Goal: Transaction & Acquisition: Book appointment/travel/reservation

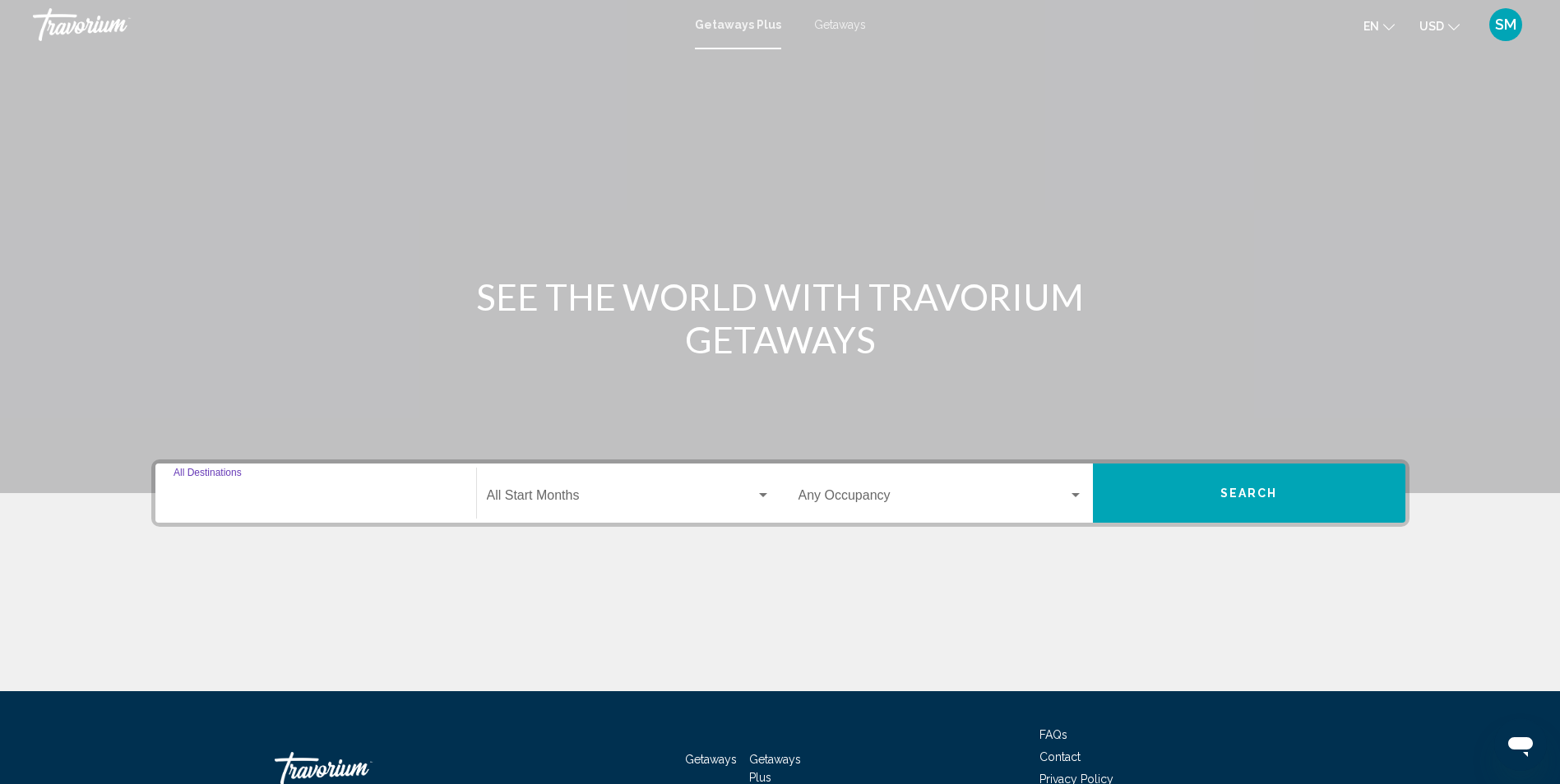
click at [269, 494] on input "Destination All Destinations" at bounding box center [316, 499] width 285 height 15
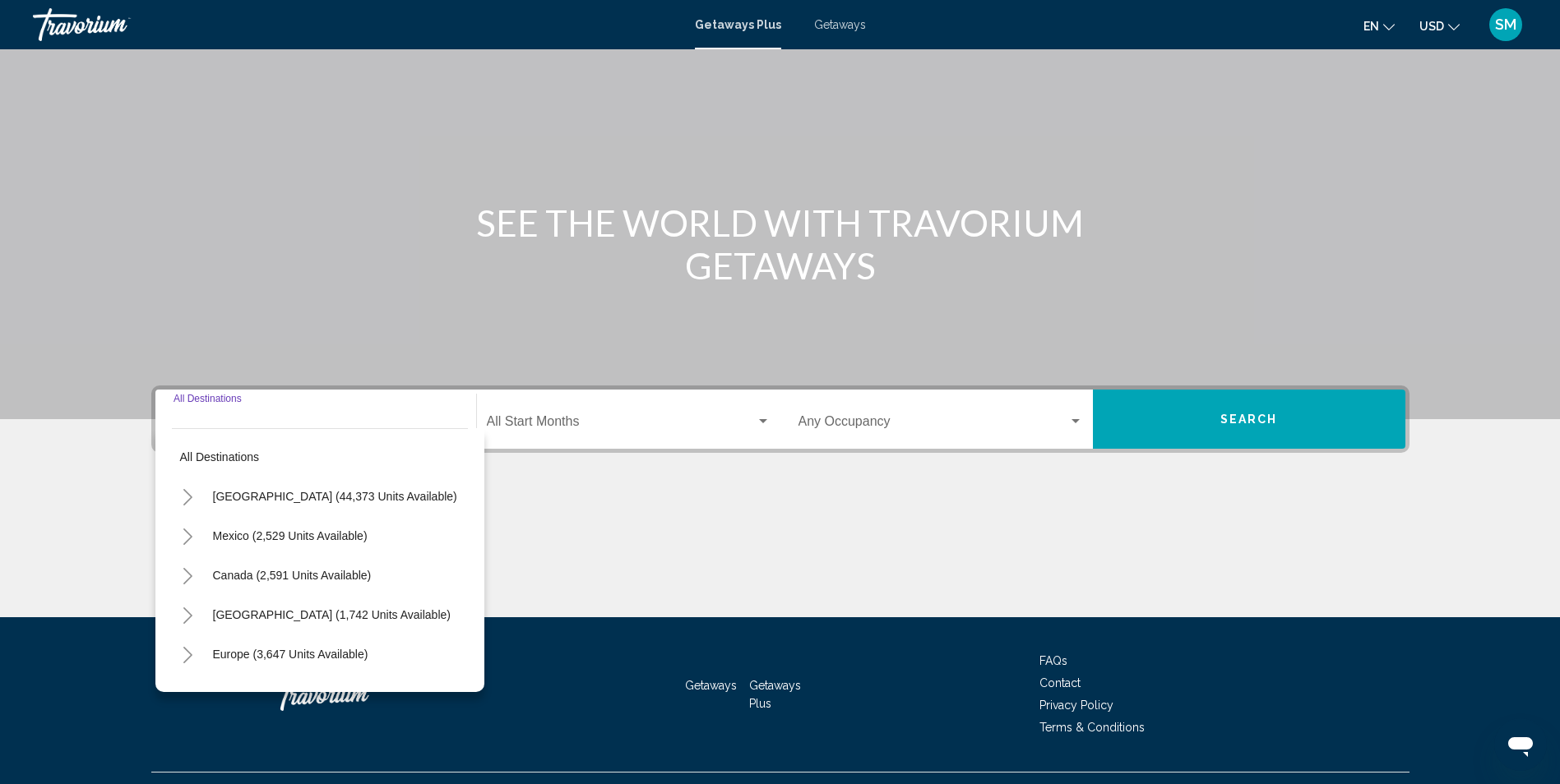
scroll to position [109, 0]
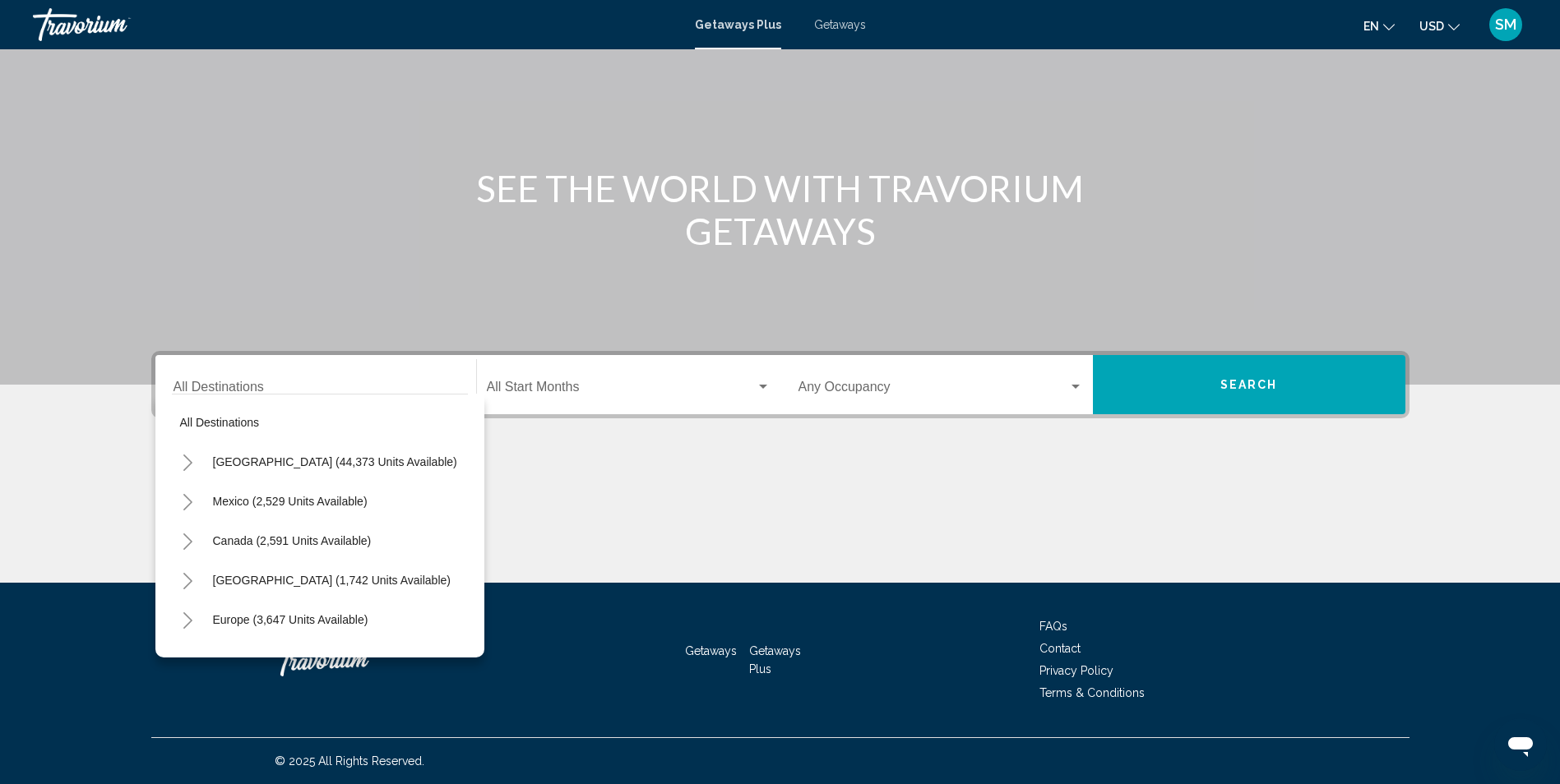
click at [838, 25] on span "Getaways" at bounding box center [840, 25] width 52 height 13
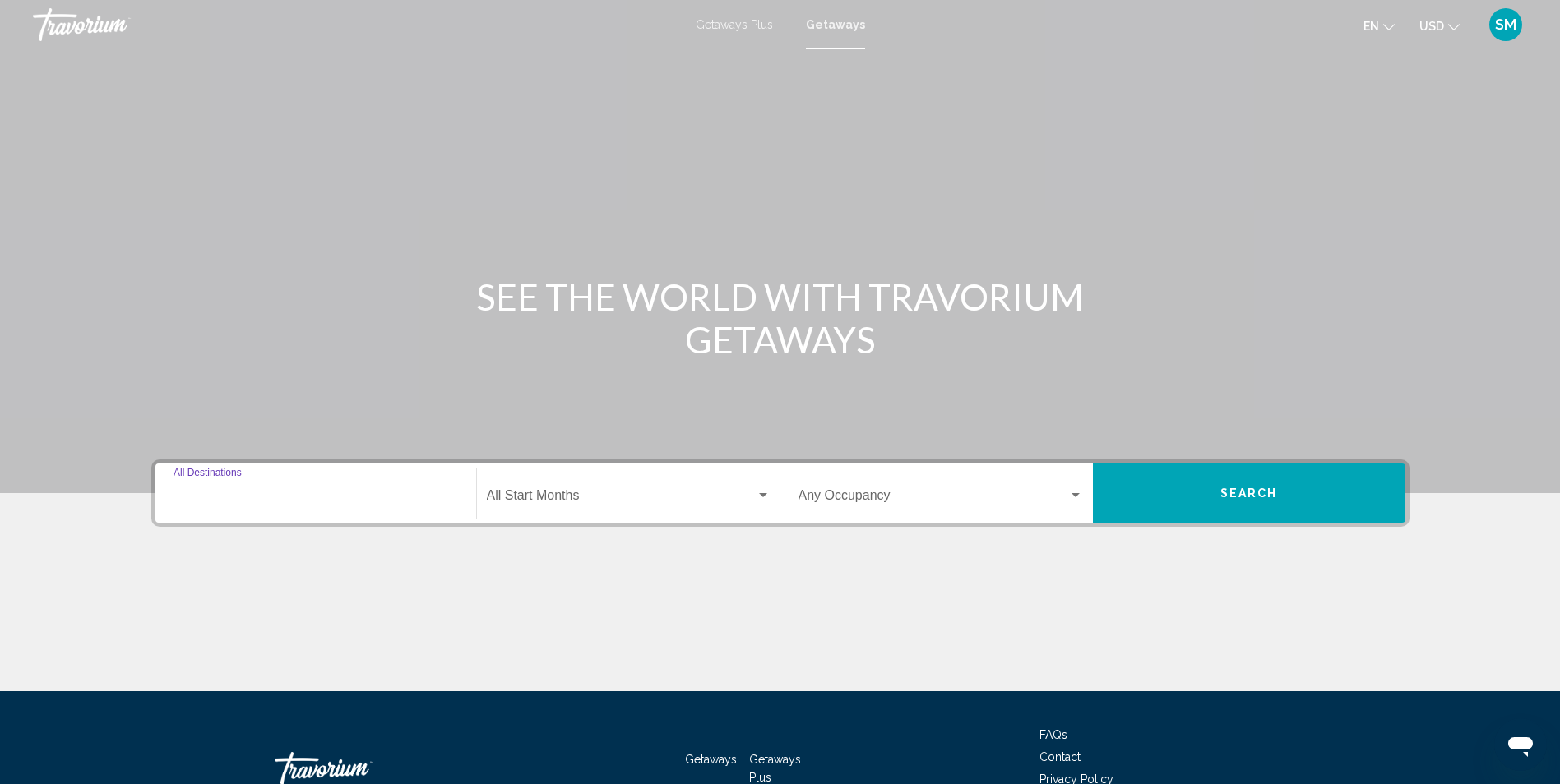
click at [261, 492] on input "Destination All Destinations" at bounding box center [316, 499] width 285 height 15
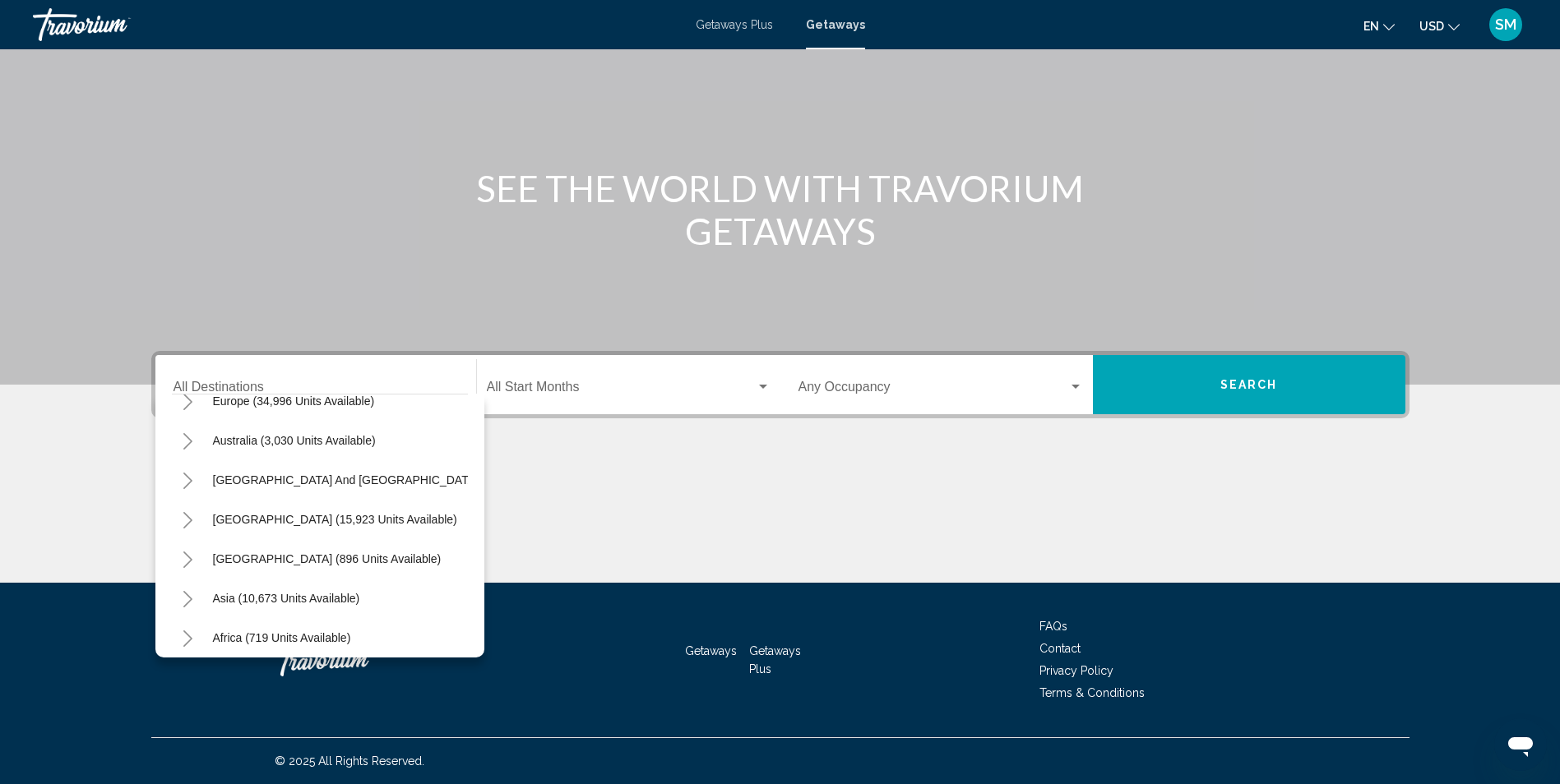
scroll to position [279, 0]
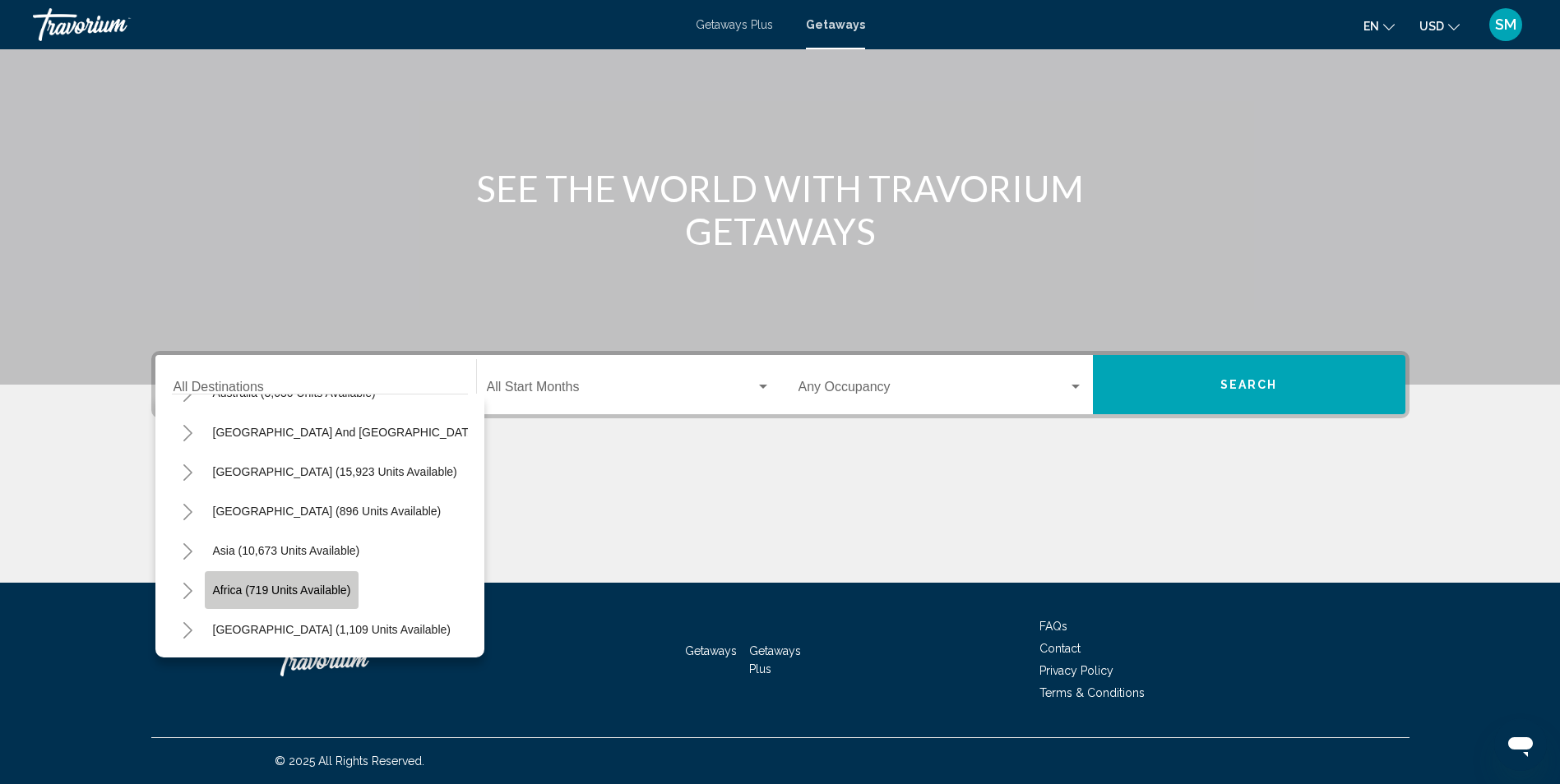
click at [238, 584] on span "Africa (719 units available)" at bounding box center [282, 591] width 138 height 13
type input "**********"
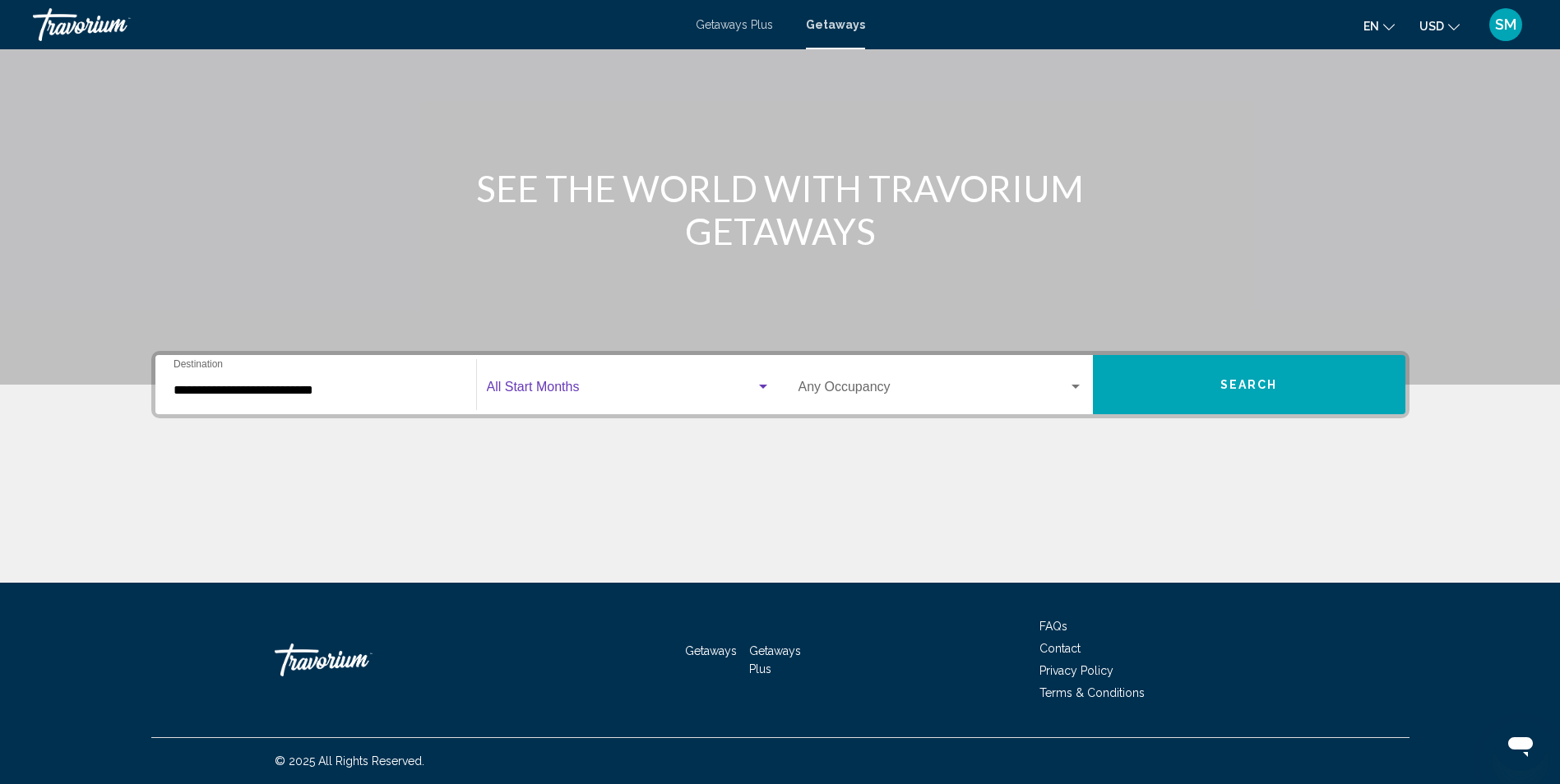
click at [759, 384] on div "Search widget" at bounding box center [763, 386] width 8 height 4
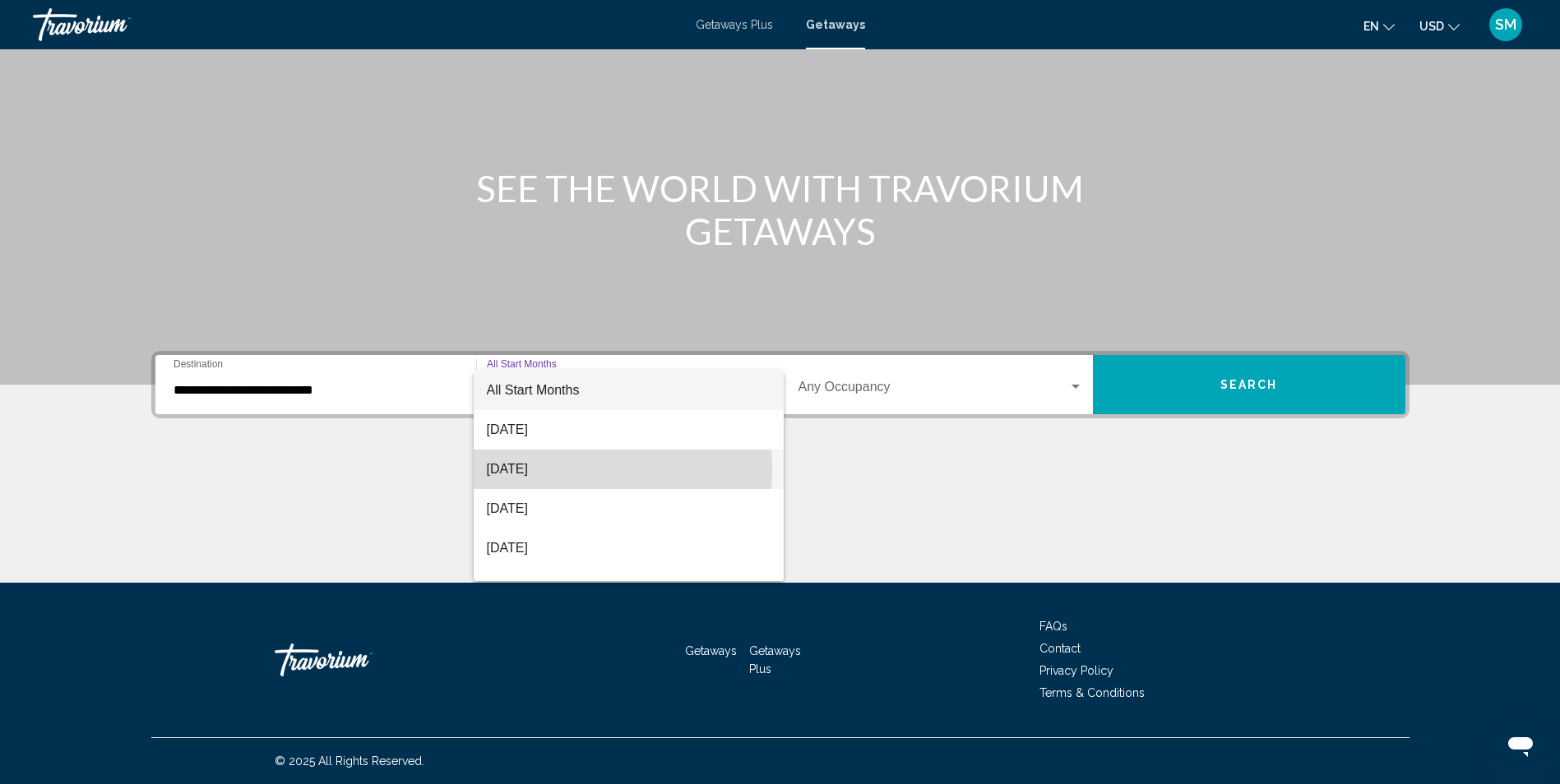
click at [539, 469] on span "[DATE]" at bounding box center [628, 469] width 284 height 39
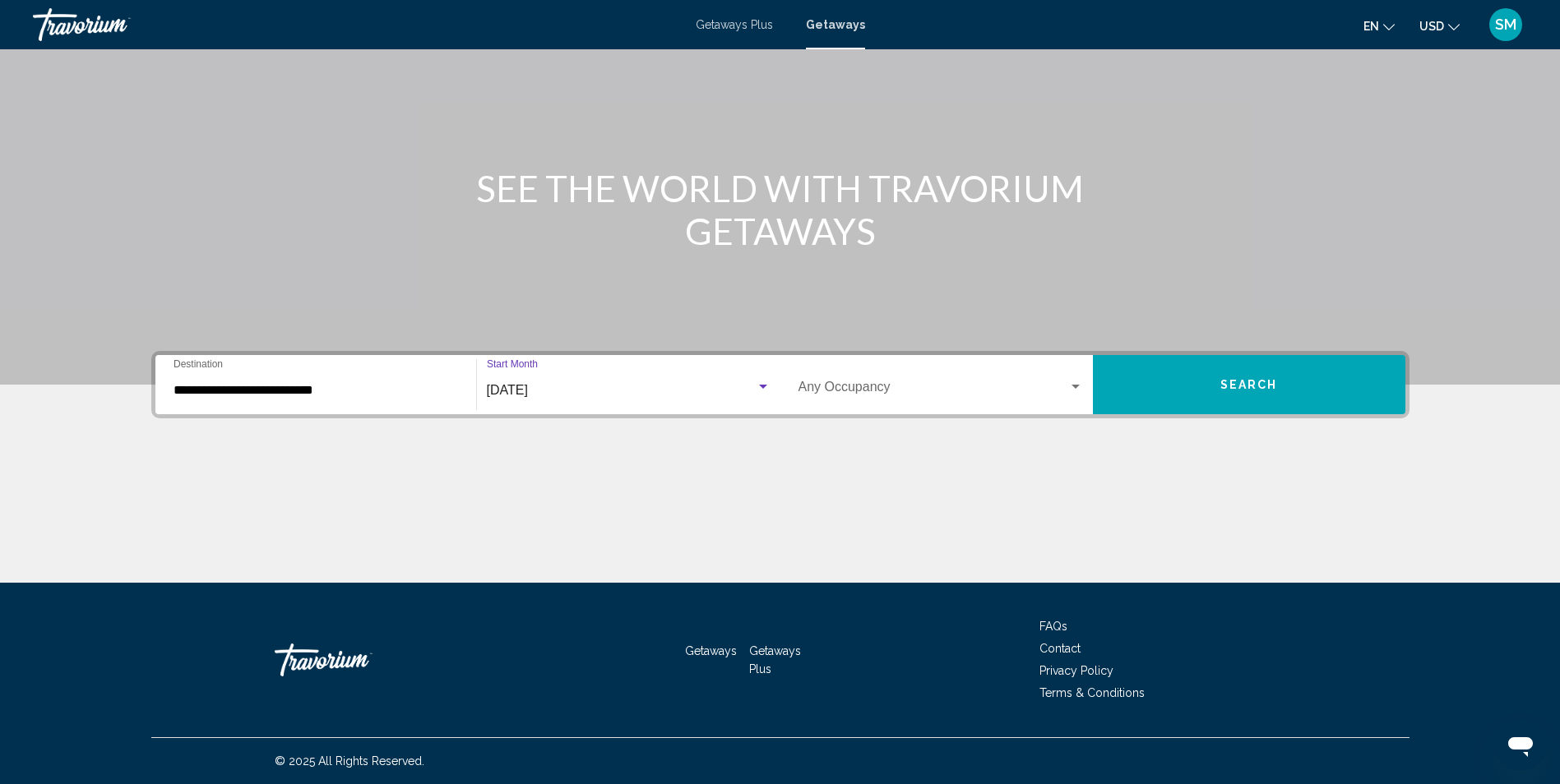
click at [1079, 386] on div "Search widget" at bounding box center [1076, 386] width 8 height 4
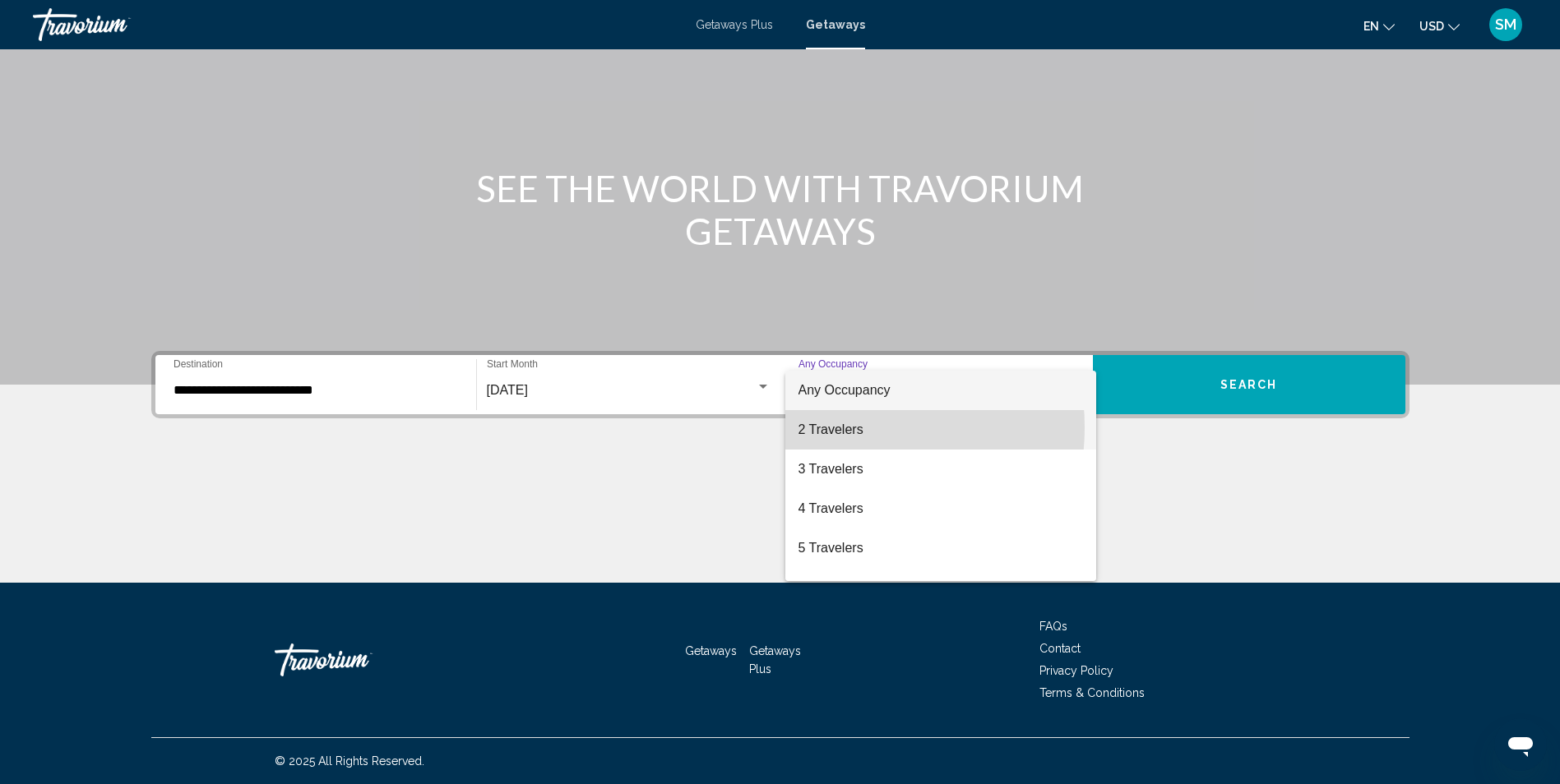
click at [840, 427] on span "2 Travelers" at bounding box center [941, 430] width 285 height 39
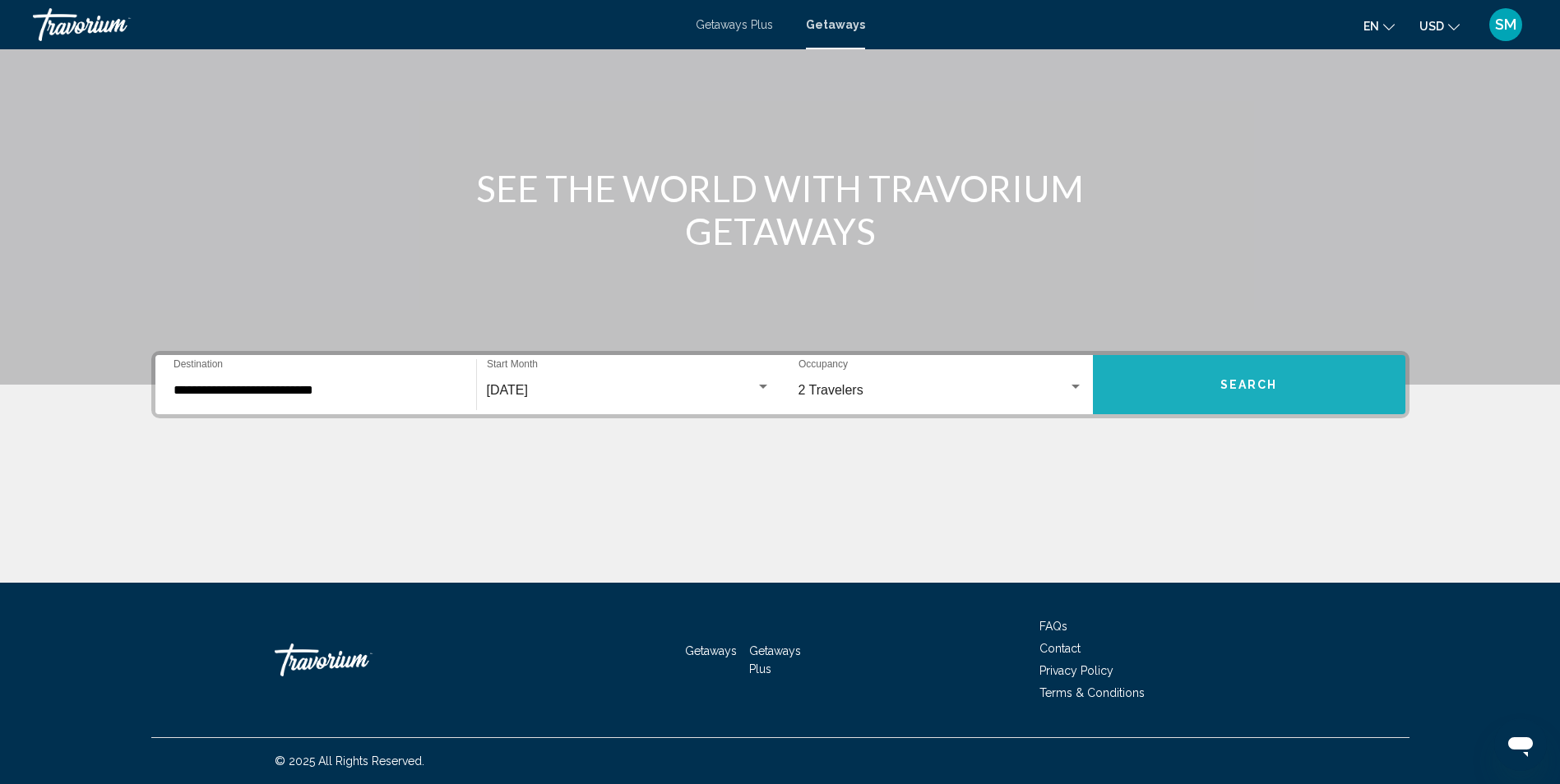
click at [1225, 391] on span "Search" at bounding box center [1249, 386] width 58 height 13
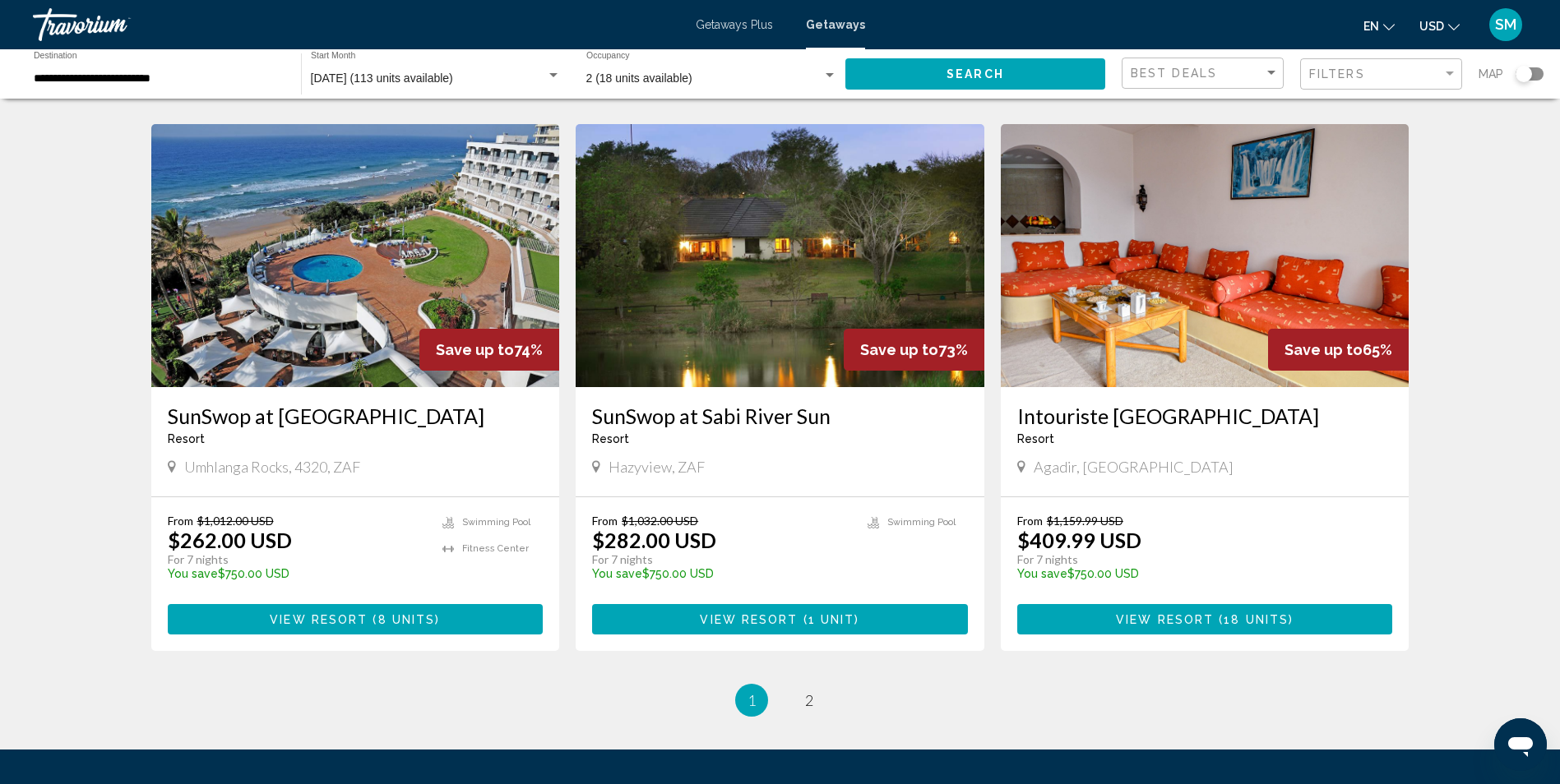
scroll to position [1896, 0]
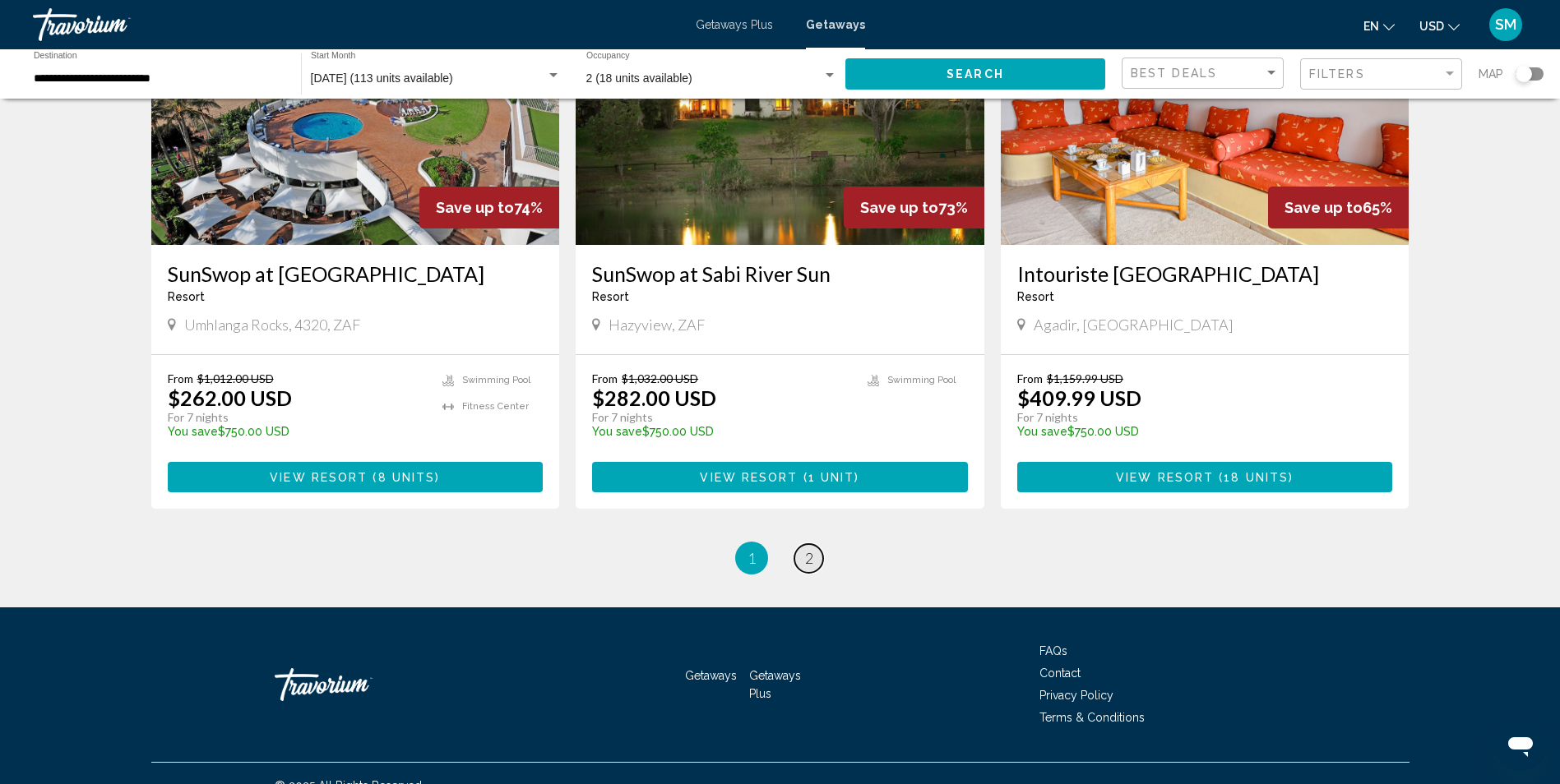
click at [811, 549] on span "2" at bounding box center [809, 559] width 8 height 18
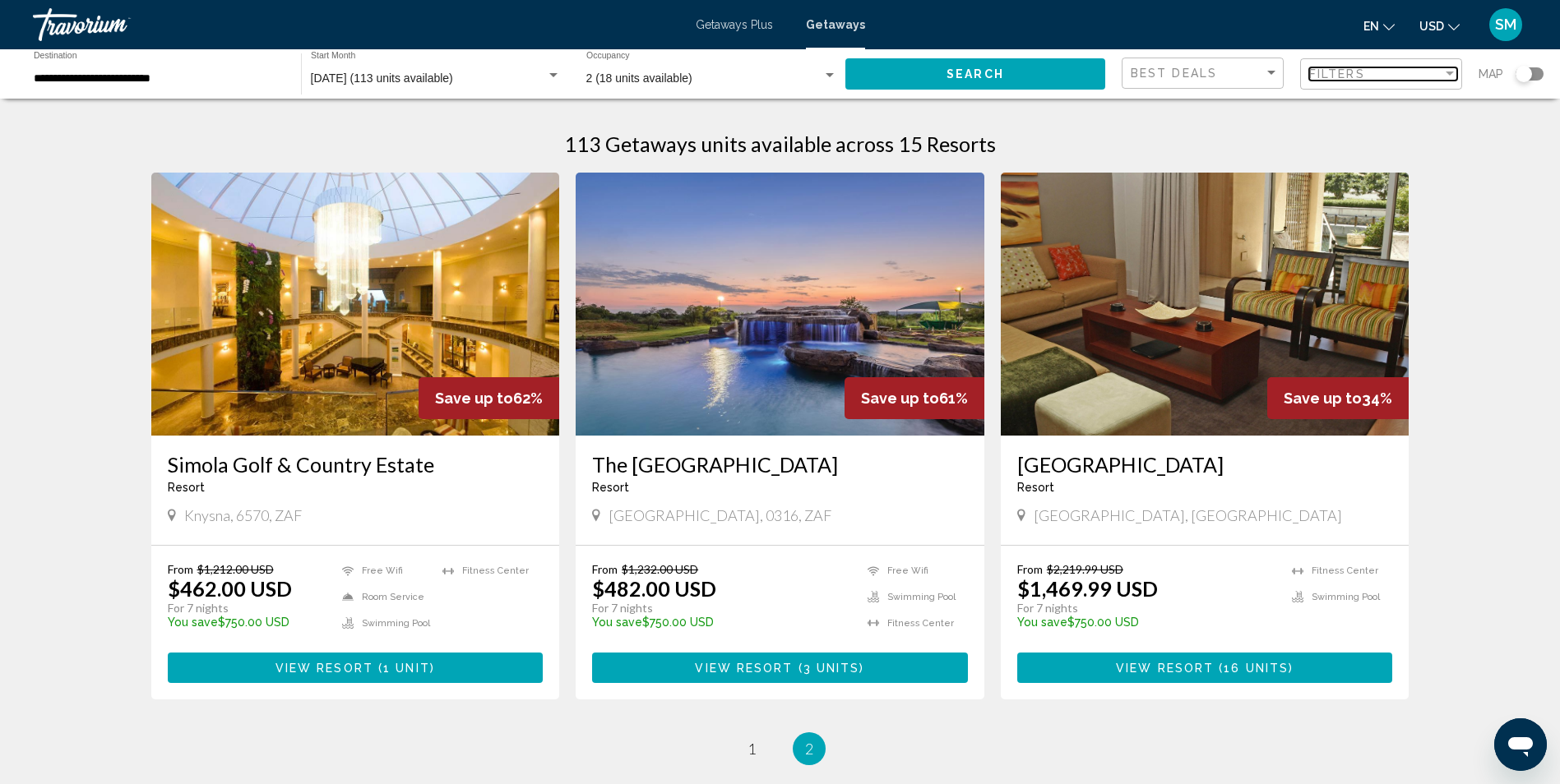
click at [1444, 70] on div "Filter" at bounding box center [1450, 74] width 15 height 13
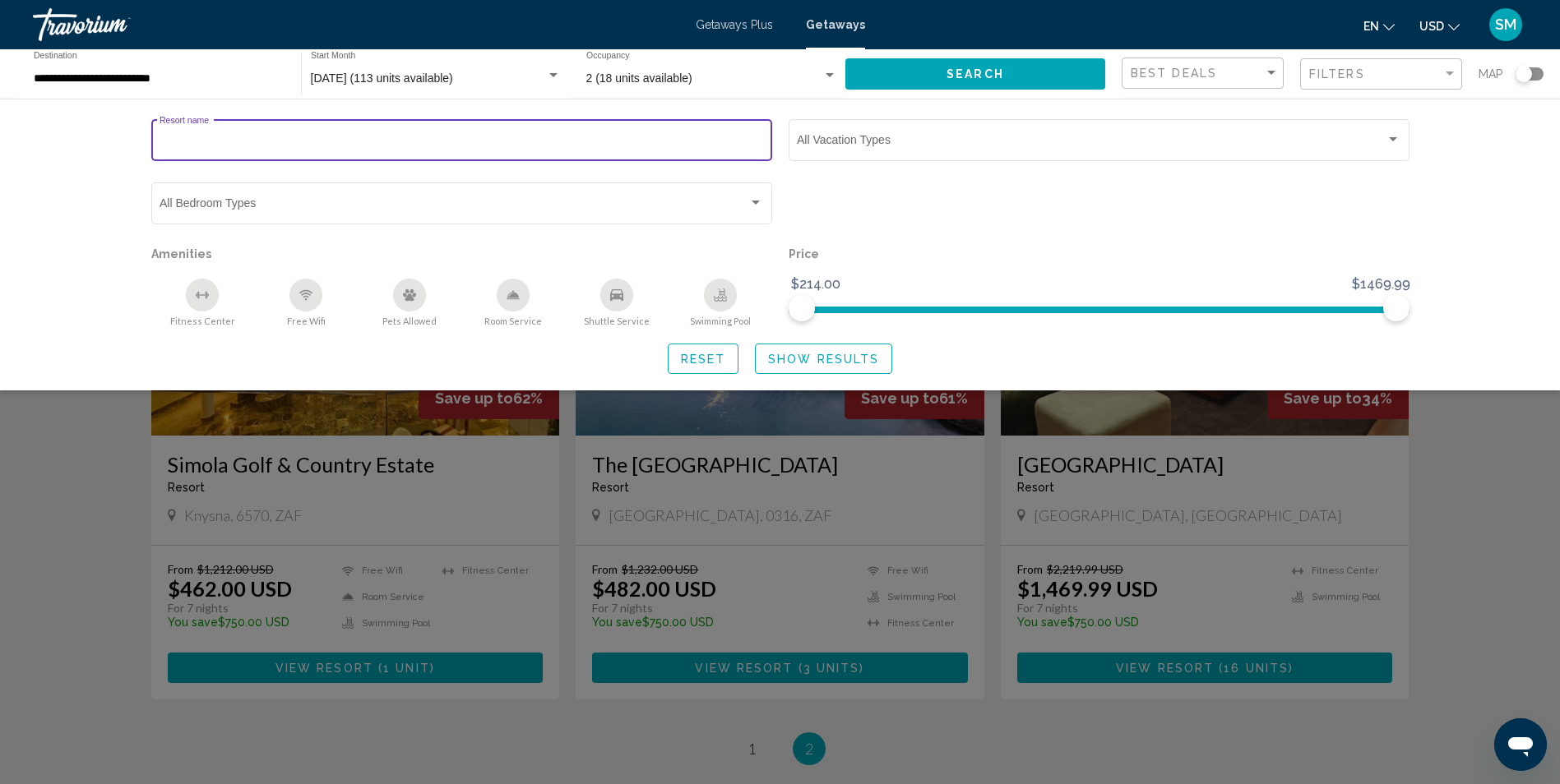
click at [274, 139] on input "Resort name" at bounding box center [461, 143] width 603 height 13
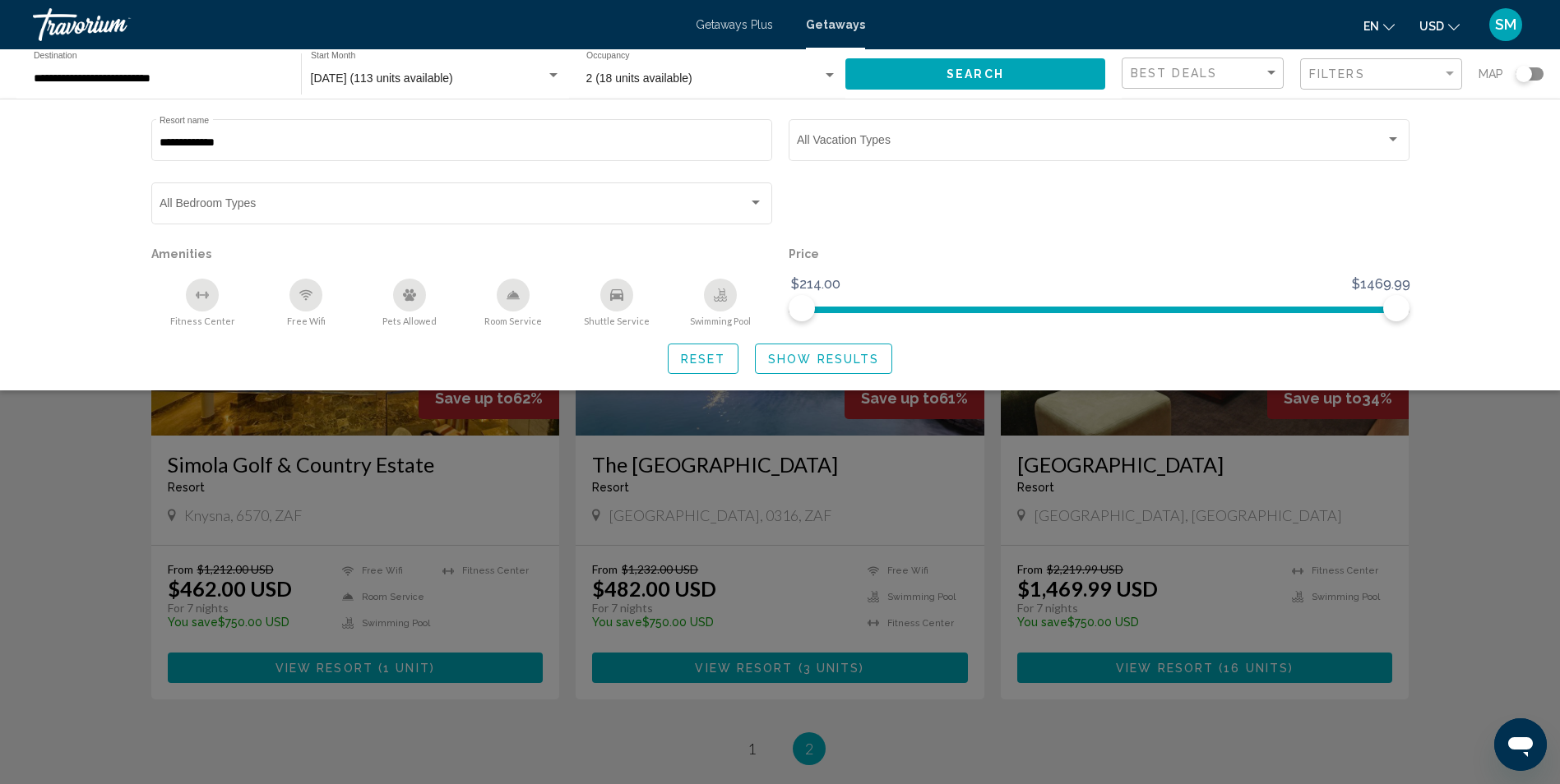
click at [1317, 244] on p "Price" at bounding box center [1098, 254] width 621 height 23
click at [1225, 64] on div "Best Deals" at bounding box center [1205, 74] width 148 height 30
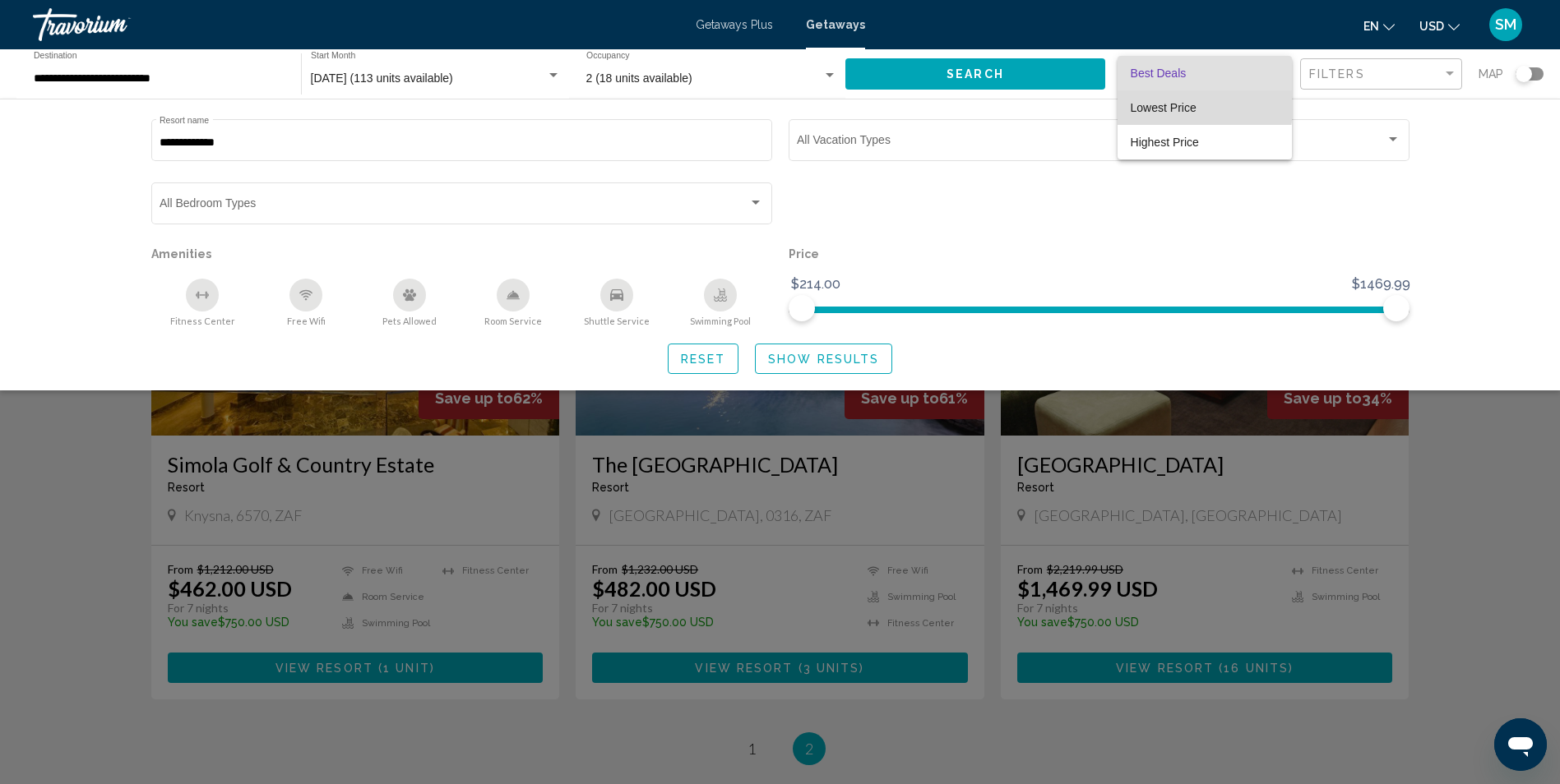
click at [1184, 103] on span "Lowest Price" at bounding box center [1164, 108] width 66 height 13
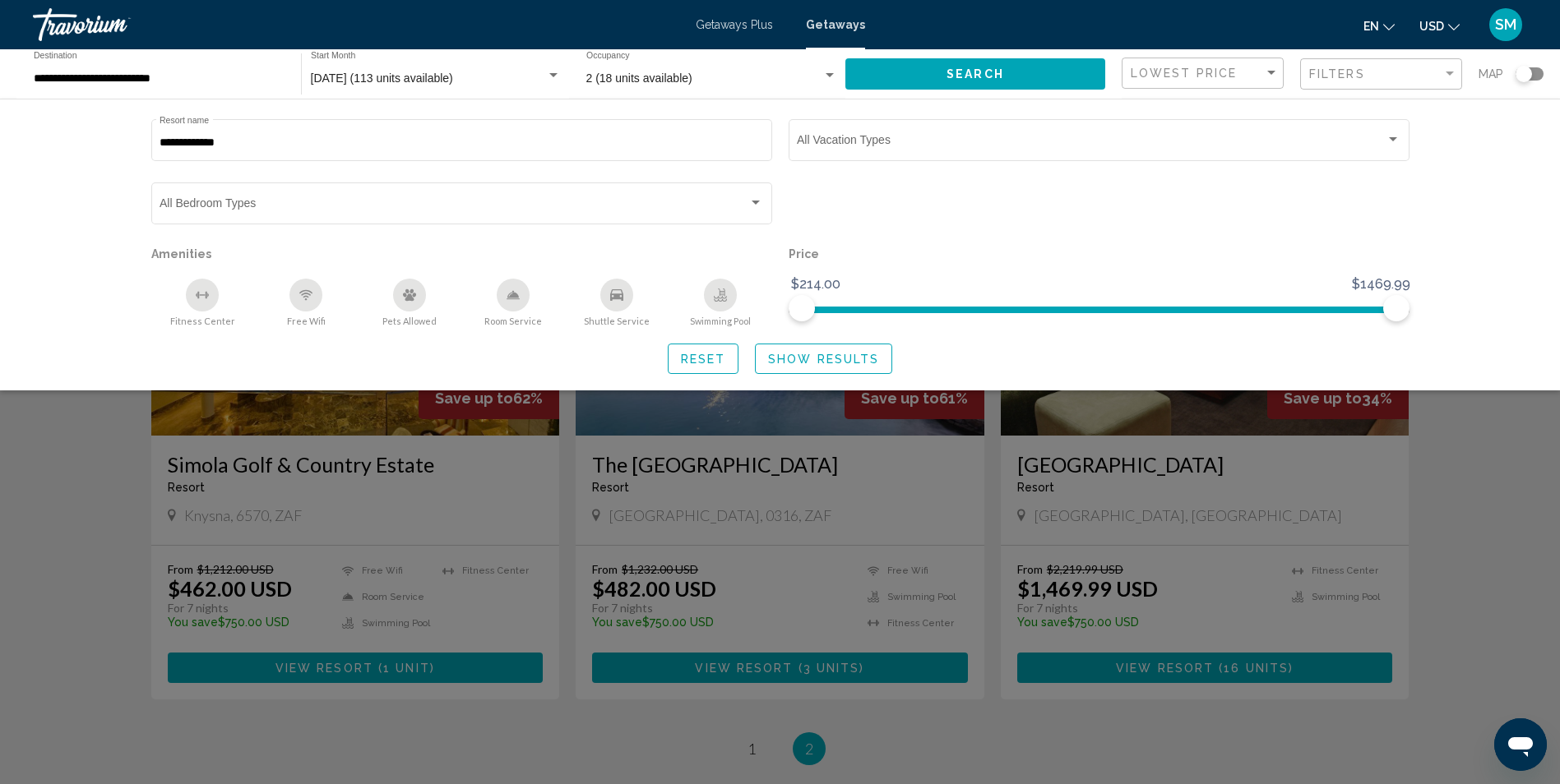
click at [1460, 195] on div "**********" at bounding box center [780, 245] width 1560 height 291
click at [959, 71] on span "Search" at bounding box center [975, 75] width 58 height 13
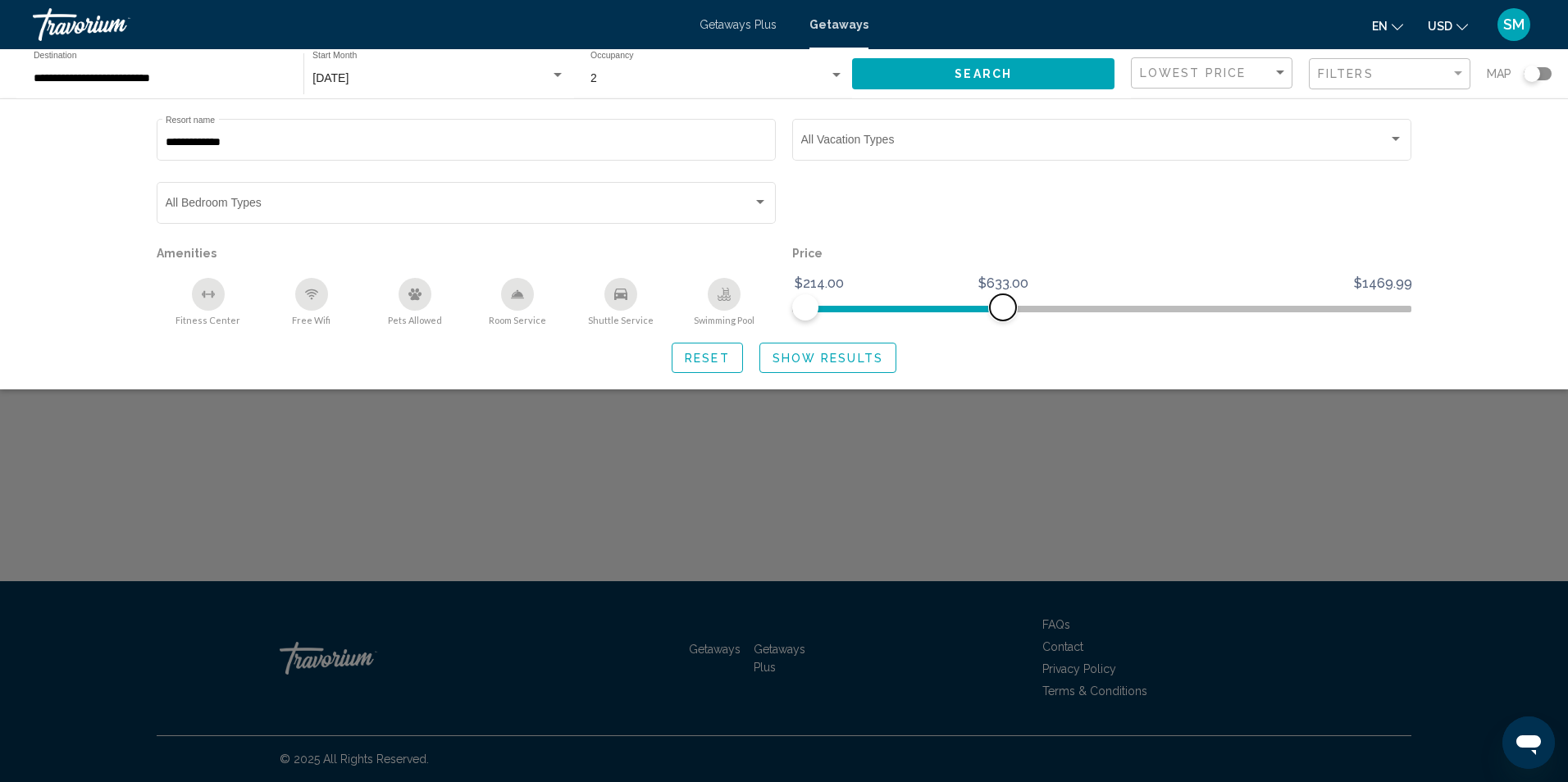
drag, startPoint x: 1398, startPoint y: 309, endPoint x: 1002, endPoint y: 334, distance: 396.8
click at [1002, 334] on div "**********" at bounding box center [784, 244] width 1320 height 257
click at [1468, 217] on div "**********" at bounding box center [784, 244] width 1568 height 291
click at [888, 173] on div "Vacation Types All Vacation Types" at bounding box center [1101, 147] width 619 height 58
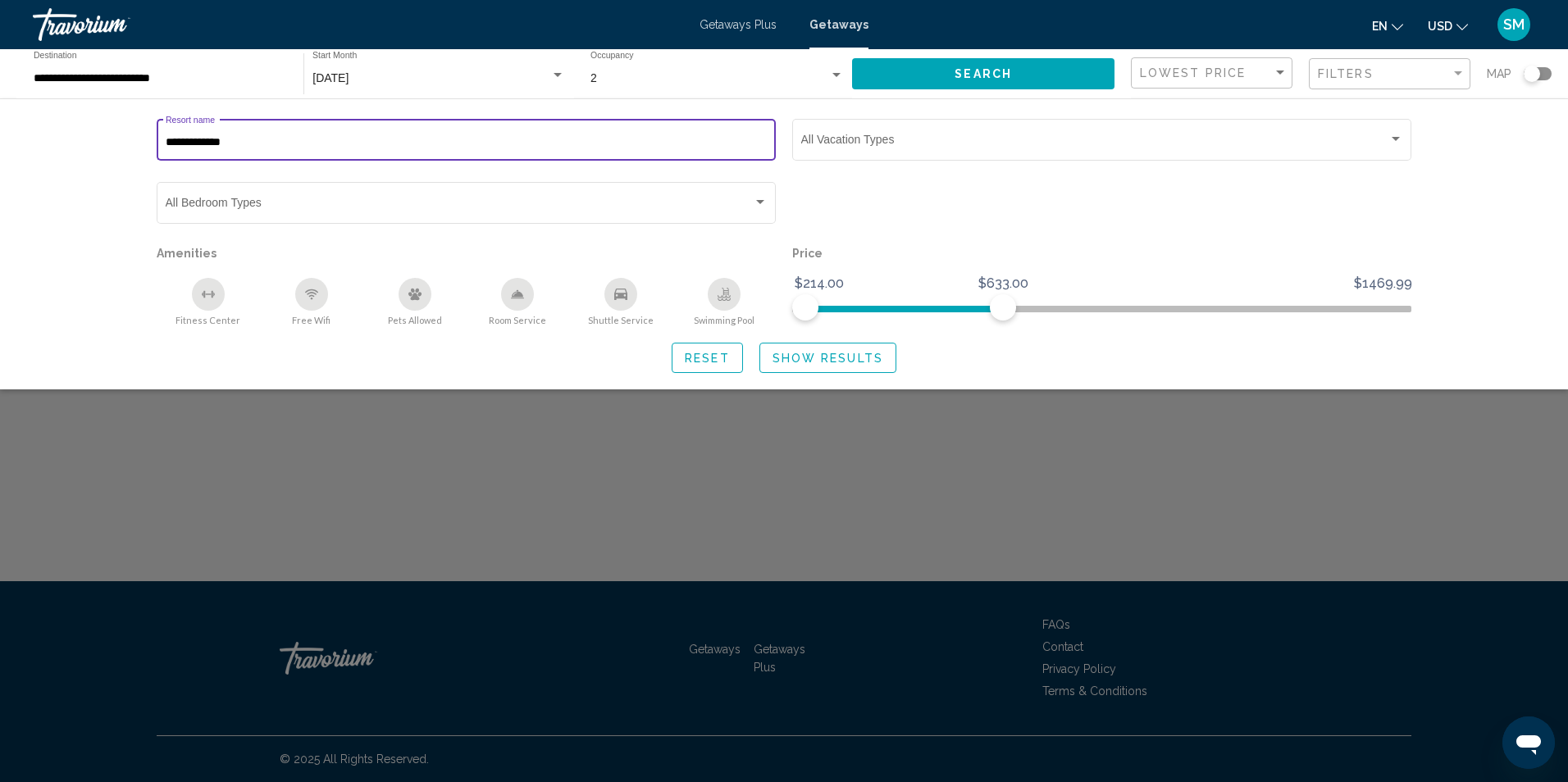
click at [369, 142] on input "**********" at bounding box center [466, 143] width 601 height 13
type input "*"
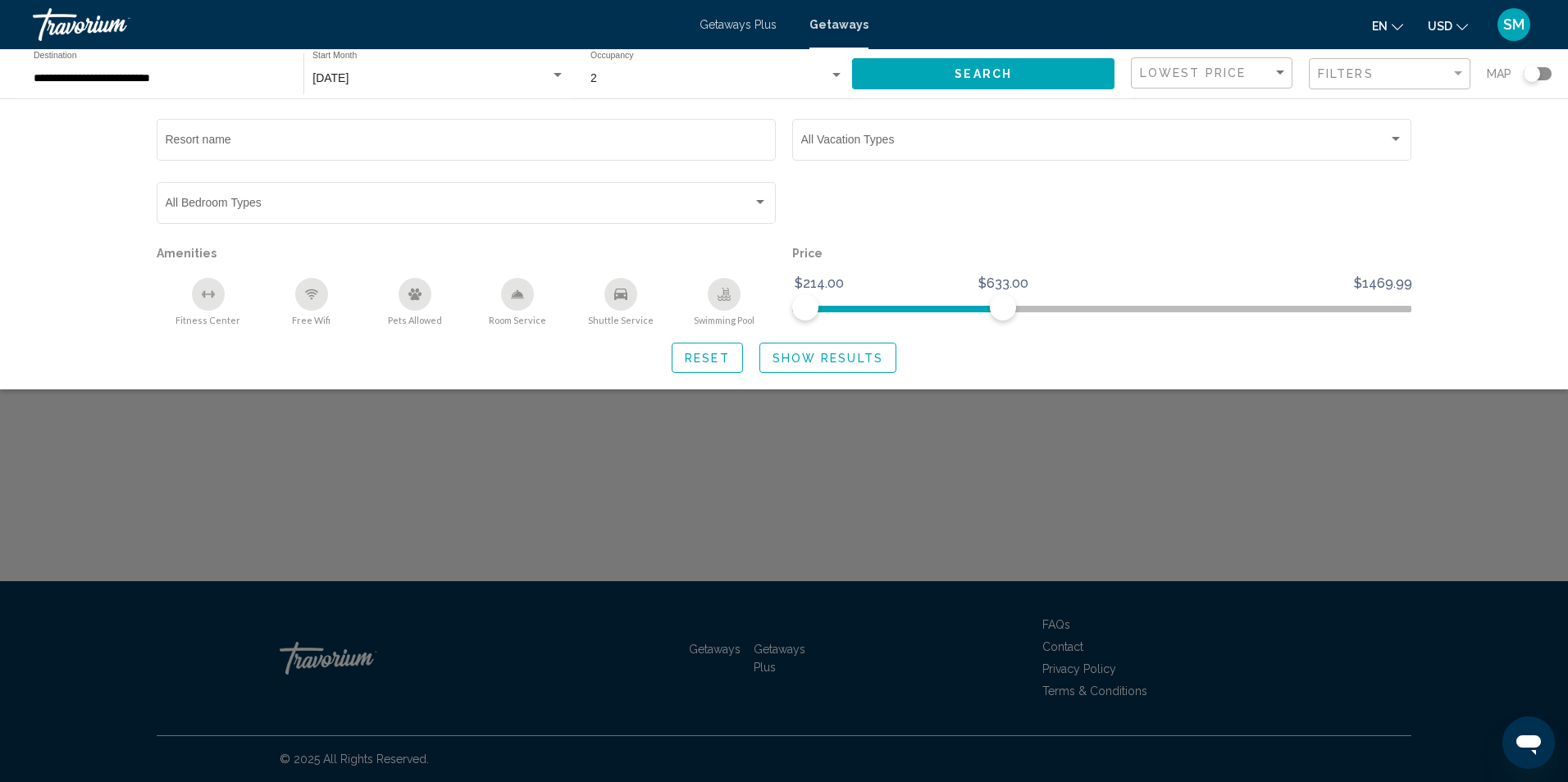
click at [1547, 68] on div "Search widget" at bounding box center [1537, 74] width 28 height 13
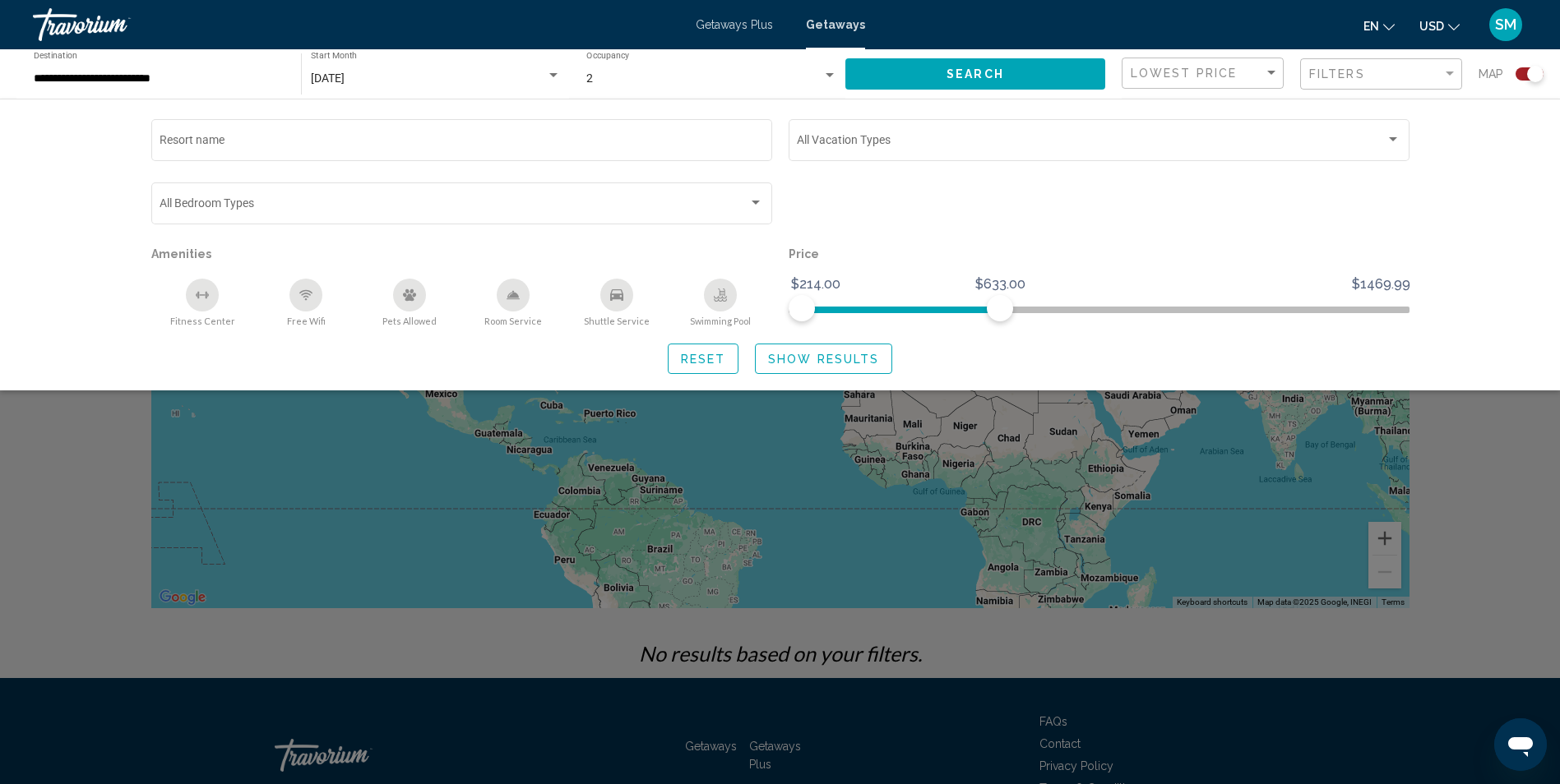
click at [1031, 503] on div "Search widget" at bounding box center [780, 515] width 1560 height 538
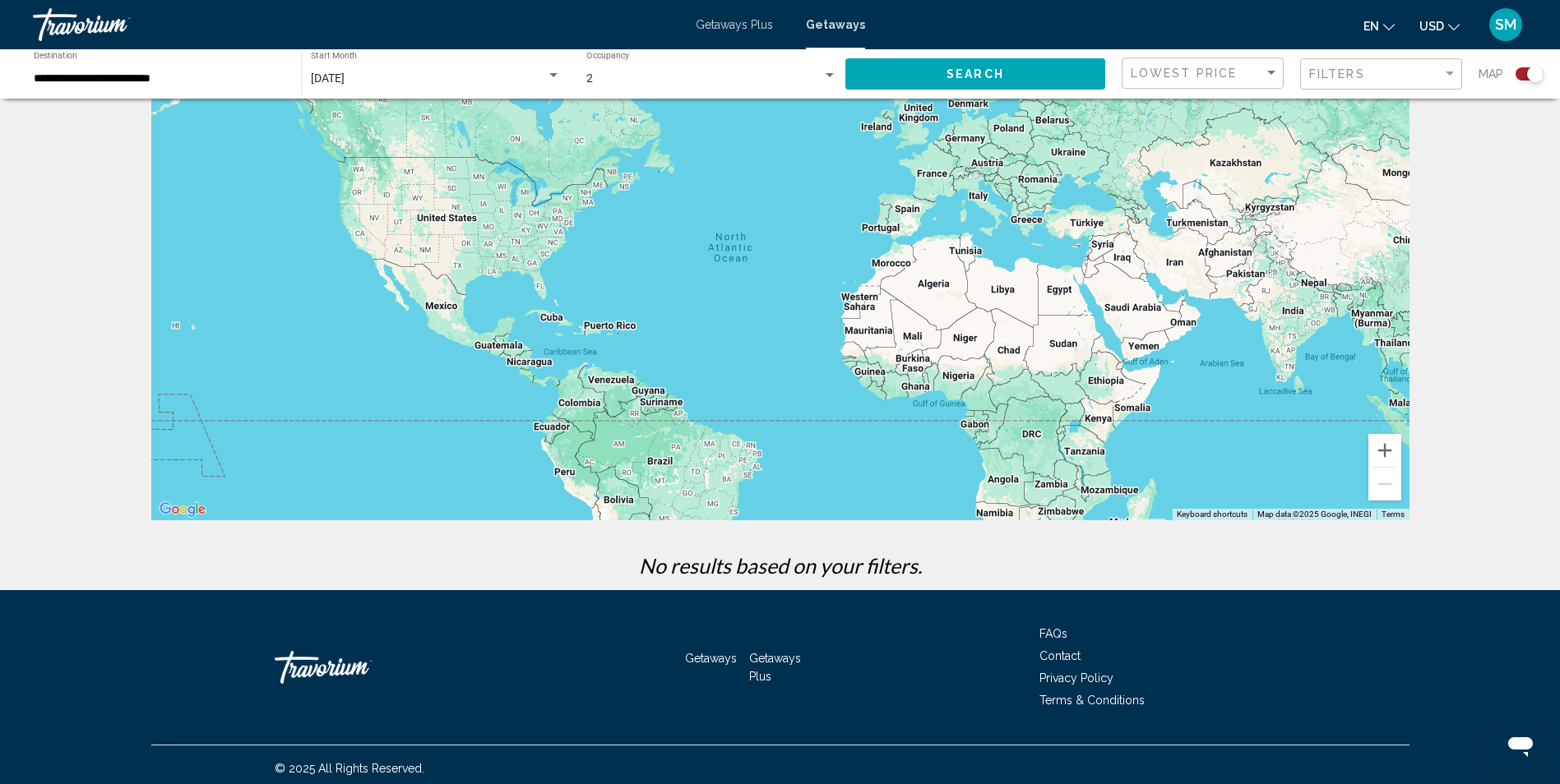
scroll to position [95, 0]
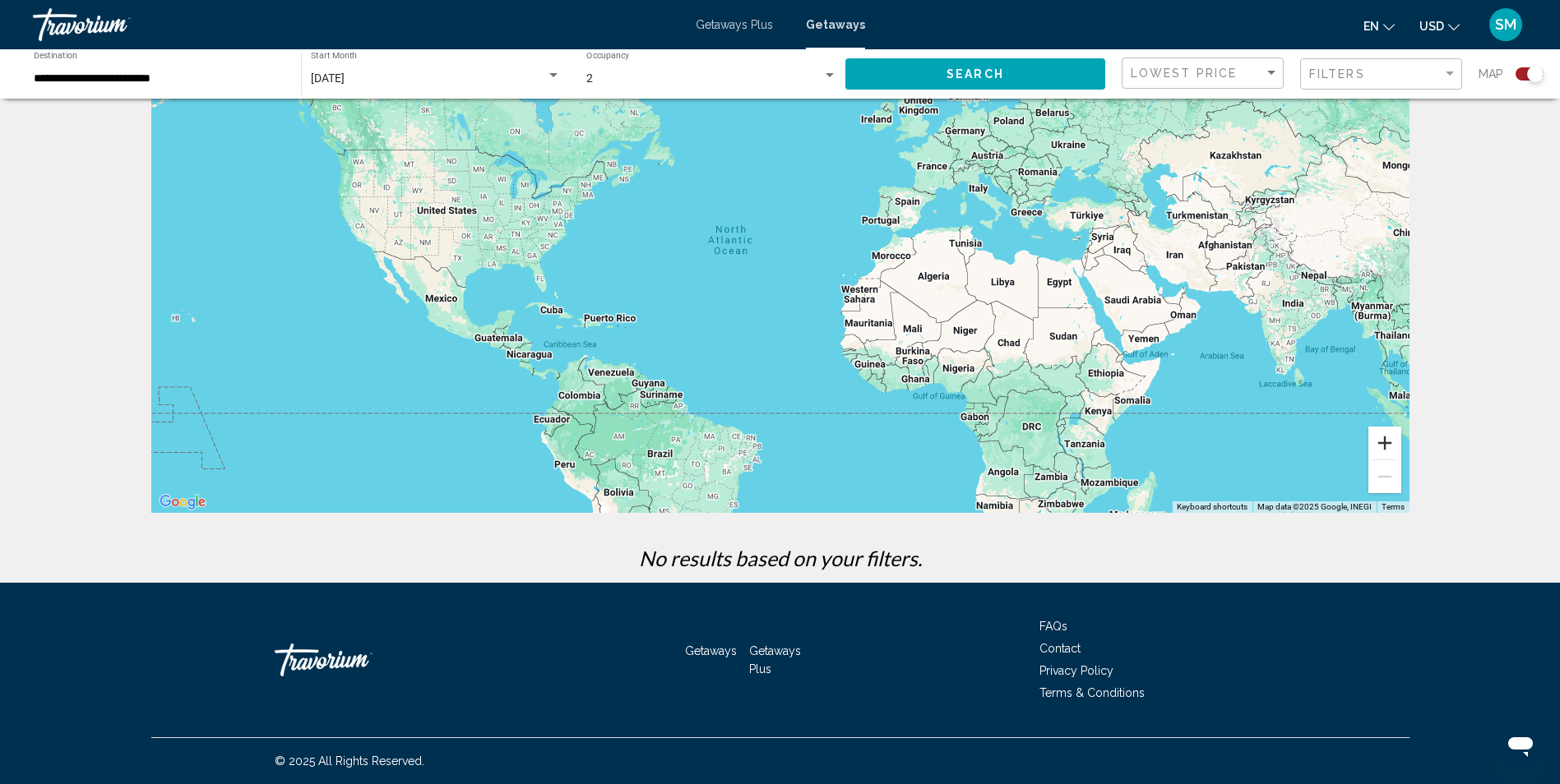
click at [1386, 443] on button "Zoom in" at bounding box center [1384, 442] width 33 height 33
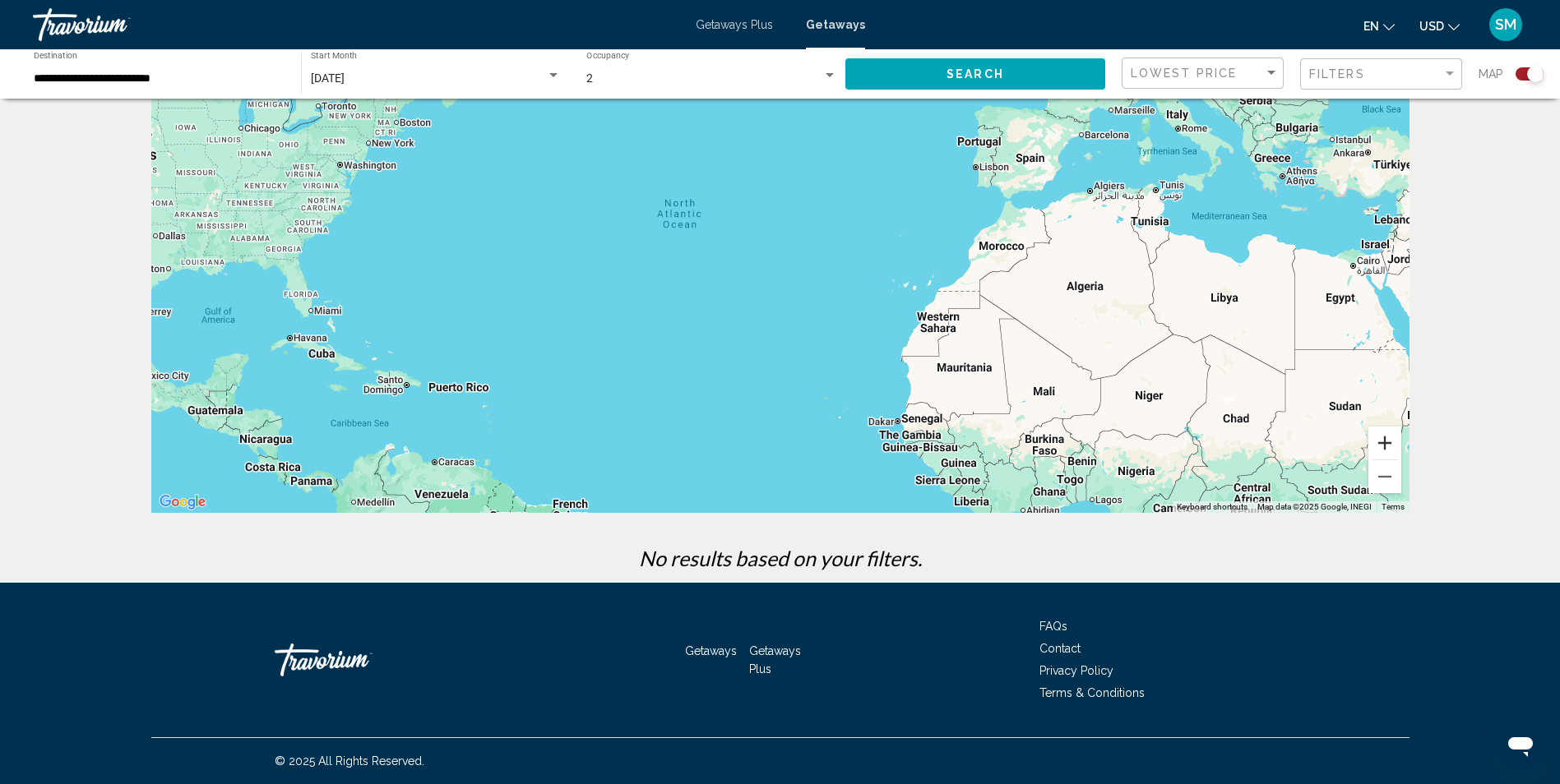
click at [1386, 443] on button "Zoom in" at bounding box center [1384, 442] width 33 height 33
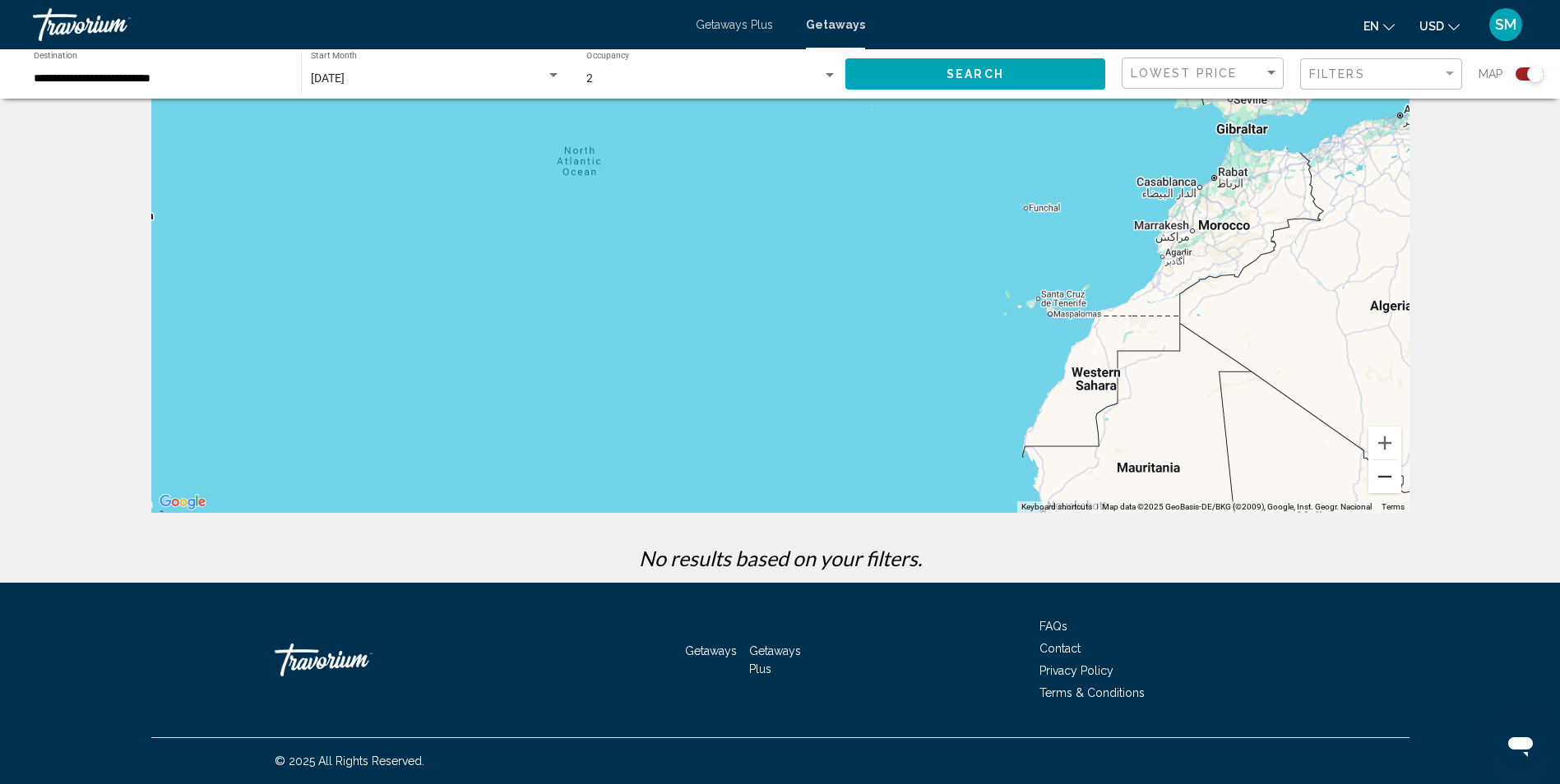
click at [1382, 477] on button "Zoom out" at bounding box center [1384, 477] width 33 height 33
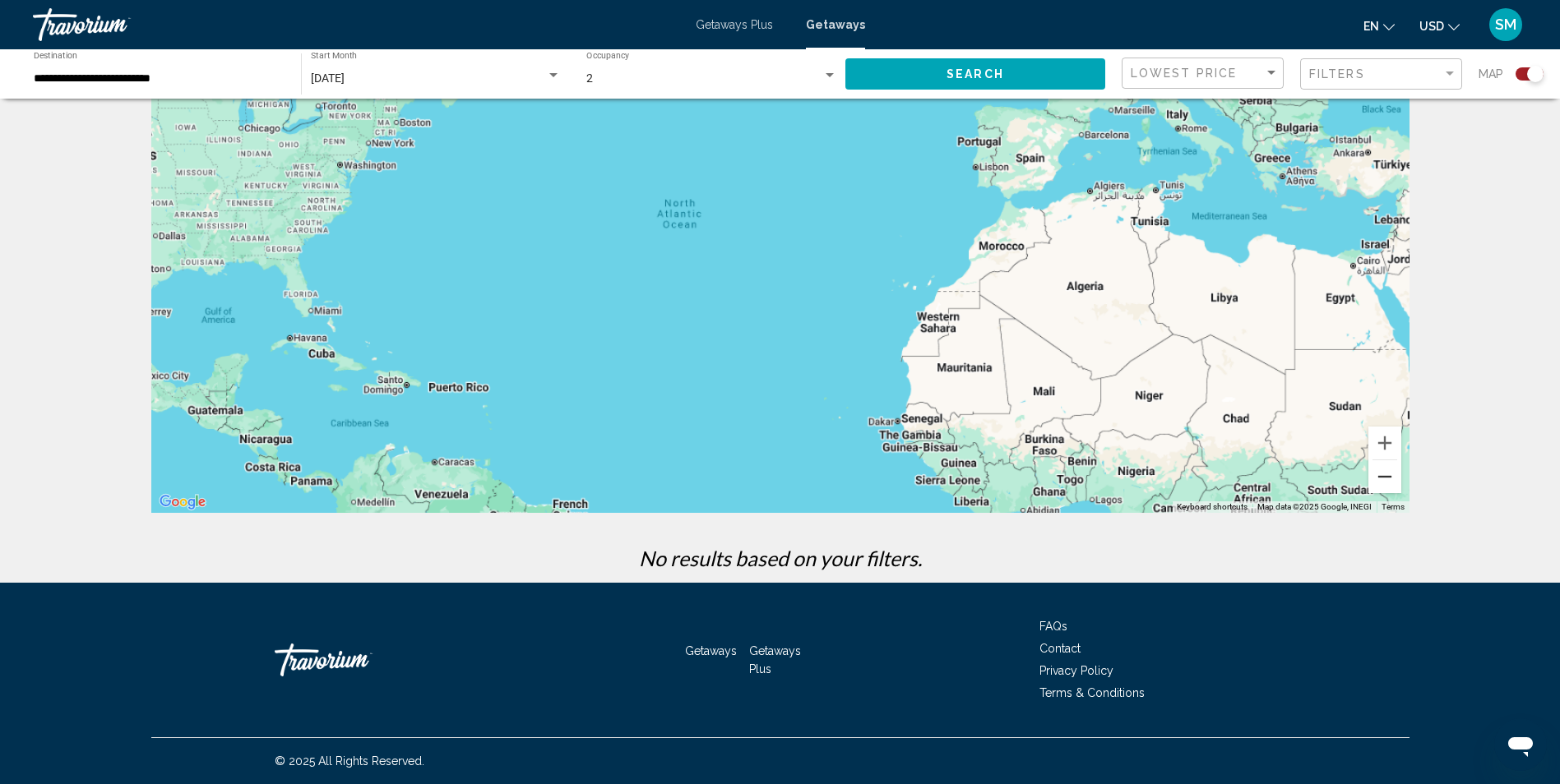
click at [1382, 477] on button "Zoom out" at bounding box center [1384, 477] width 33 height 33
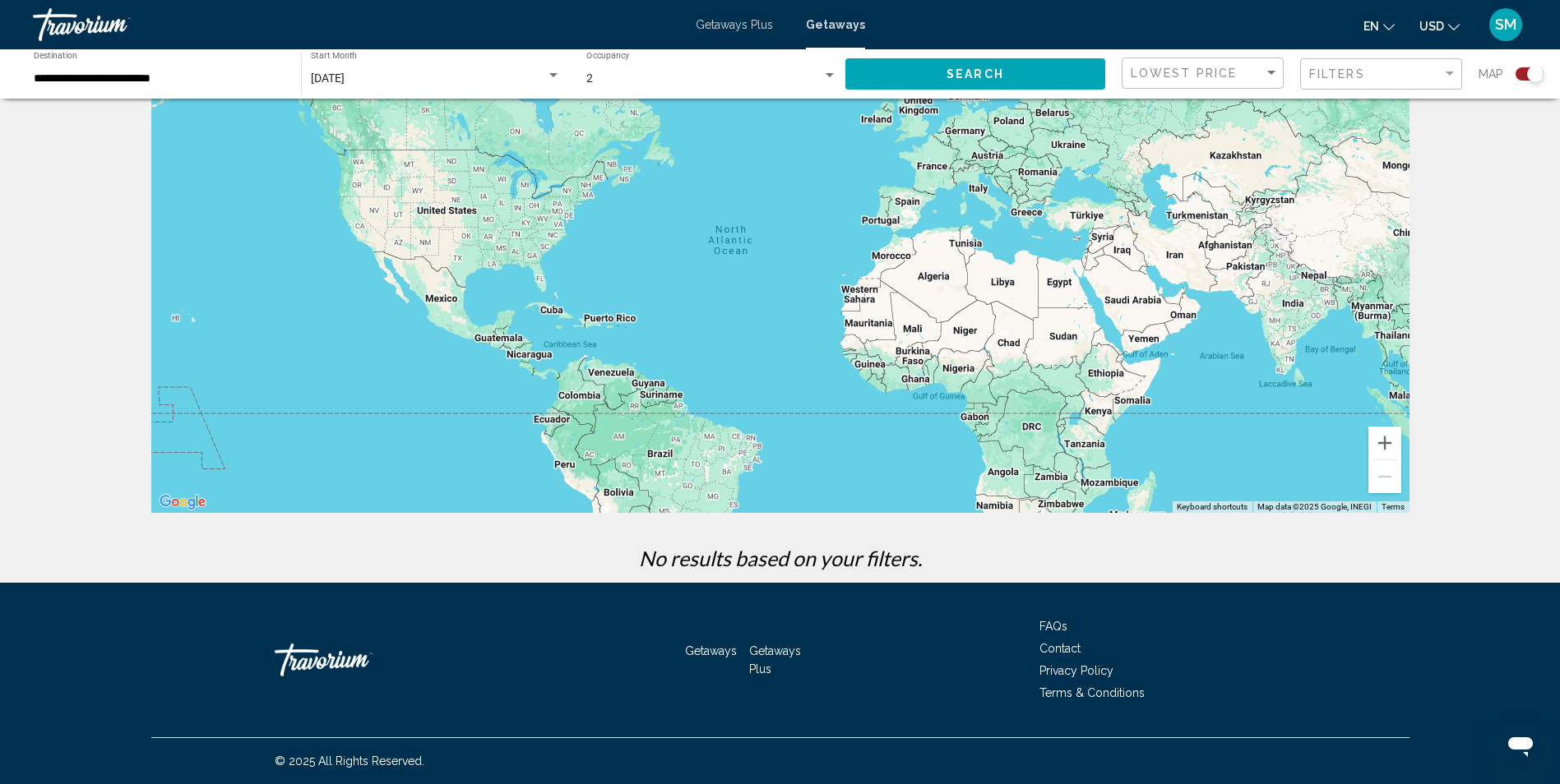
click at [1042, 410] on div "Main content" at bounding box center [781, 266] width 1258 height 493
click at [1034, 433] on div "Main content" at bounding box center [781, 266] width 1258 height 493
click at [1034, 431] on div "Main content" at bounding box center [781, 266] width 1258 height 493
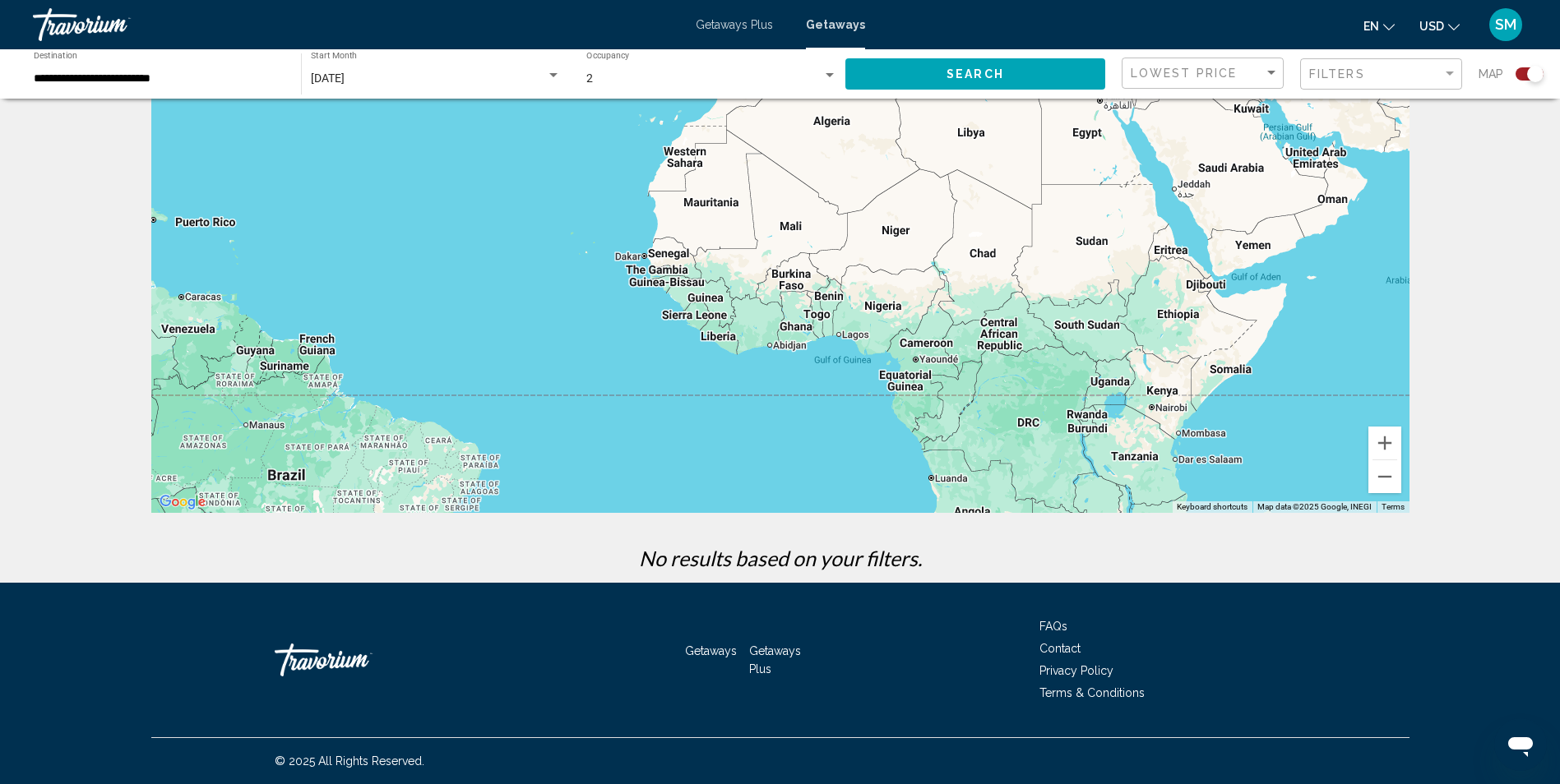
click at [1034, 431] on div "Main content" at bounding box center [781, 266] width 1258 height 493
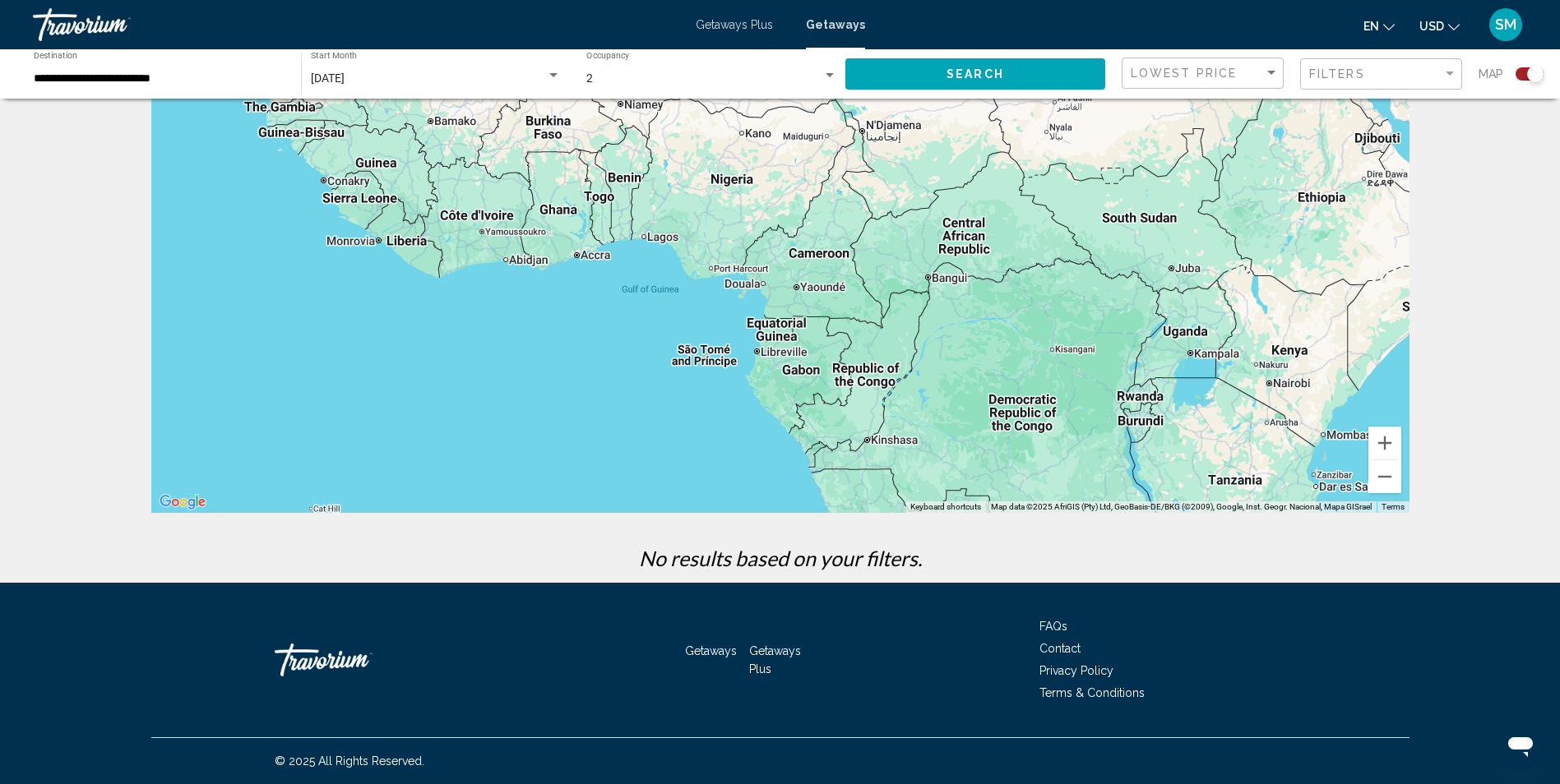
click at [1142, 401] on div "Main content" at bounding box center [781, 266] width 1258 height 493
click at [1141, 400] on div "Main content" at bounding box center [781, 266] width 1258 height 493
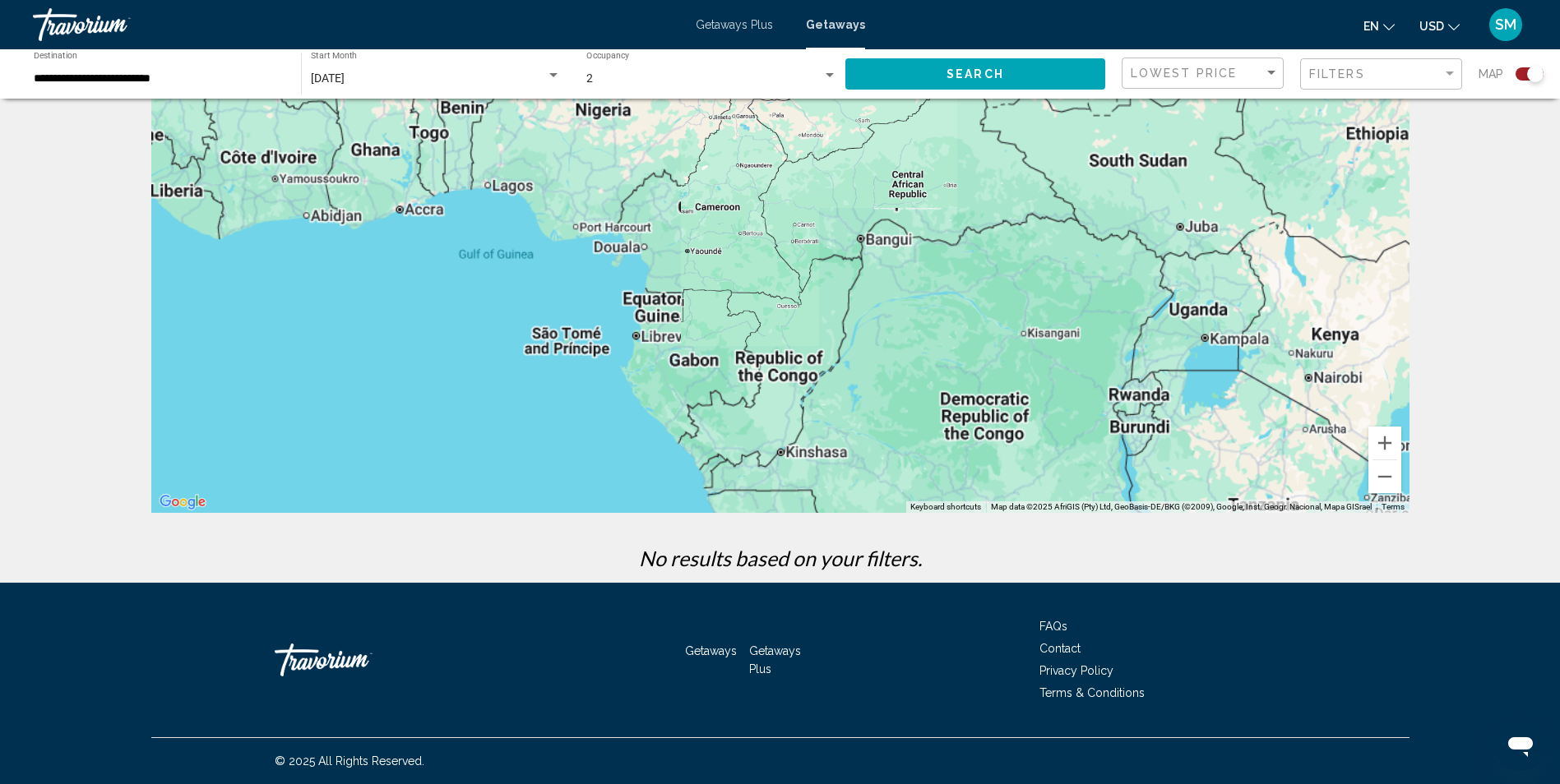
click at [1141, 400] on div "Main content" at bounding box center [781, 266] width 1258 height 493
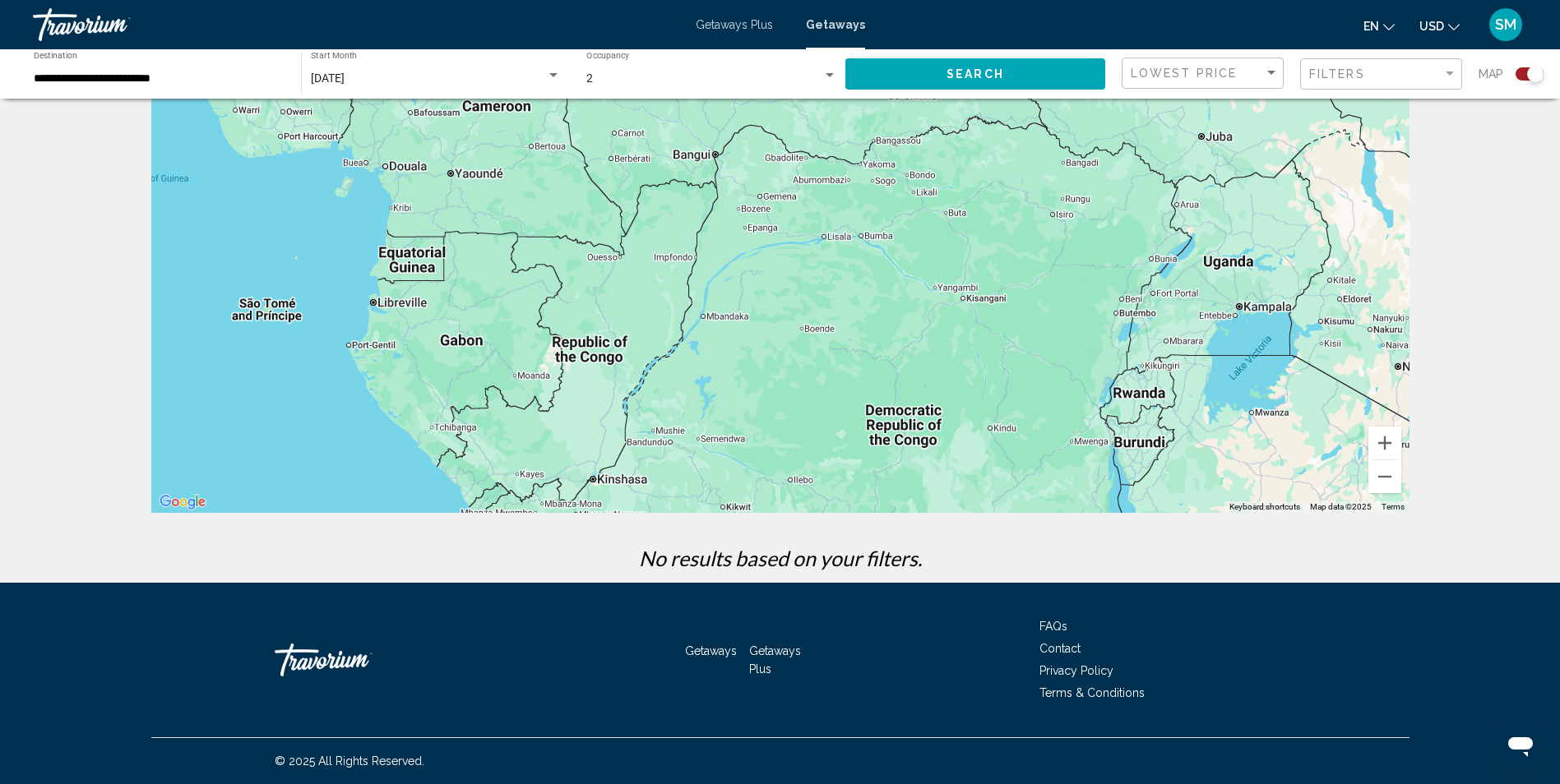
click at [1141, 400] on div "Main content" at bounding box center [781, 266] width 1258 height 493
click at [1140, 400] on div "Main content" at bounding box center [781, 266] width 1258 height 493
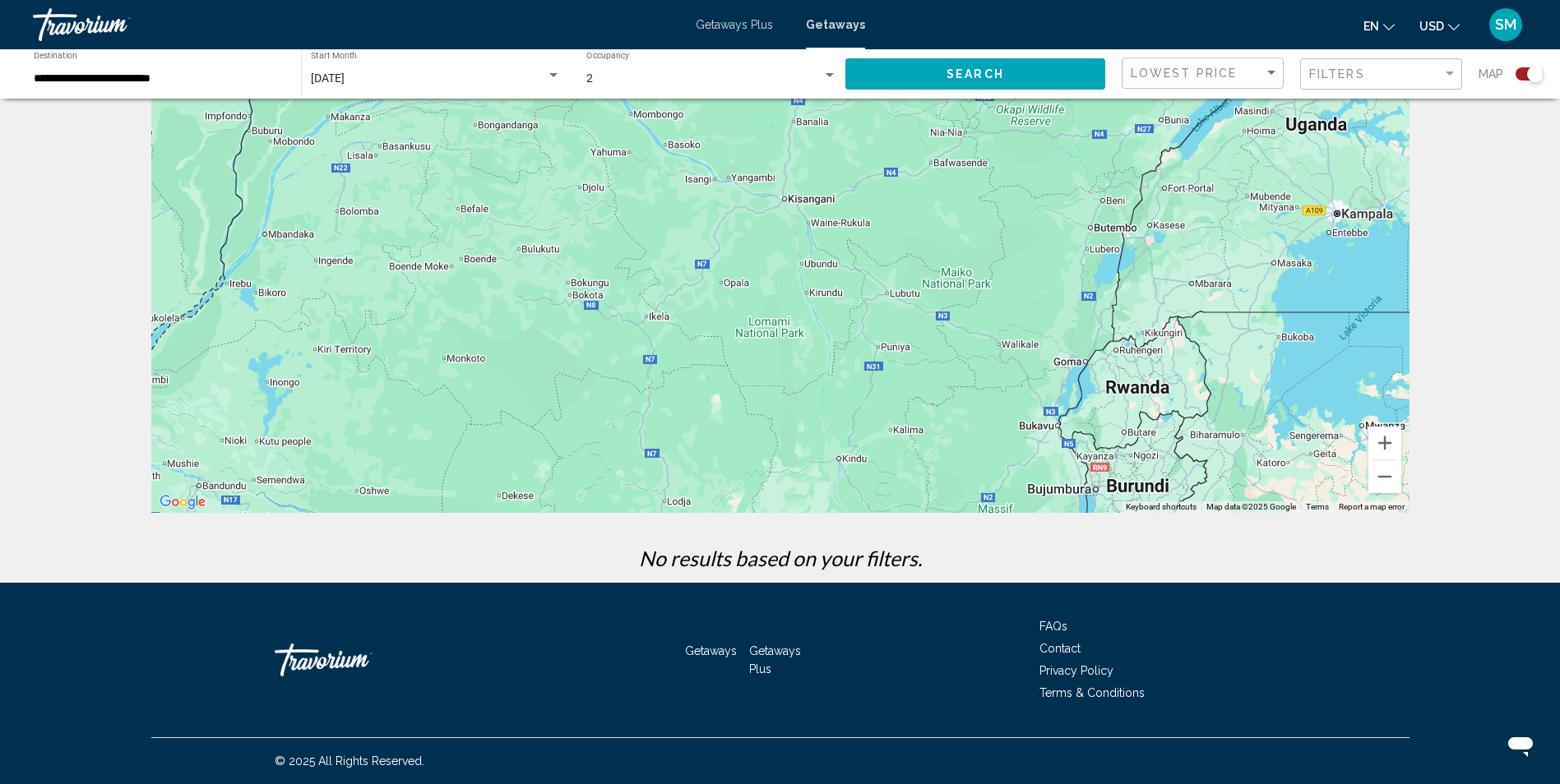
click at [1132, 387] on div "Main content" at bounding box center [781, 266] width 1258 height 493
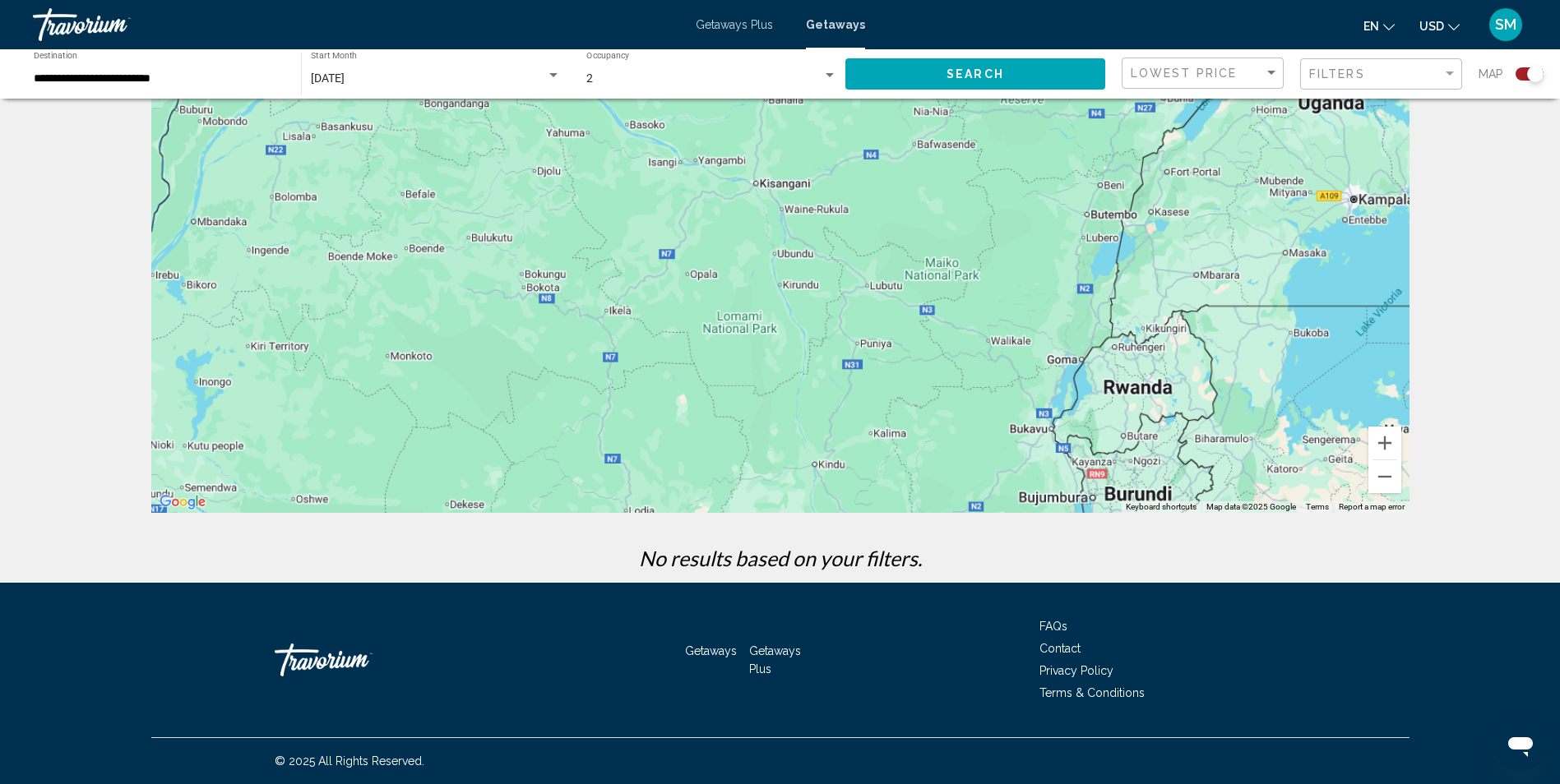
click at [1132, 387] on div "Main content" at bounding box center [781, 266] width 1258 height 493
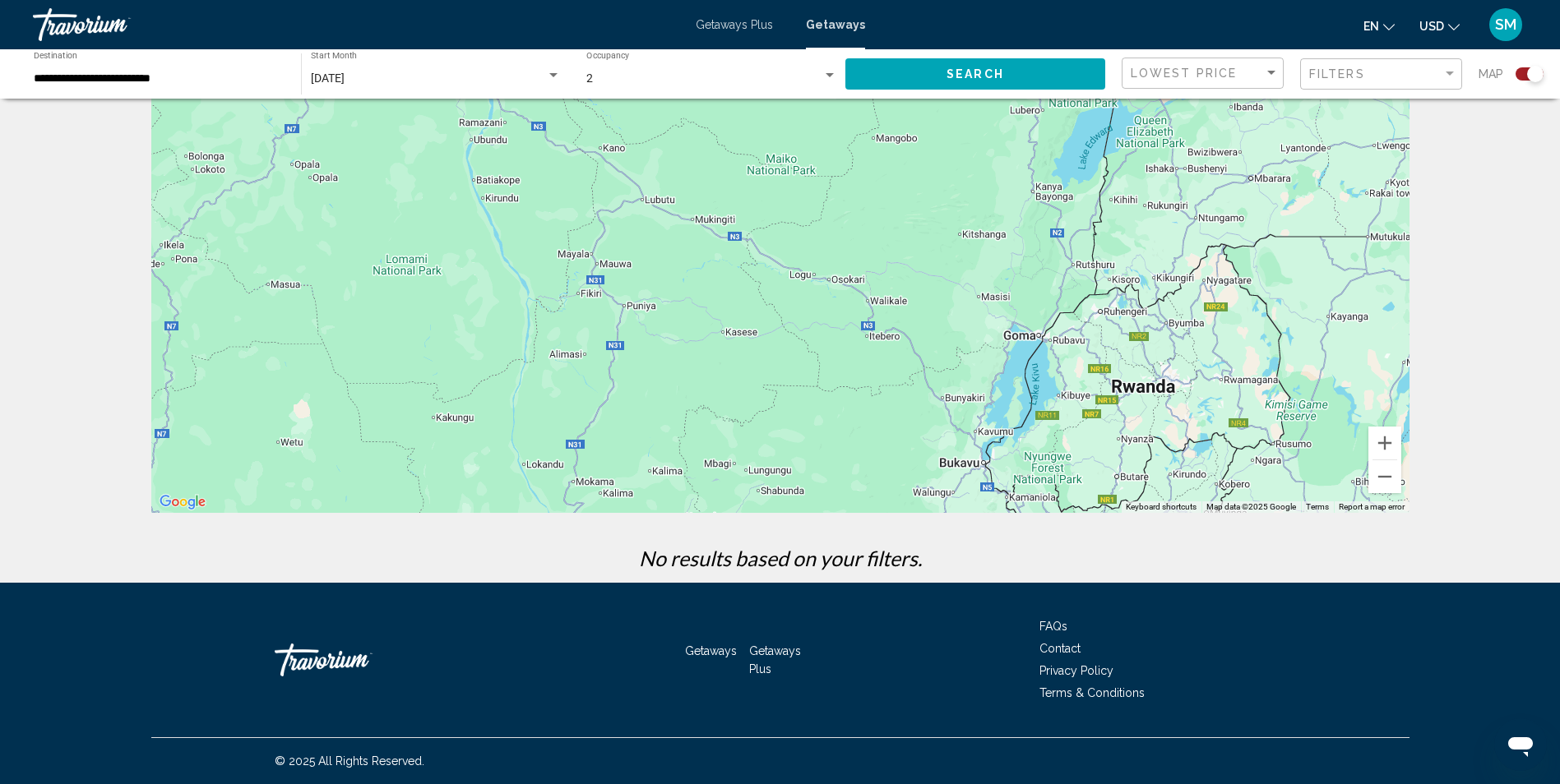
click at [1149, 399] on div "Main content" at bounding box center [781, 266] width 1258 height 493
click at [1146, 394] on div "Main content" at bounding box center [781, 266] width 1258 height 493
click at [1387, 478] on button "Zoom out" at bounding box center [1384, 477] width 33 height 33
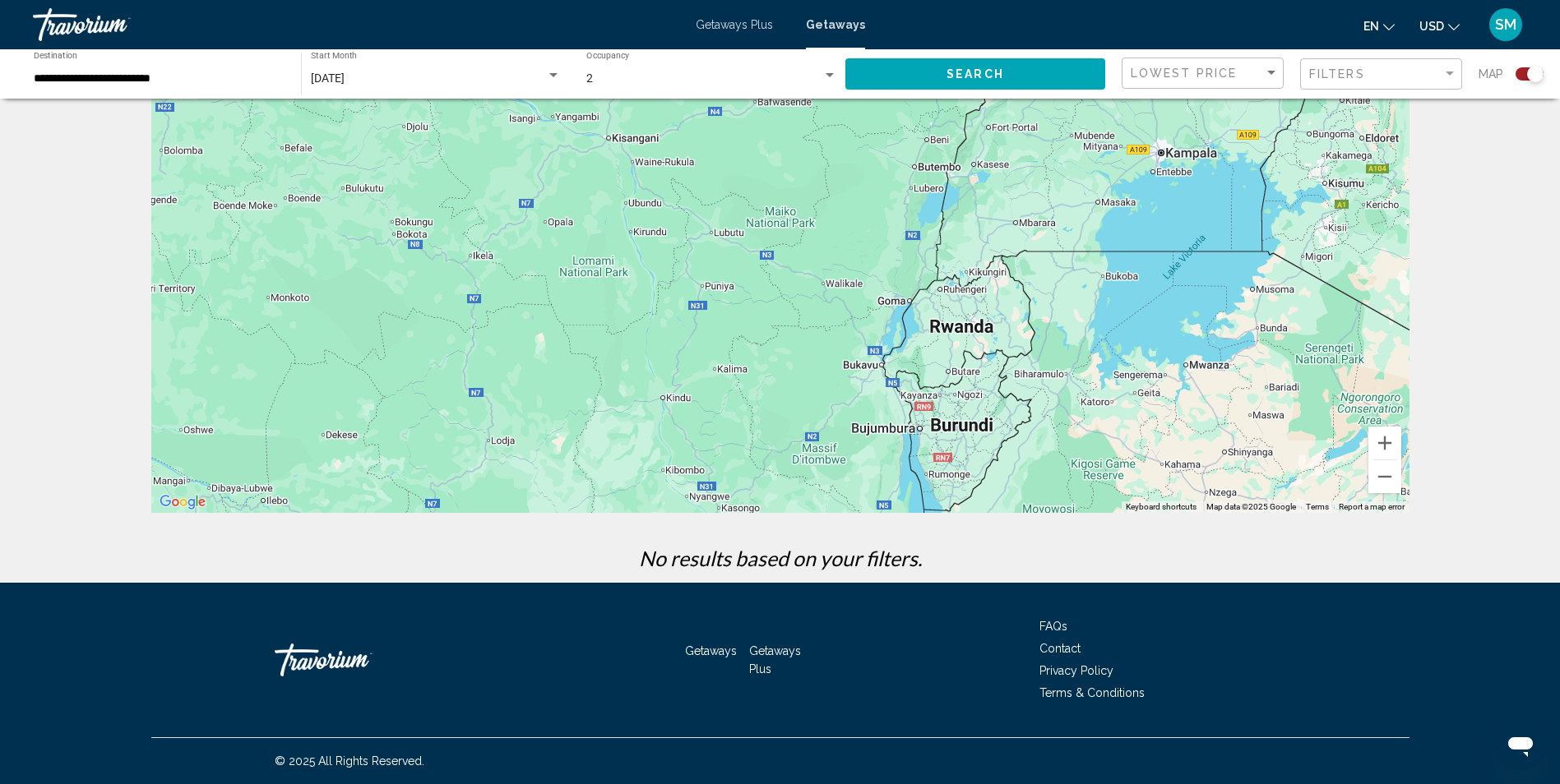
click at [957, 328] on div "Main content" at bounding box center [781, 266] width 1258 height 493
click at [952, 335] on div "Main content" at bounding box center [781, 266] width 1258 height 493
click at [952, 332] on div "Main content" at bounding box center [781, 266] width 1258 height 493
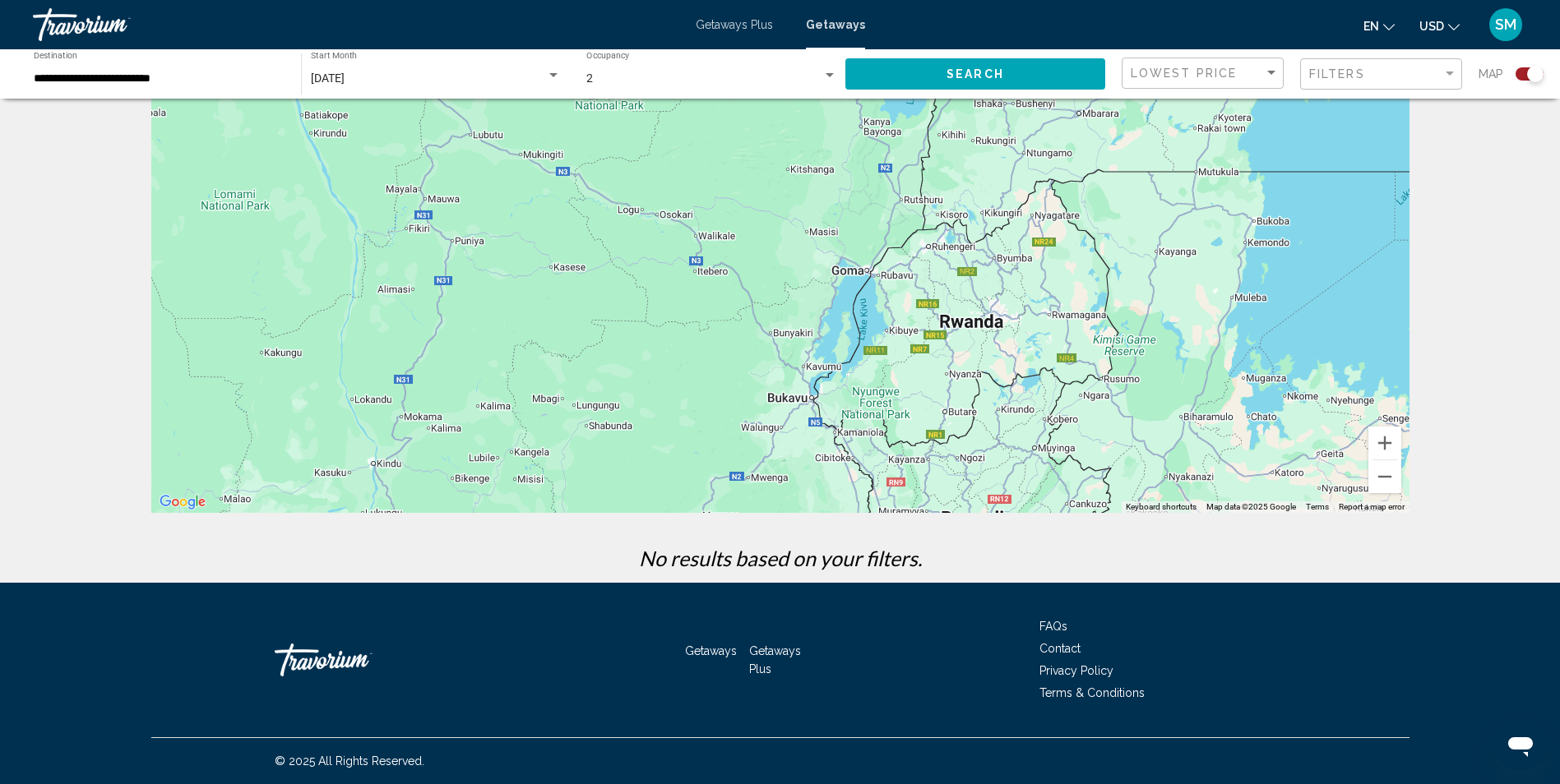
click at [937, 339] on div "Main content" at bounding box center [781, 266] width 1258 height 493
click at [967, 328] on div "Main content" at bounding box center [781, 266] width 1258 height 493
click at [995, 65] on button "Search" at bounding box center [975, 74] width 260 height 30
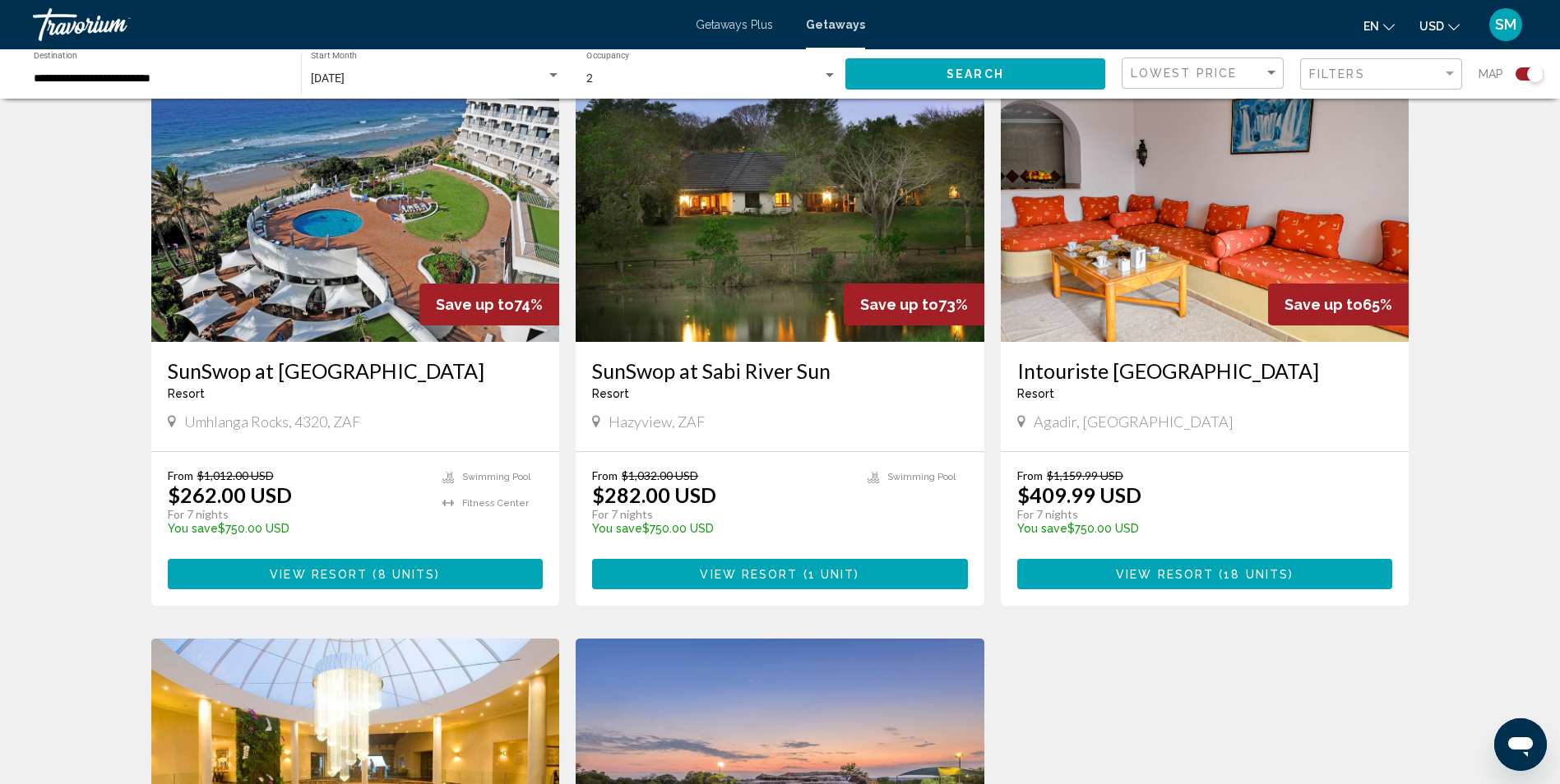
scroll to position [1726, 0]
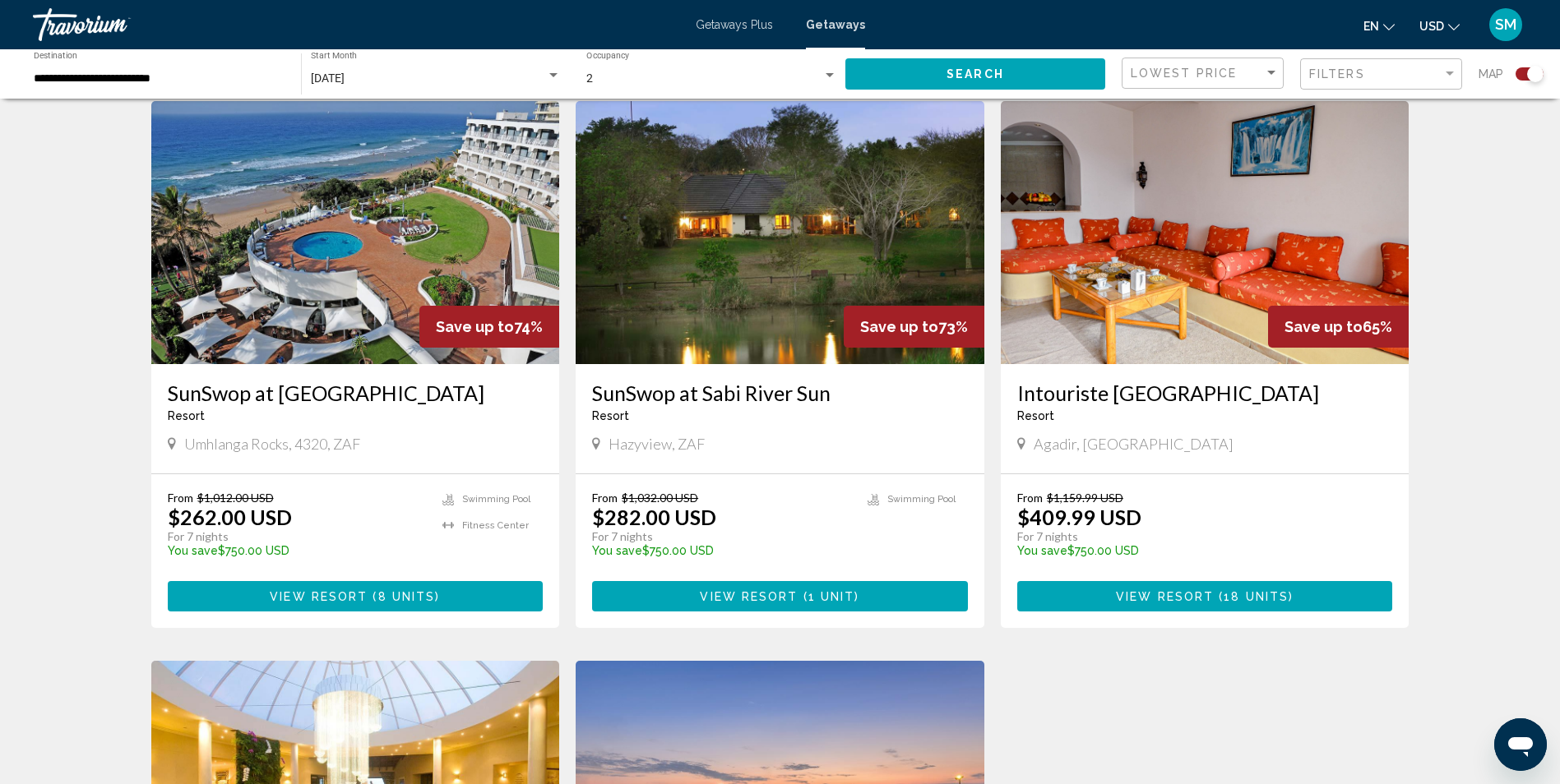
click at [731, 25] on span "Getaways Plus" at bounding box center [734, 25] width 77 height 13
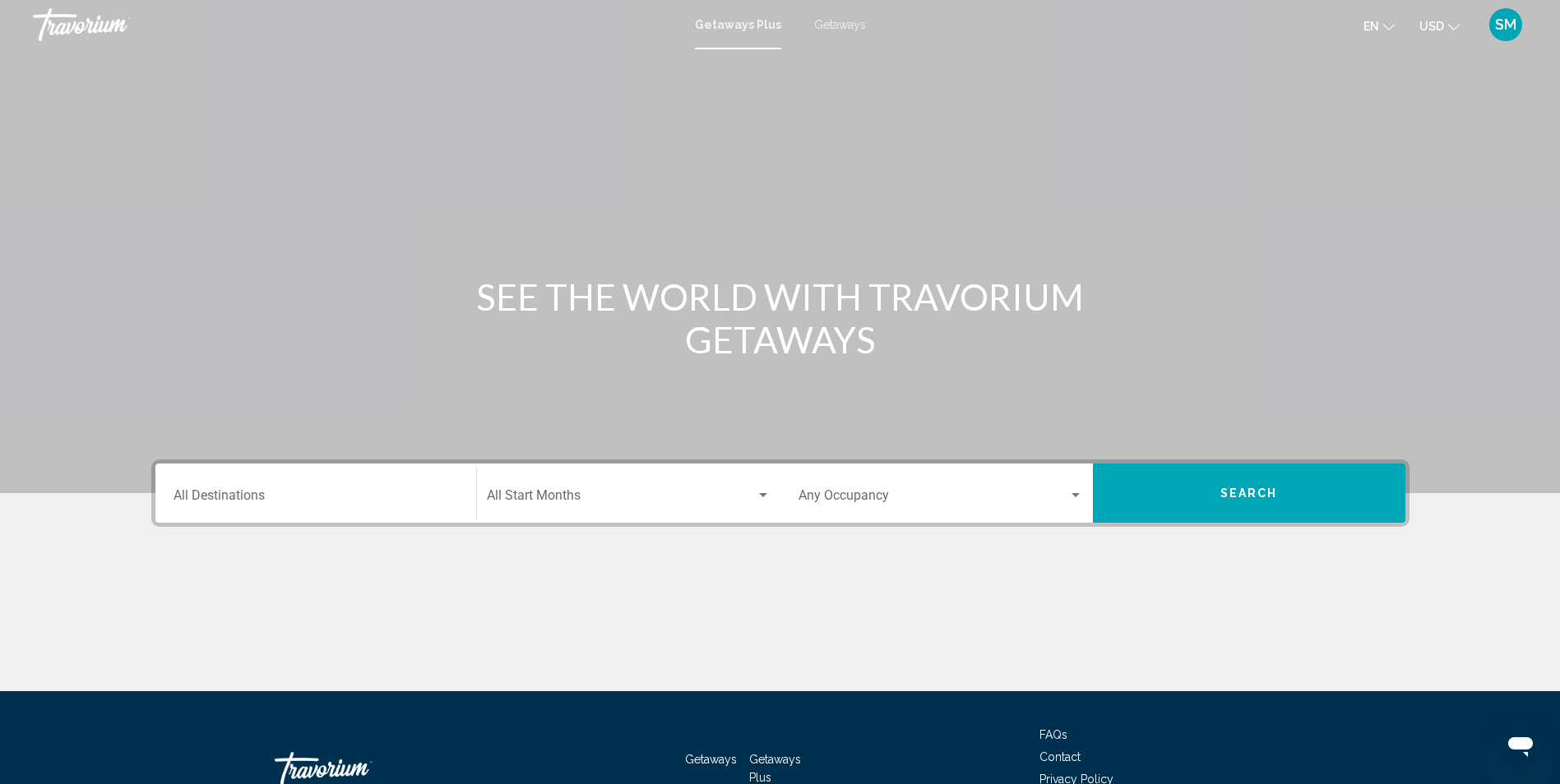
click at [270, 488] on div "Destination All Destinations" at bounding box center [316, 494] width 285 height 52
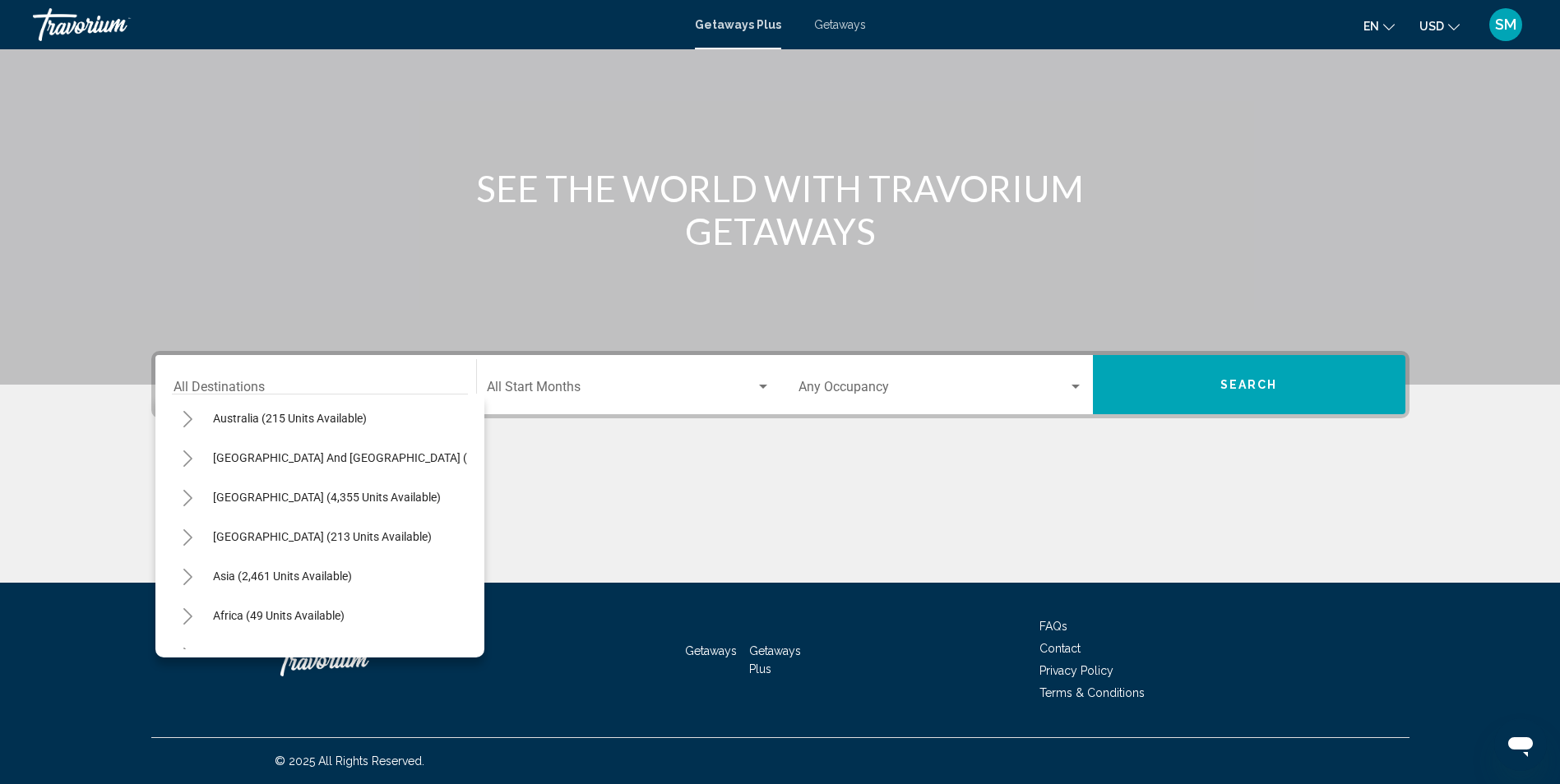
scroll to position [279, 0]
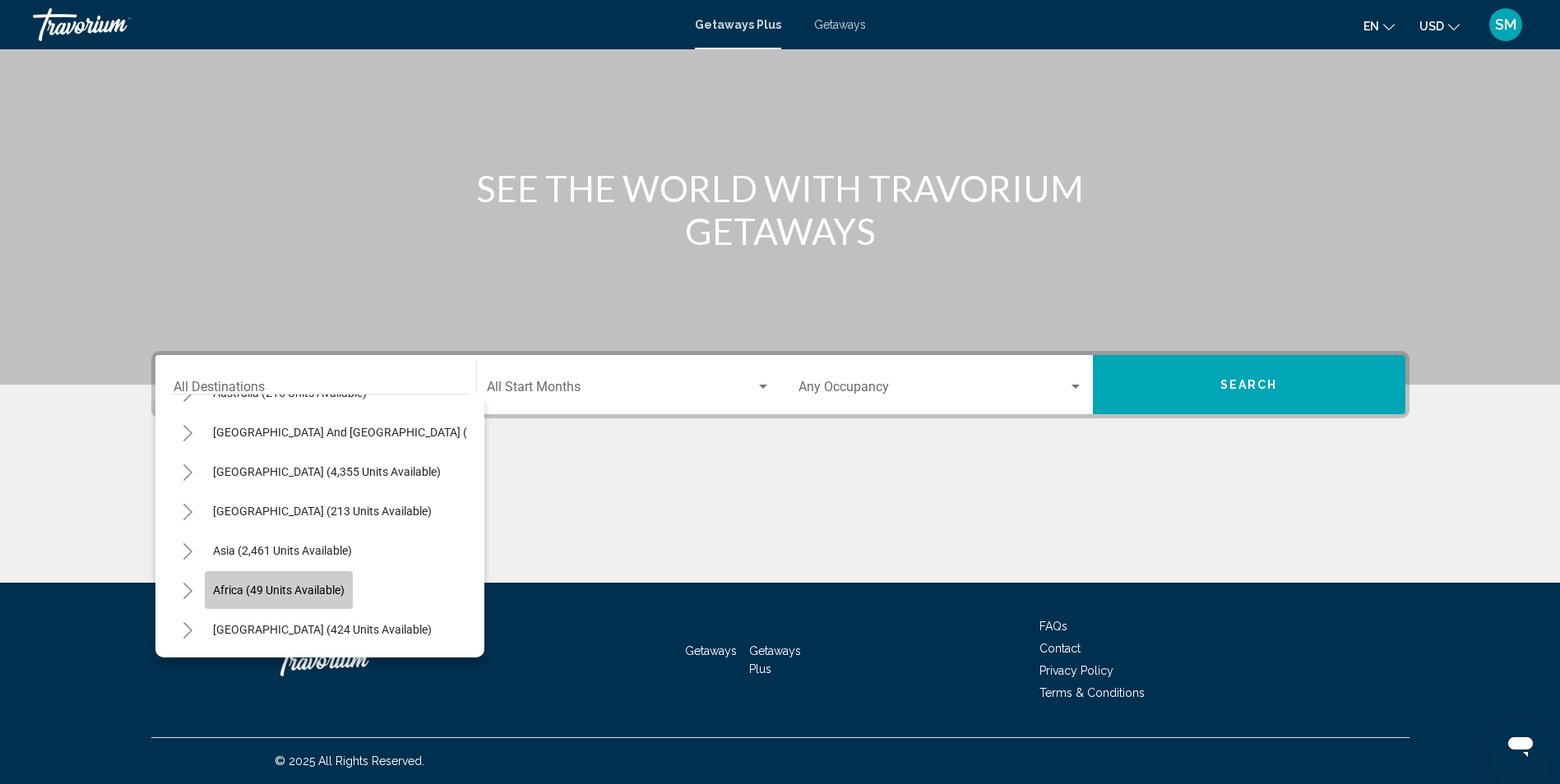
click at [245, 584] on span "Africa (49 units available)" at bounding box center [278, 591] width 132 height 13
type input "**********"
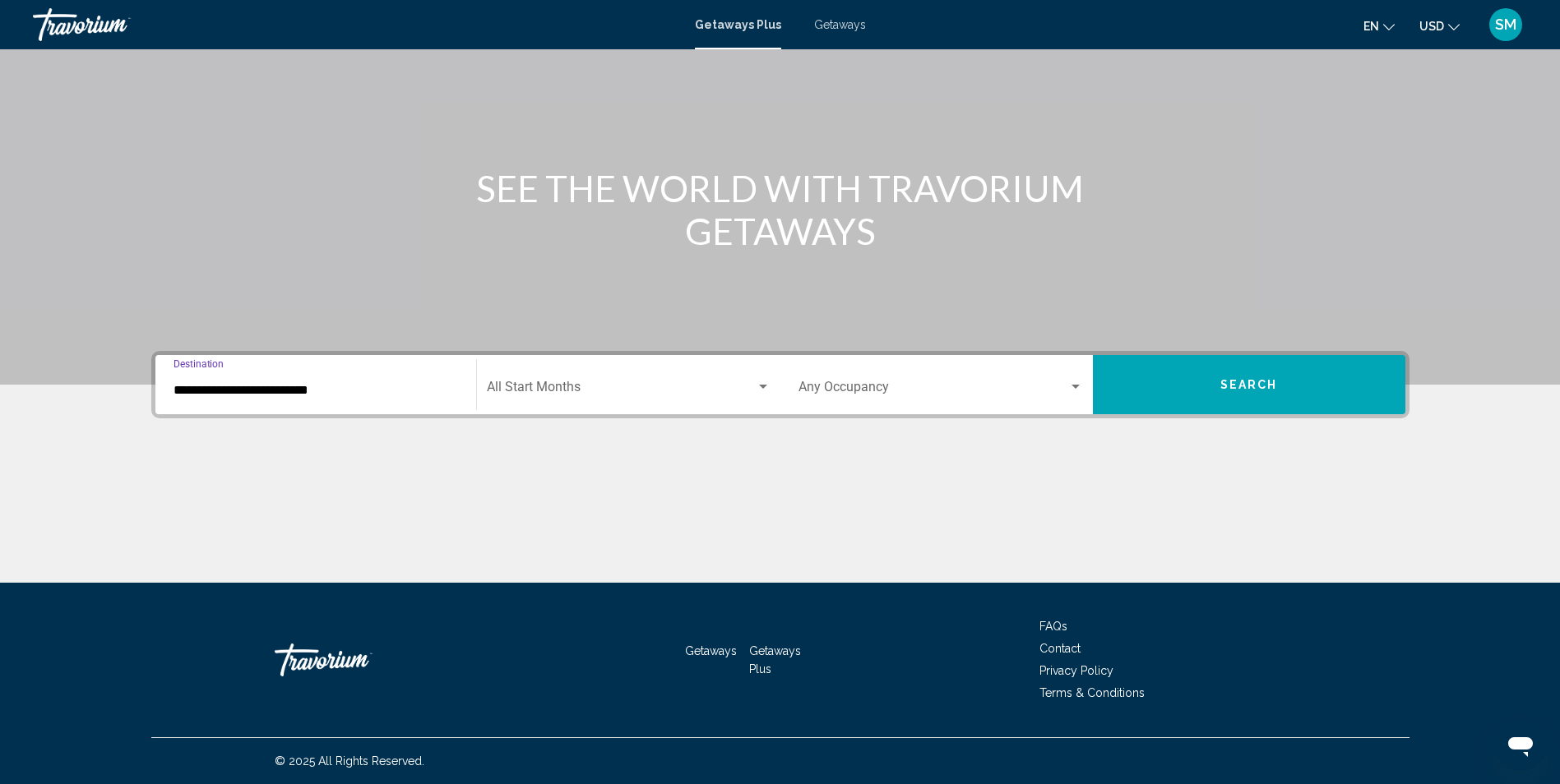
click at [653, 383] on span "Search widget" at bounding box center [621, 390] width 269 height 15
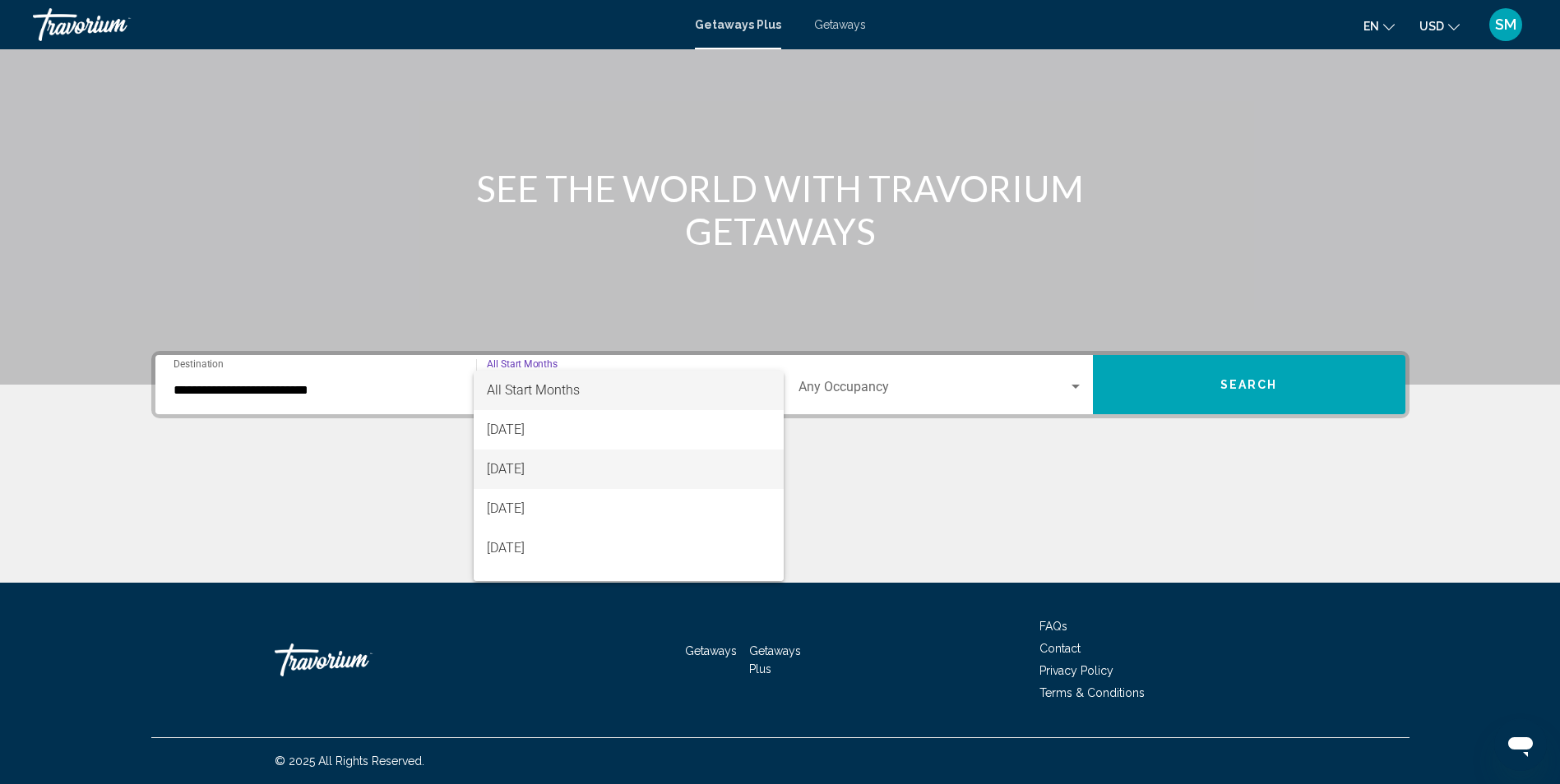
click at [514, 472] on span "[DATE]" at bounding box center [628, 469] width 284 height 39
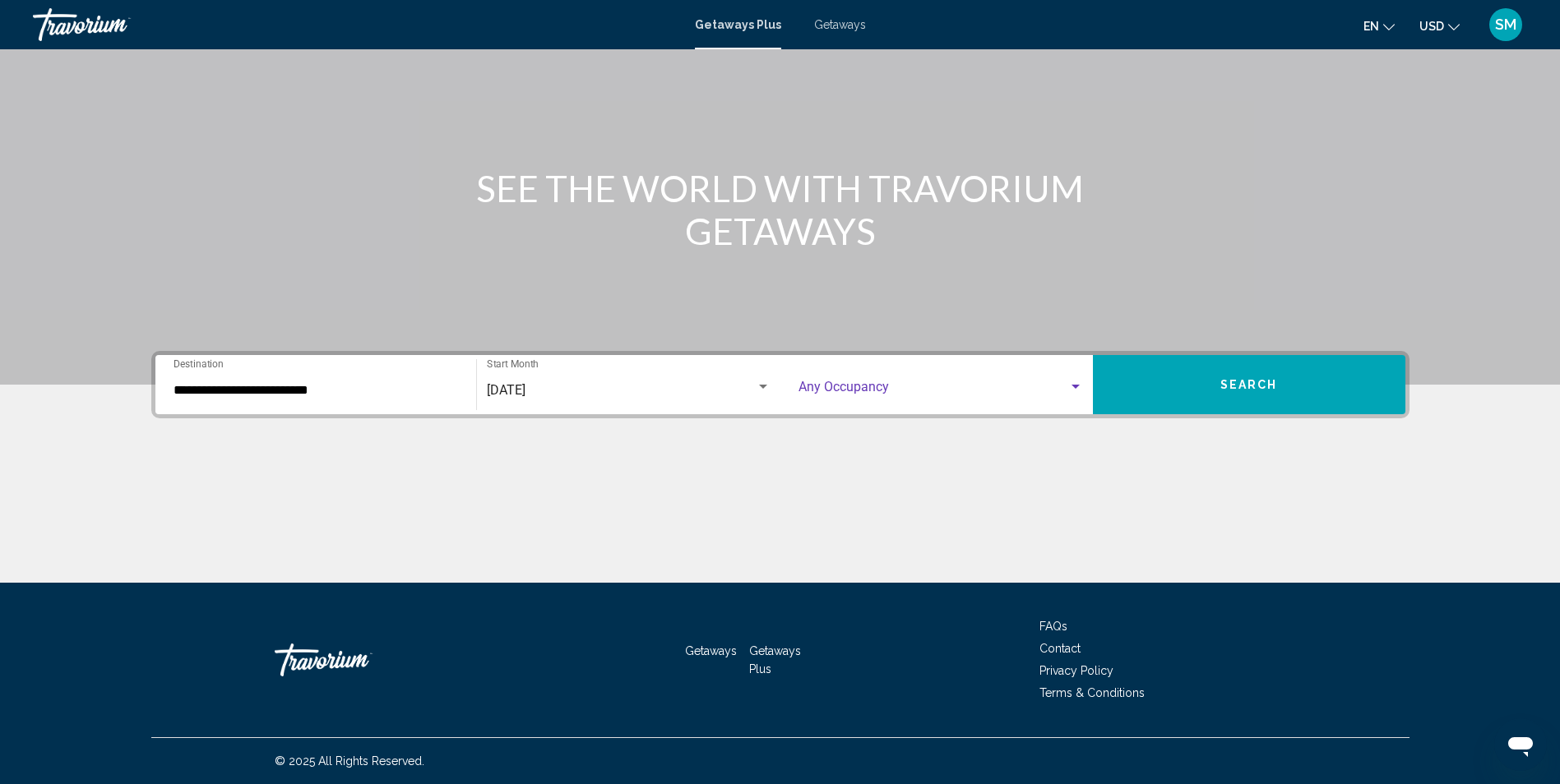
click at [1078, 384] on div "Search widget" at bounding box center [1076, 386] width 8 height 4
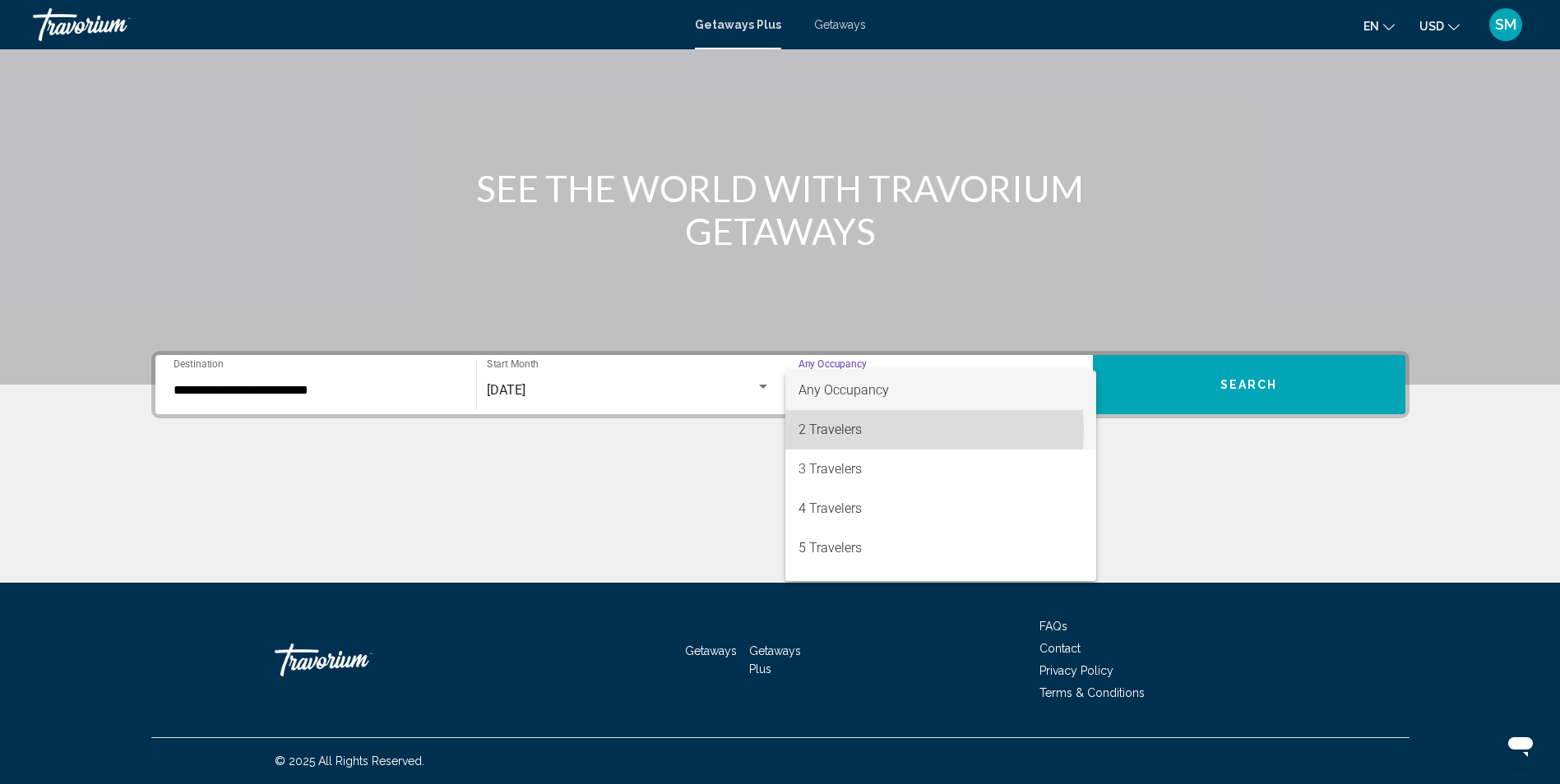
click at [834, 430] on span "2 Travelers" at bounding box center [941, 430] width 285 height 39
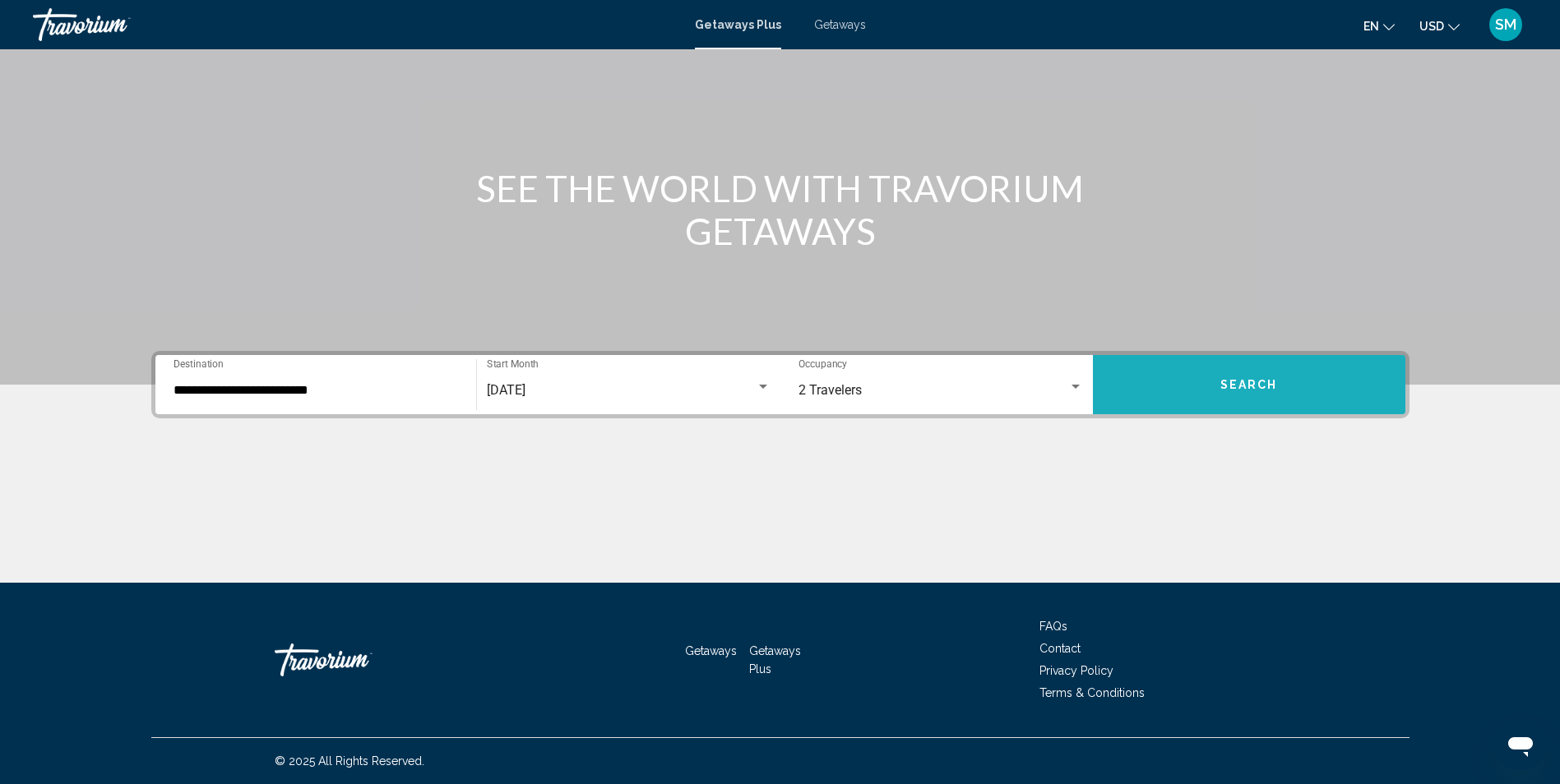
click at [1237, 376] on button "Search" at bounding box center [1249, 384] width 313 height 59
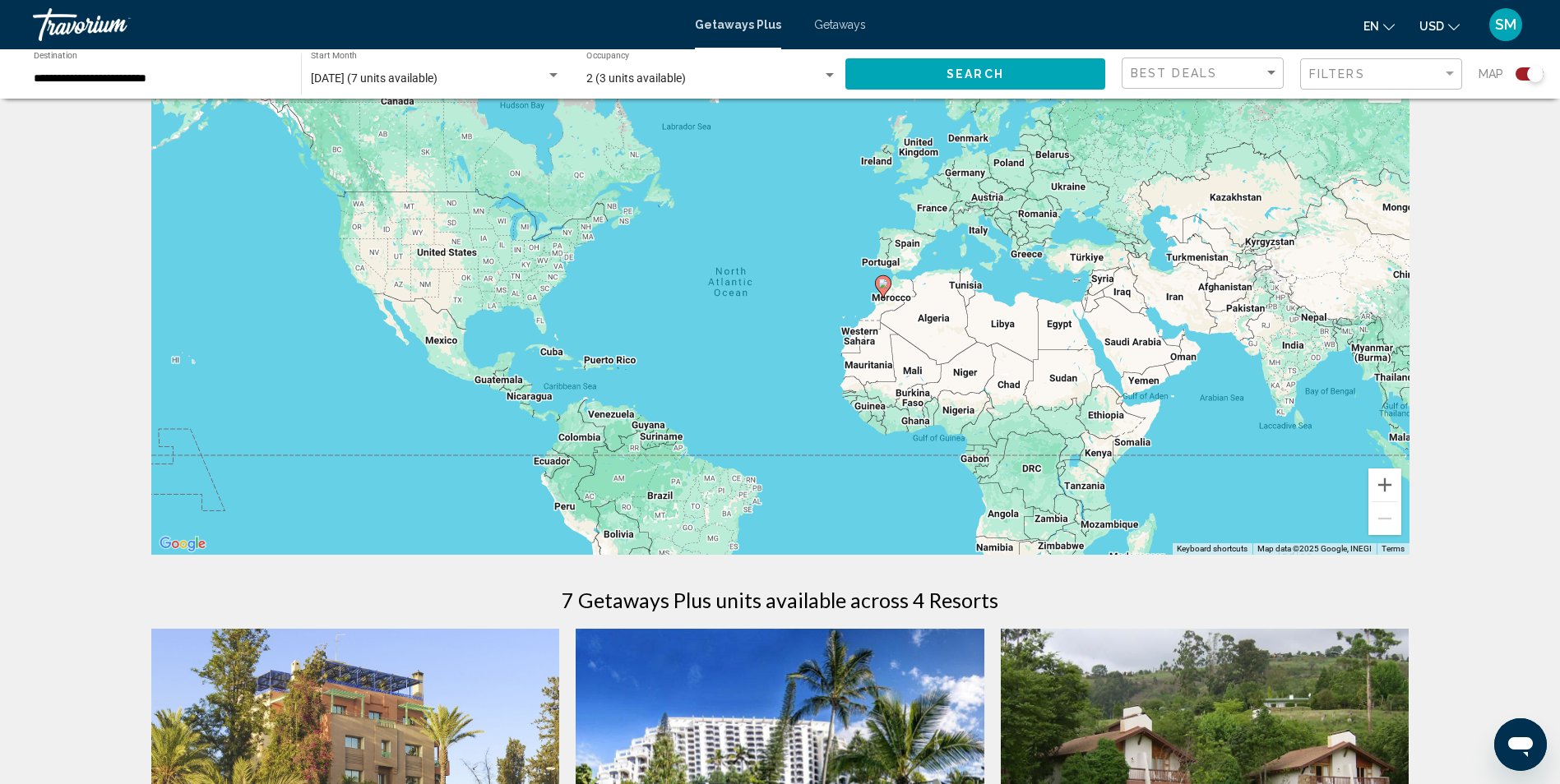
scroll to position [82, 0]
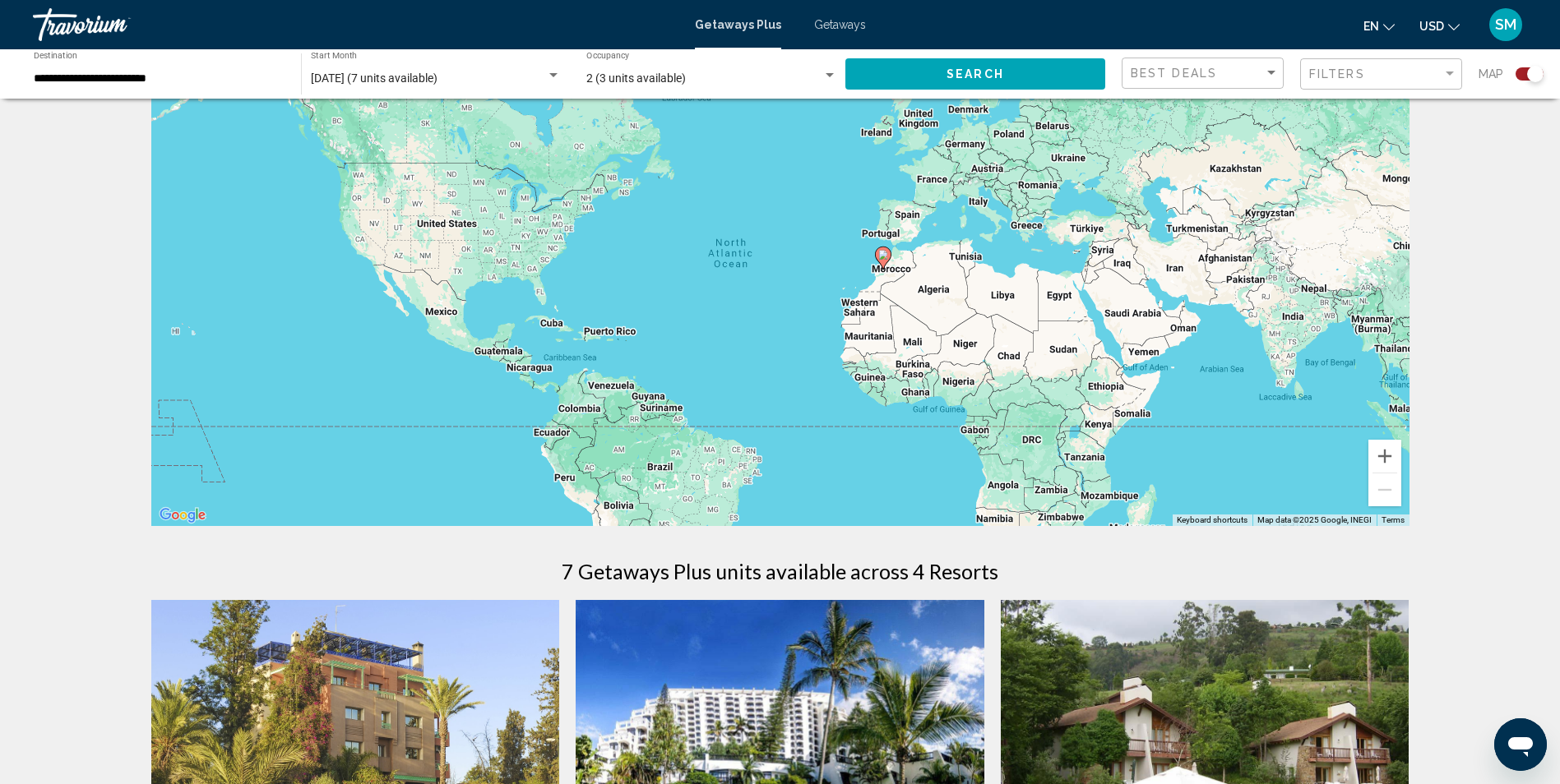
click at [1049, 424] on div "To activate drag with keyboard, press Alt + Enter. Once in keyboard drag state,…" at bounding box center [781, 279] width 1258 height 493
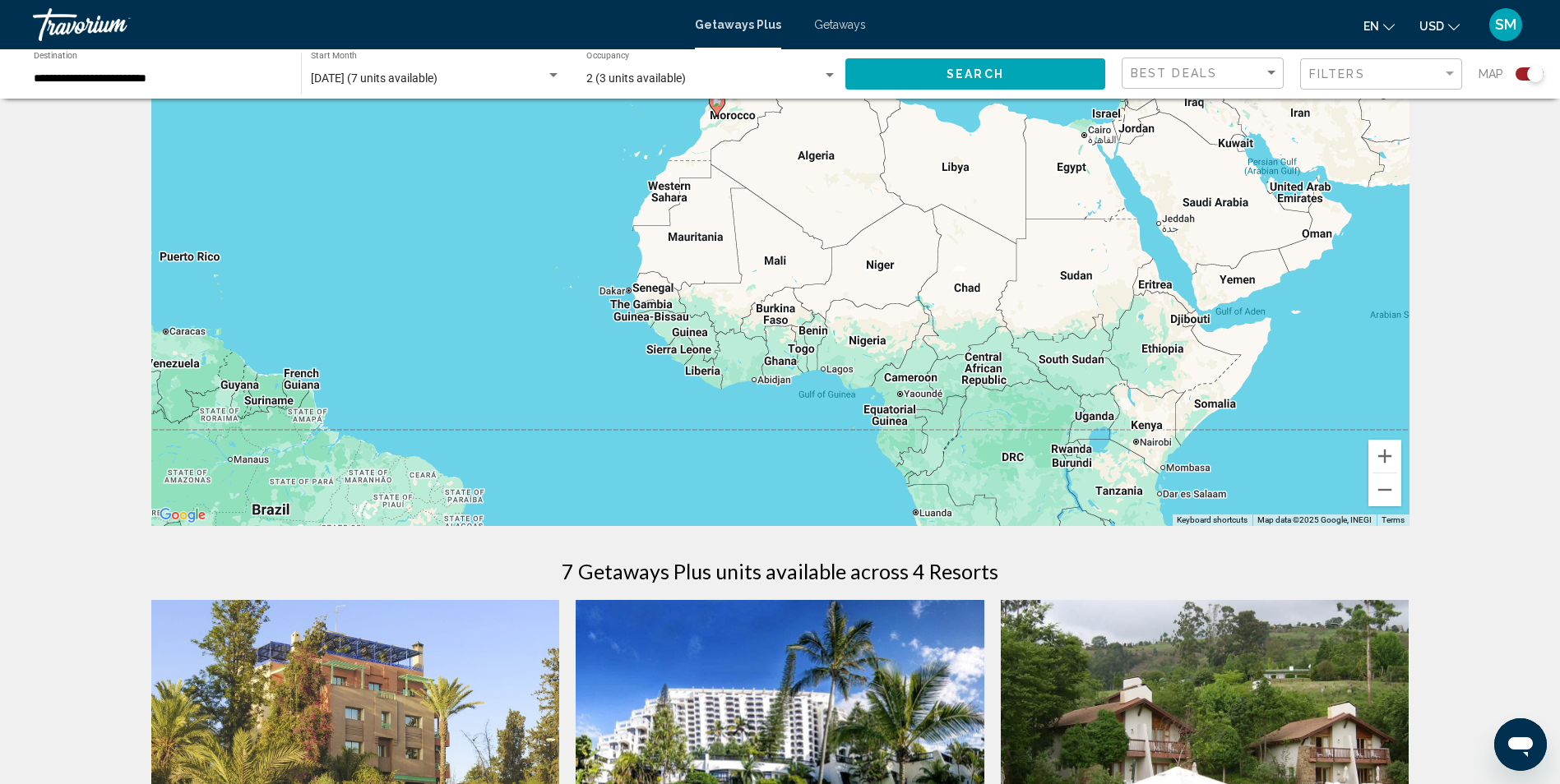
click at [1041, 424] on div "To activate drag with keyboard, press Alt + Enter. Once in keyboard drag state,…" at bounding box center [781, 279] width 1258 height 493
click at [1040, 421] on div "To activate drag with keyboard, press Alt + Enter. Once in keyboard drag state,…" at bounding box center [781, 279] width 1258 height 493
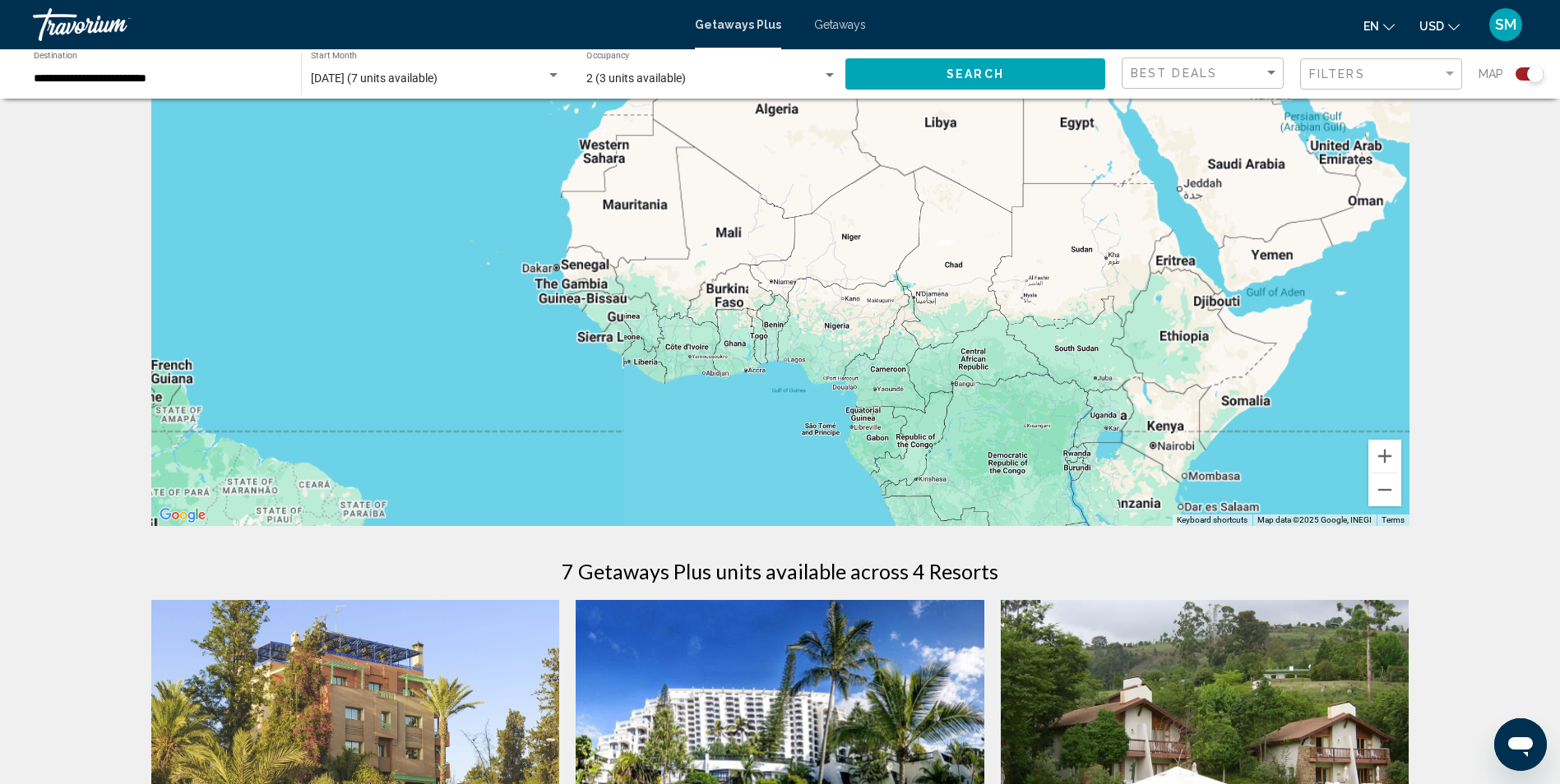
click at [1040, 421] on div "To activate drag with keyboard, press Alt + Enter. Once in keyboard drag state,…" at bounding box center [781, 279] width 1258 height 493
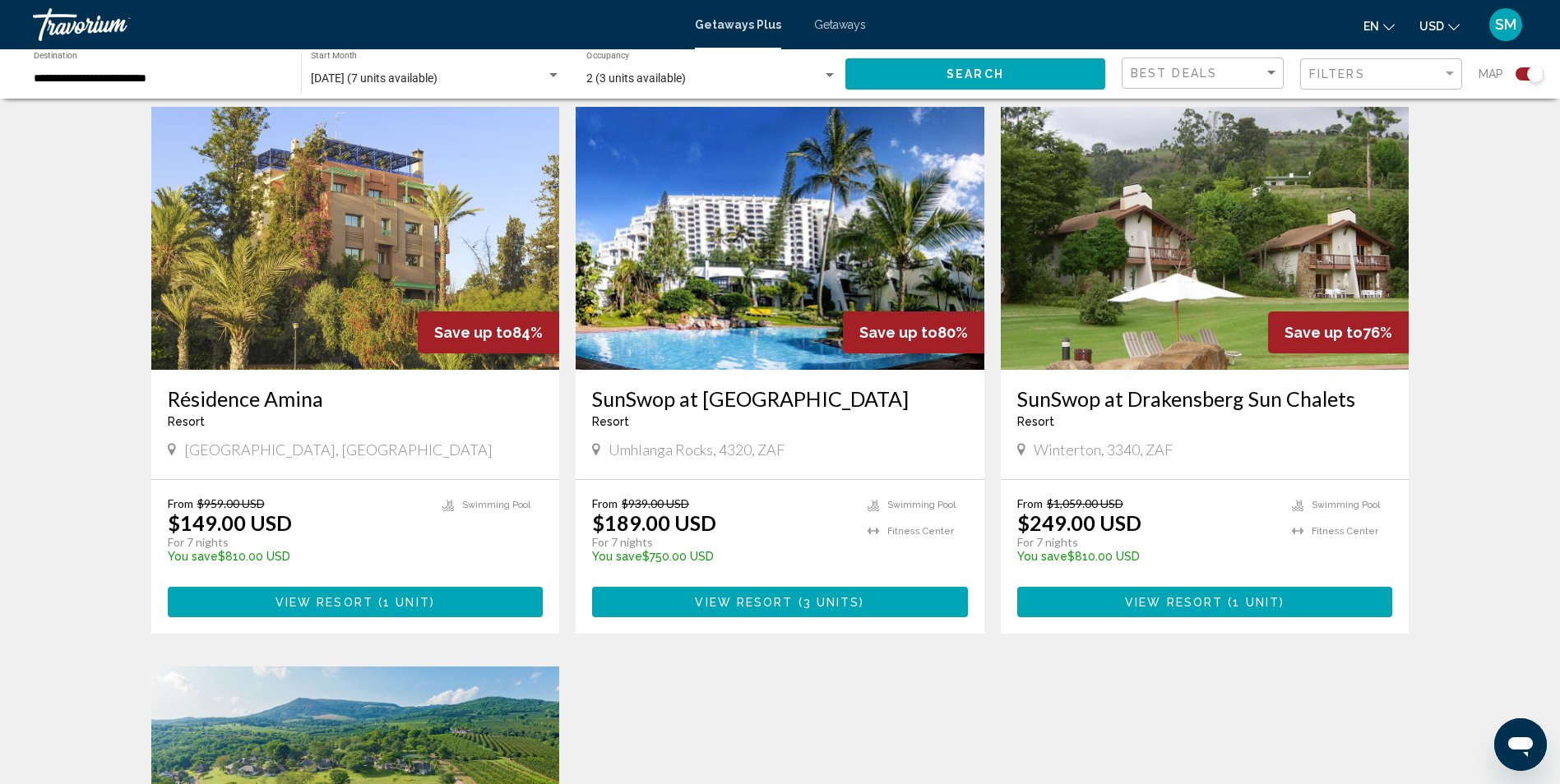
scroll to position [0, 0]
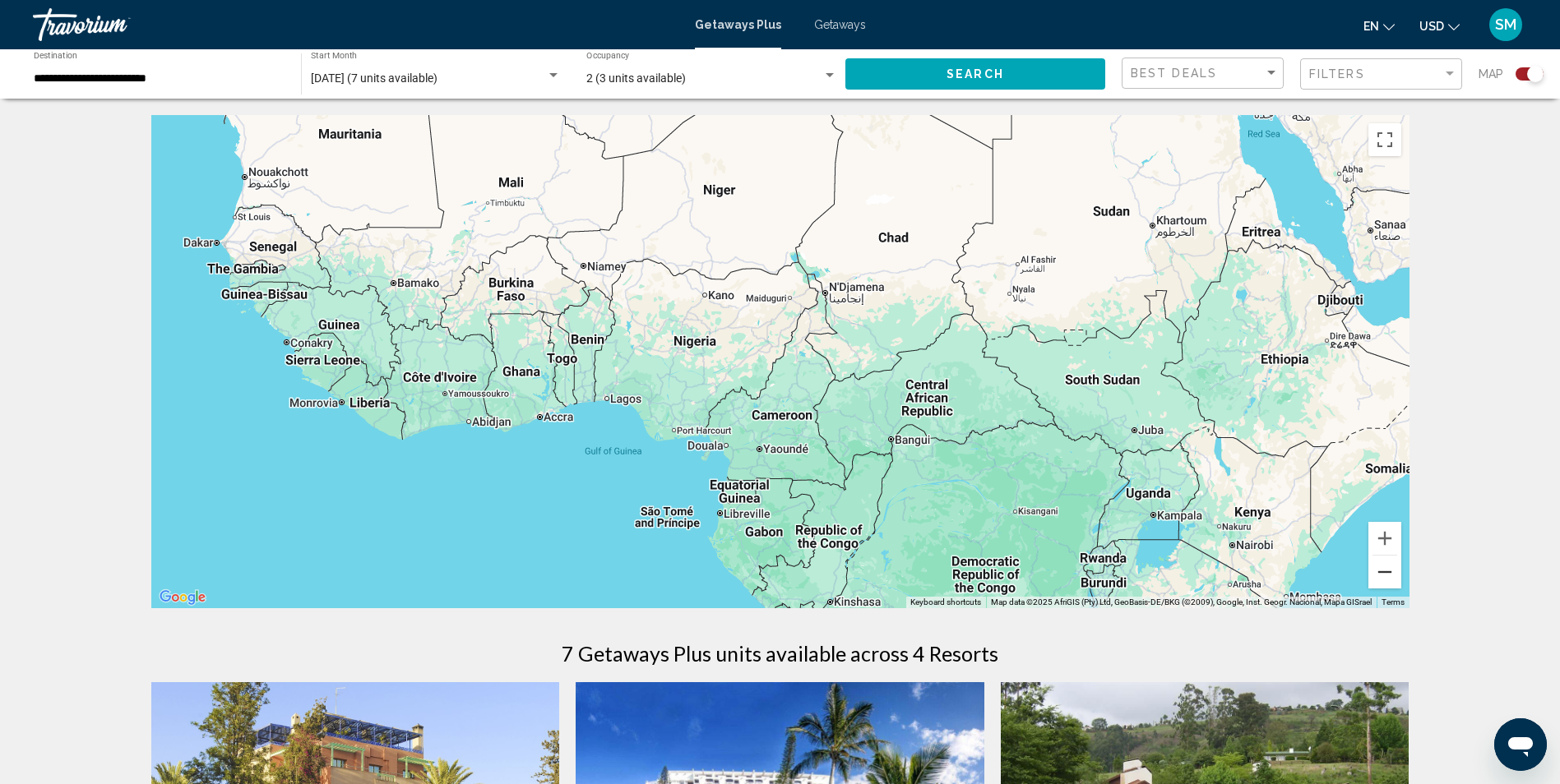
click at [1386, 573] on button "Zoom out" at bounding box center [1384, 572] width 33 height 33
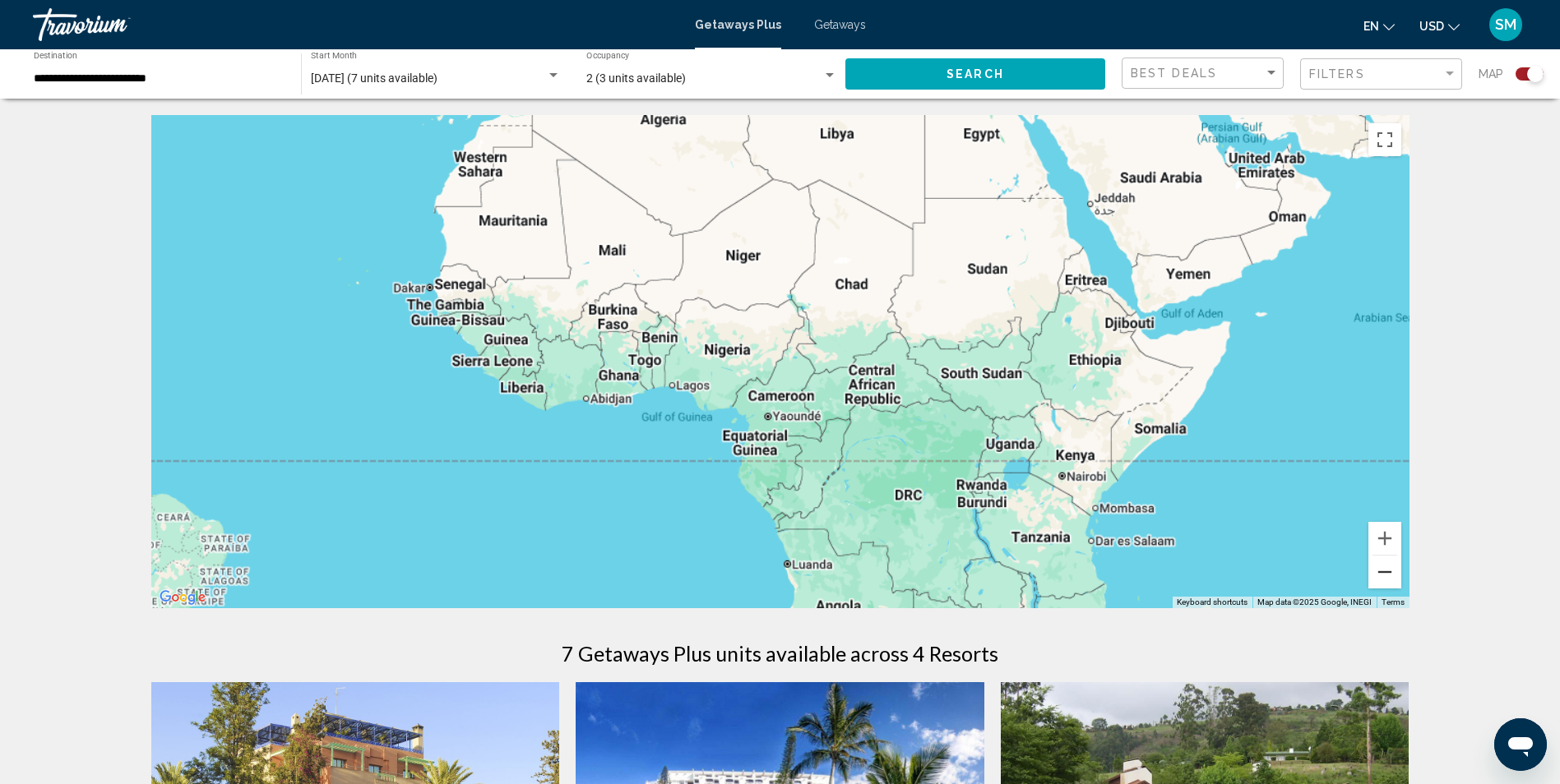
click at [1386, 572] on button "Zoom out" at bounding box center [1384, 572] width 33 height 33
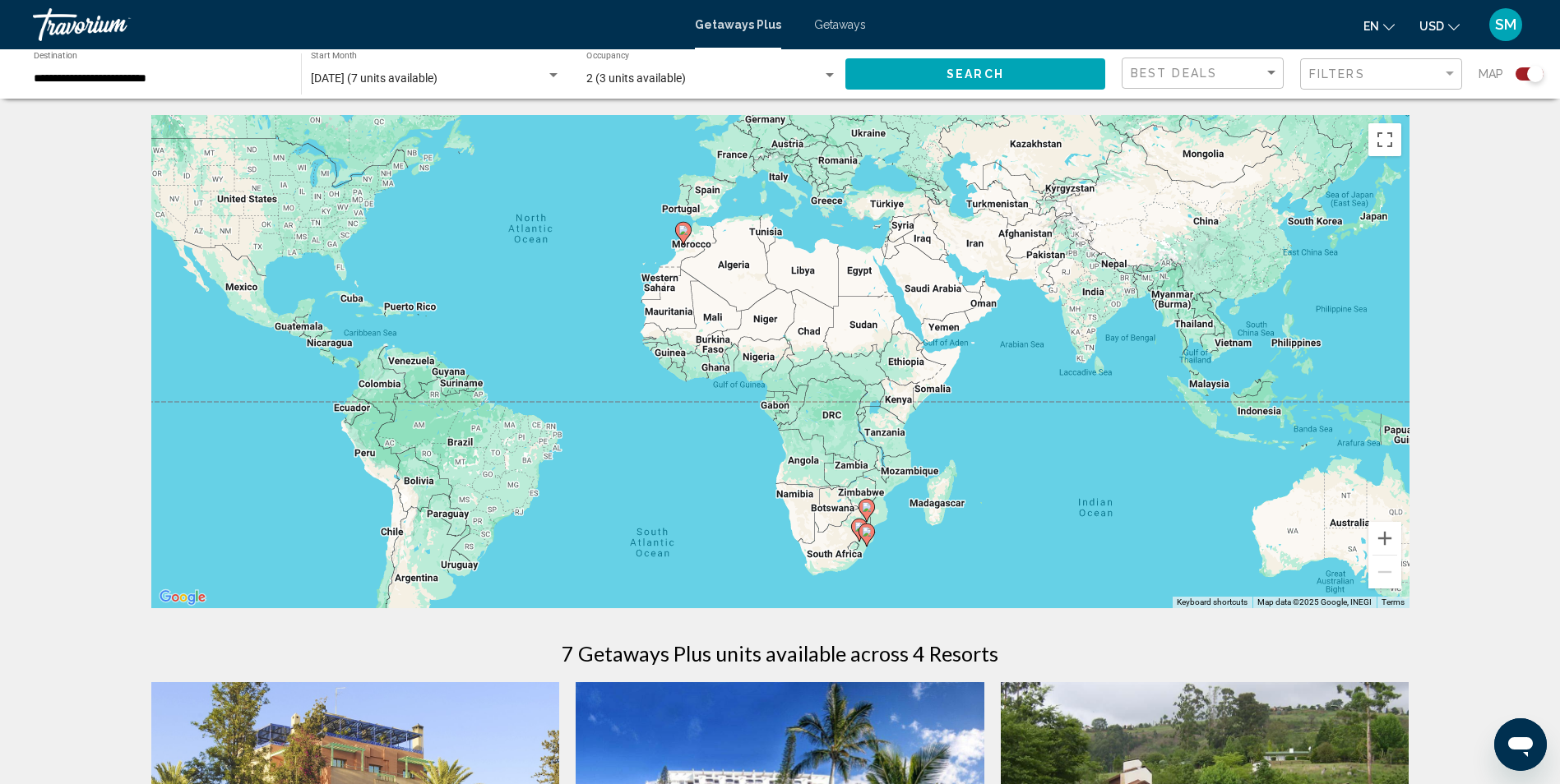
click at [838, 420] on div "To activate drag with keyboard, press Alt + Enter. Once in keyboard drag state,…" at bounding box center [781, 361] width 1258 height 493
click at [1005, 72] on button "Search" at bounding box center [975, 74] width 260 height 30
click at [845, 418] on div "To activate drag with keyboard, press Alt + Enter. Once in keyboard drag state,…" at bounding box center [781, 361] width 1258 height 493
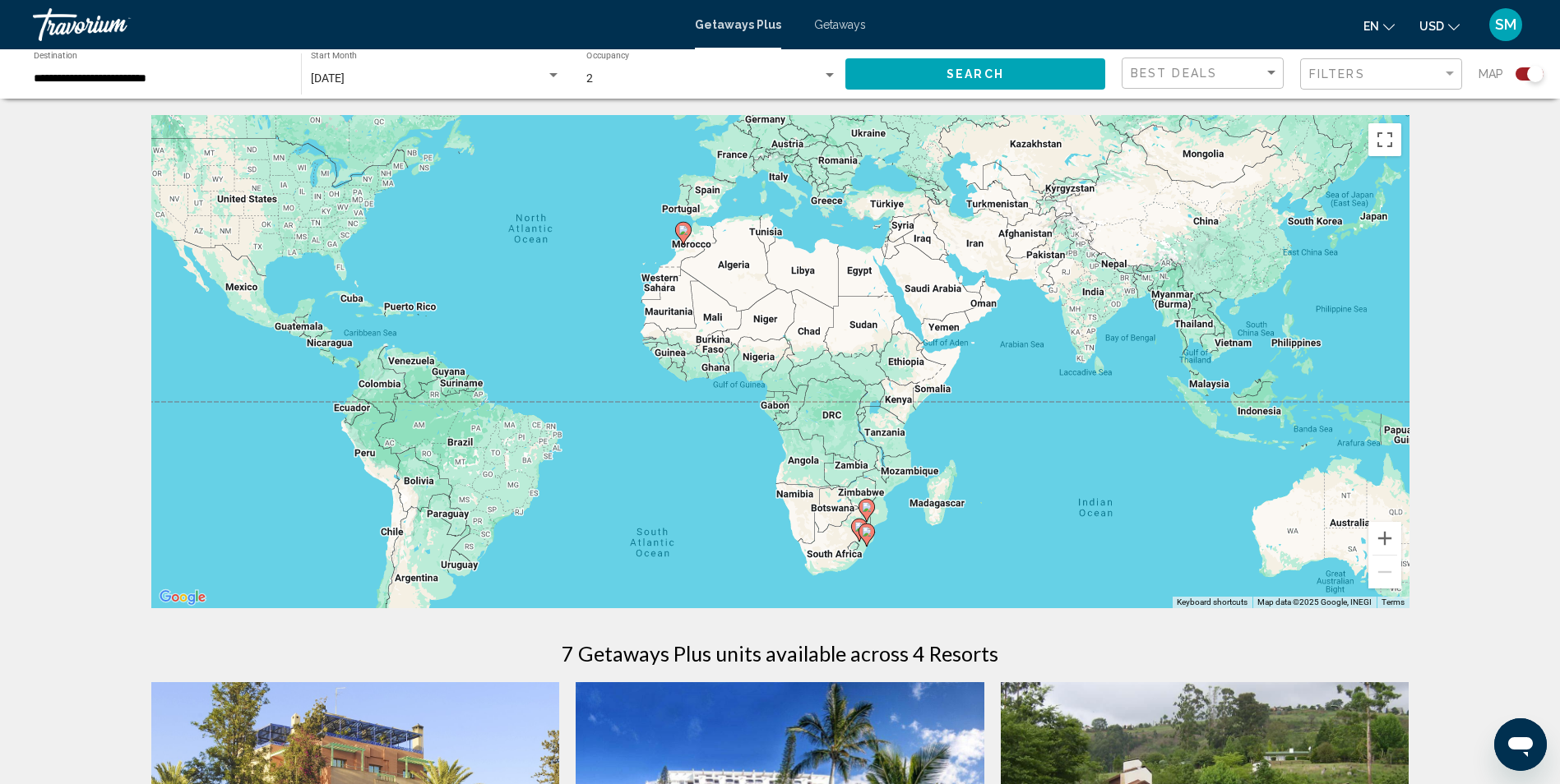
click at [845, 416] on div "To activate drag with keyboard, press Alt + Enter. Once in keyboard drag state,…" at bounding box center [781, 361] width 1258 height 493
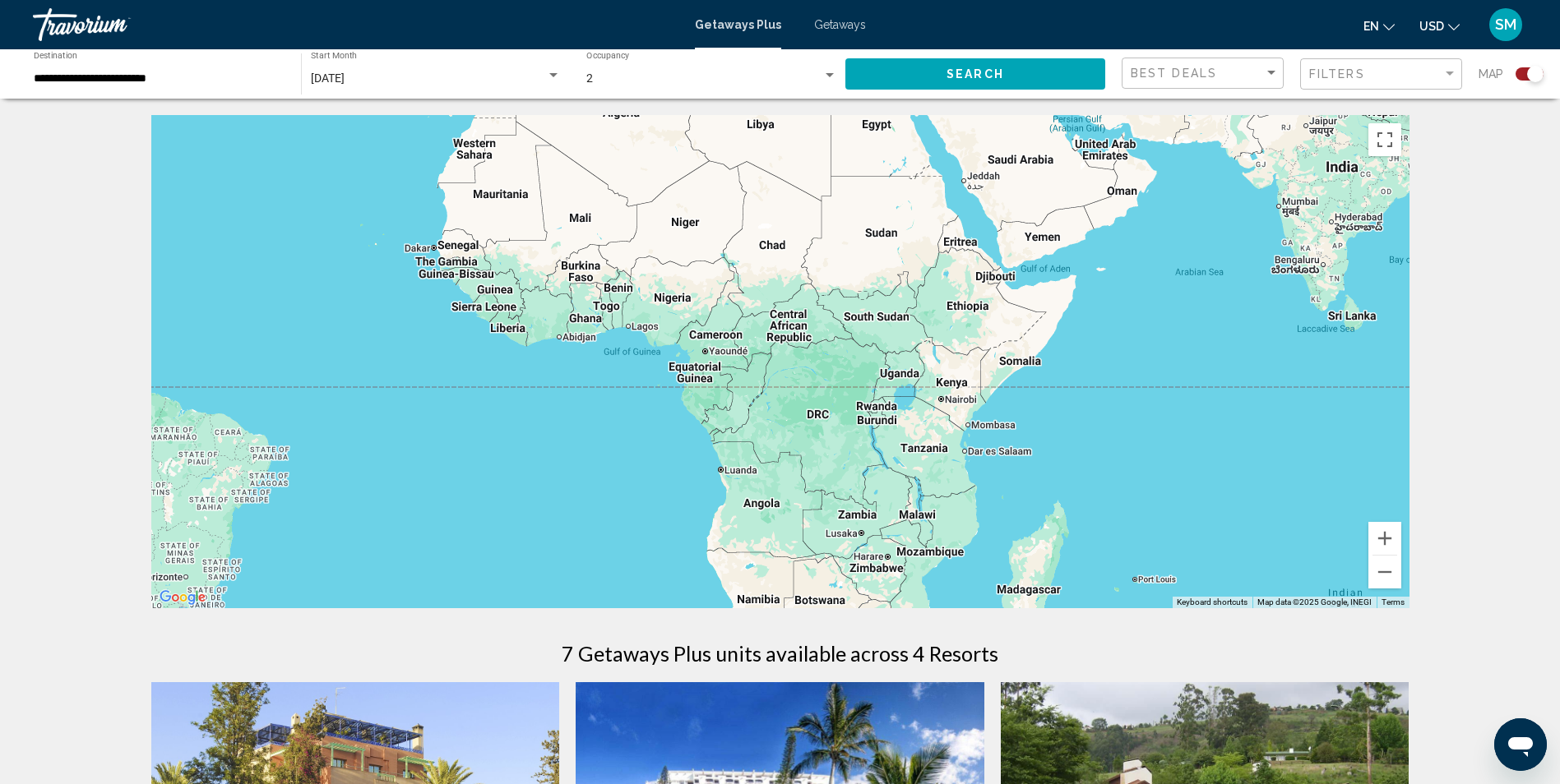
click at [874, 405] on div "Main content" at bounding box center [781, 361] width 1258 height 493
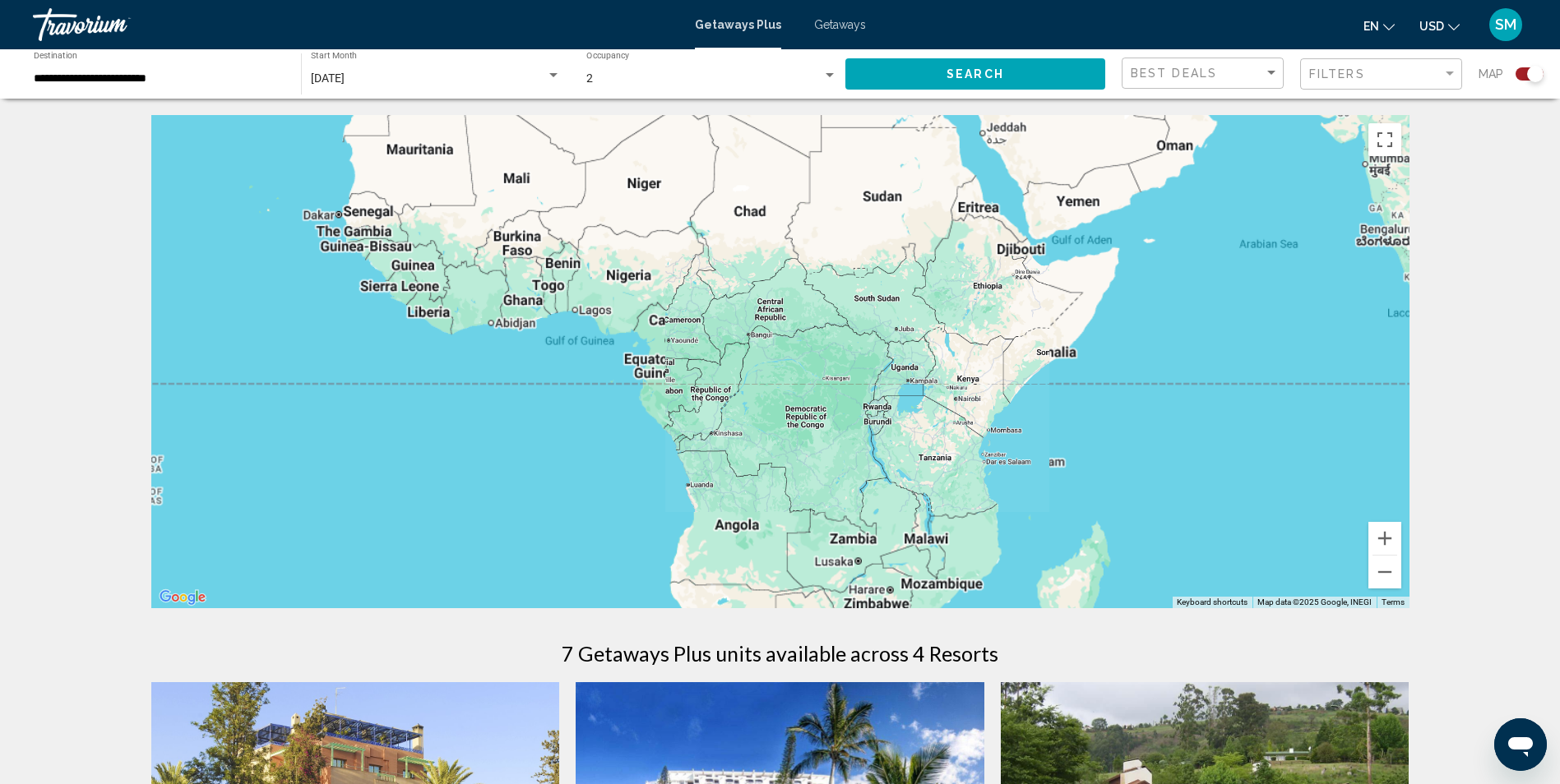
click at [874, 405] on div "Main content" at bounding box center [781, 361] width 1258 height 493
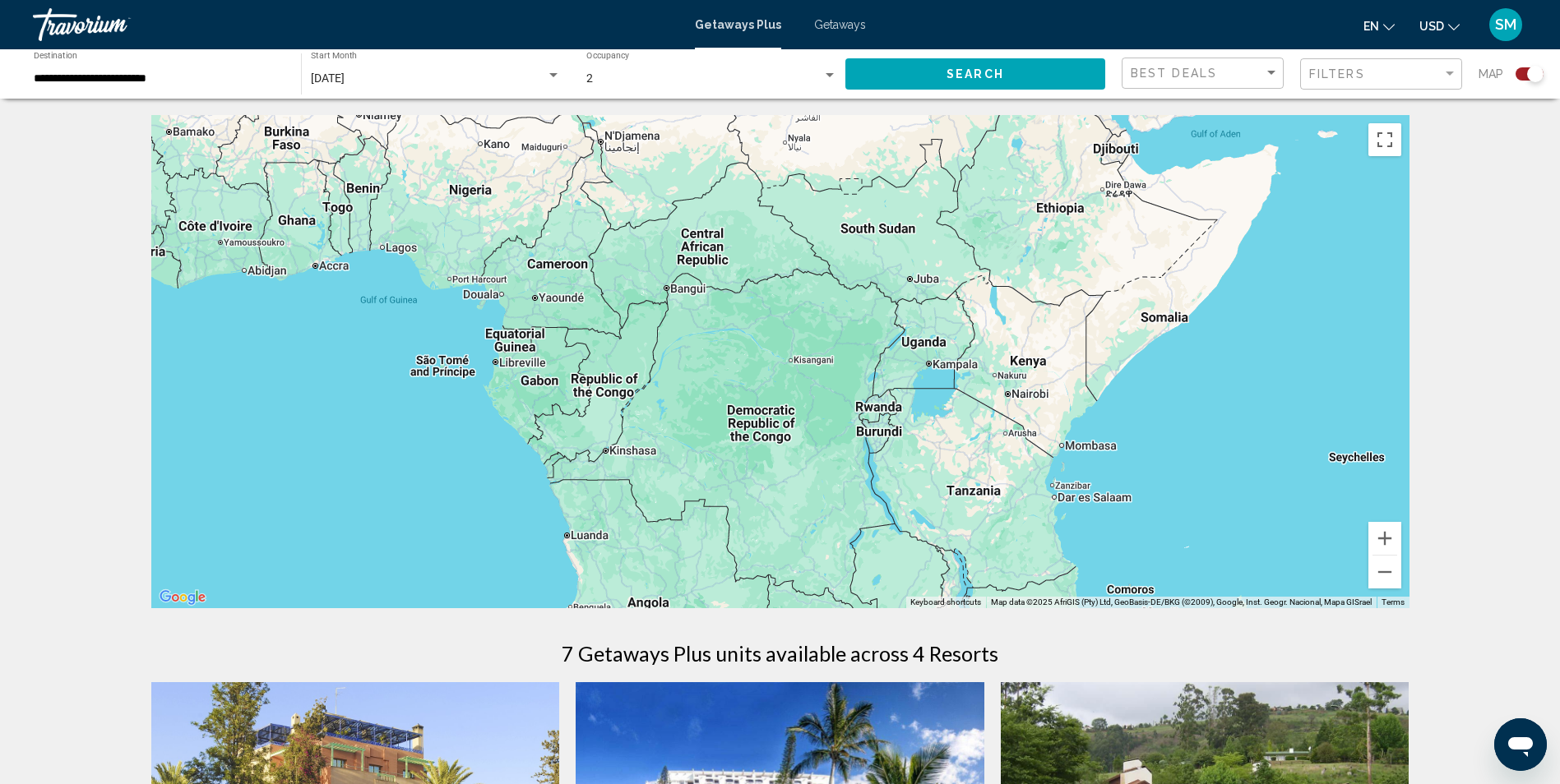
click at [876, 412] on div "Main content" at bounding box center [781, 361] width 1258 height 493
click at [993, 68] on span "Search" at bounding box center [975, 75] width 58 height 13
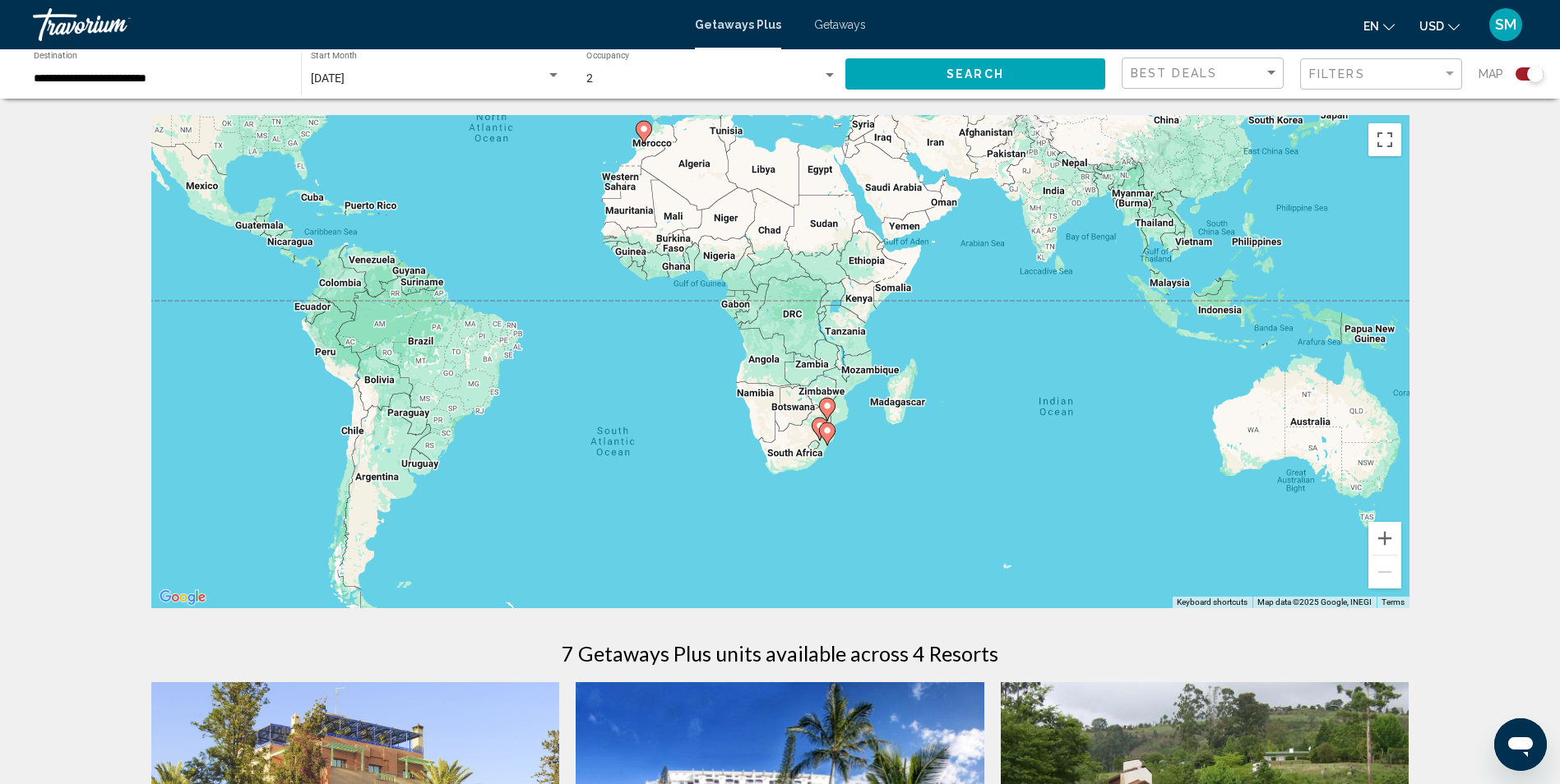
drag, startPoint x: 810, startPoint y: 468, endPoint x: 827, endPoint y: 401, distance: 69.1
click at [827, 401] on g "Main content" at bounding box center [828, 409] width 17 height 23
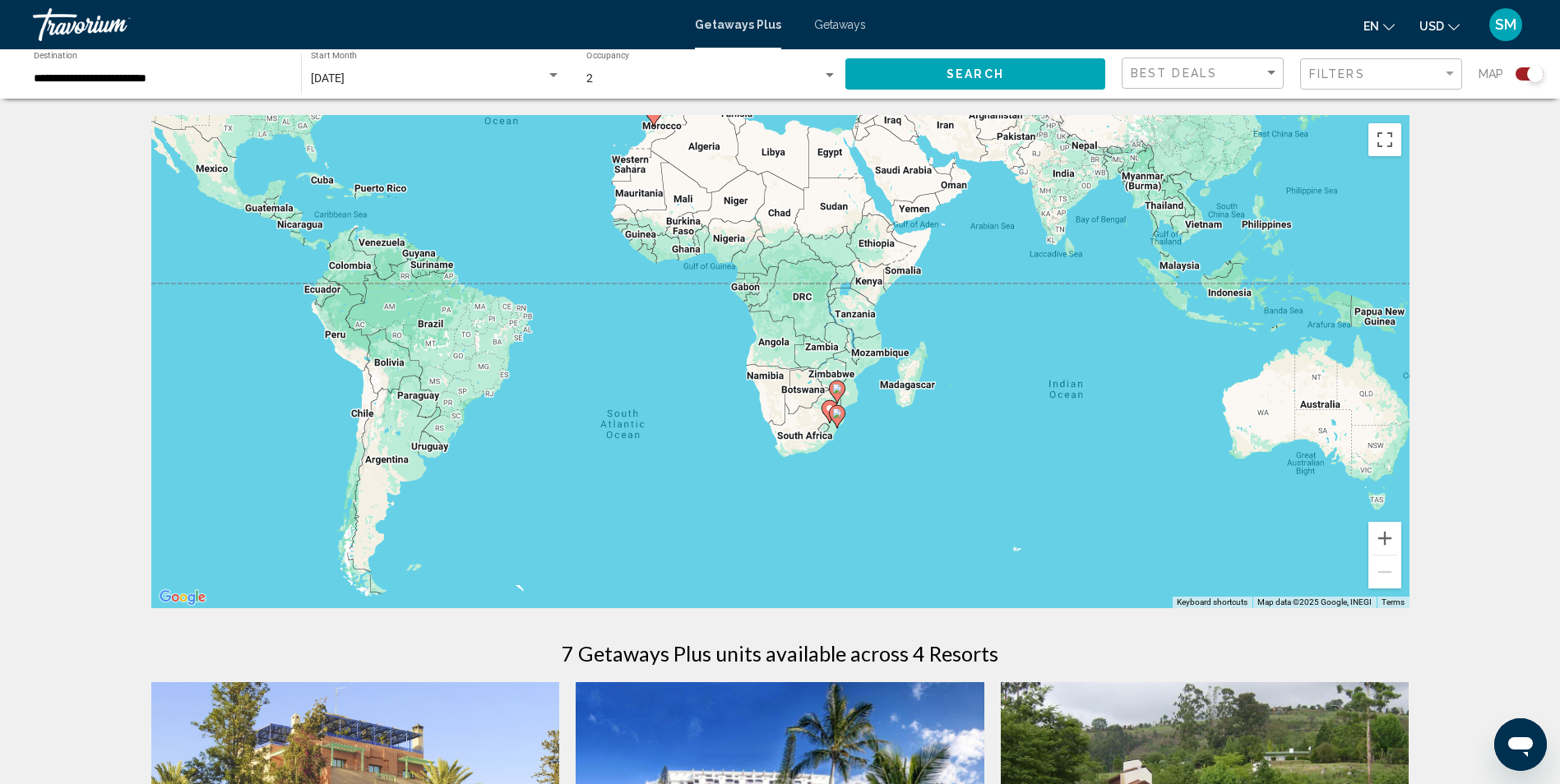
drag, startPoint x: 828, startPoint y: 412, endPoint x: 844, endPoint y: 394, distance: 24.1
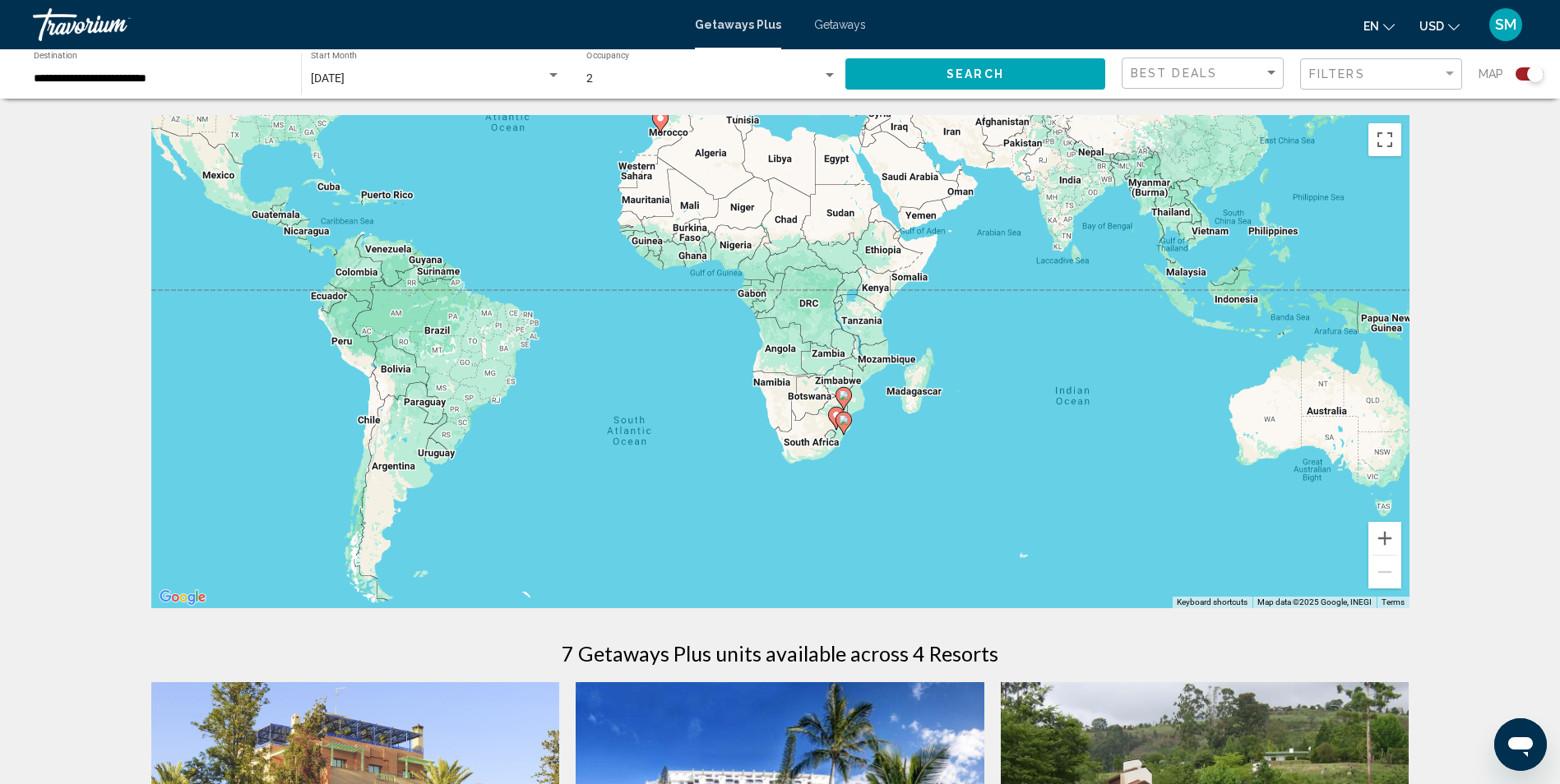
click at [823, 290] on div "To activate drag with keyboard, press Alt + Enter. Once in keyboard drag state,…" at bounding box center [781, 361] width 1258 height 493
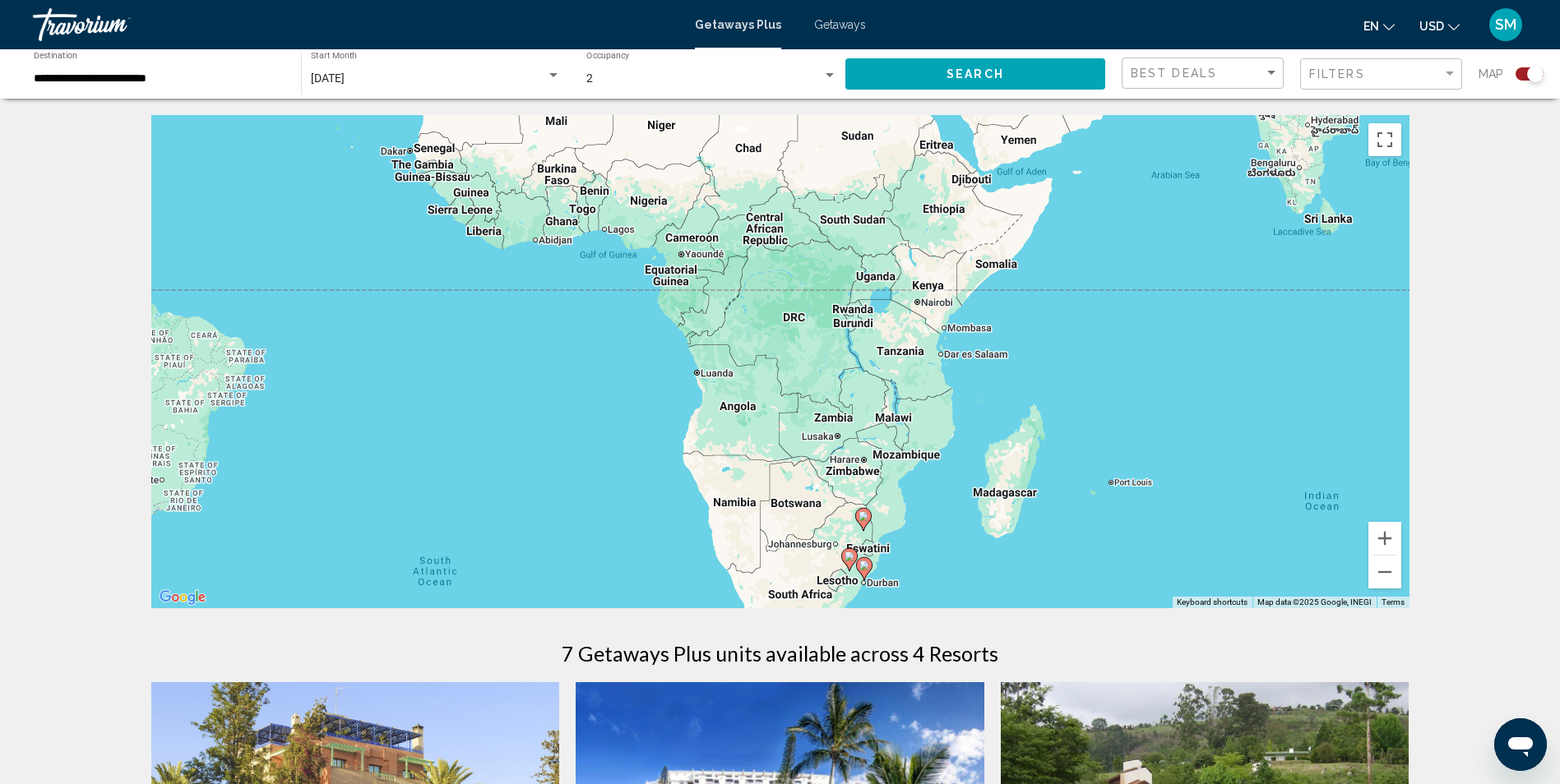
click at [851, 317] on div "To activate drag with keyboard, press Alt + Enter. Once in keyboard drag state,…" at bounding box center [781, 361] width 1258 height 493
click at [851, 315] on div "To activate drag with keyboard, press Alt + Enter. Once in keyboard drag state,…" at bounding box center [781, 361] width 1258 height 493
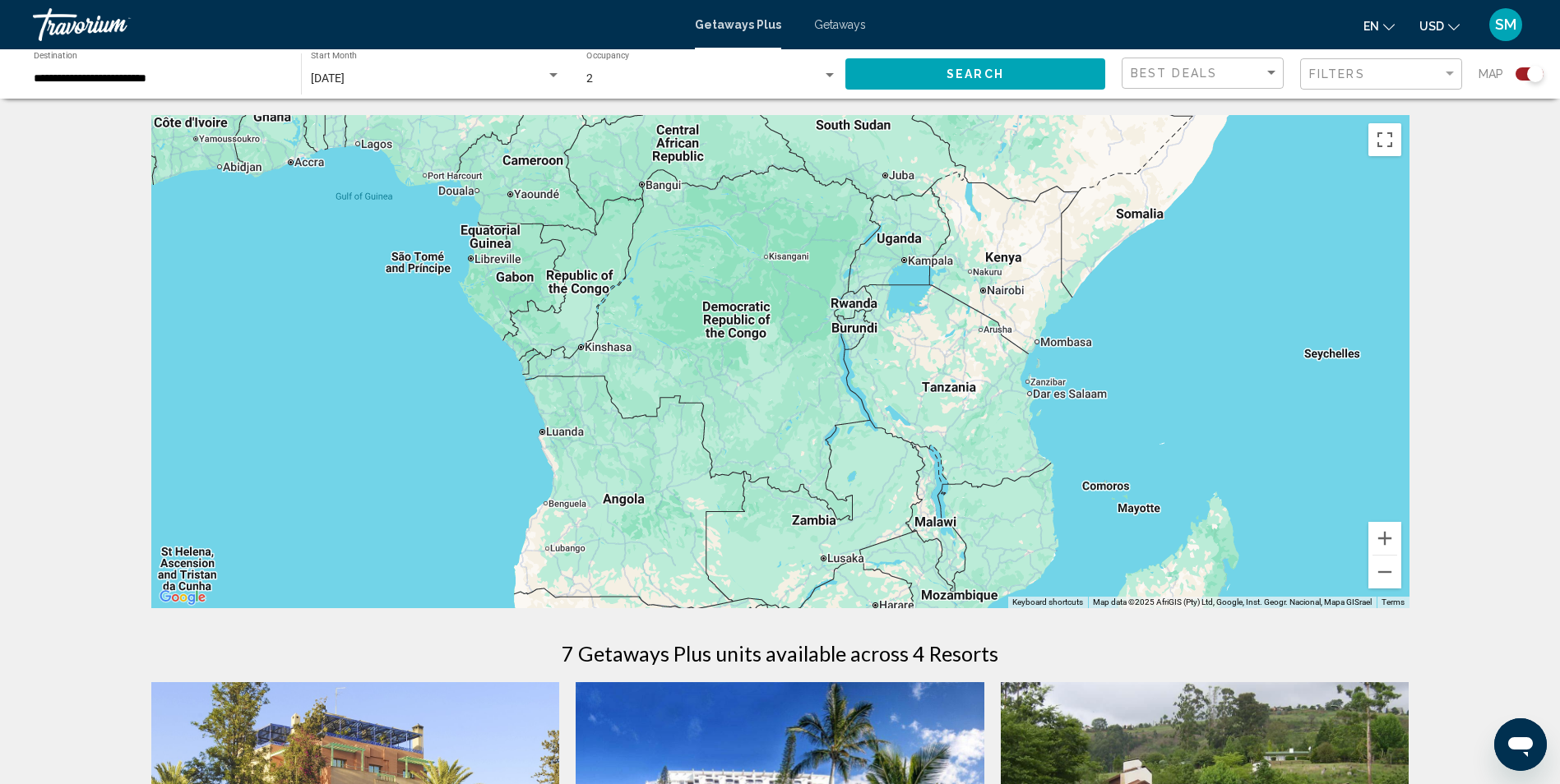
click at [851, 307] on div "Main content" at bounding box center [781, 361] width 1258 height 493
click at [857, 25] on span "Getaways" at bounding box center [840, 25] width 52 height 13
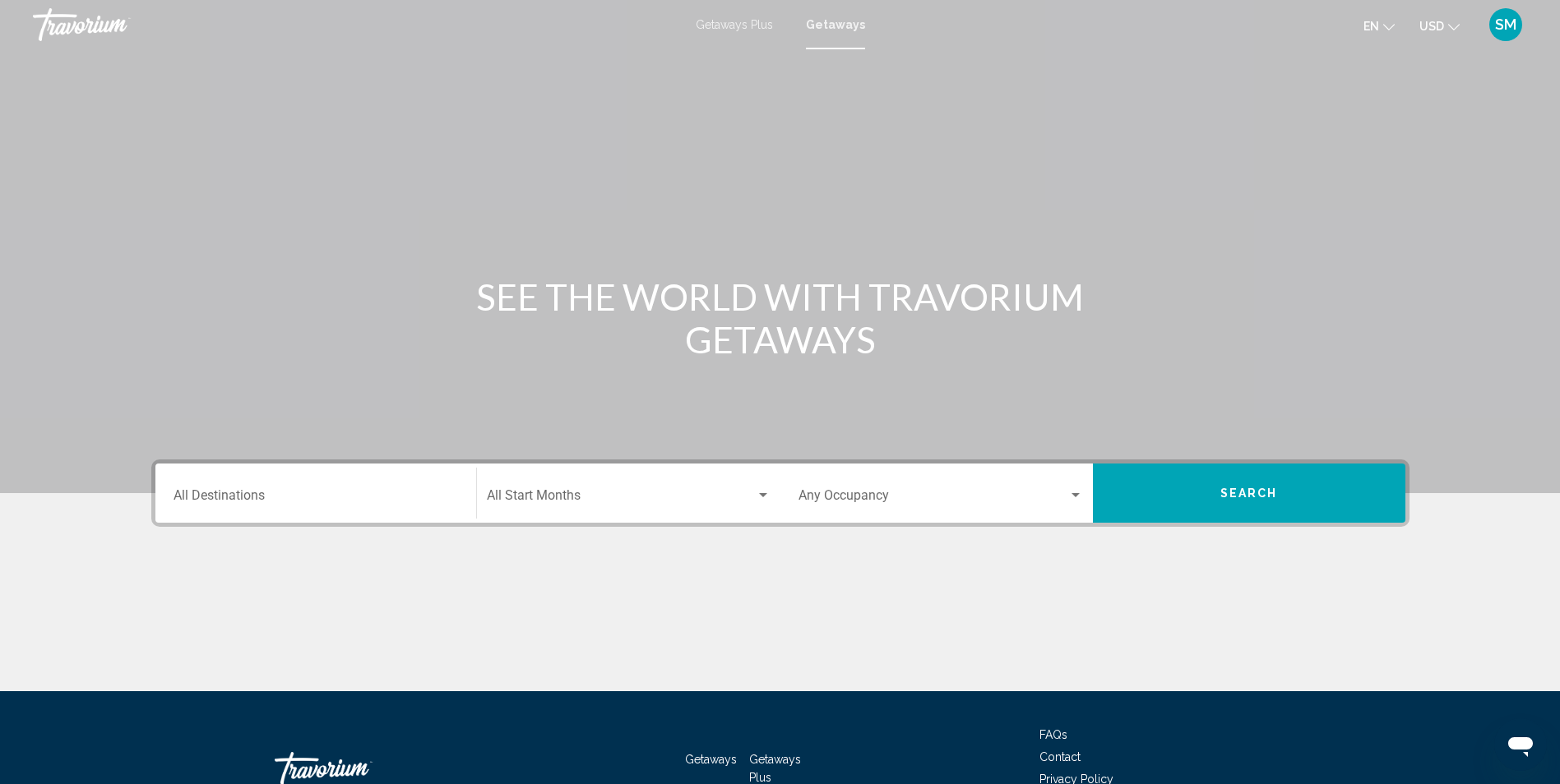
click at [851, 25] on span "Getaways" at bounding box center [835, 25] width 59 height 13
click at [1452, 24] on icon "Change currency" at bounding box center [1454, 28] width 12 height 12
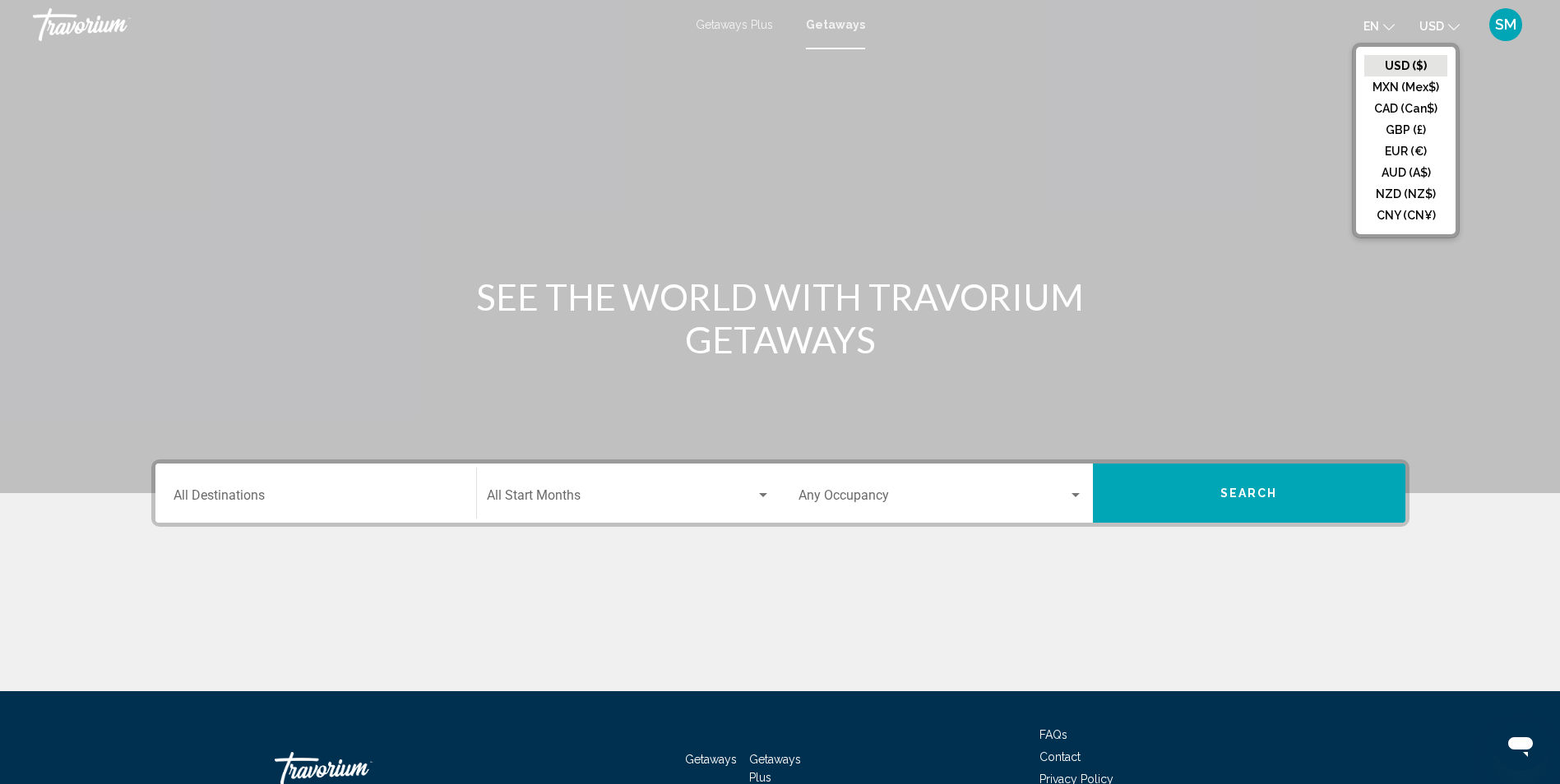
click at [1277, 95] on div "Main content" at bounding box center [780, 246] width 1560 height 493
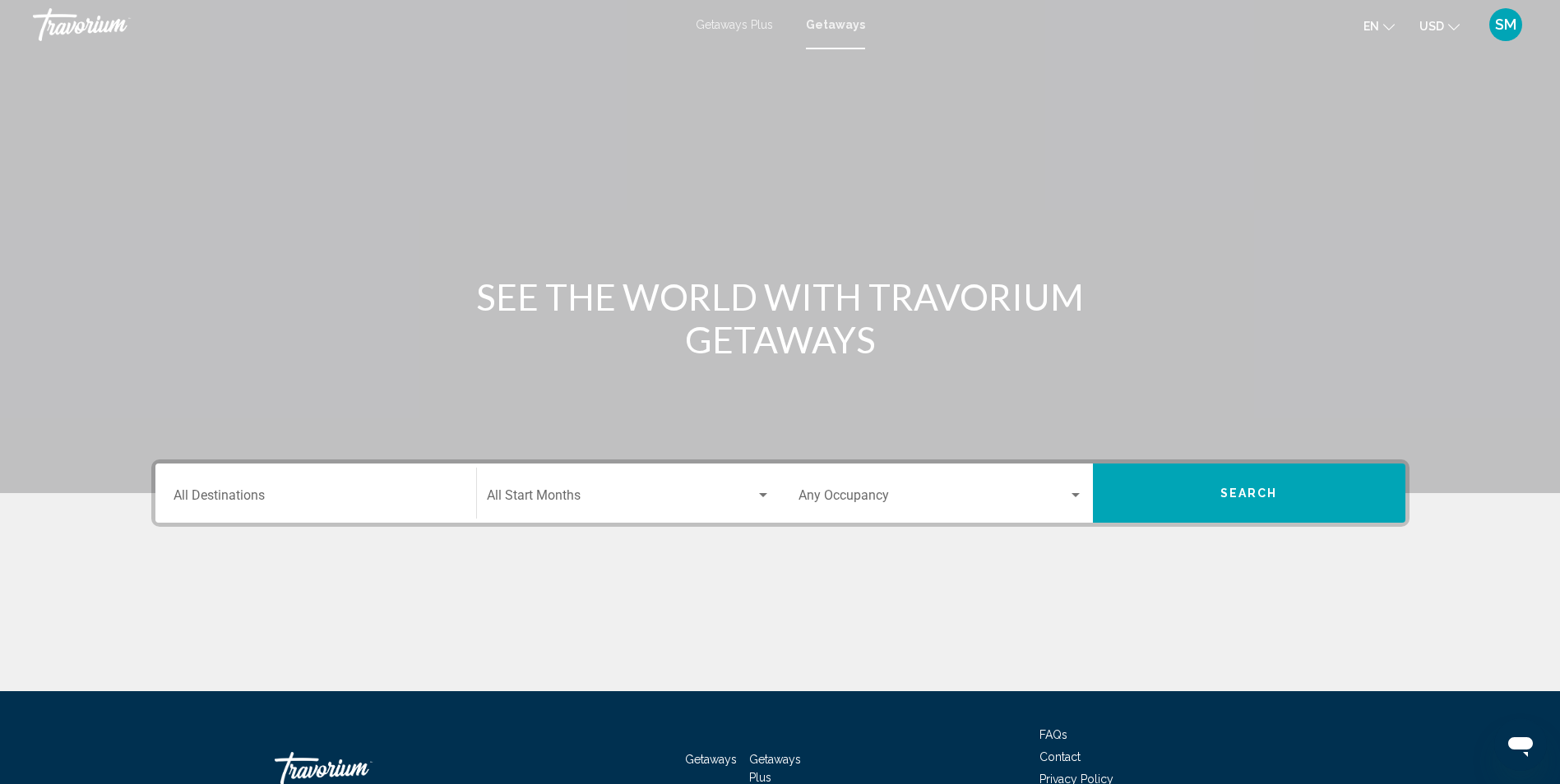
click at [1391, 22] on icon "Change language" at bounding box center [1389, 28] width 12 height 12
click at [1354, 64] on button "English" at bounding box center [1344, 66] width 76 height 22
click at [1504, 17] on span "SM" at bounding box center [1506, 25] width 22 height 17
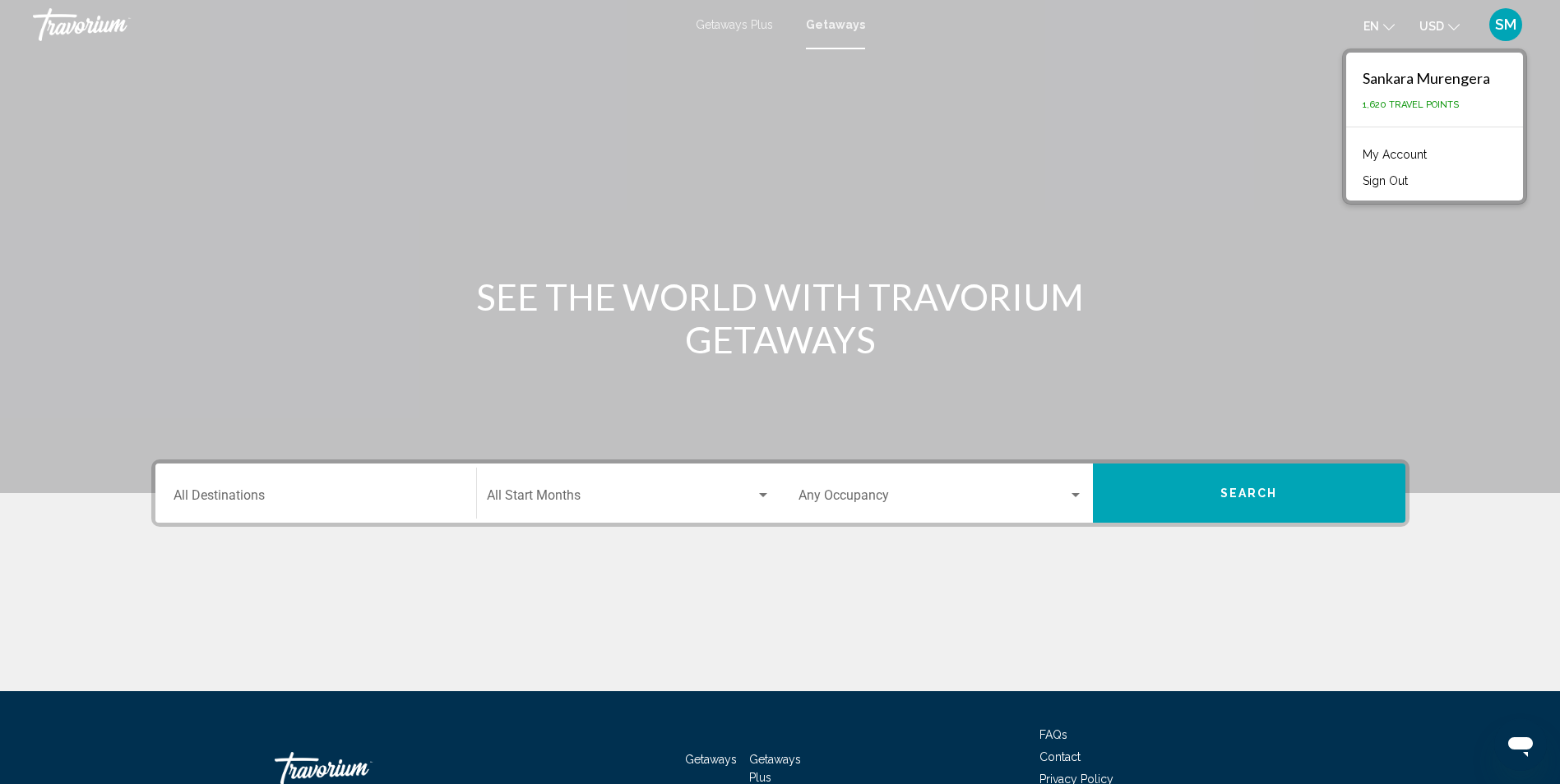
click at [1413, 155] on link "My Account" at bounding box center [1395, 155] width 80 height 22
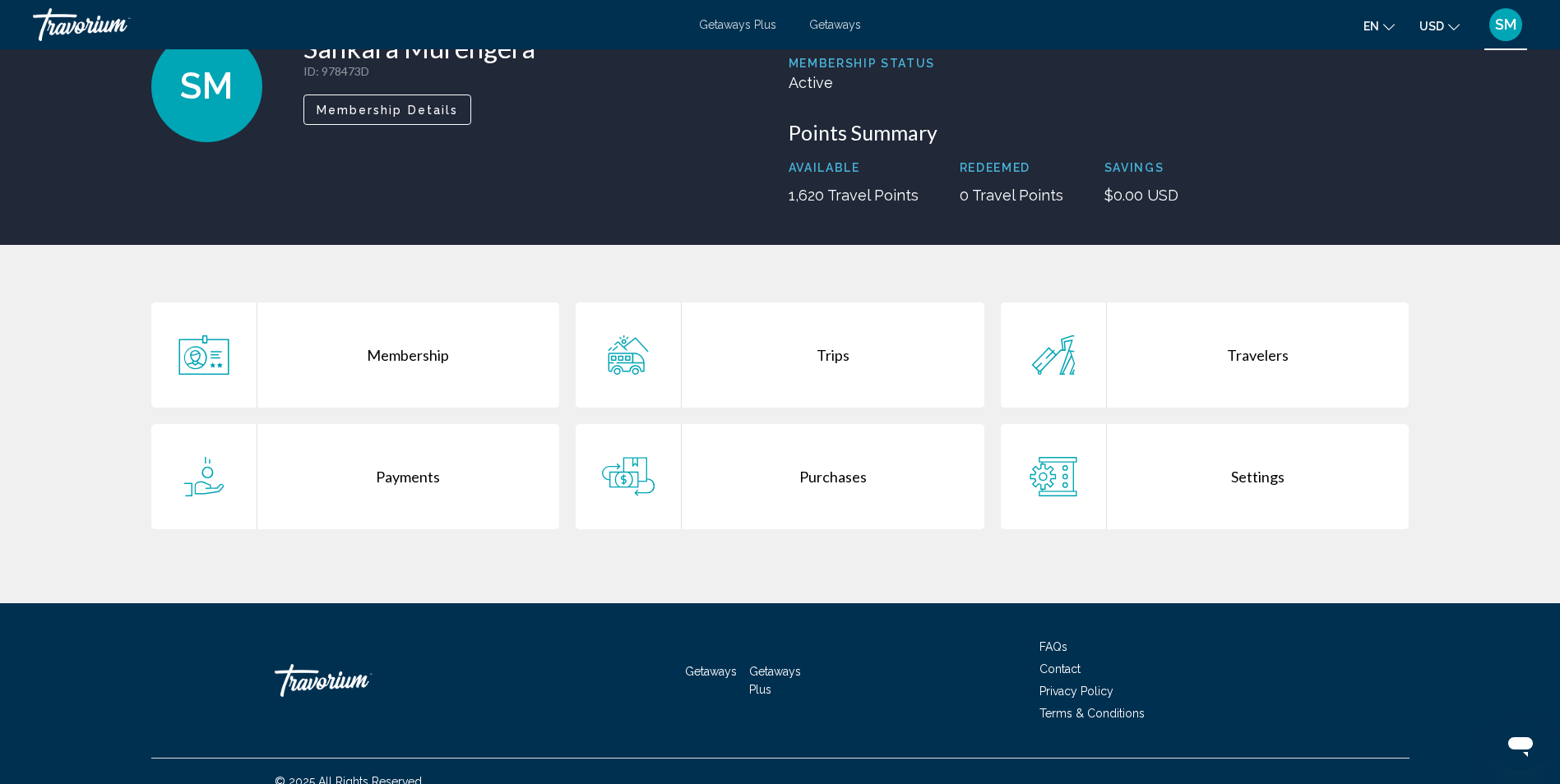
scroll to position [142, 0]
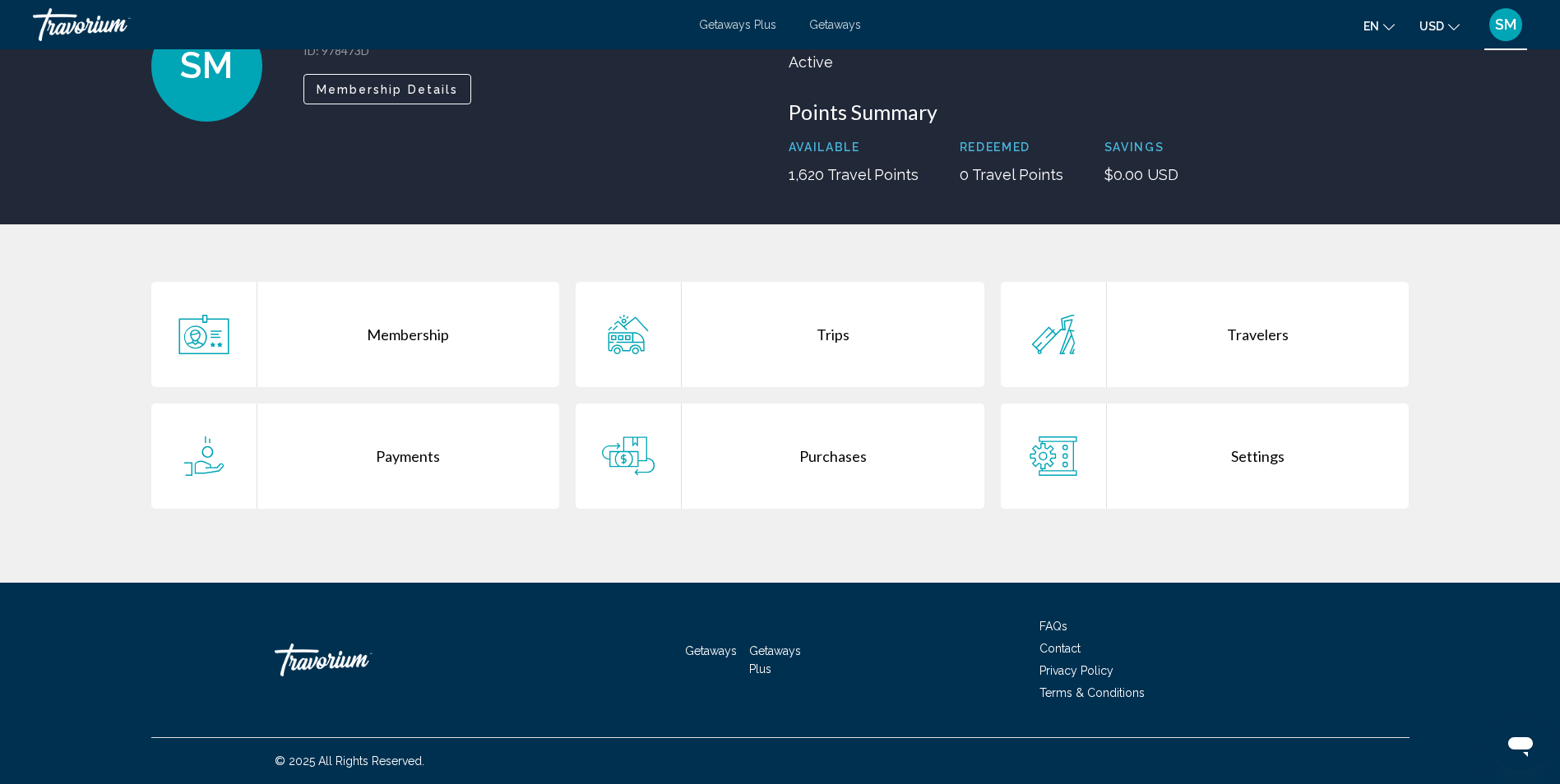
click at [425, 456] on div "Payments" at bounding box center [408, 456] width 302 height 106
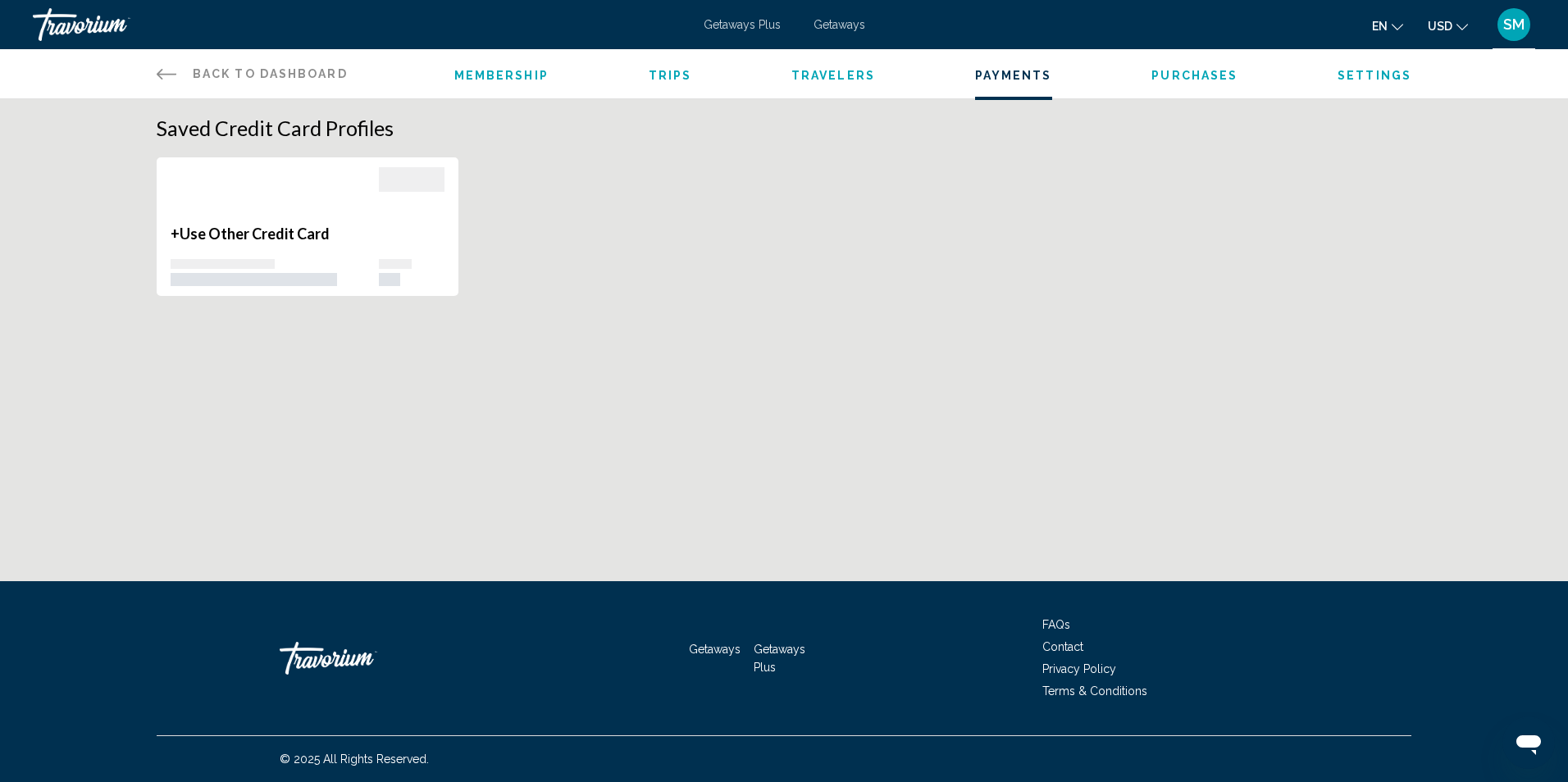
click at [186, 229] on span "Use Other Credit Card" at bounding box center [255, 234] width 150 height 18
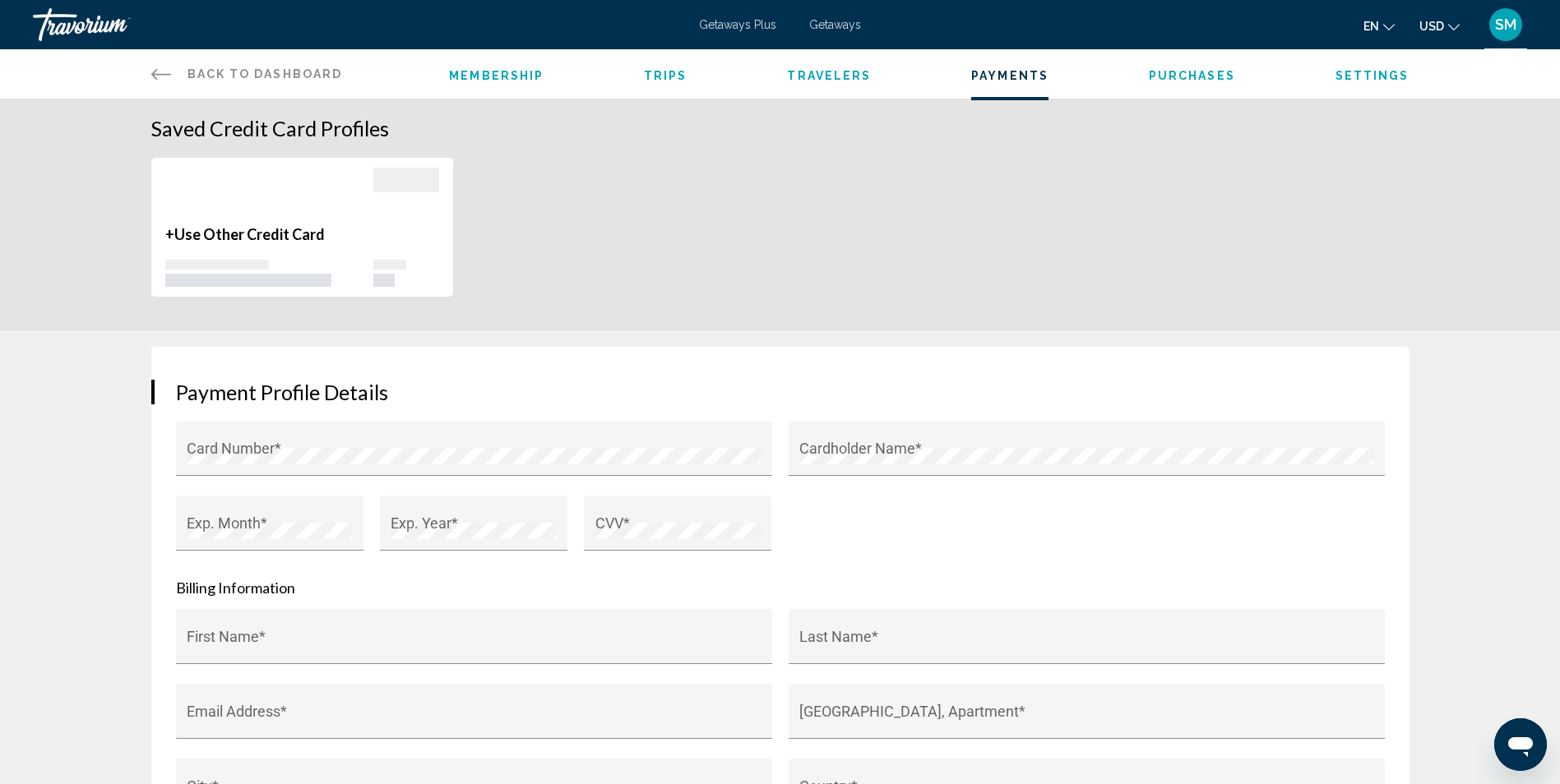
click at [646, 225] on div "+ Use Other Credit Card" at bounding box center [780, 235] width 1274 height 157
click at [155, 70] on icon "Main content" at bounding box center [162, 75] width 20 height 20
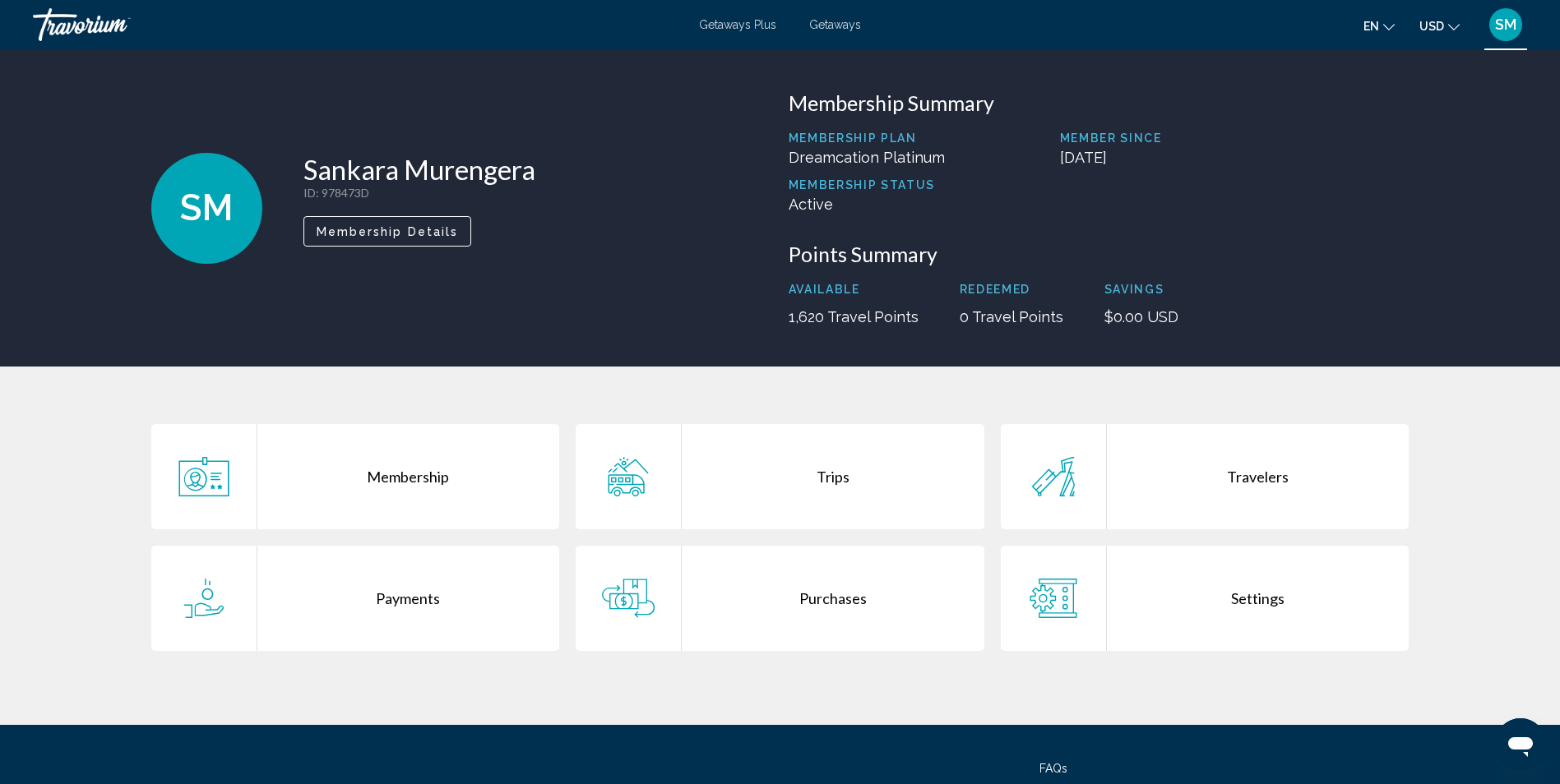
click at [1240, 471] on div "Travelers" at bounding box center [1258, 477] width 302 height 106
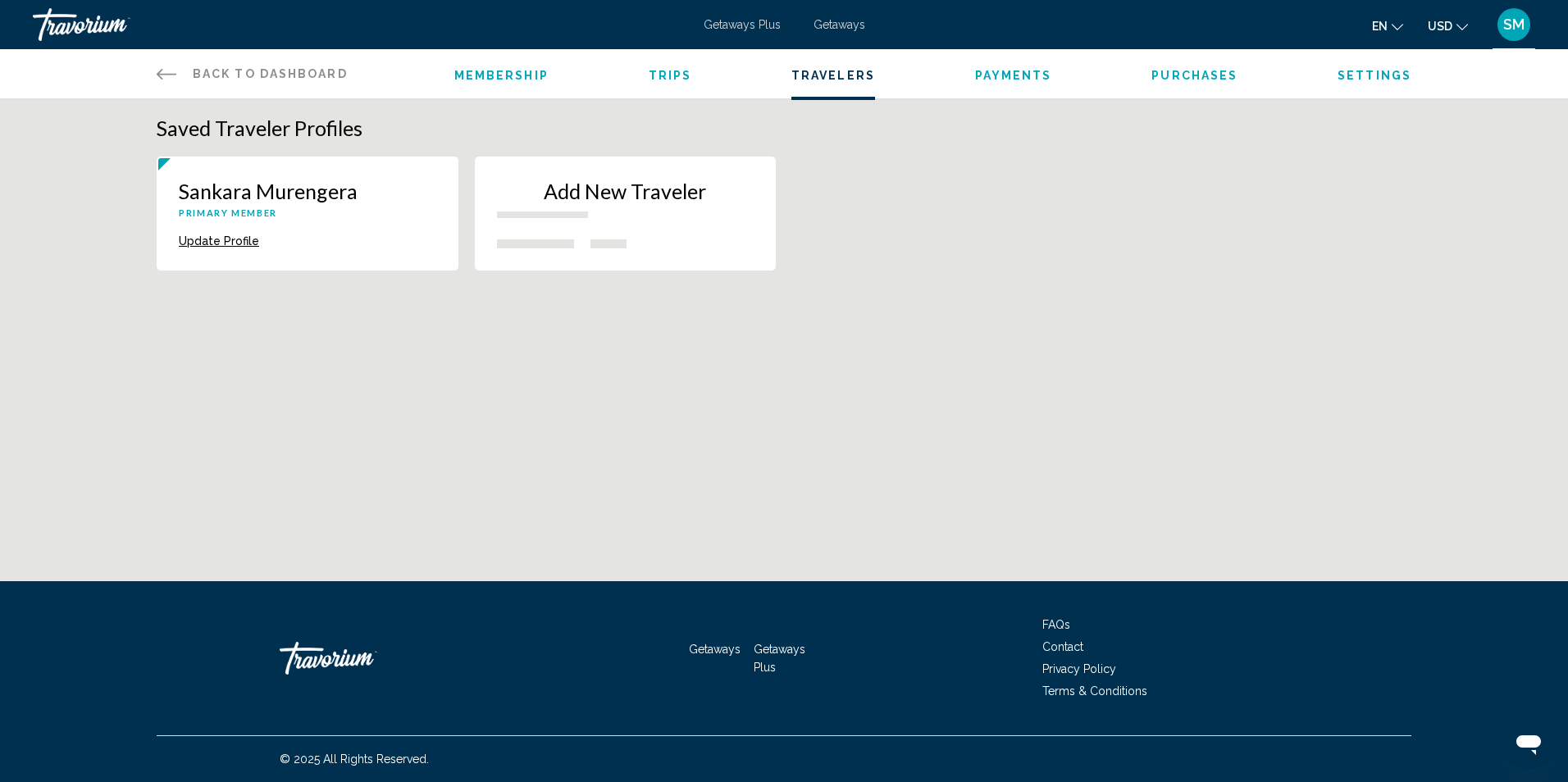
click at [493, 71] on span "Membership" at bounding box center [501, 75] width 94 height 13
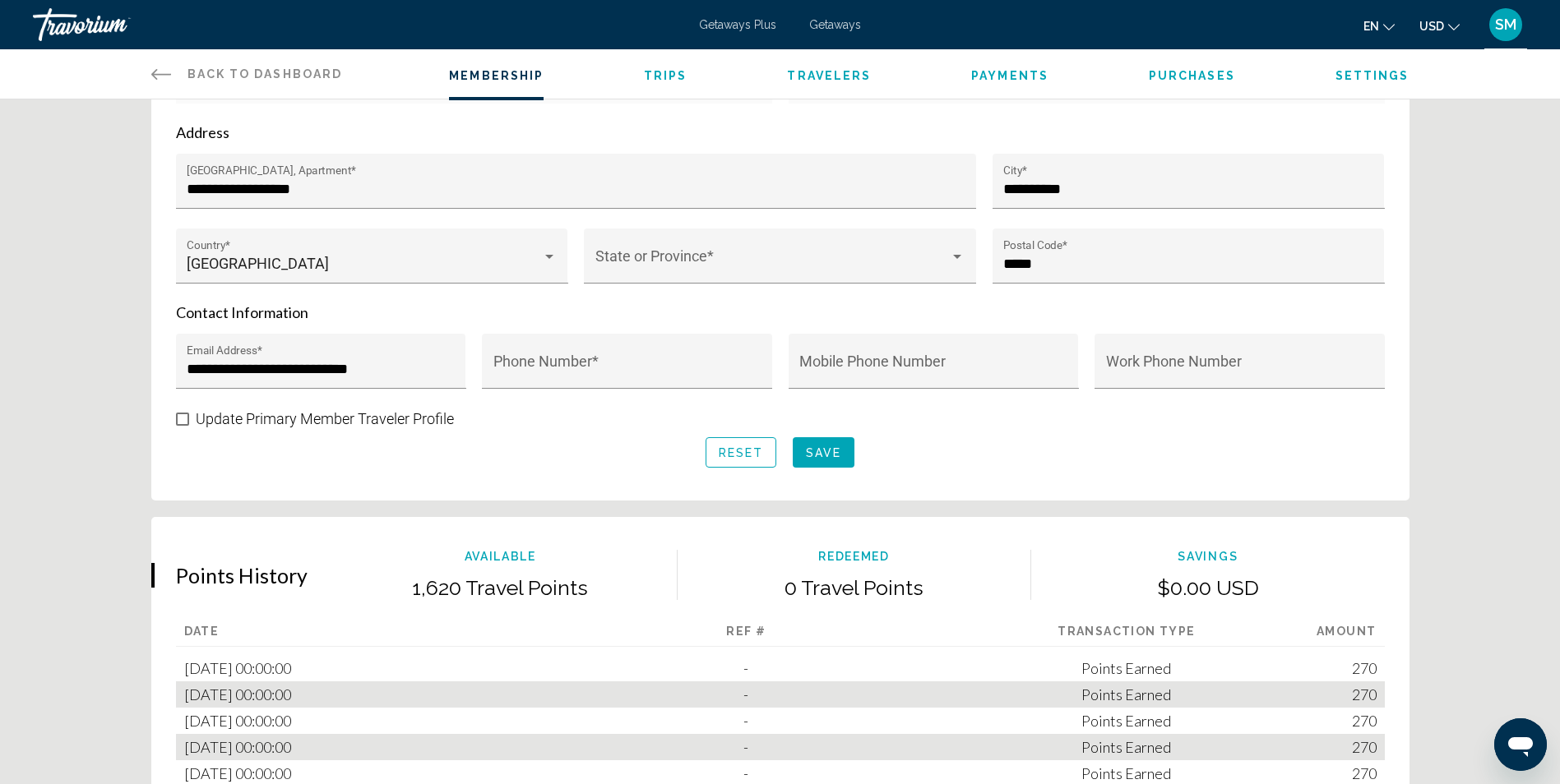
scroll to position [658, 0]
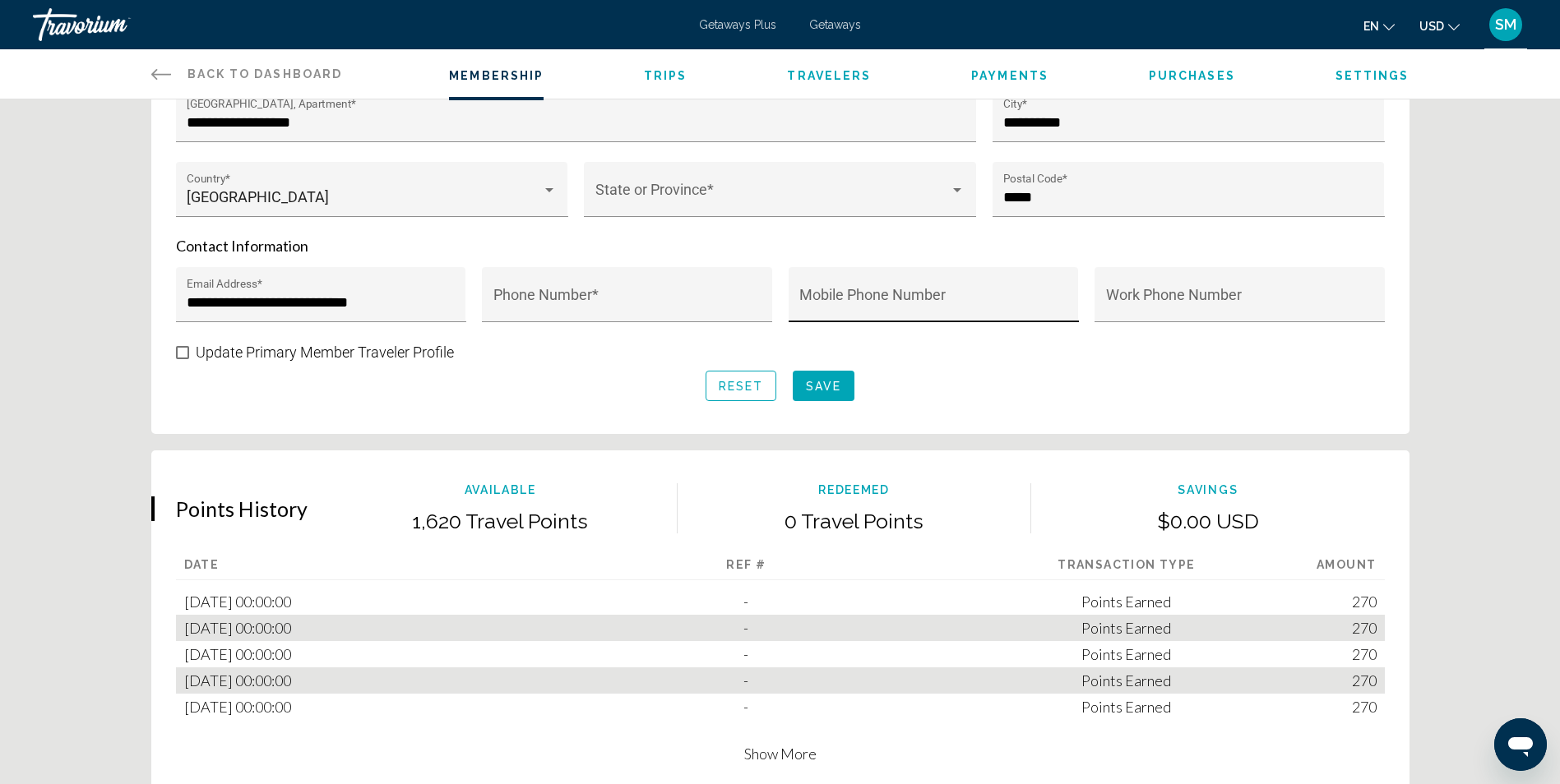
click at [883, 284] on div "Mobile Phone Number" at bounding box center [933, 300] width 268 height 44
type input "**********"
click at [829, 384] on span "Save" at bounding box center [824, 386] width 35 height 13
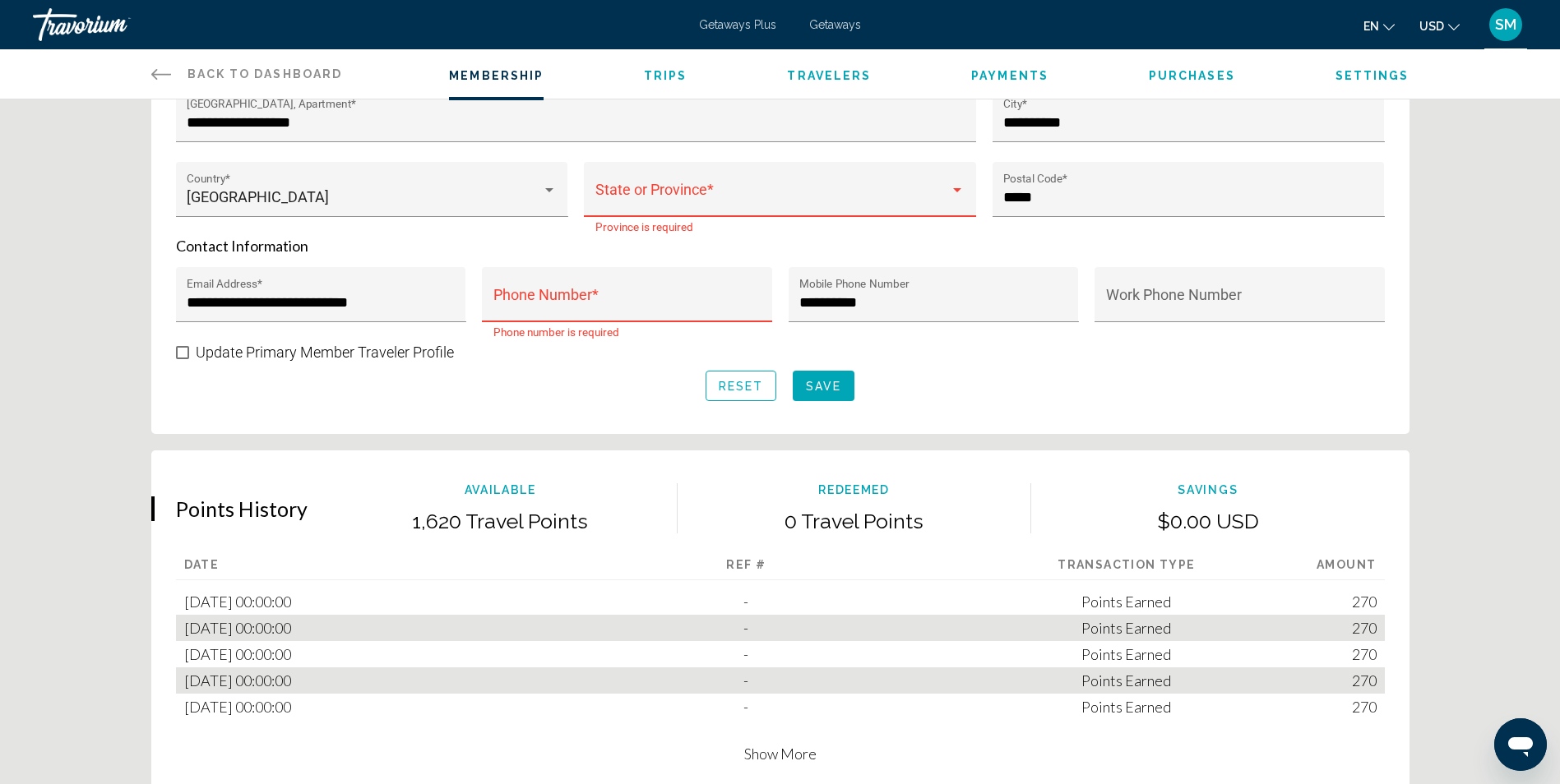
click at [754, 189] on span "Main content" at bounding box center [773, 198] width 355 height 17
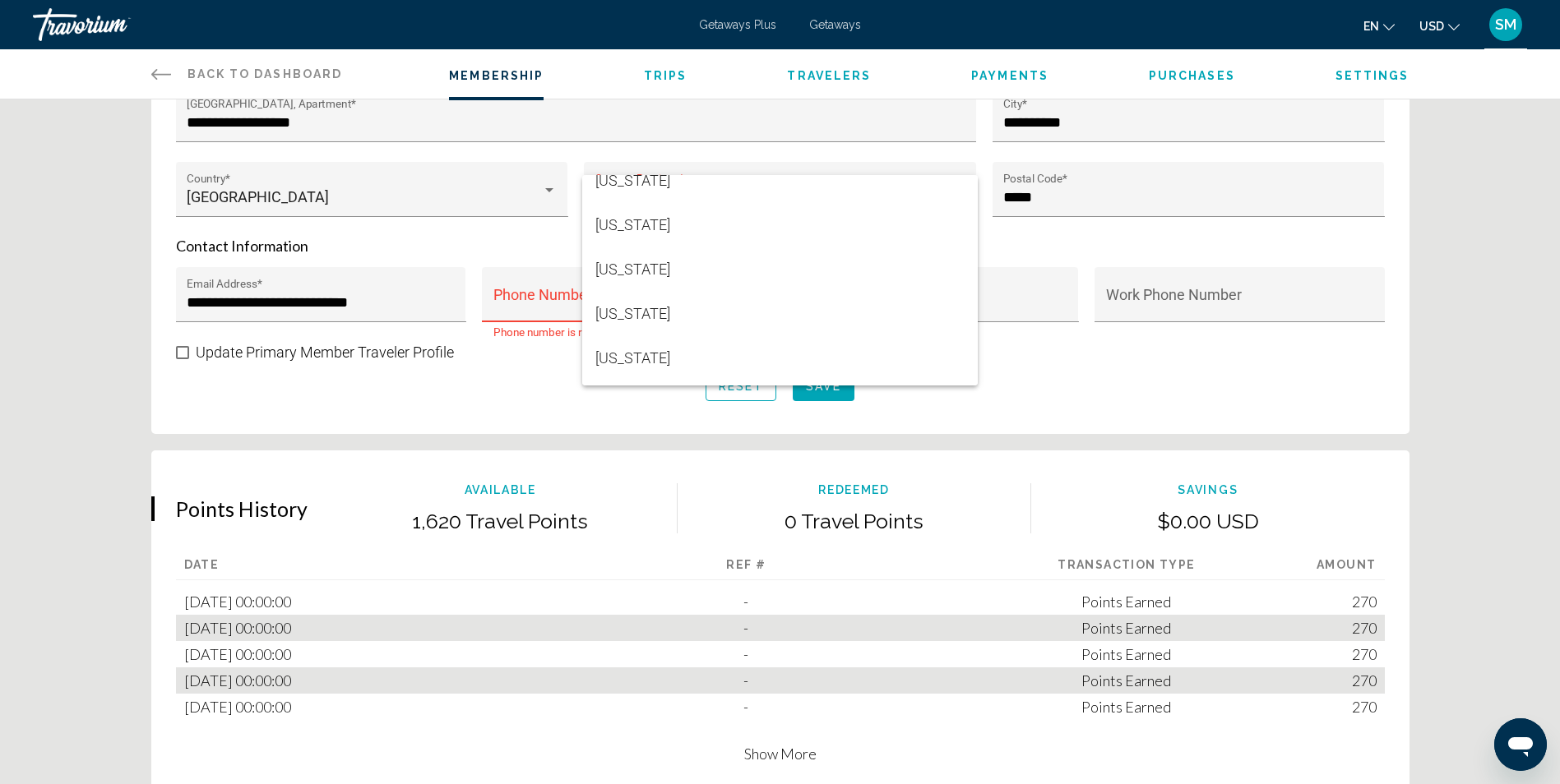
scroll to position [602, 0]
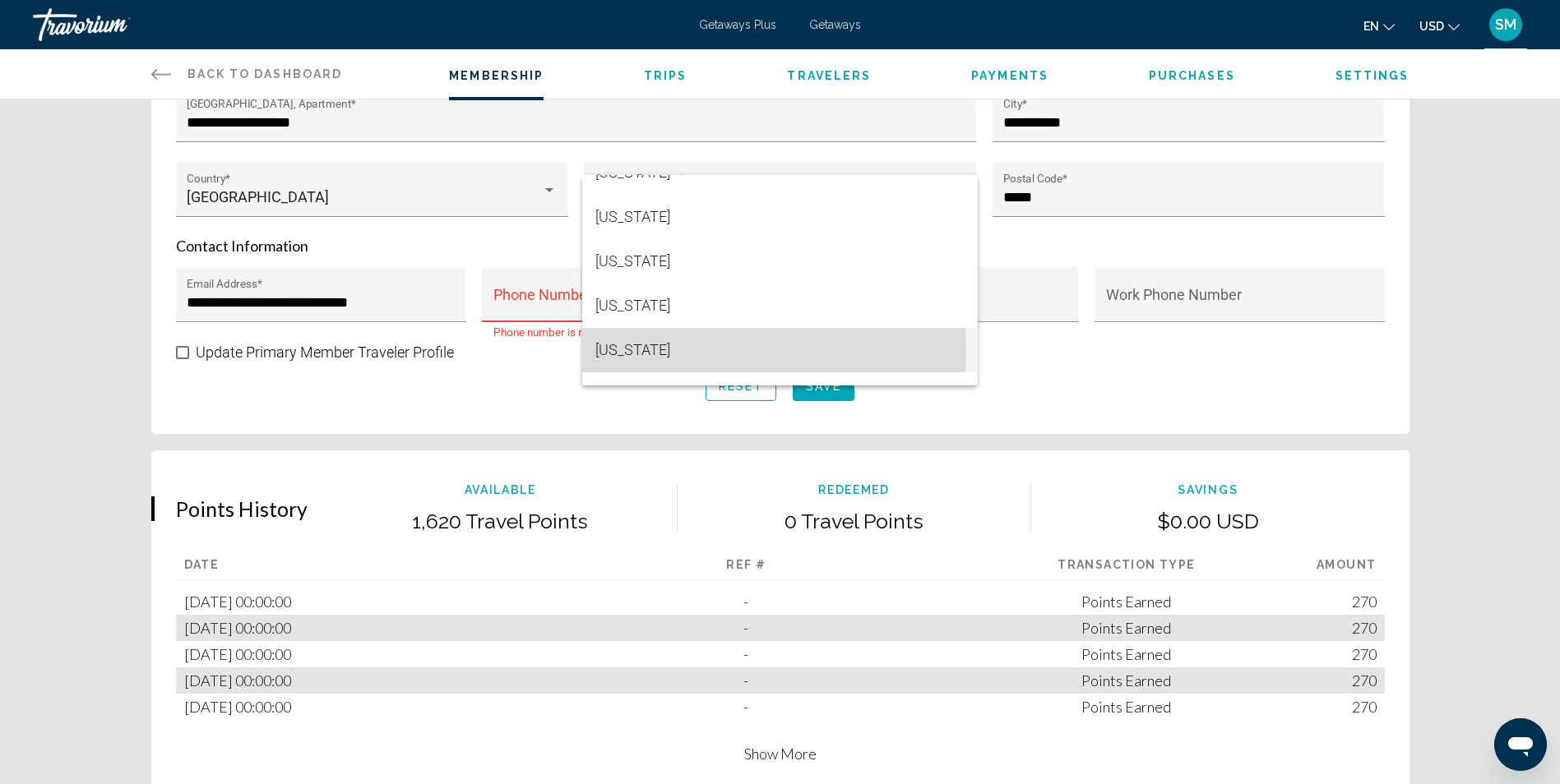
click at [623, 352] on span "[US_STATE]" at bounding box center [781, 350] width 370 height 44
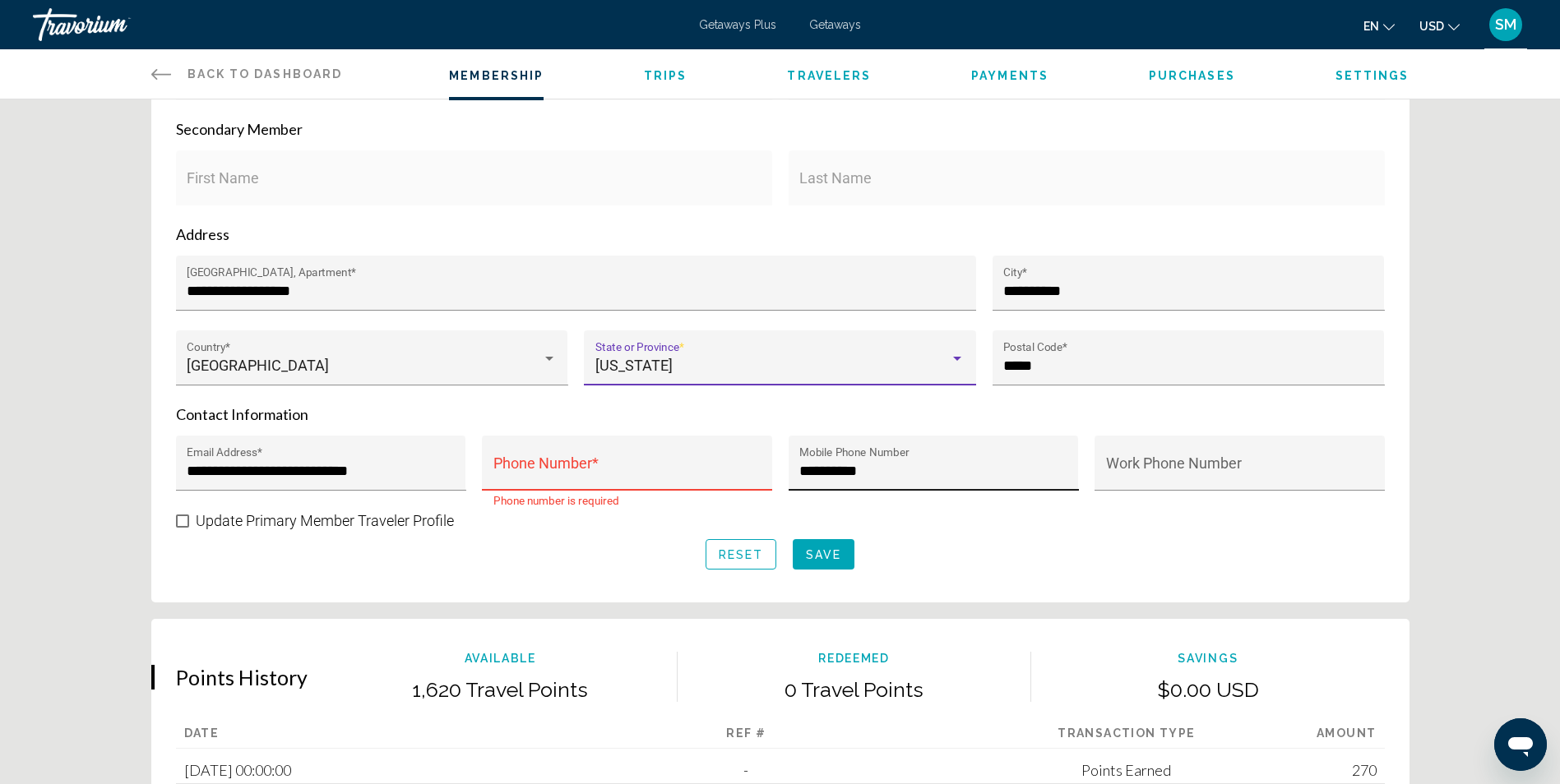
scroll to position [493, 0]
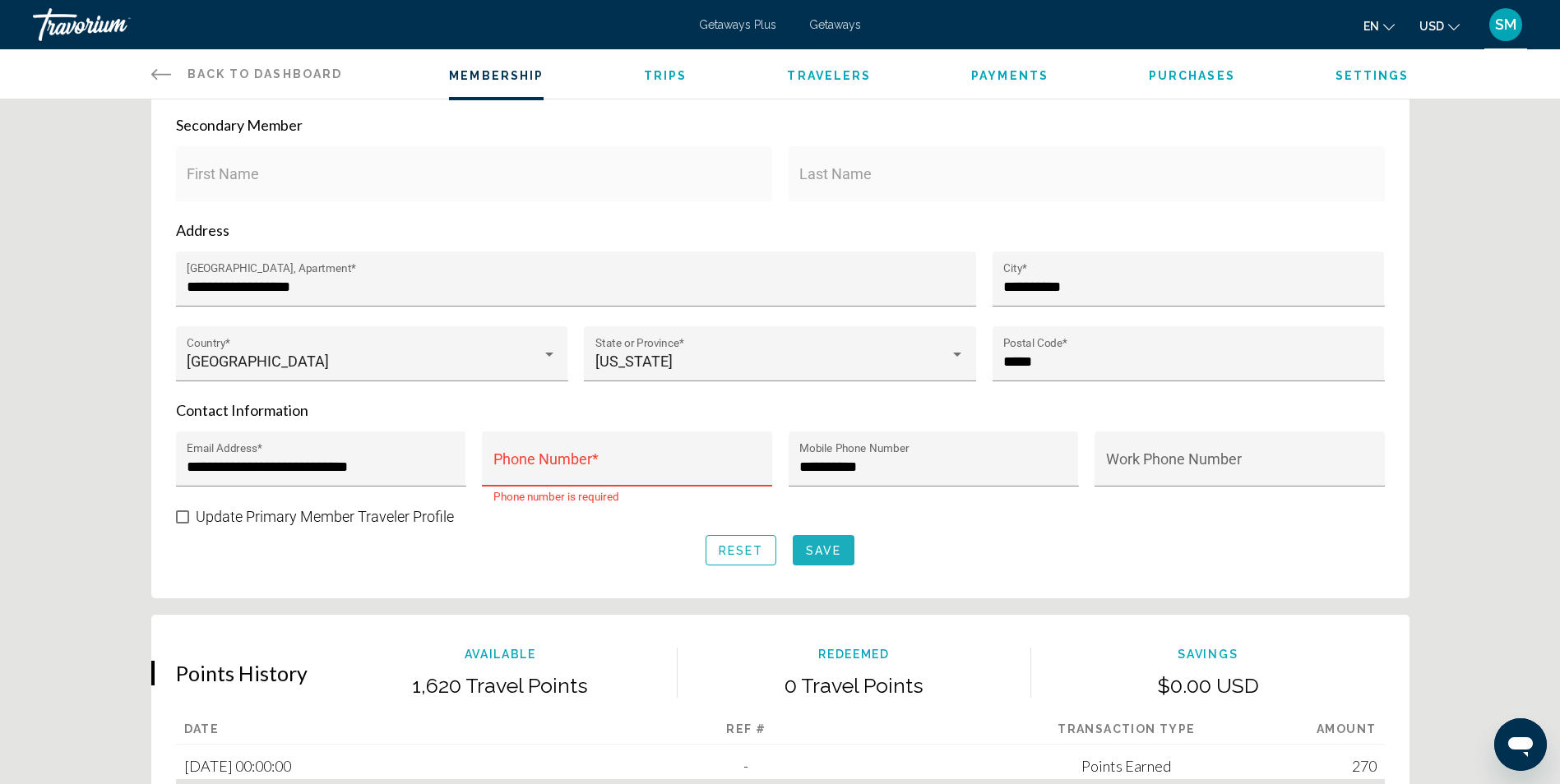
click at [826, 548] on span "Save" at bounding box center [824, 551] width 35 height 13
click at [492, 456] on div "Phone Number *" at bounding box center [627, 459] width 290 height 55
click at [515, 461] on input "Phone Number *" at bounding box center [628, 467] width 268 height 17
type input "**********"
click at [826, 548] on span "Save" at bounding box center [824, 551] width 35 height 13
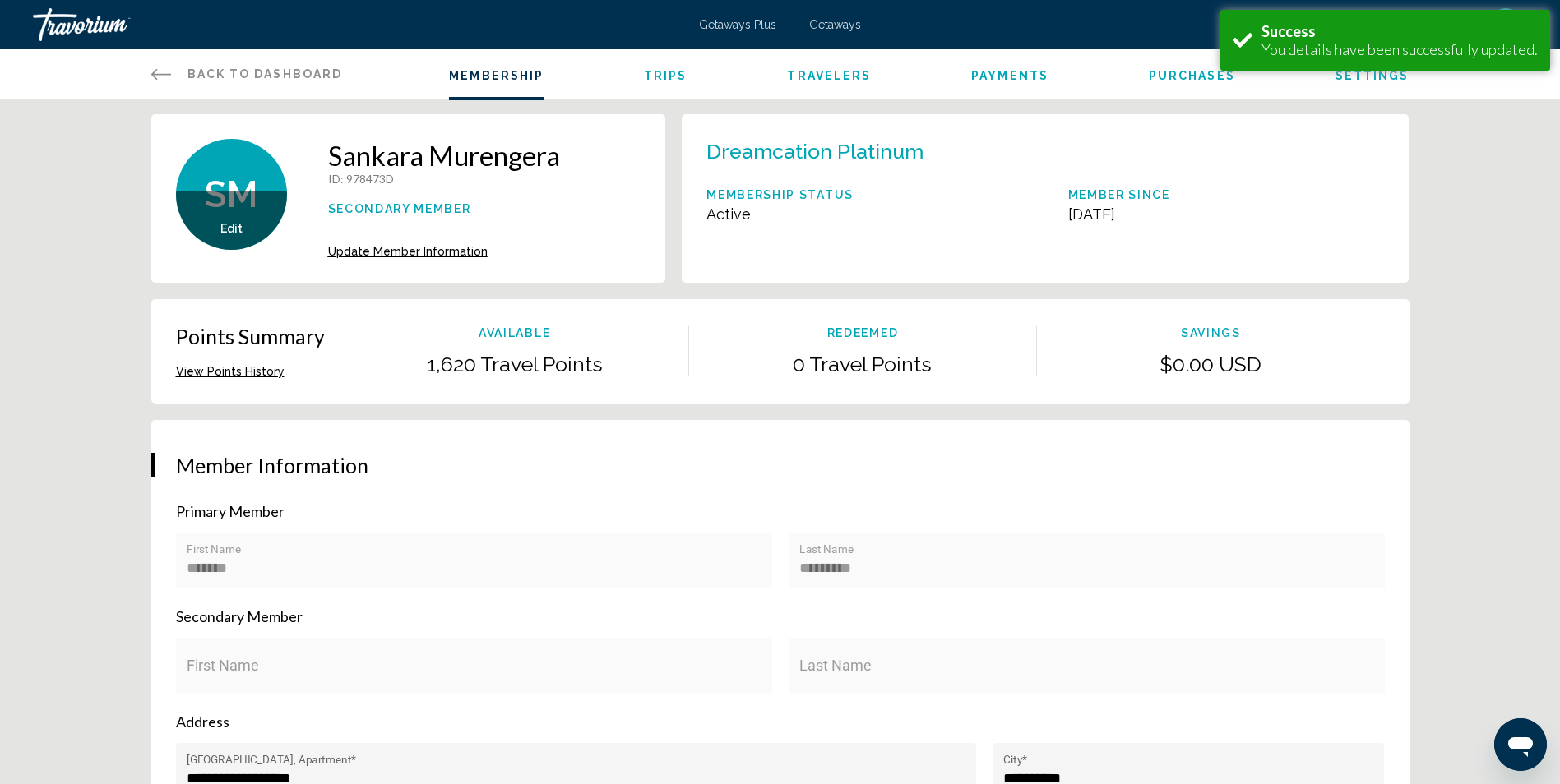
scroll to position [0, 0]
click at [845, 23] on span "Getaways" at bounding box center [835, 25] width 52 height 13
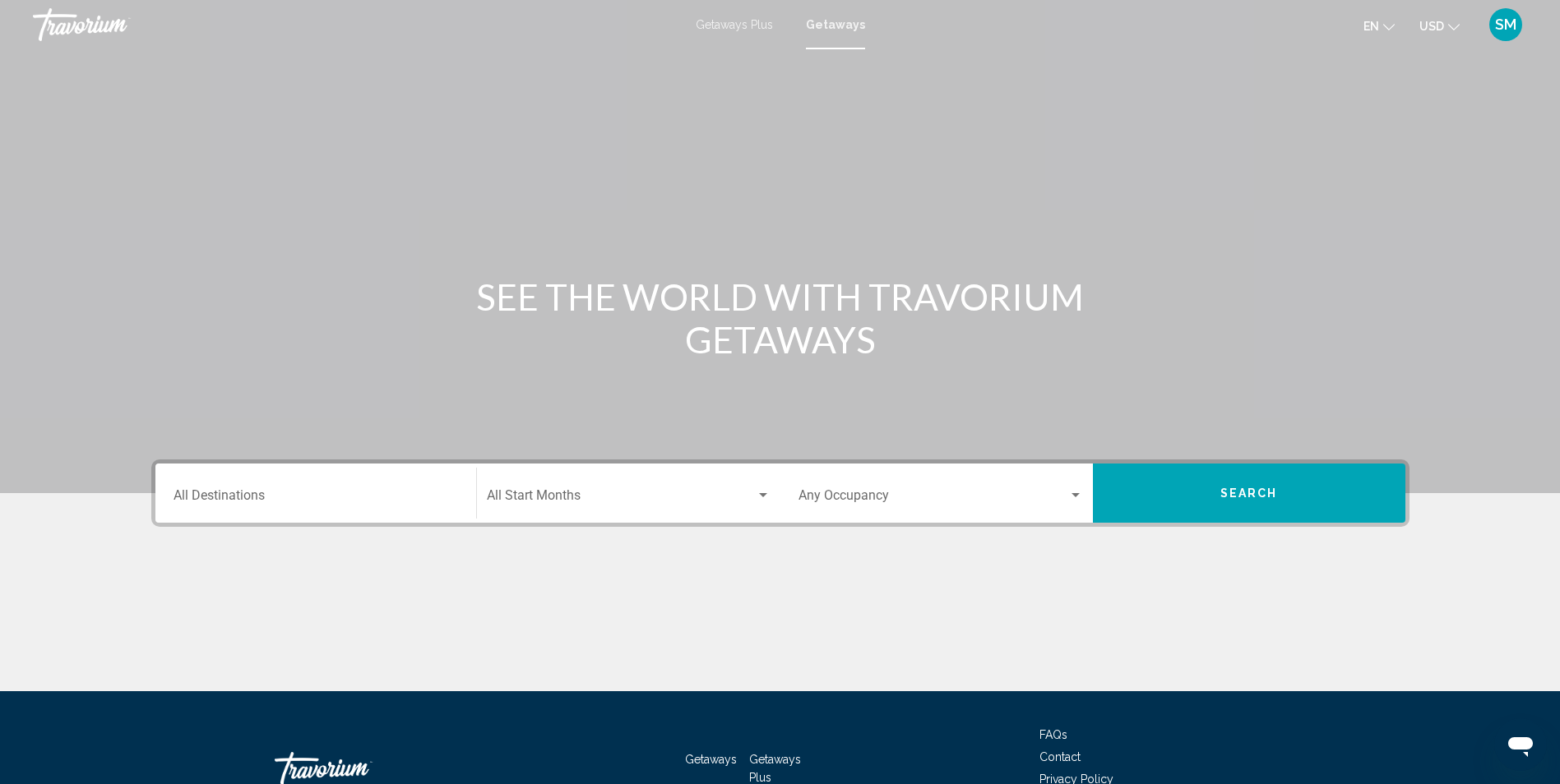
click at [845, 23] on span "Getaways" at bounding box center [835, 25] width 59 height 13
click at [254, 498] on input "Destination All Destinations" at bounding box center [316, 499] width 285 height 15
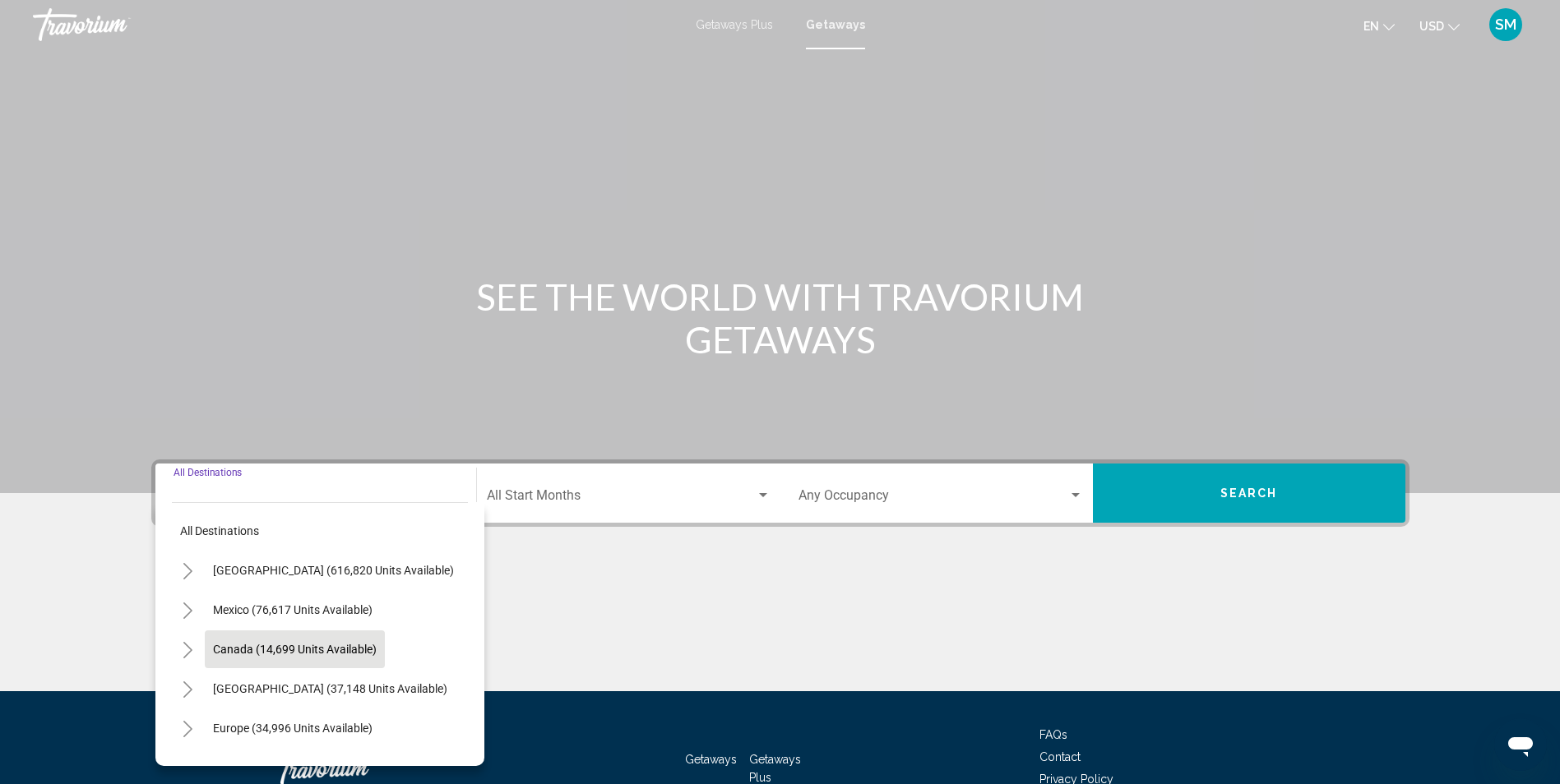
scroll to position [109, 0]
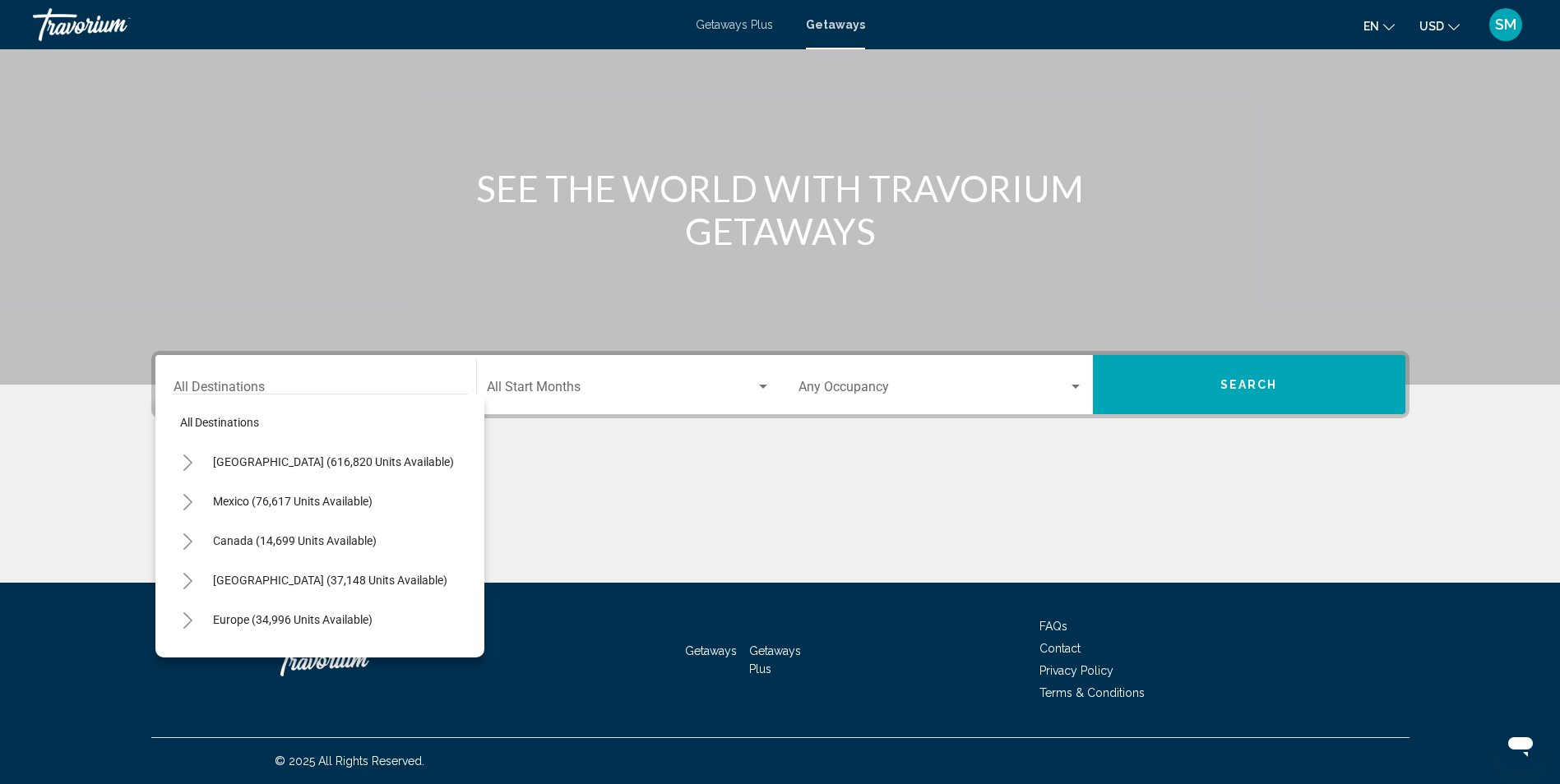
click at [453, 623] on div "Europe (34,996 units available)" at bounding box center [319, 620] width 296 height 39
click at [452, 623] on div "All destinations [GEOGRAPHIC_DATA] (616,820 units available) [GEOGRAPHIC_DATA] …" at bounding box center [319, 522] width 296 height 255
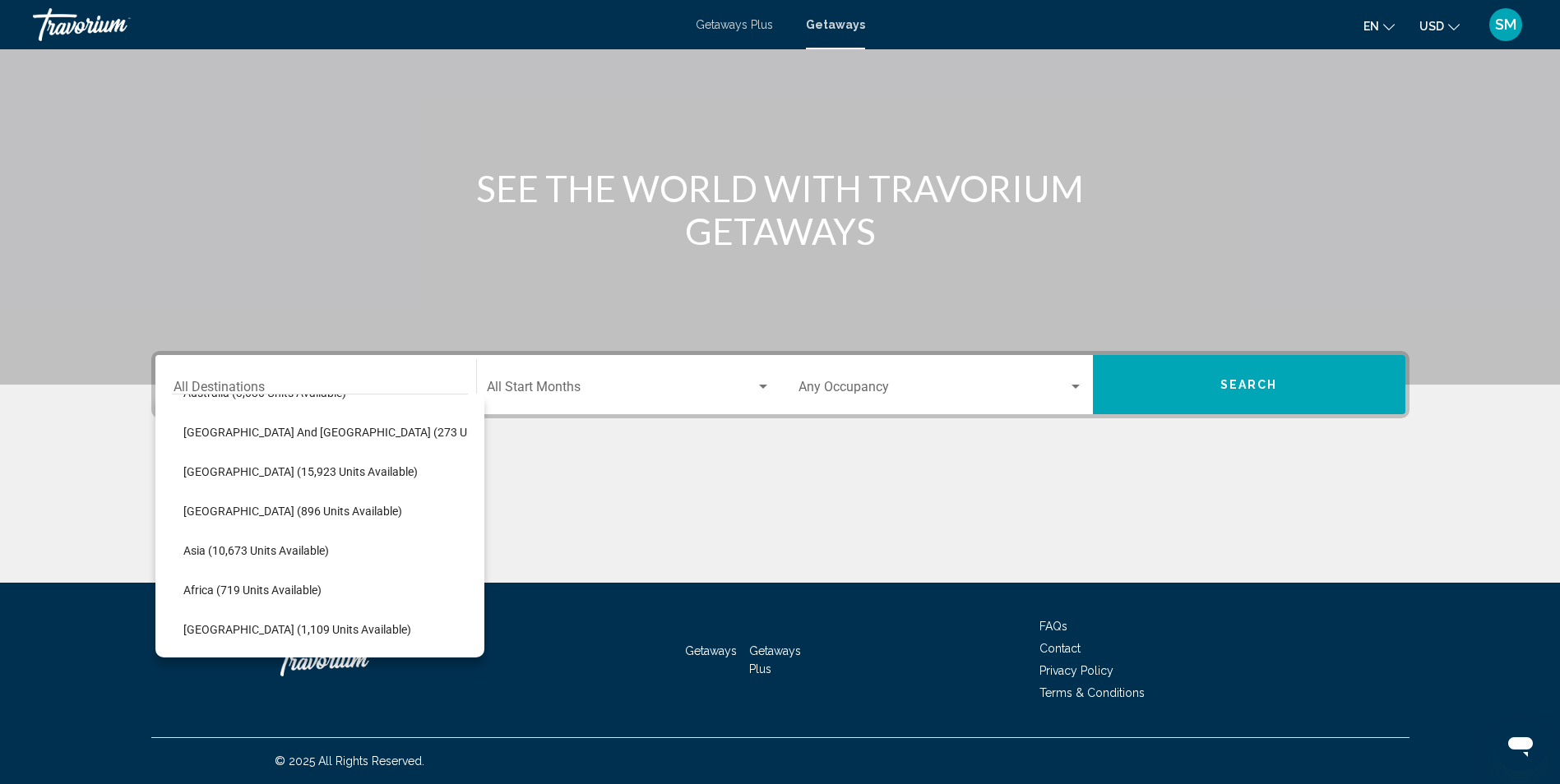
scroll to position [279, 29]
click at [209, 623] on span "[GEOGRAPHIC_DATA] (1,109 units available)" at bounding box center [297, 630] width 228 height 13
type input "**********"
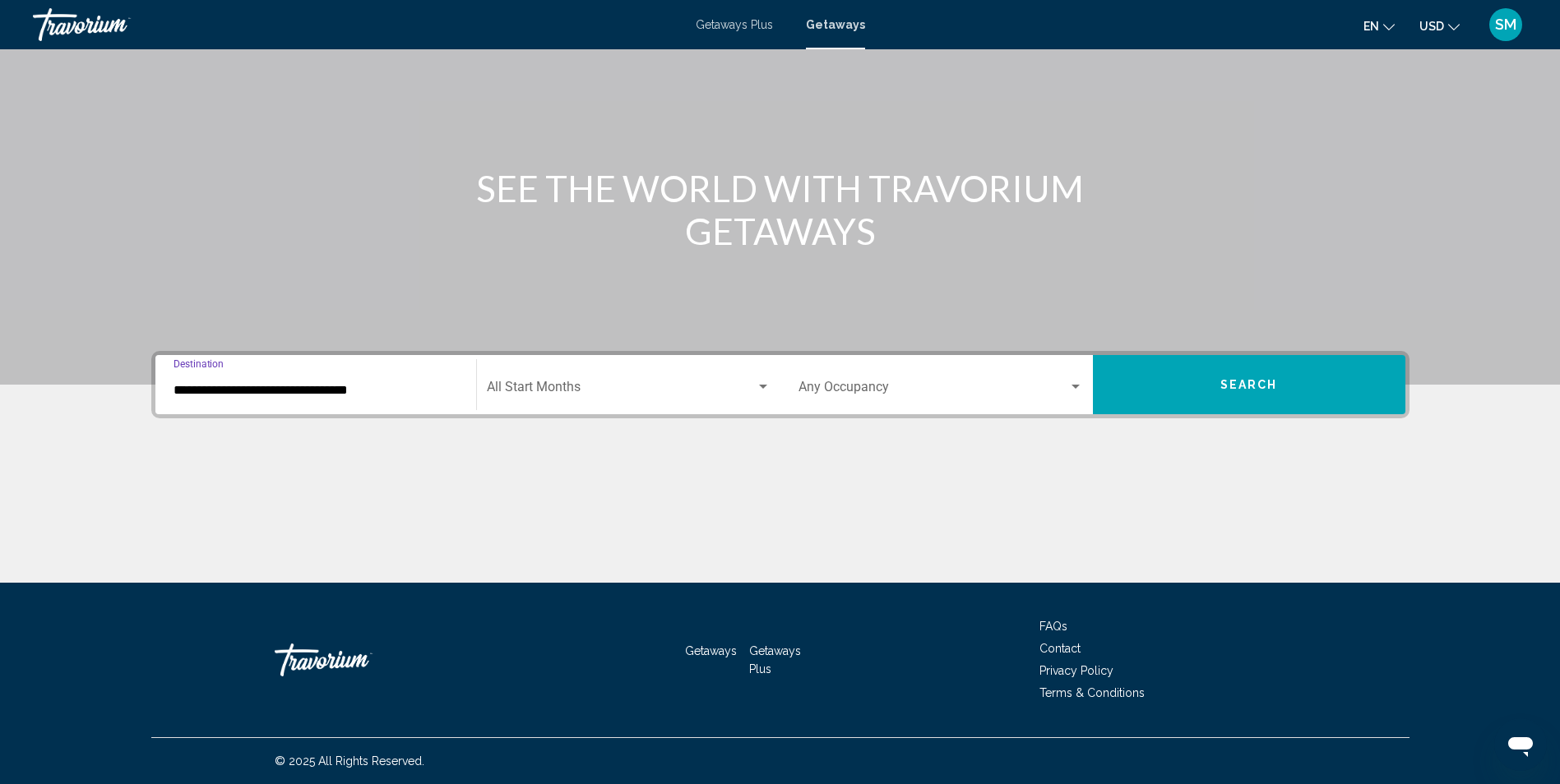
click at [752, 384] on span "Search widget" at bounding box center [621, 390] width 269 height 15
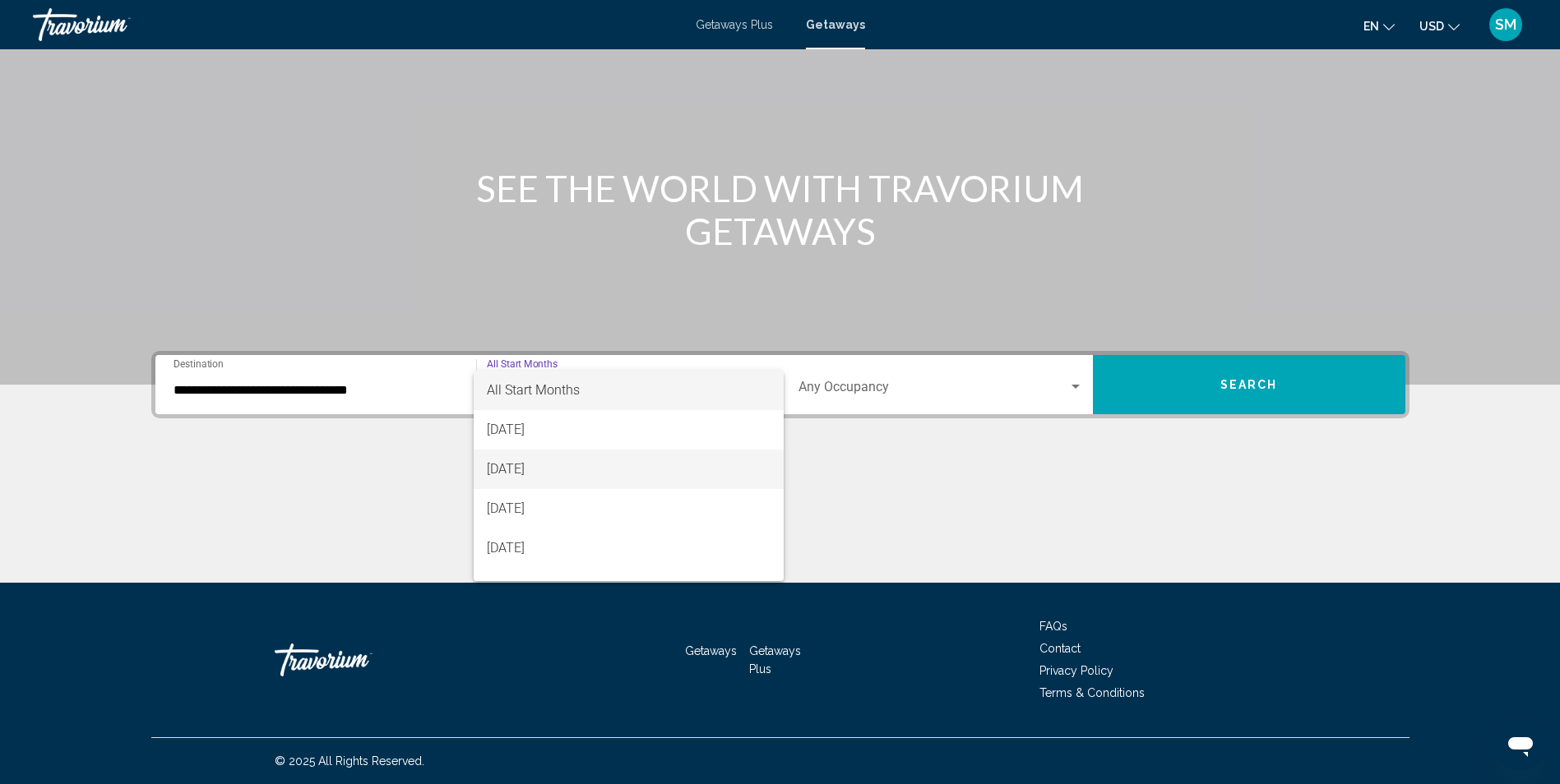
click at [538, 462] on span "[DATE]" at bounding box center [628, 469] width 284 height 39
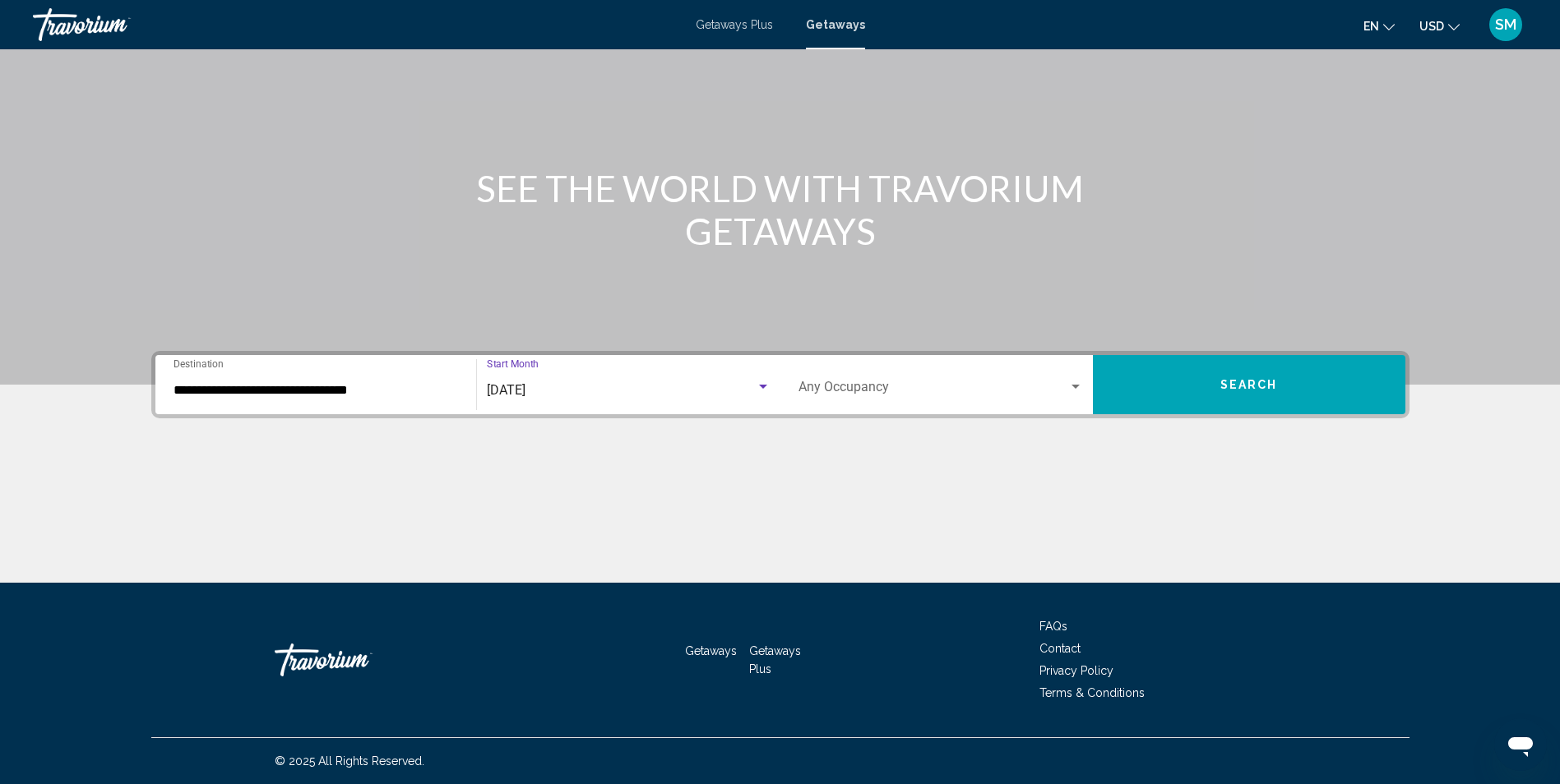
click at [1081, 386] on div "Search widget" at bounding box center [1076, 387] width 15 height 13
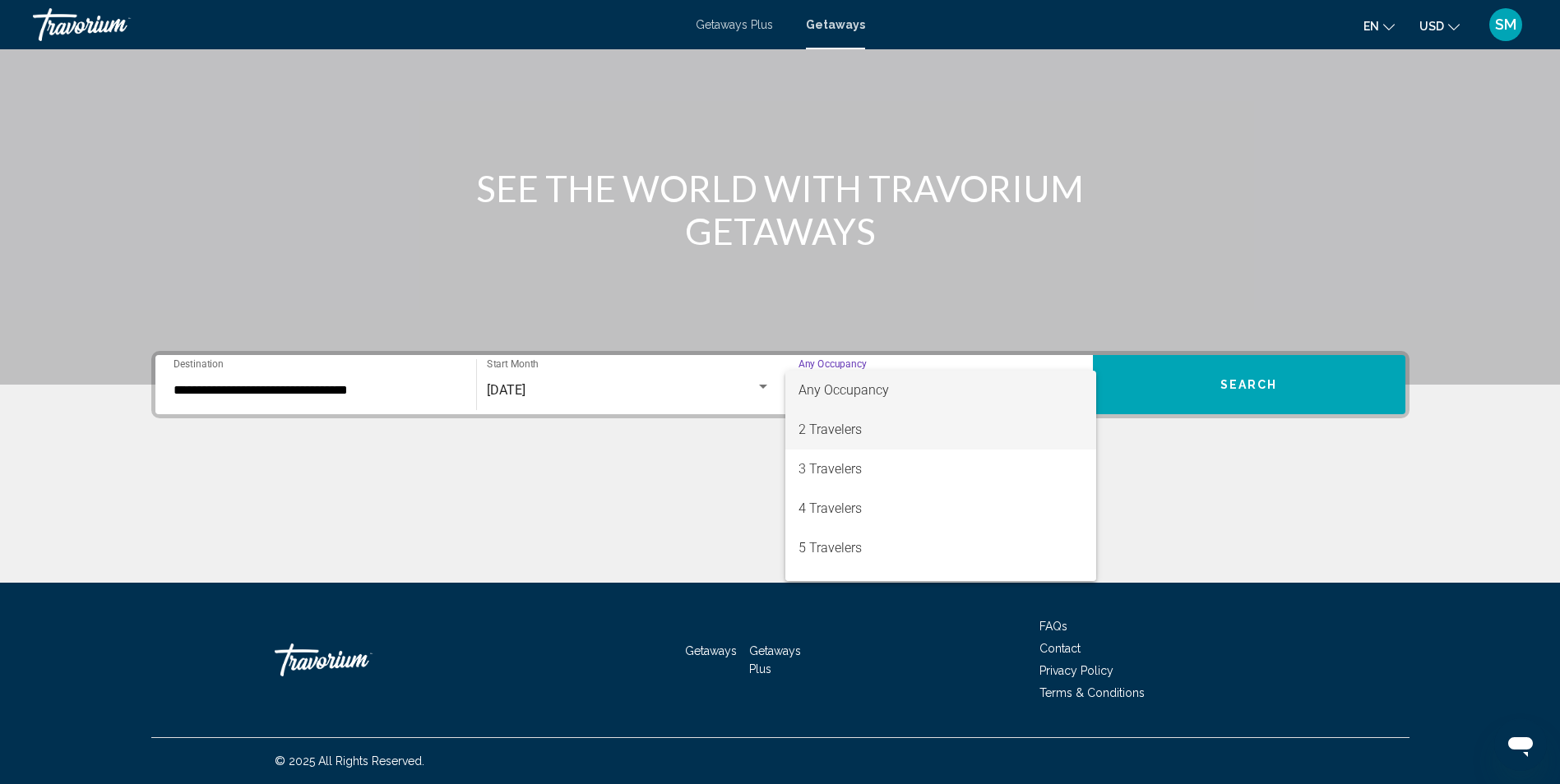
click at [847, 426] on span "2 Travelers" at bounding box center [941, 430] width 285 height 39
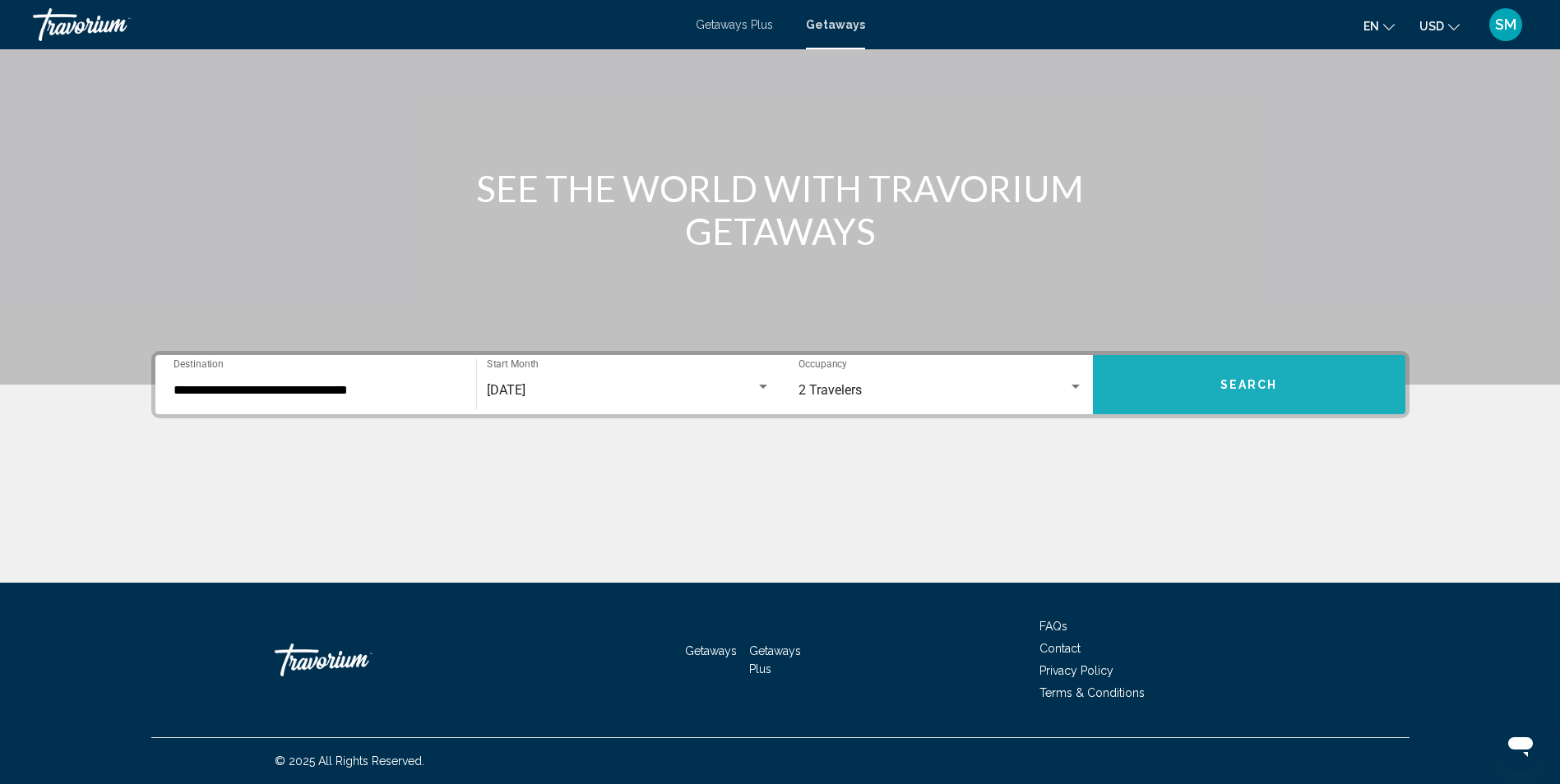
click at [1259, 389] on span "Search" at bounding box center [1249, 386] width 58 height 13
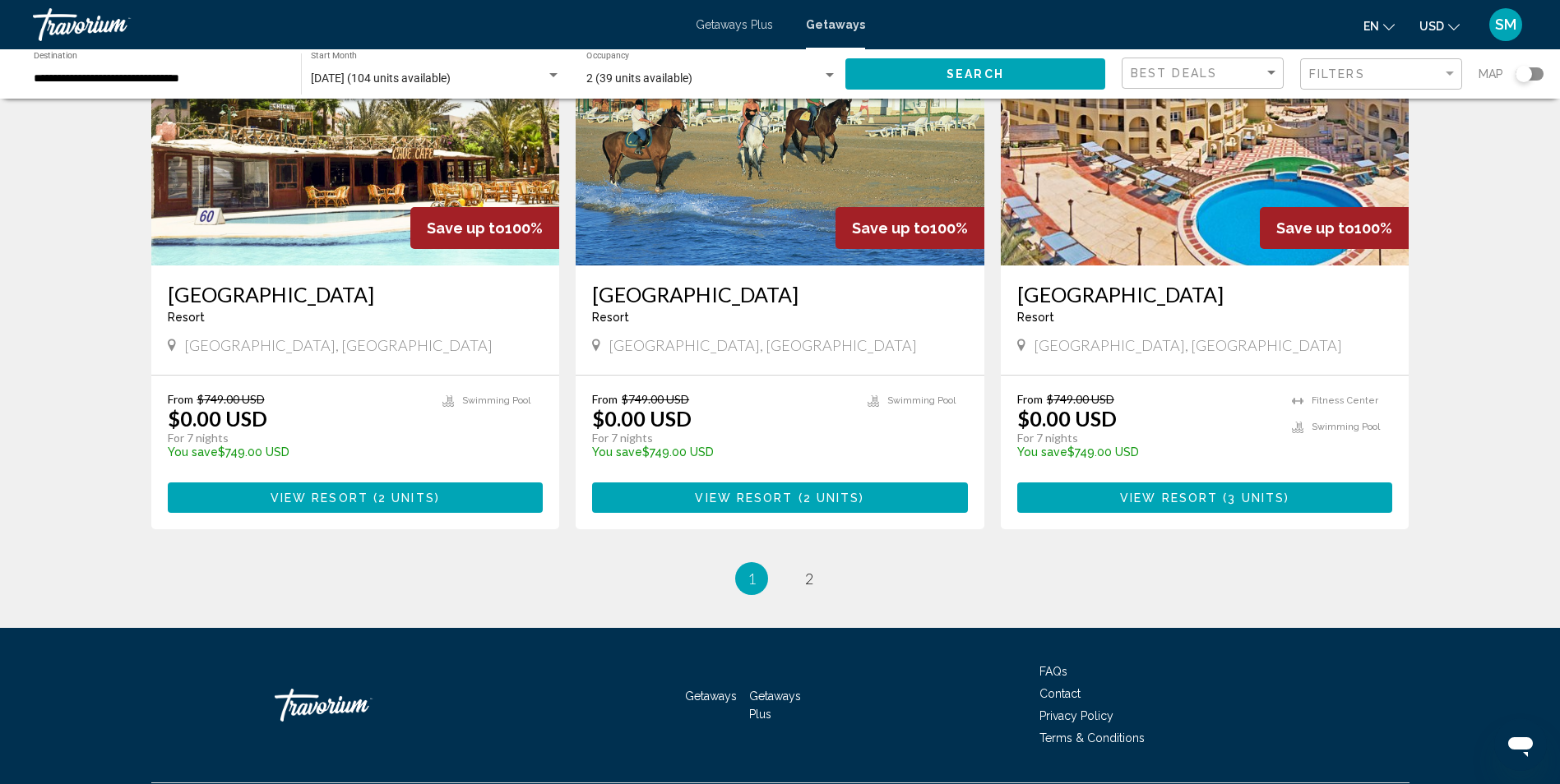
scroll to position [1896, 0]
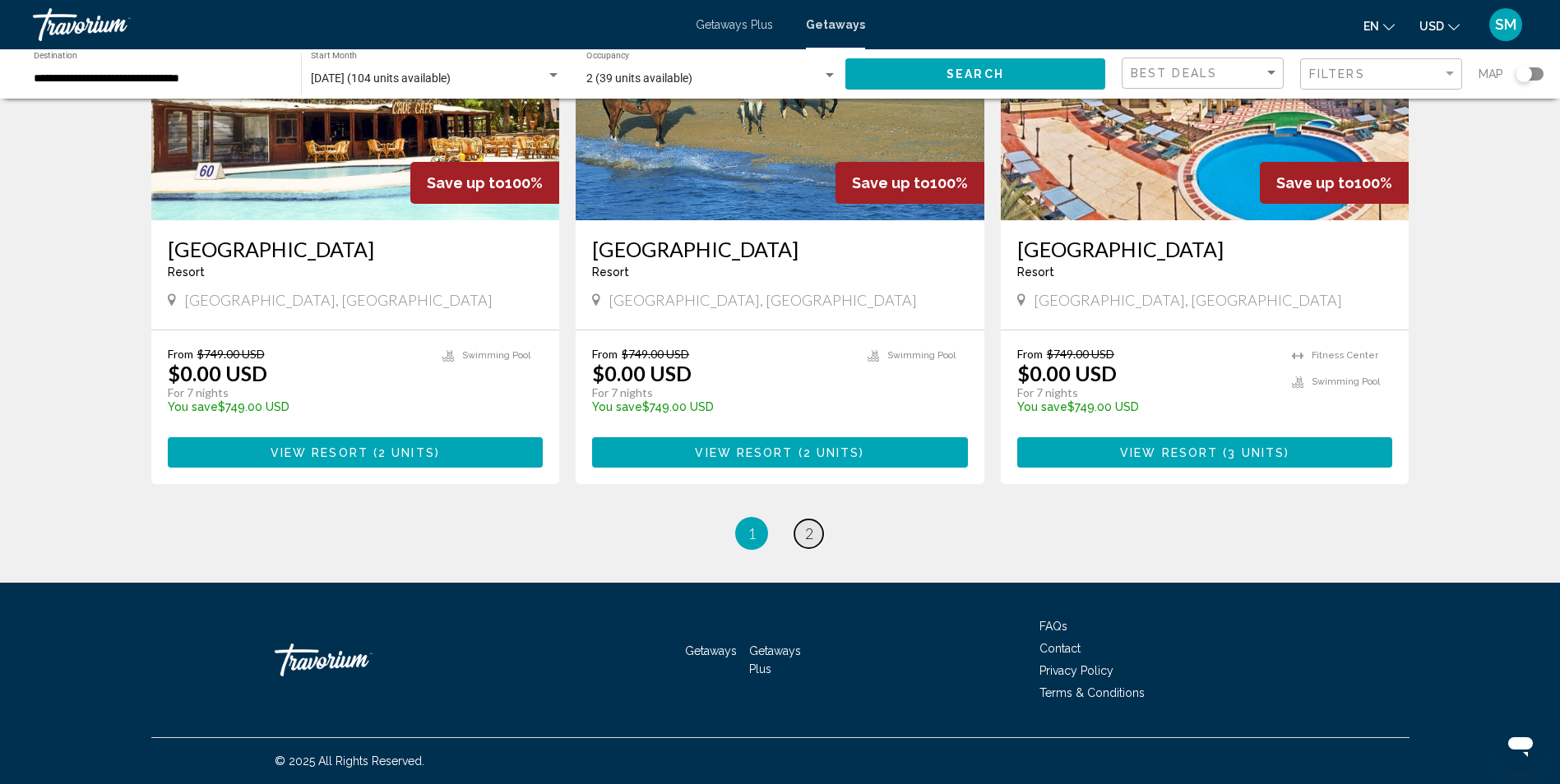
click at [808, 534] on span "2" at bounding box center [809, 534] width 8 height 18
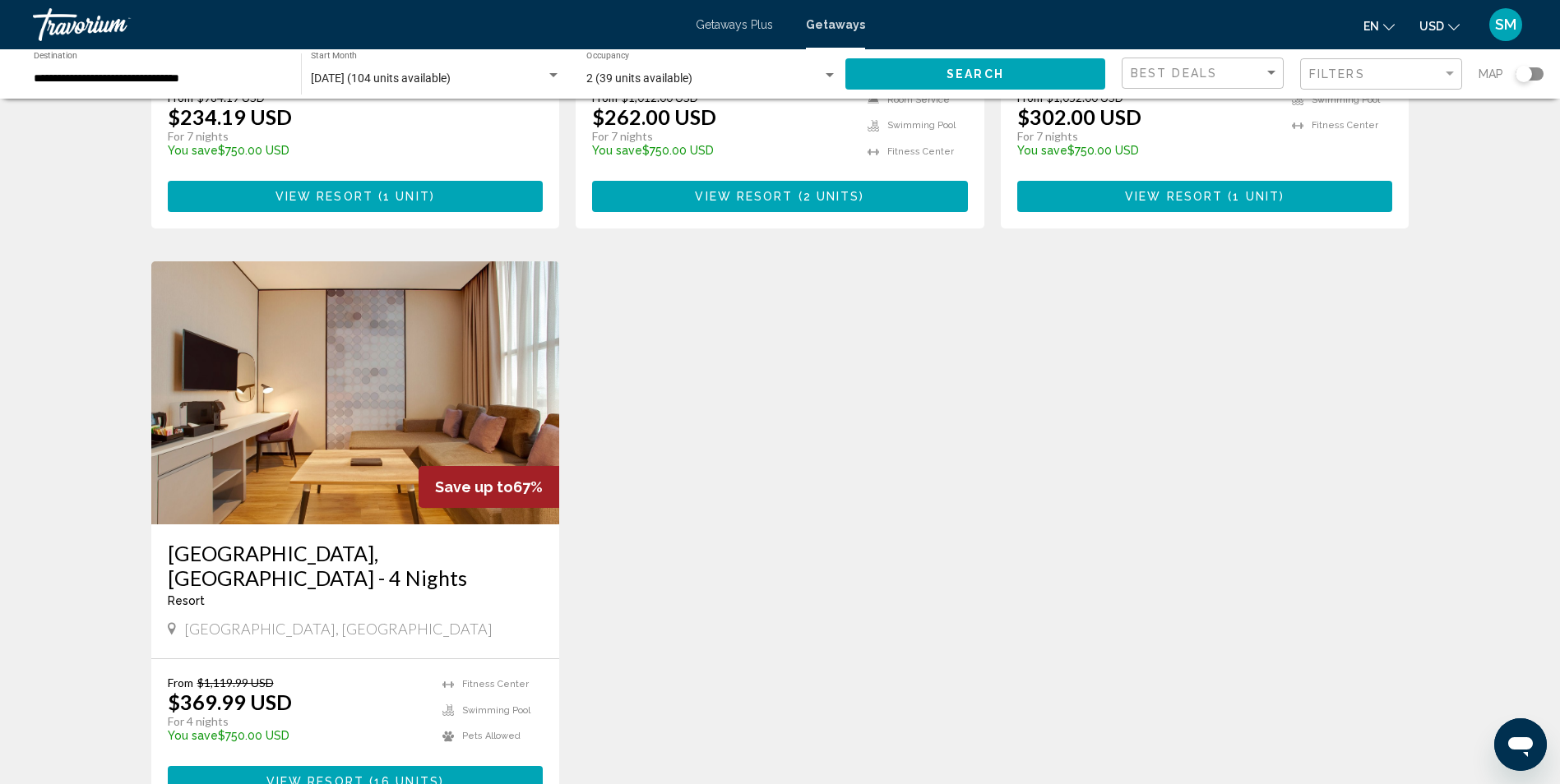
scroll to position [1069, 0]
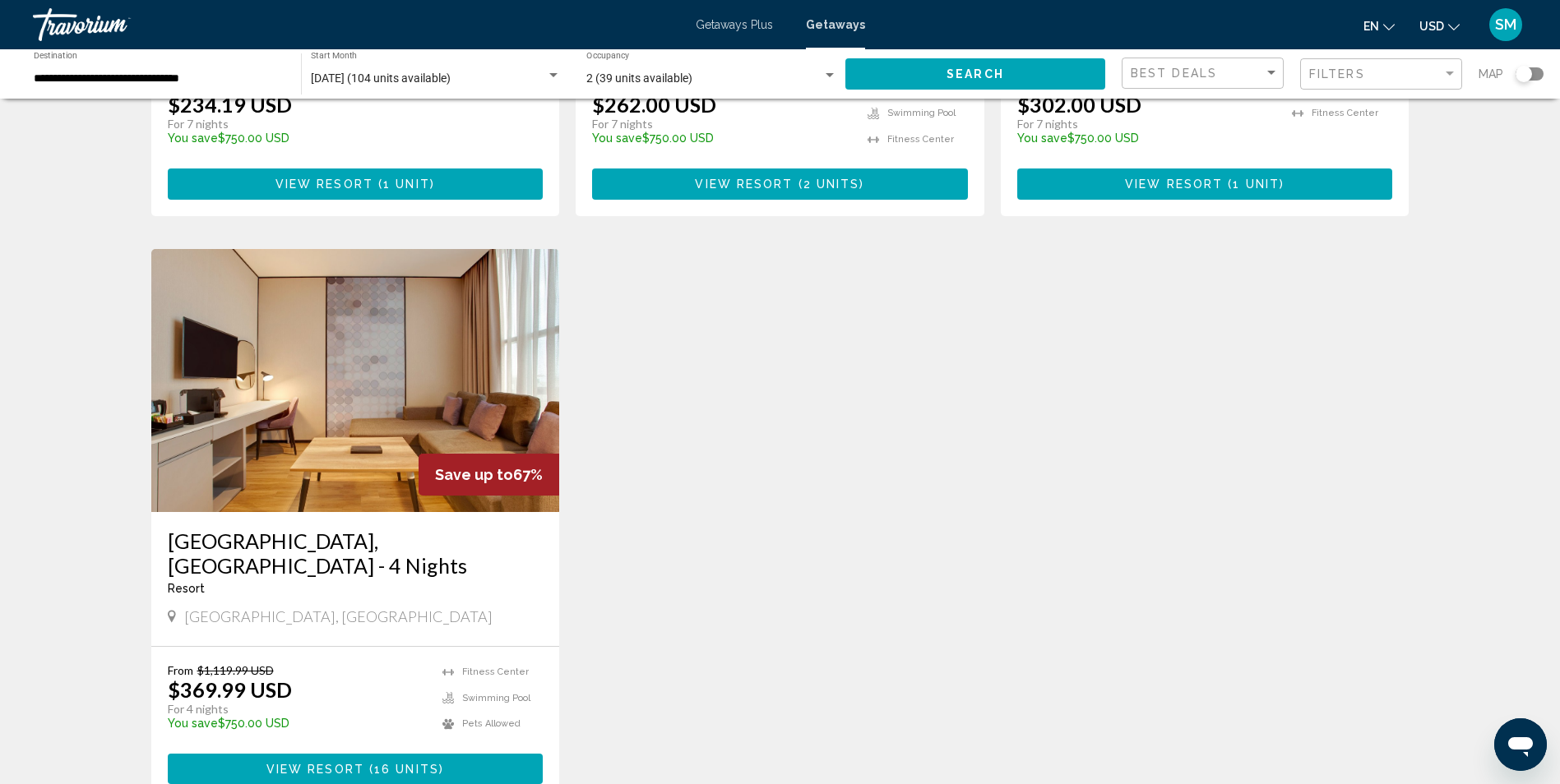
click at [325, 763] on span "View Resort" at bounding box center [315, 770] width 98 height 13
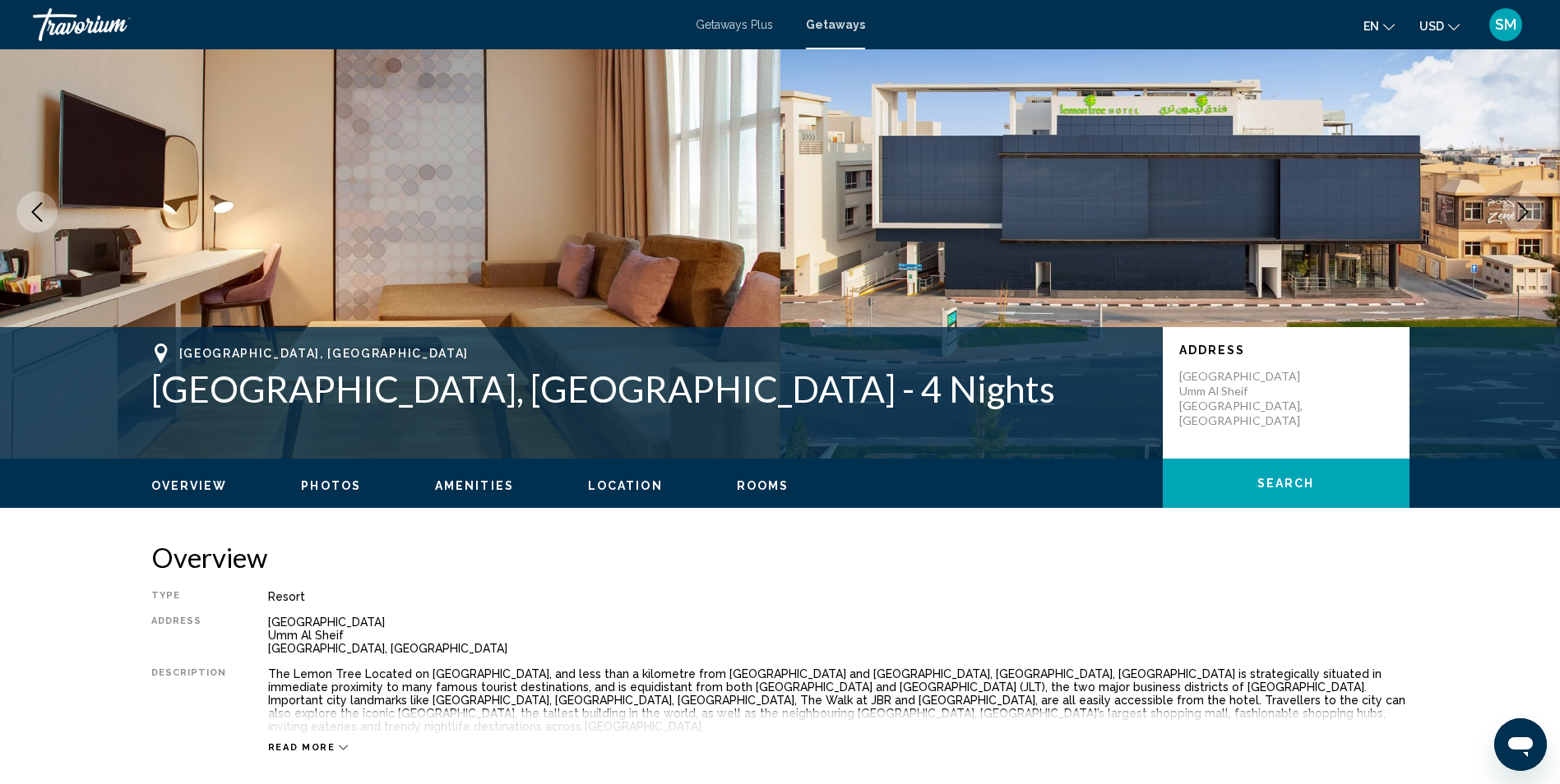
scroll to position [82, 0]
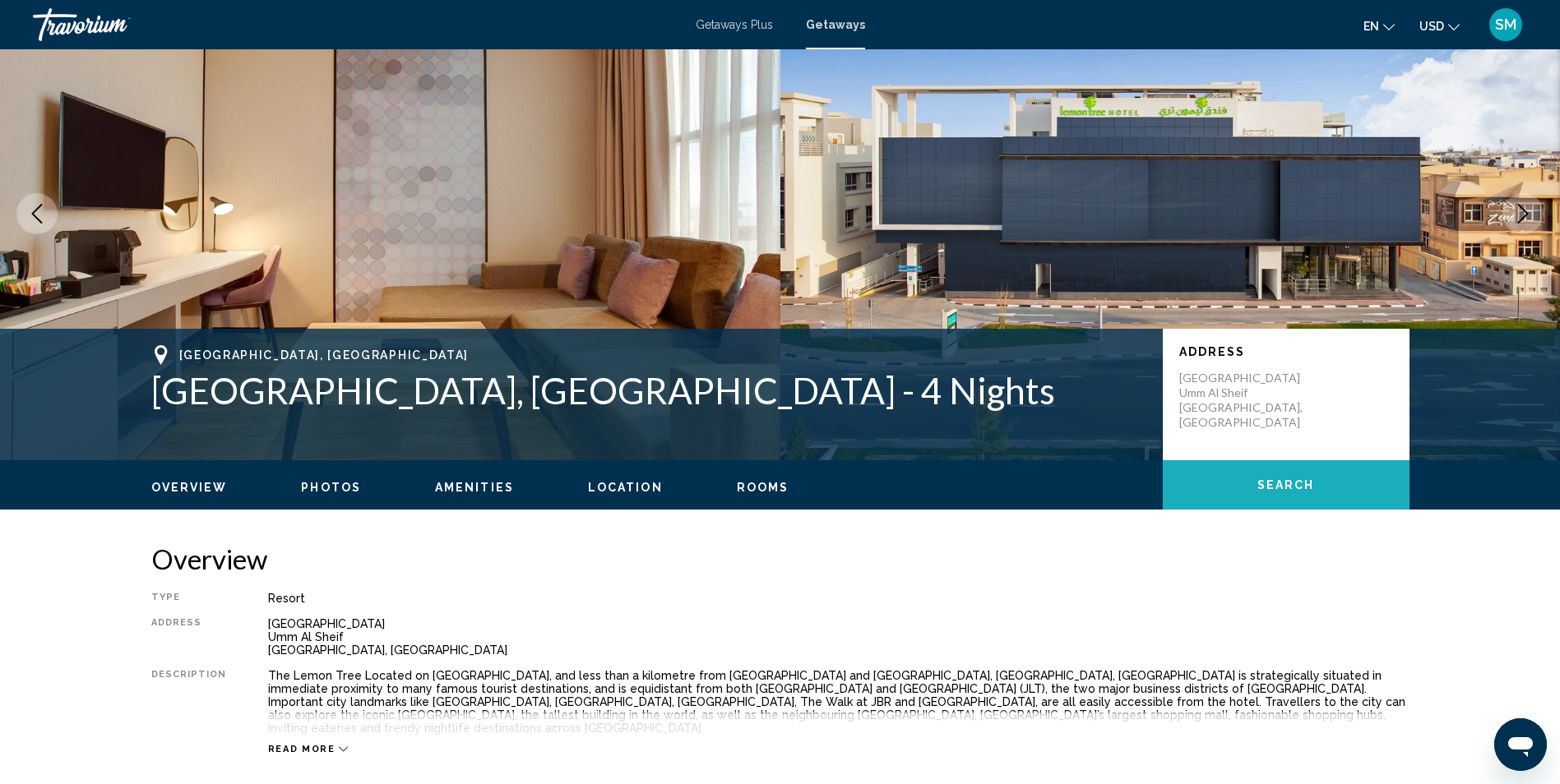
click at [1288, 484] on span "Search" at bounding box center [1286, 486] width 58 height 13
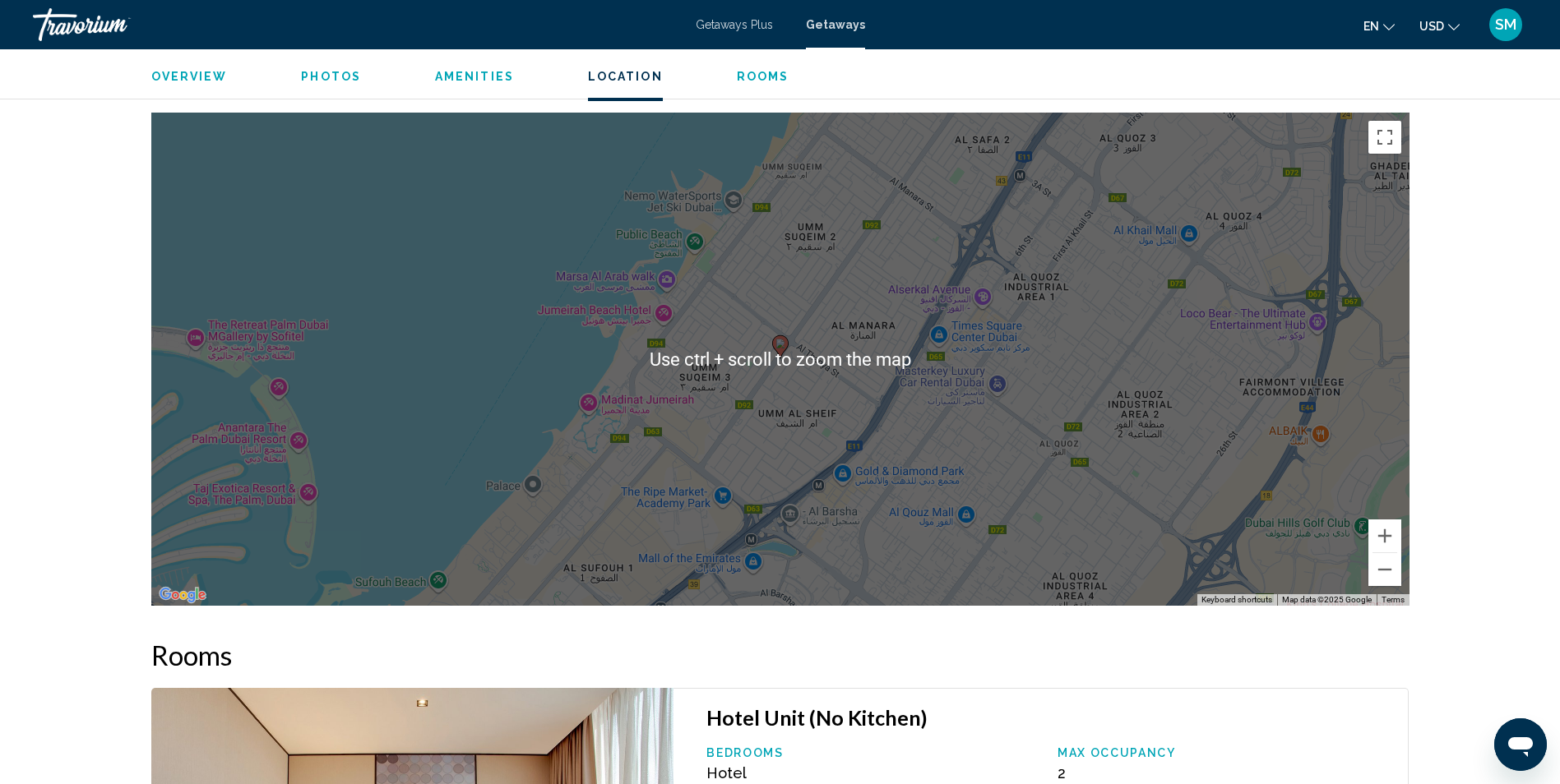
scroll to position [2368, 0]
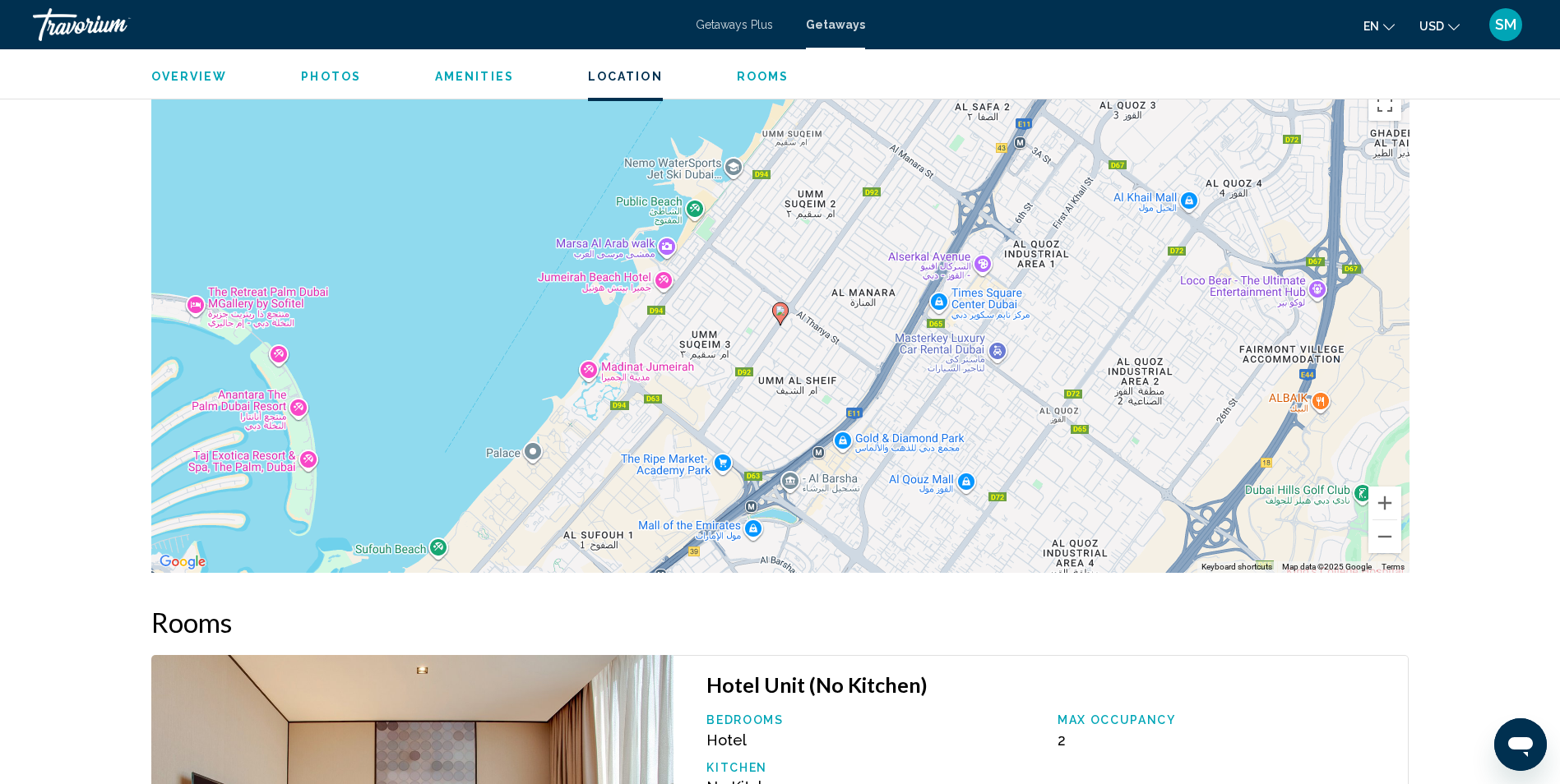
click at [201, 79] on span "Overview" at bounding box center [189, 76] width 76 height 13
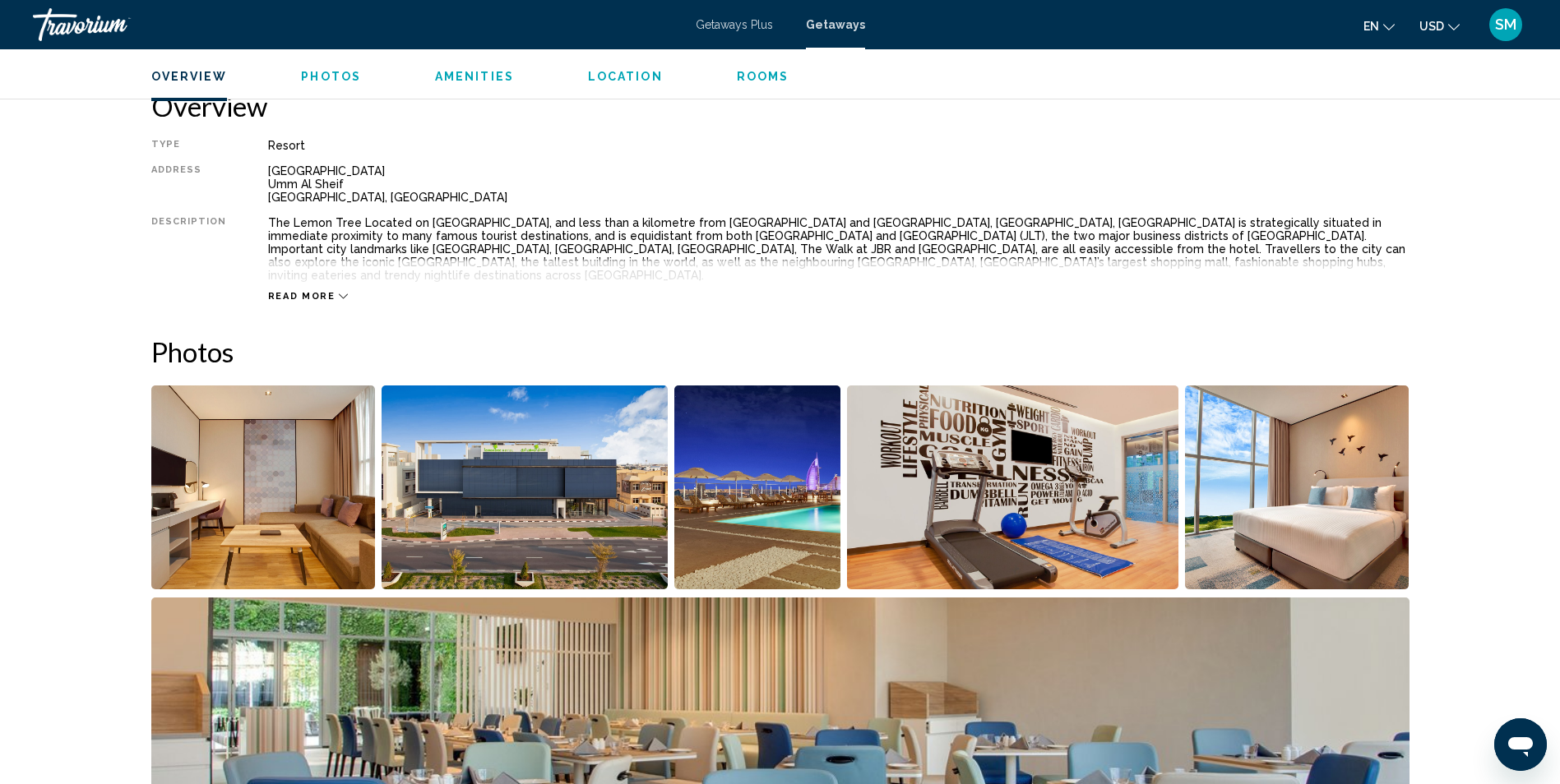
scroll to position [527, 0]
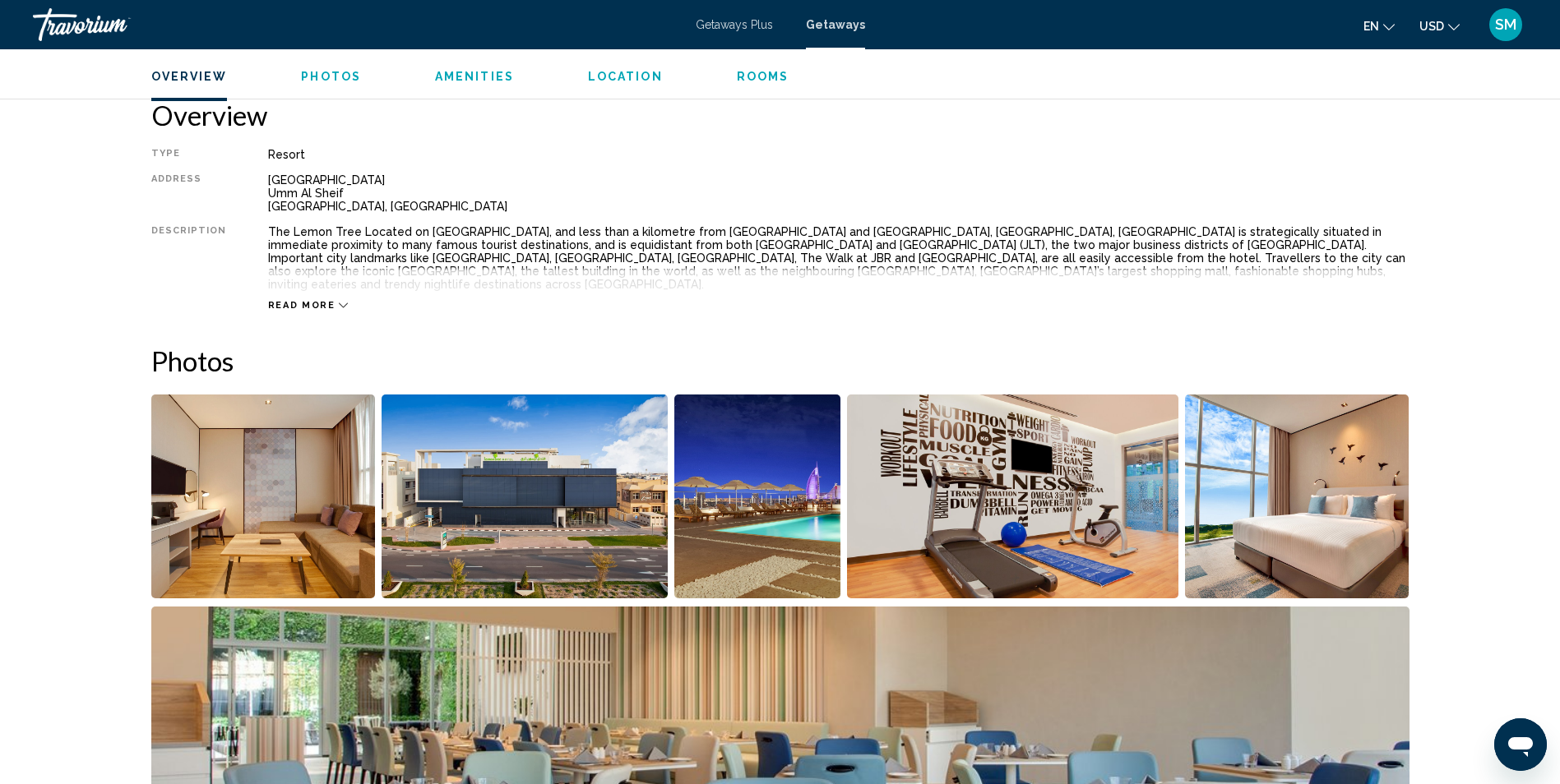
click at [201, 79] on span "Overview" at bounding box center [189, 76] width 76 height 13
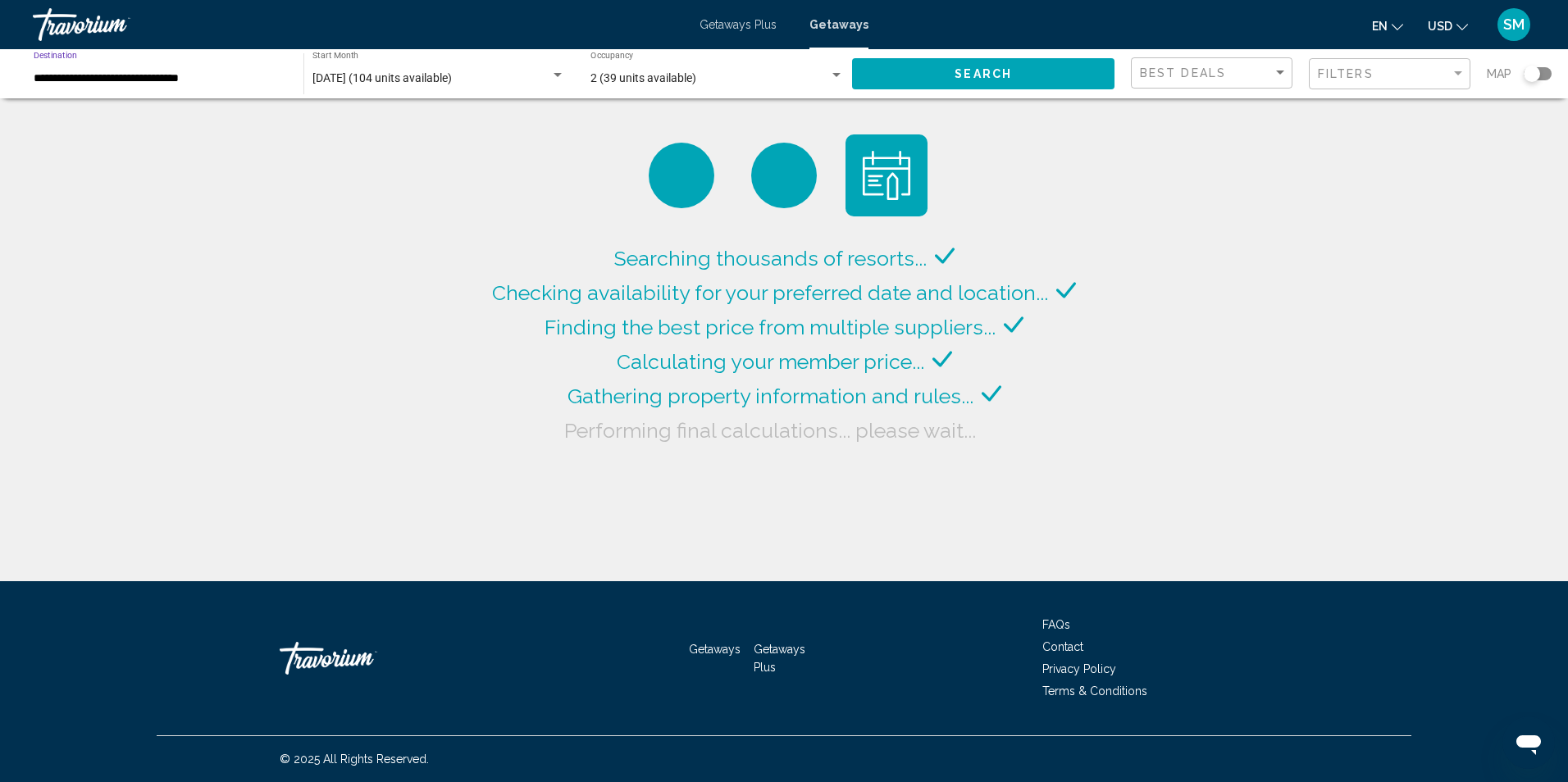
click at [229, 76] on input "**********" at bounding box center [160, 79] width 253 height 13
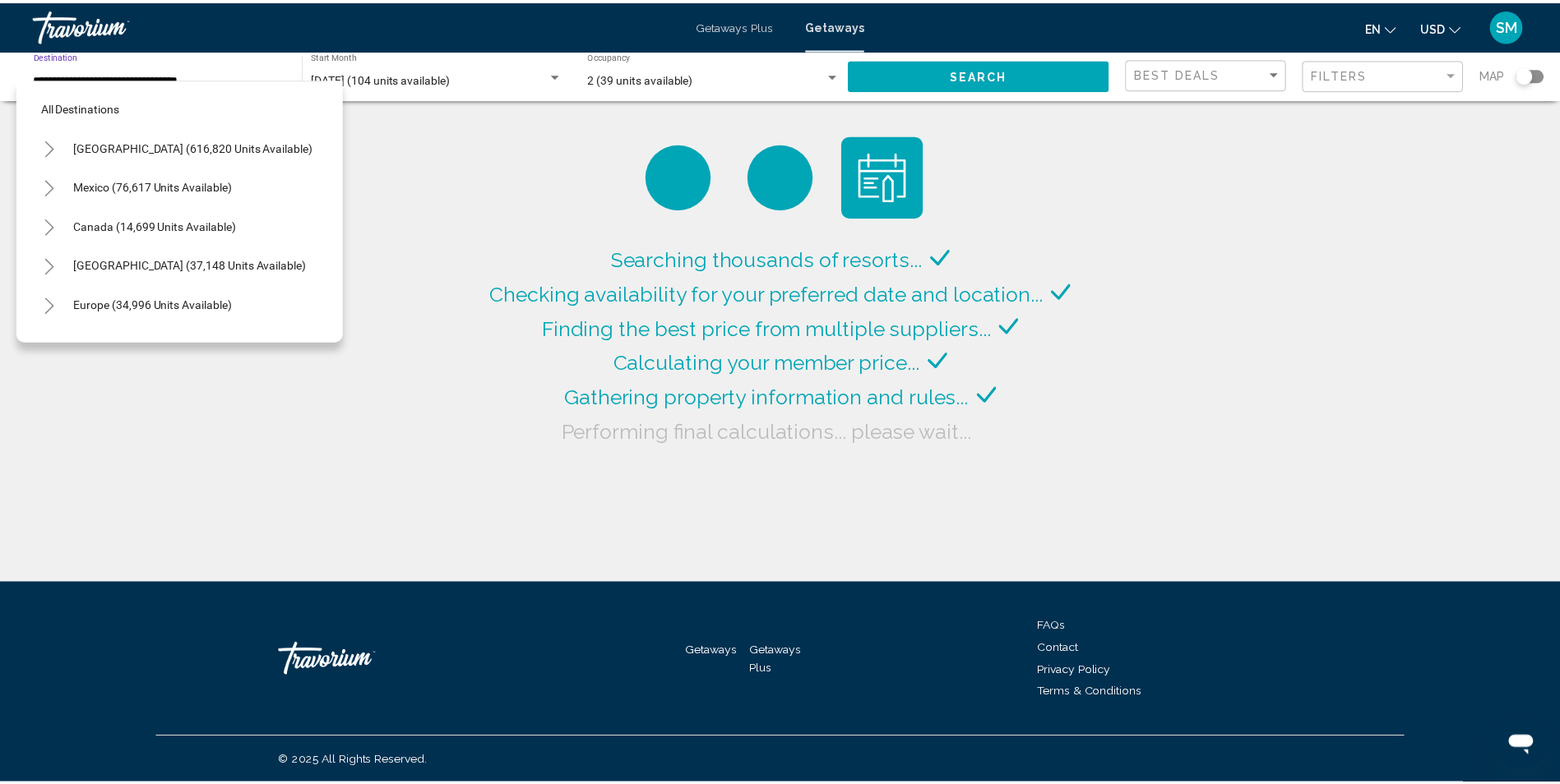
scroll to position [380, 0]
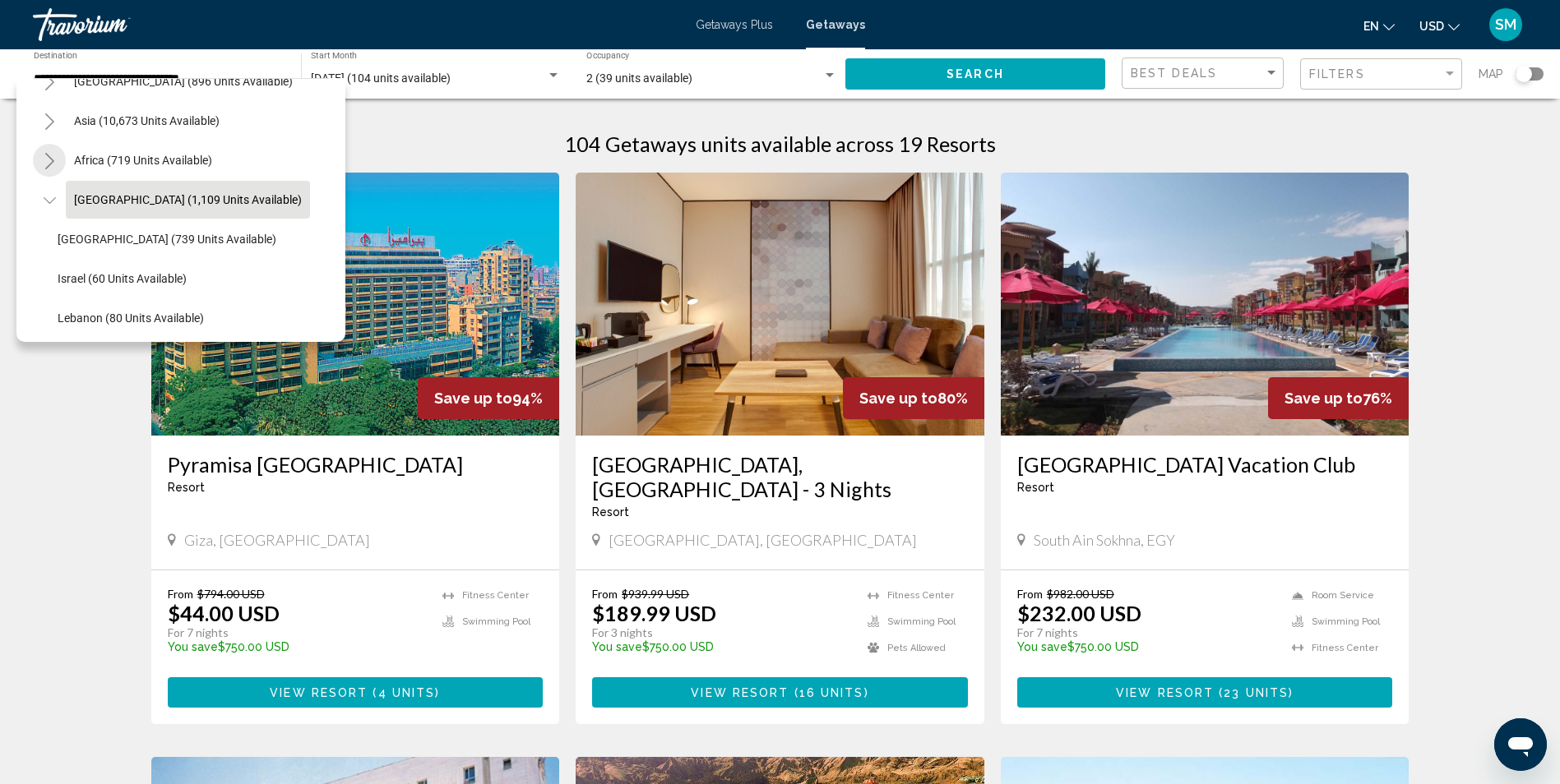
click at [52, 160] on icon "Toggle Africa (719 units available)" at bounding box center [49, 162] width 9 height 17
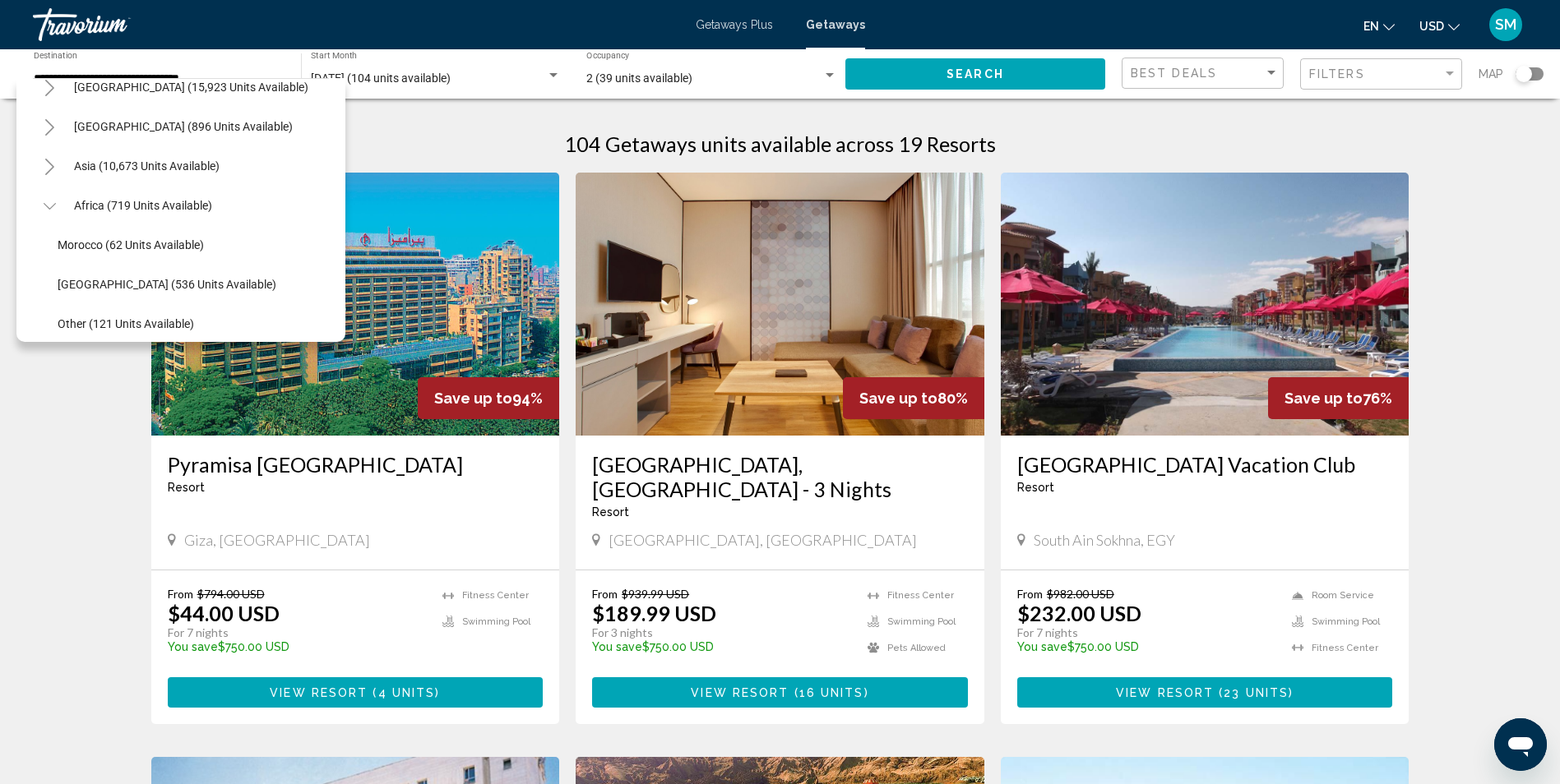
scroll to position [308, 0]
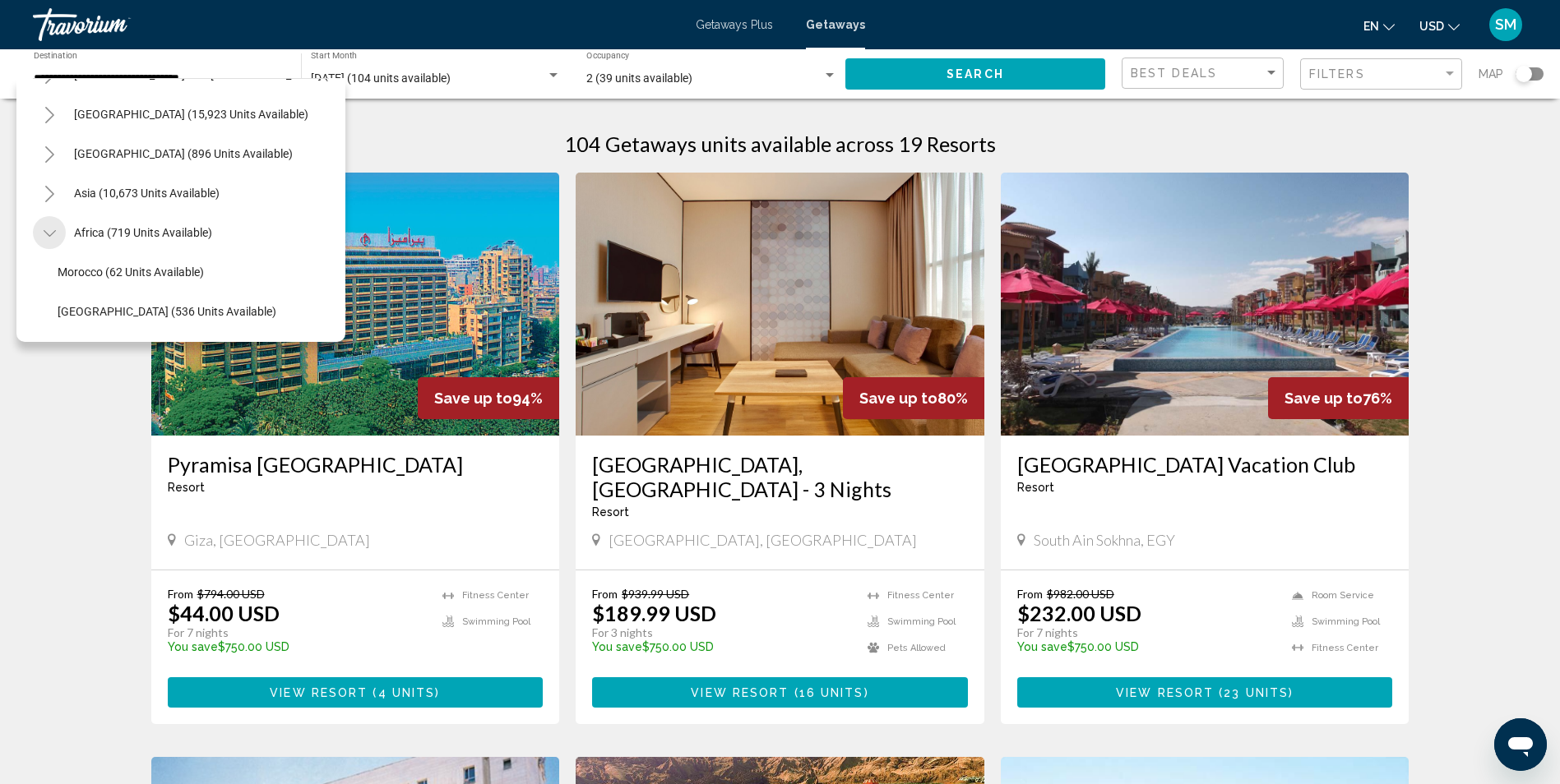
click at [48, 233] on icon "Toggle Africa (719 units available)" at bounding box center [49, 234] width 13 height 17
click at [54, 227] on icon "Toggle Africa (719 units available)" at bounding box center [49, 234] width 13 height 17
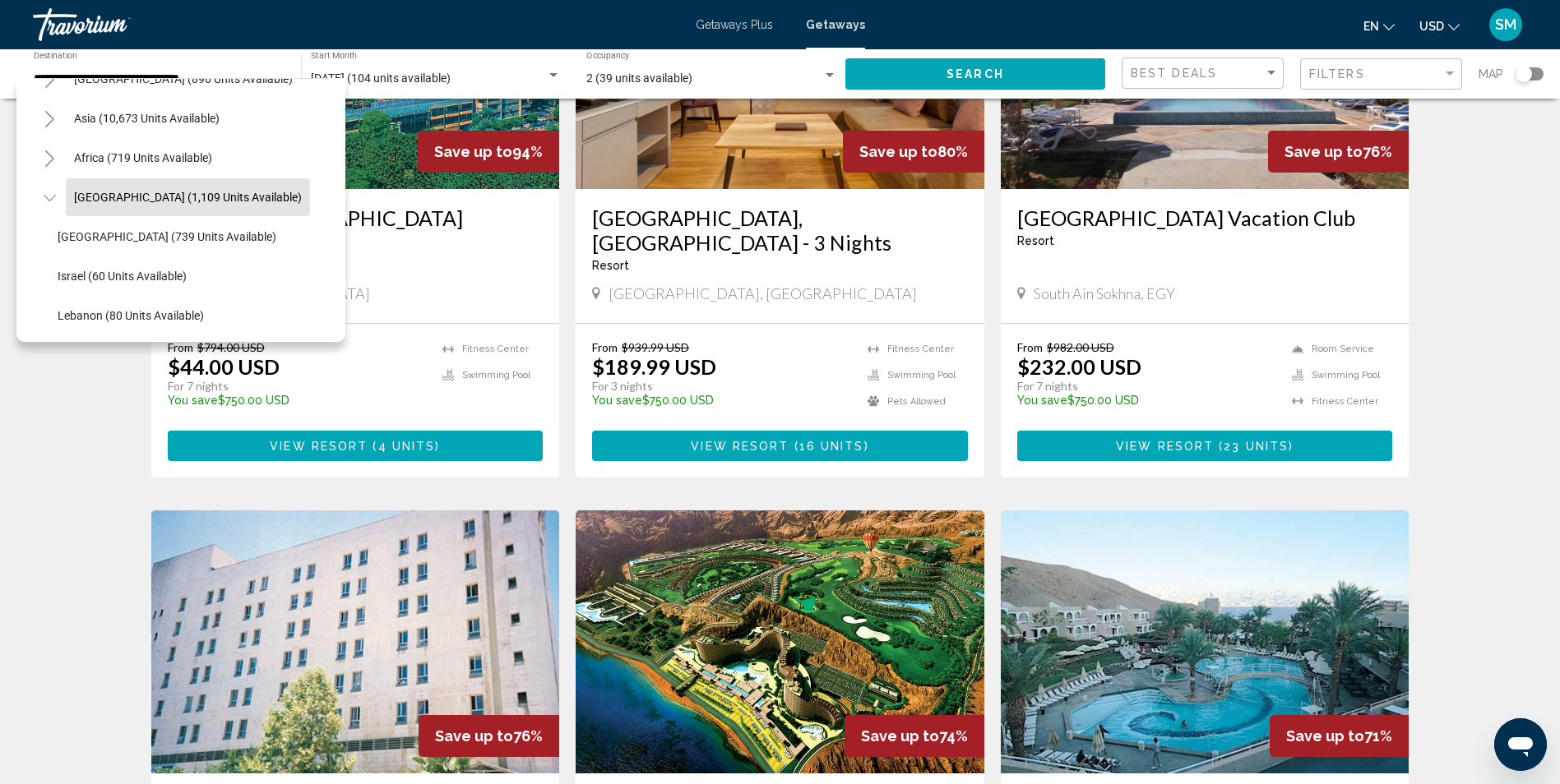
scroll to position [354, 0]
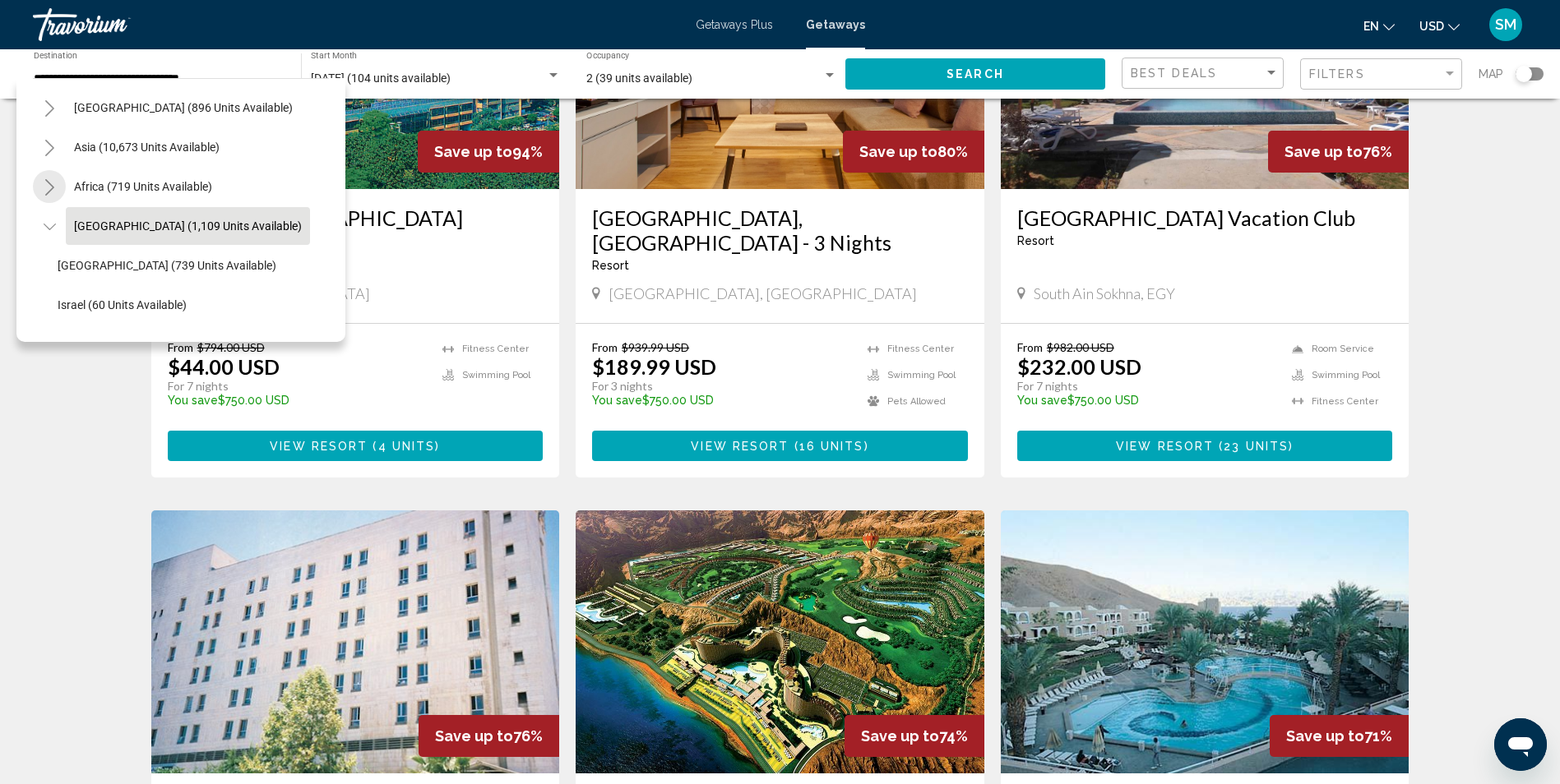
click at [49, 185] on icon "Toggle Africa (719 units available)" at bounding box center [49, 188] width 13 height 17
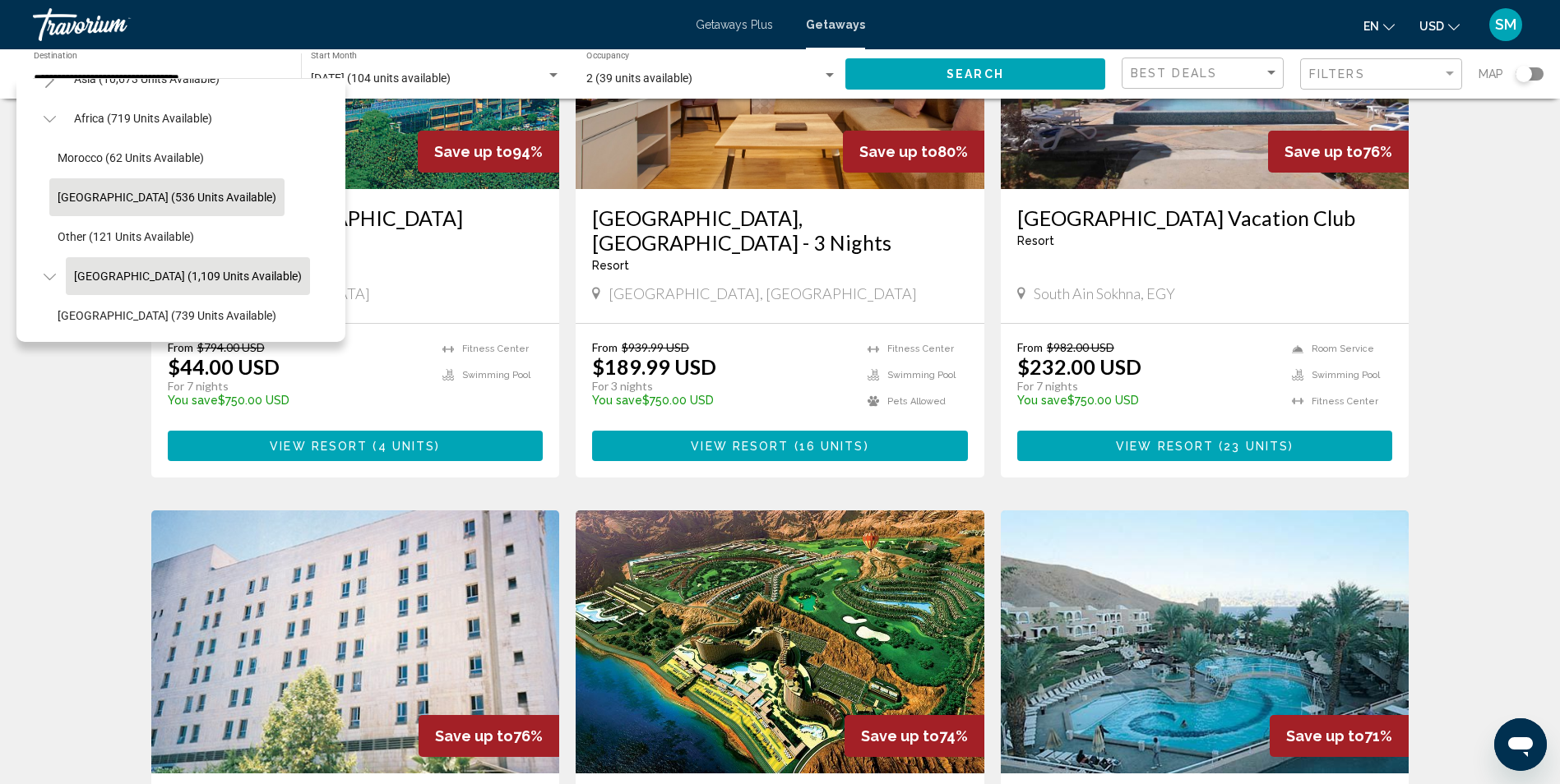
scroll to position [390, 0]
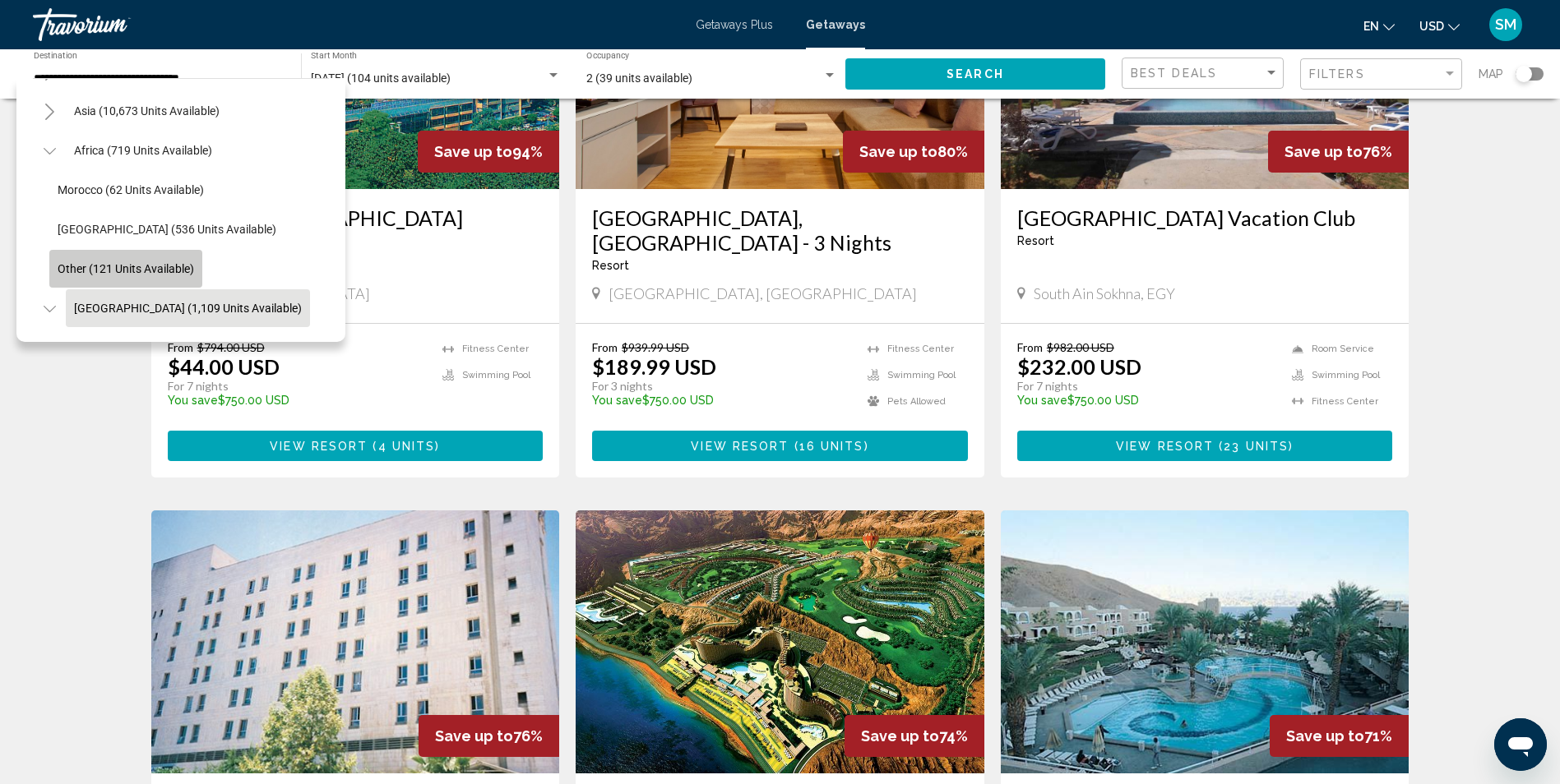
click at [94, 260] on button "Other (121 units available)" at bounding box center [126, 268] width 153 height 38
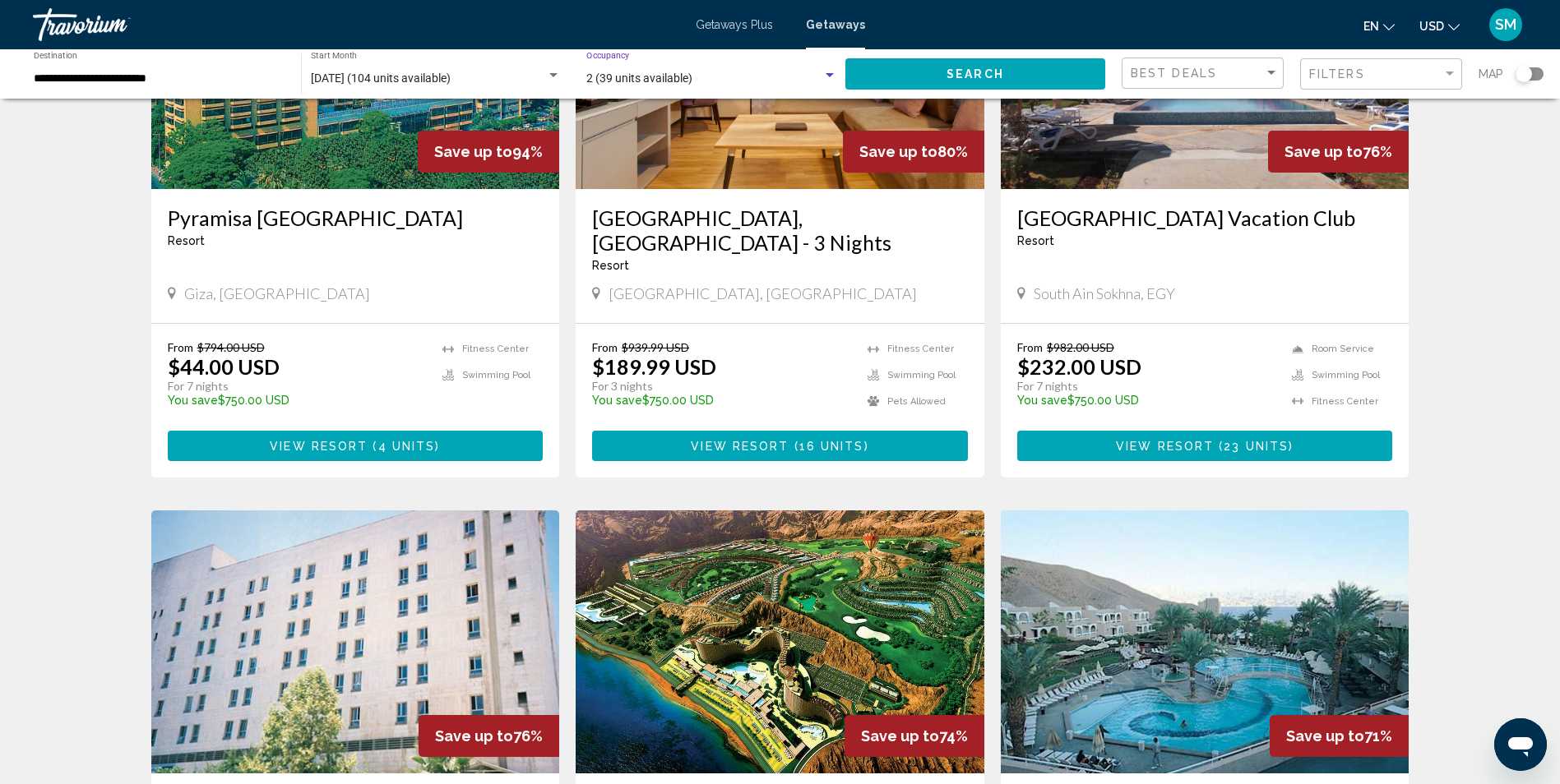
click at [826, 70] on div "Search widget" at bounding box center [830, 75] width 15 height 13
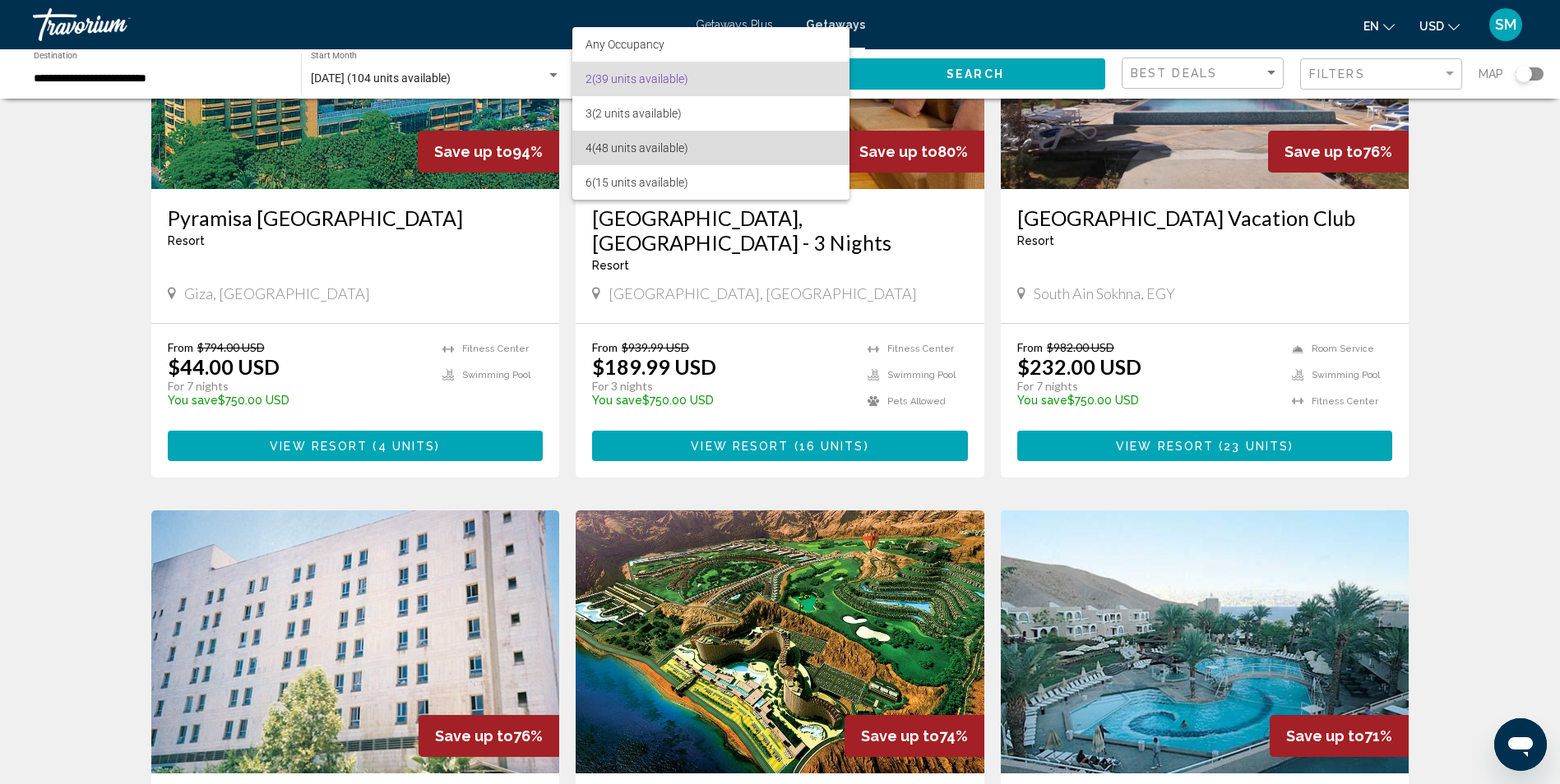
click at [633, 151] on span "4 (48 units available)" at bounding box center [710, 147] width 251 height 34
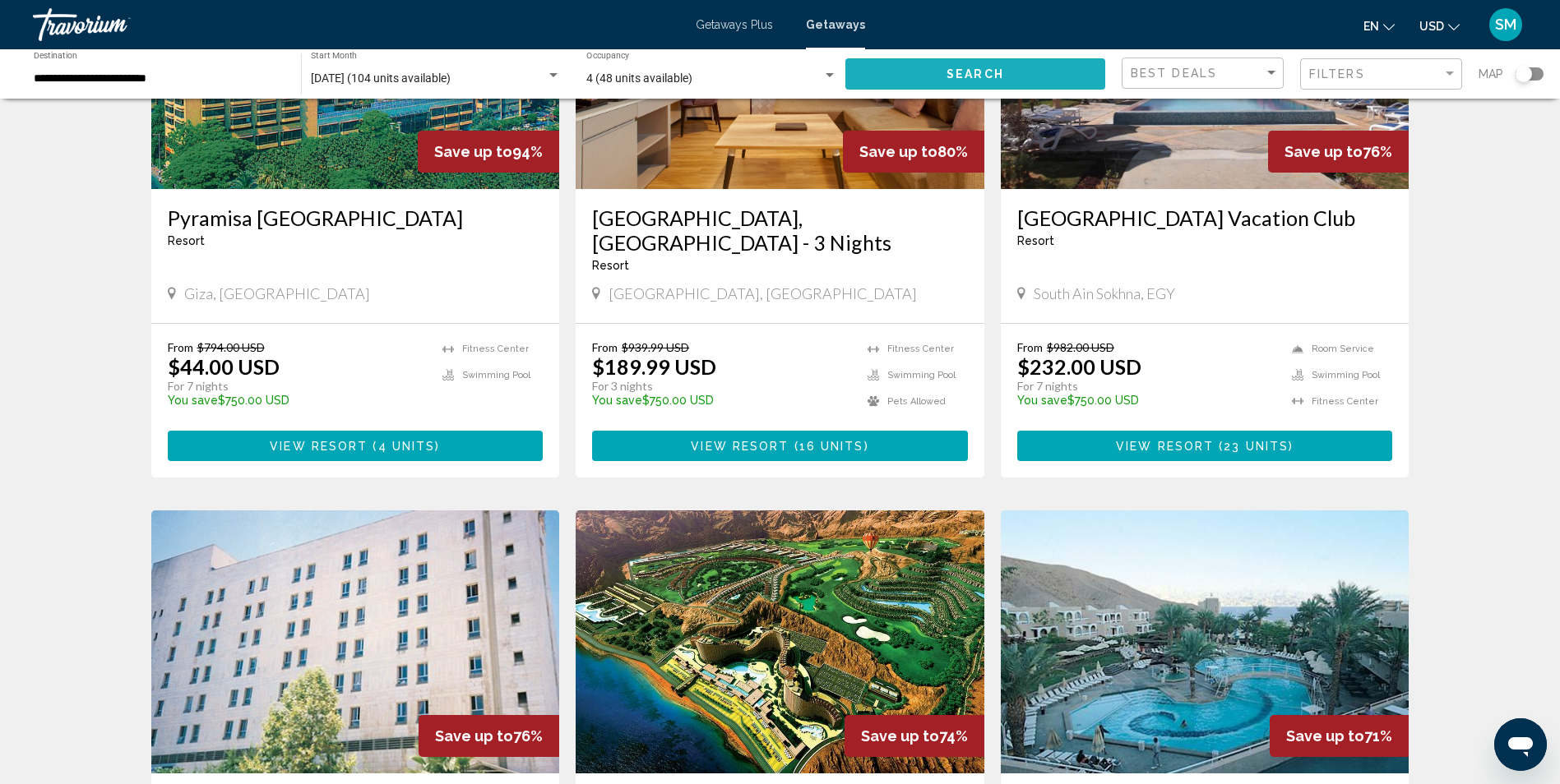
click at [979, 74] on span "Search" at bounding box center [975, 75] width 58 height 13
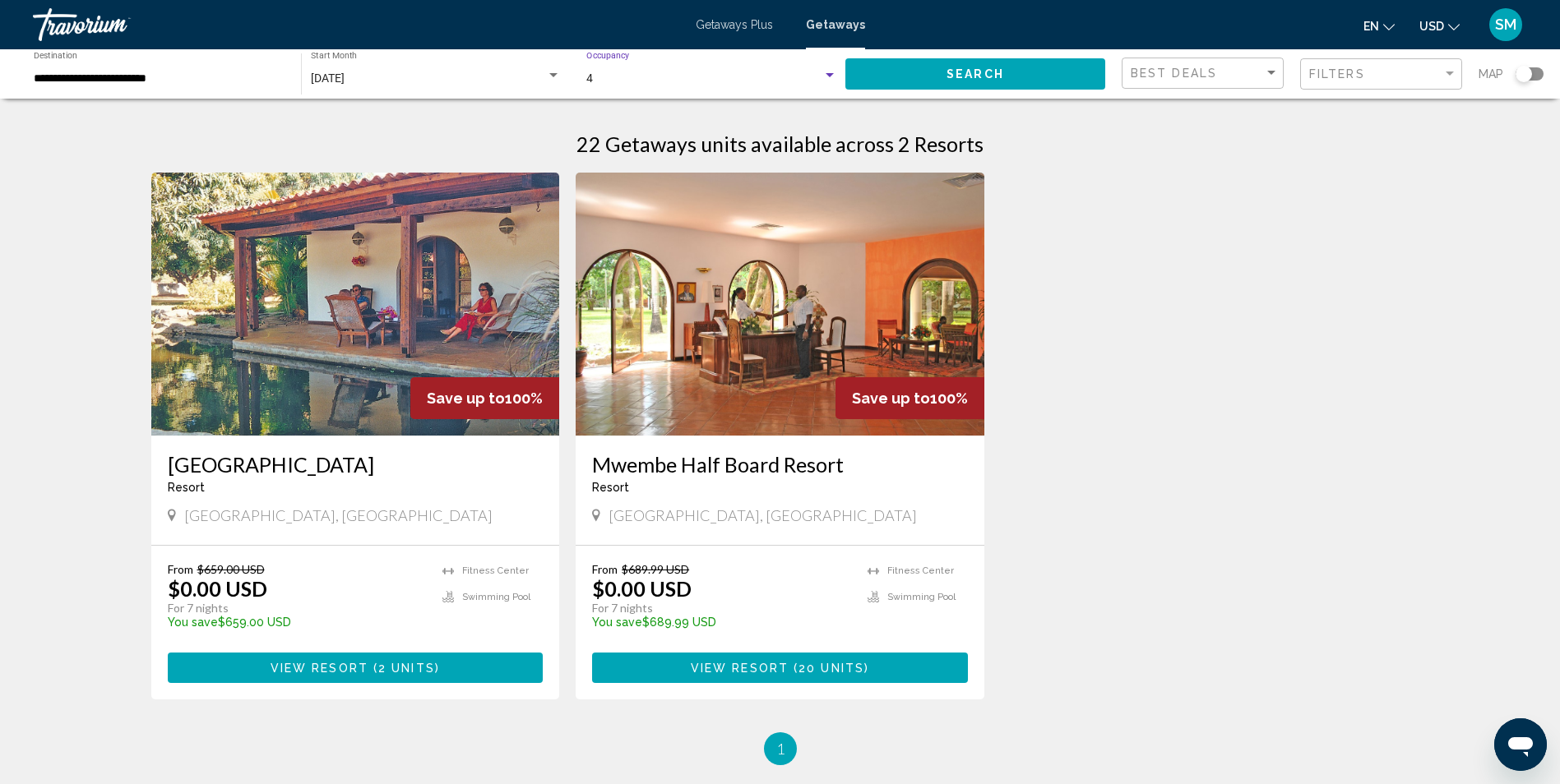
click at [828, 73] on div "Search widget" at bounding box center [830, 75] width 8 height 4
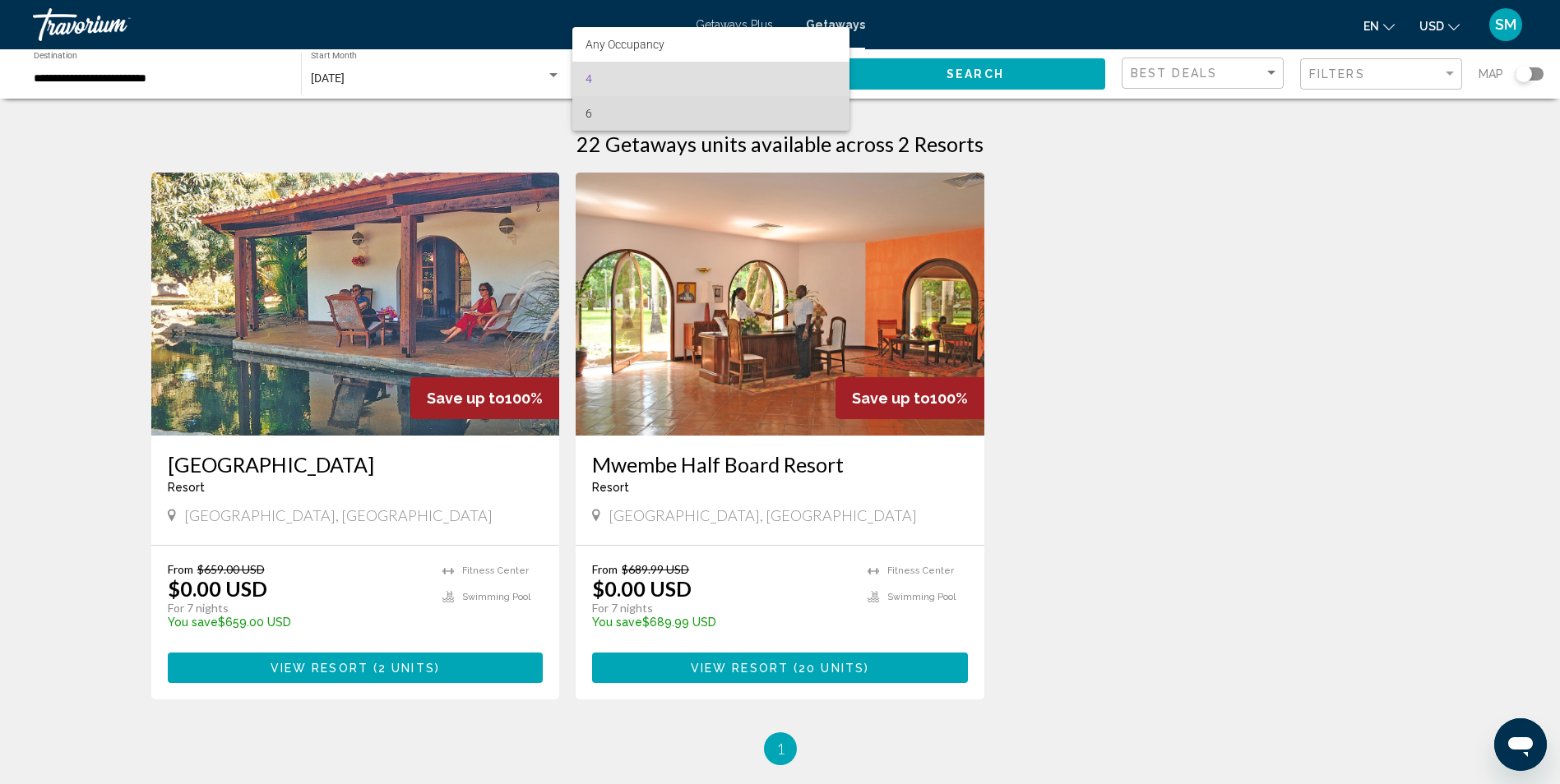
click at [652, 116] on span "6" at bounding box center [710, 113] width 251 height 34
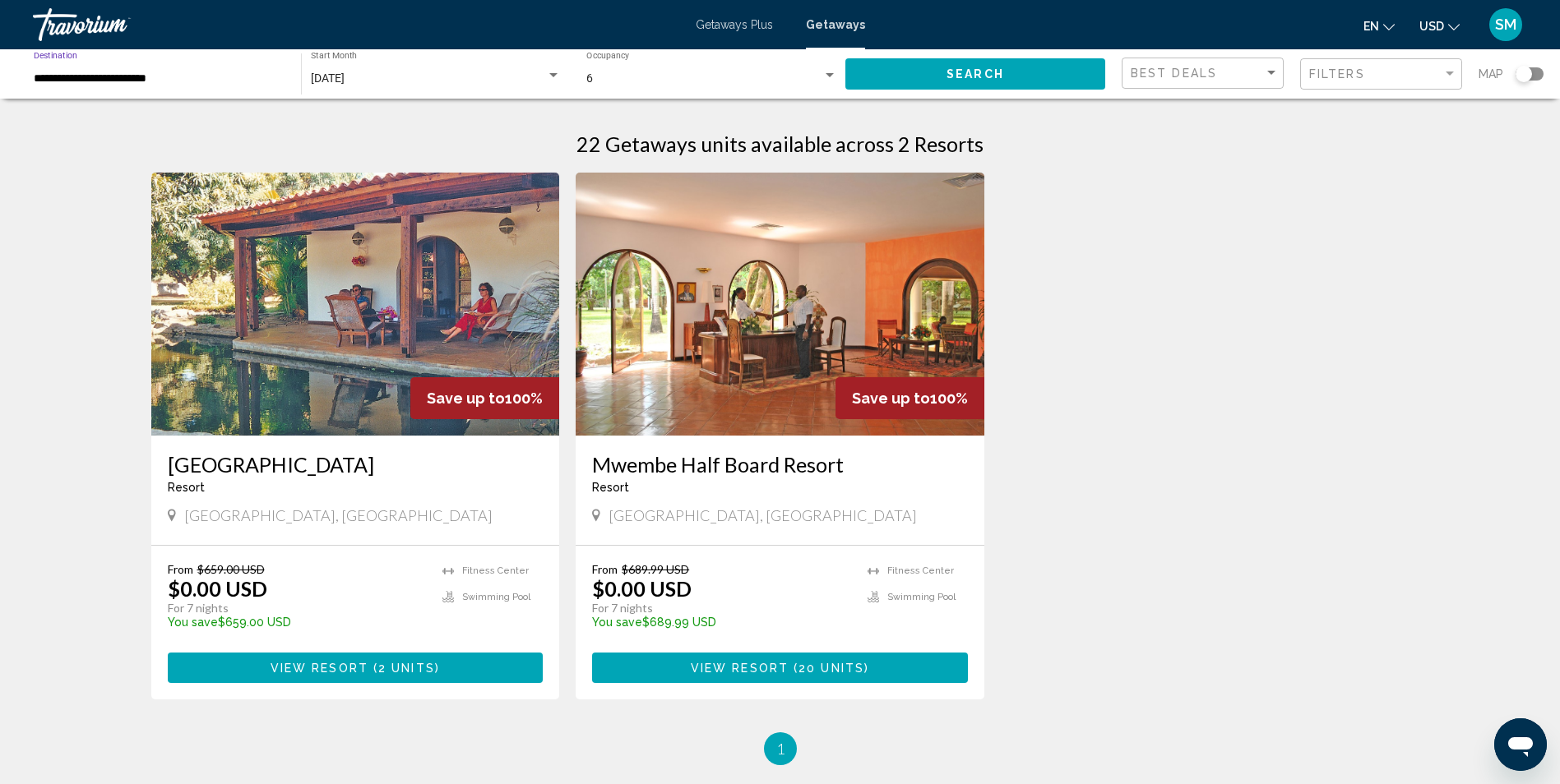
click at [106, 73] on input "**********" at bounding box center [158, 79] width 251 height 13
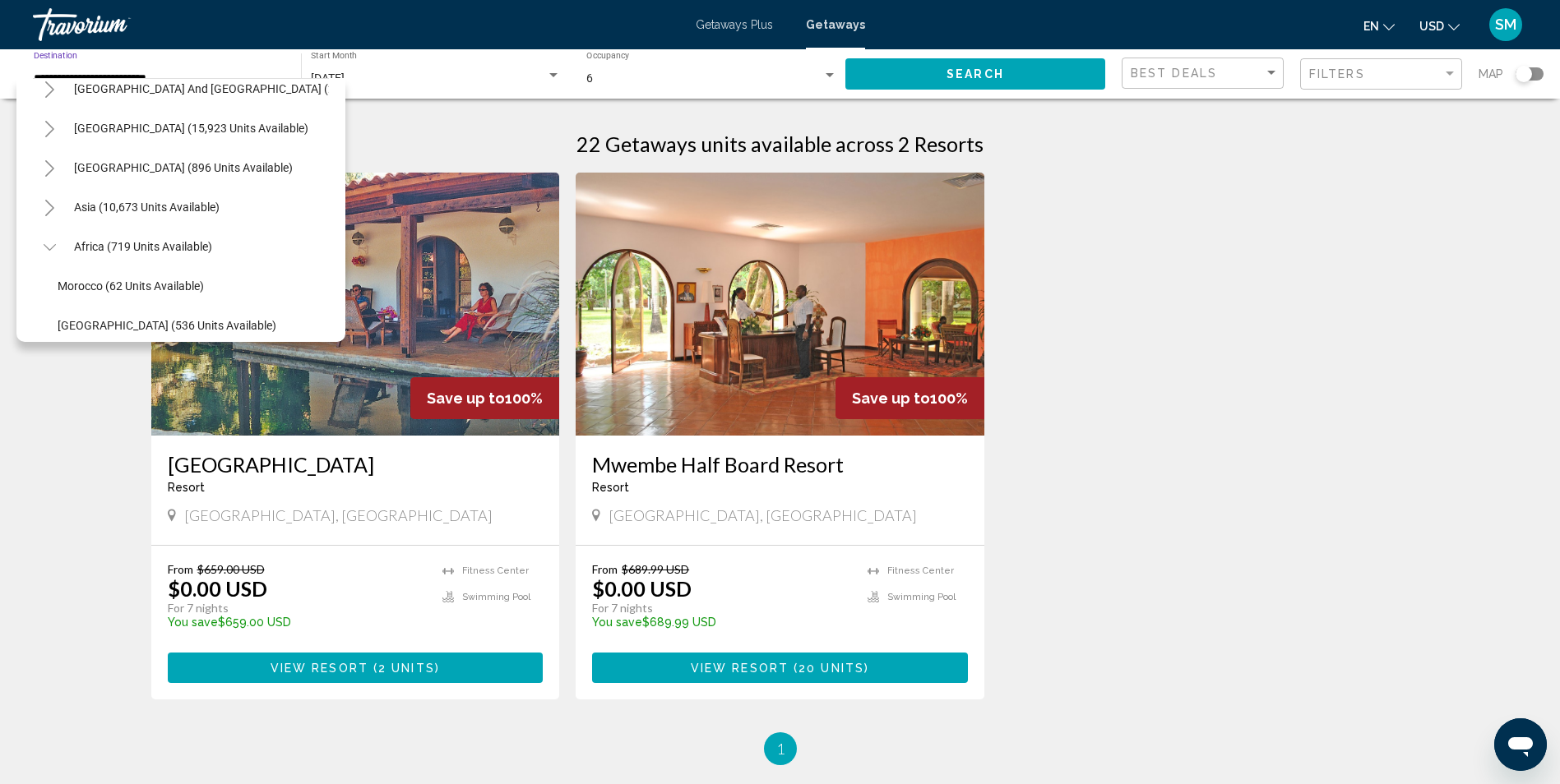
scroll to position [397, 0]
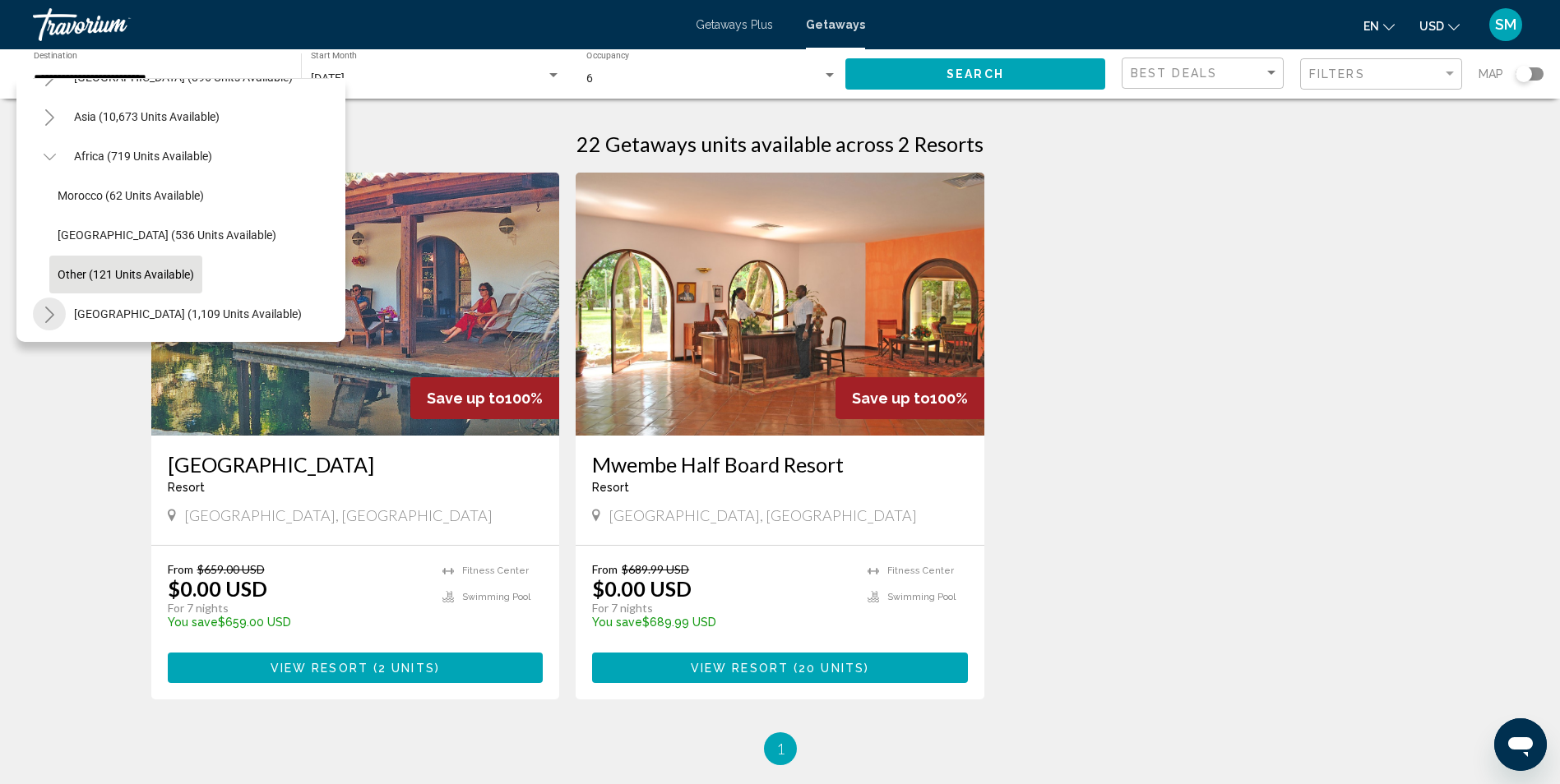
click at [53, 307] on icon "Toggle Middle East (1,109 units available)" at bounding box center [49, 315] width 9 height 17
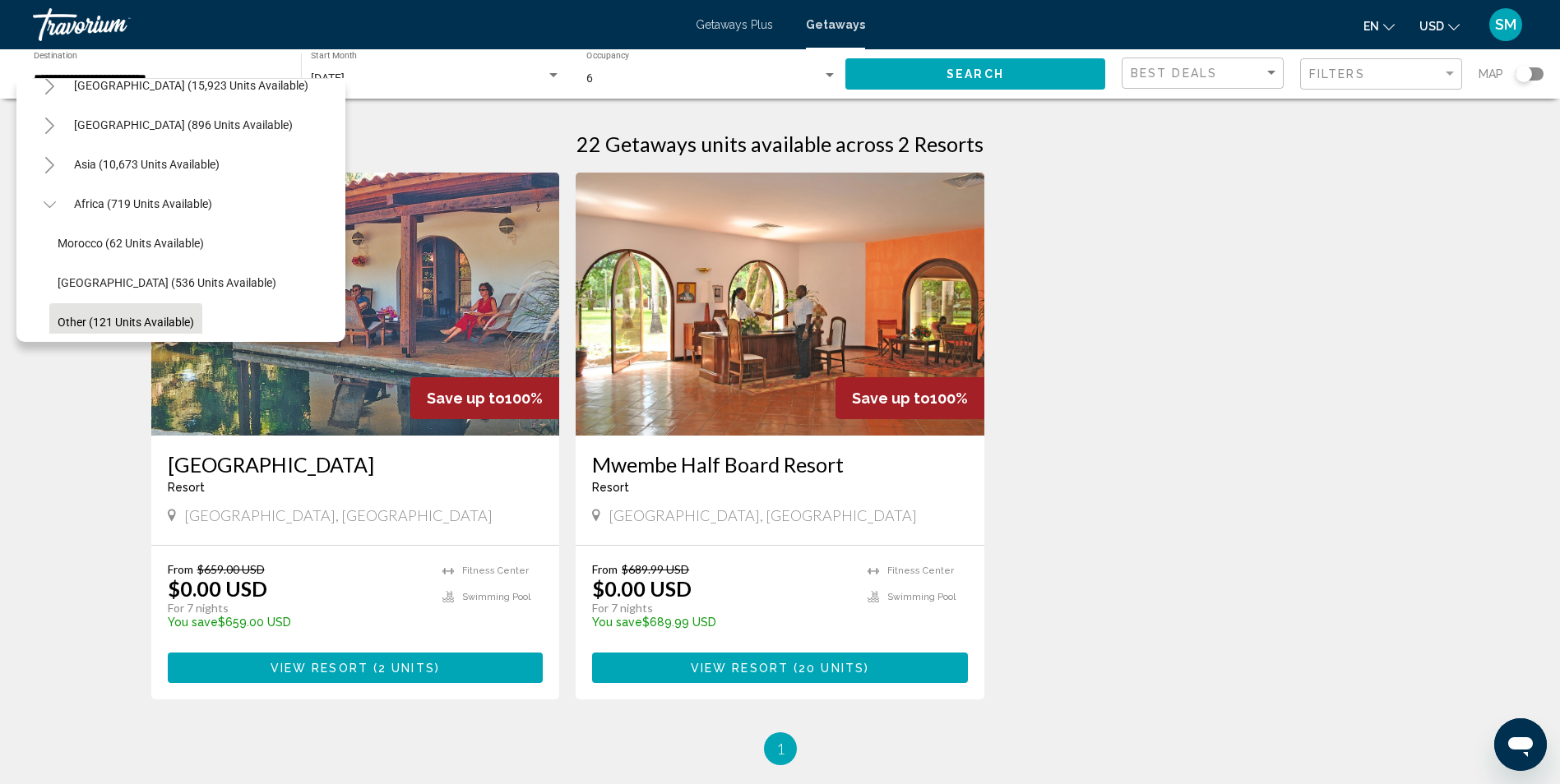
scroll to position [308, 0]
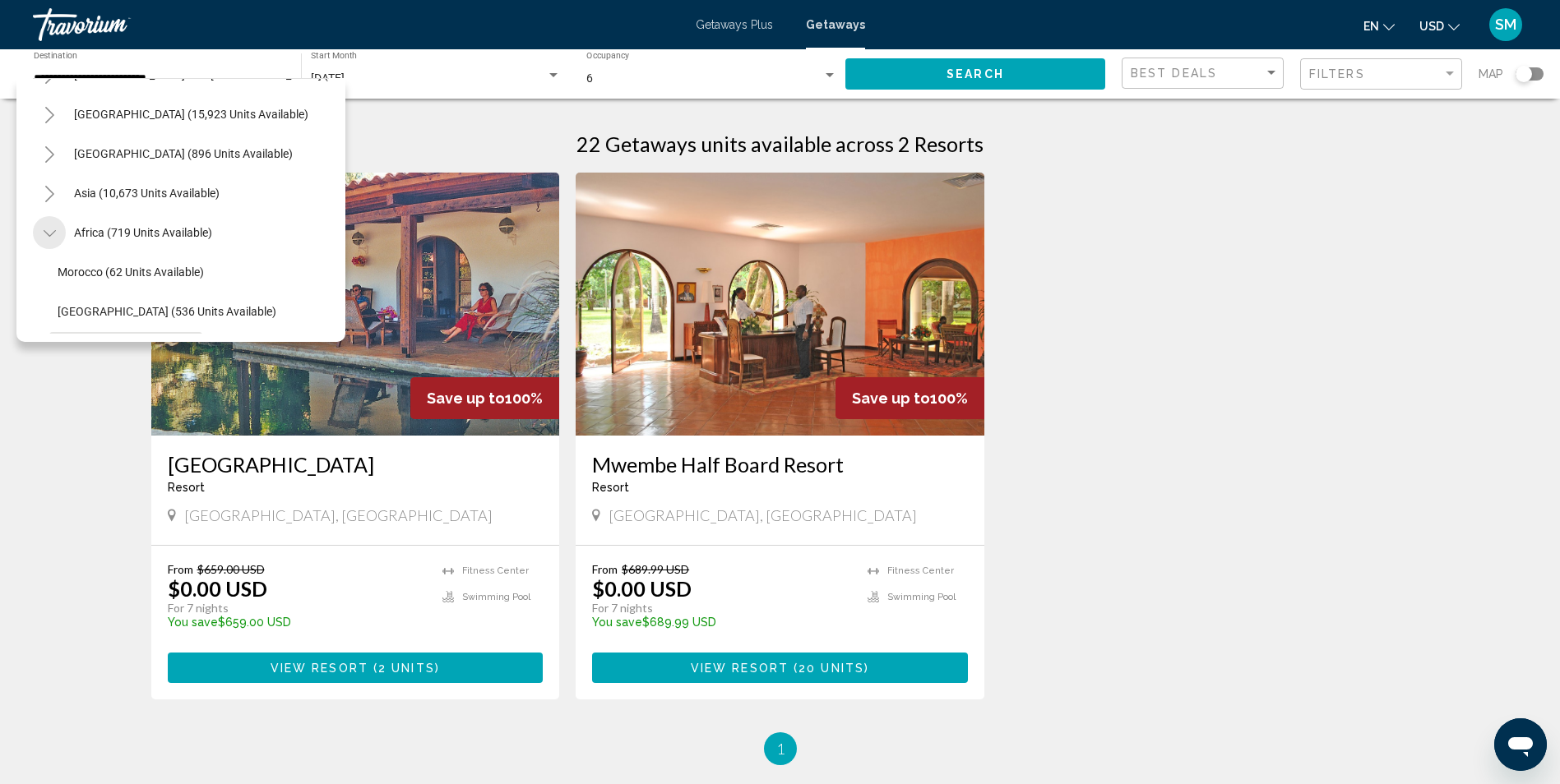
click at [49, 235] on icon "Toggle Africa (719 units available)" at bounding box center [49, 234] width 13 height 7
click at [166, 226] on span "Africa (719 units available)" at bounding box center [142, 233] width 138 height 13
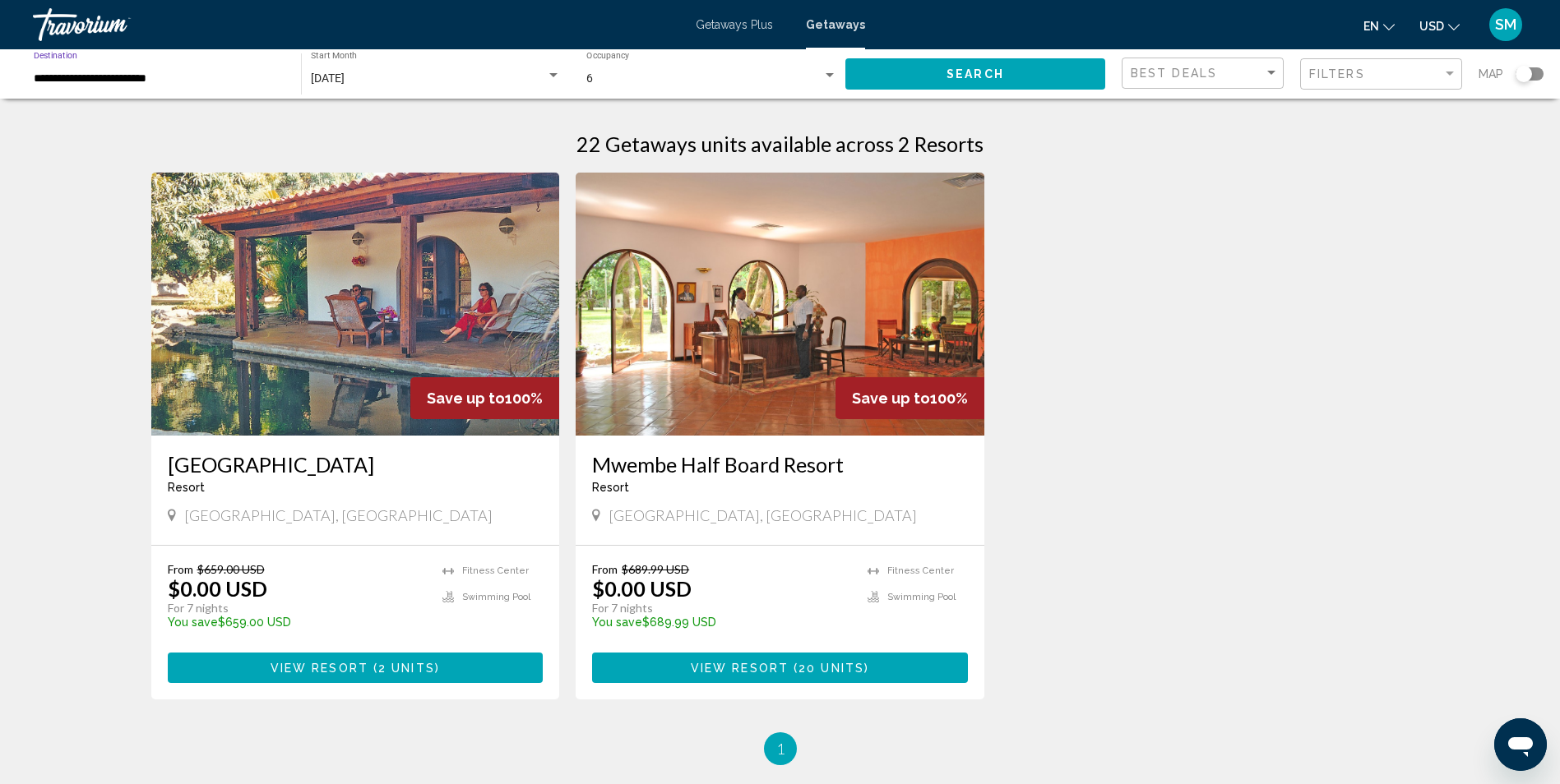
type input "**********"
click at [1009, 75] on button "Search" at bounding box center [975, 74] width 260 height 30
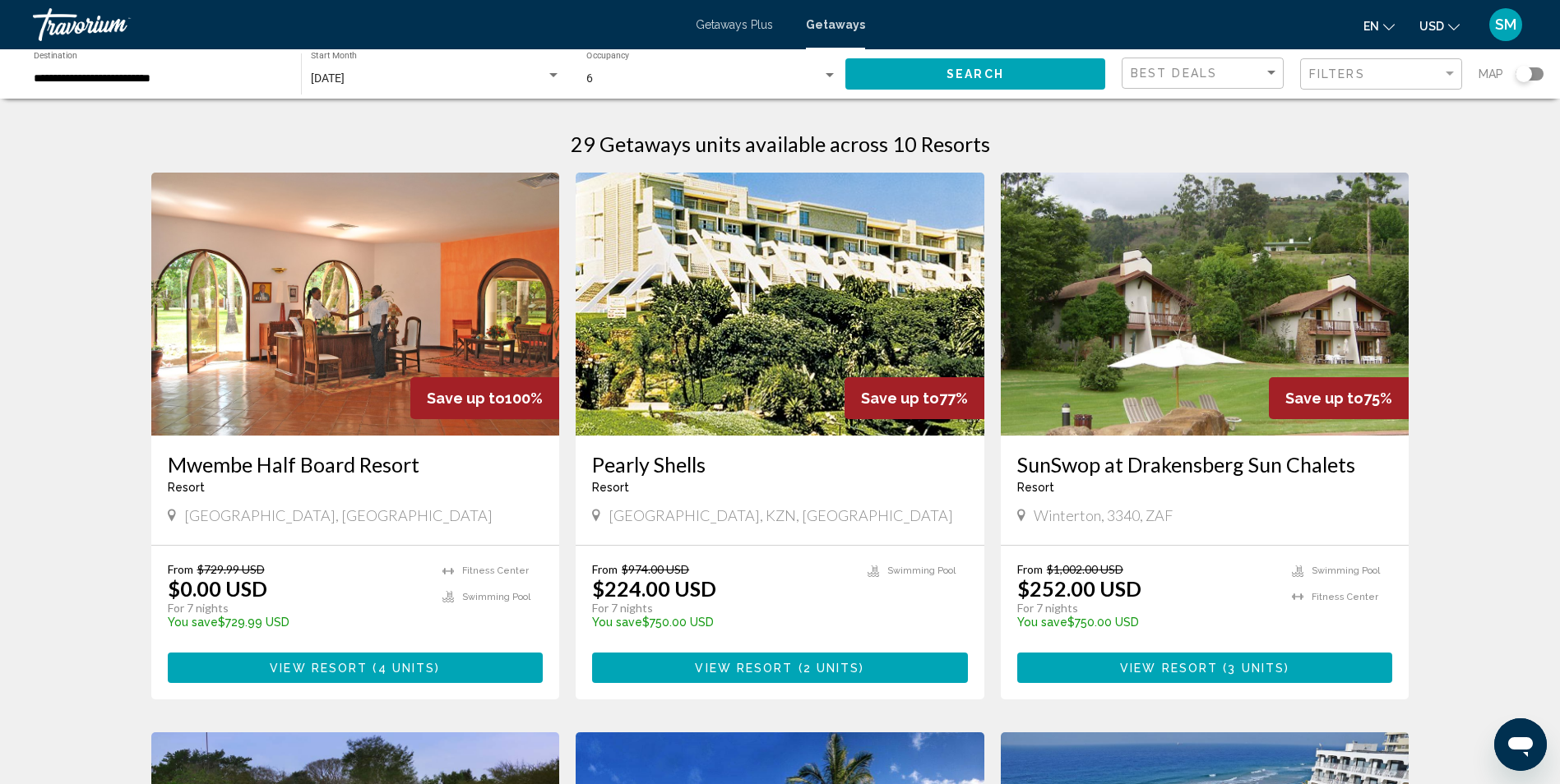
click at [753, 23] on span "Getaways Plus" at bounding box center [734, 25] width 77 height 13
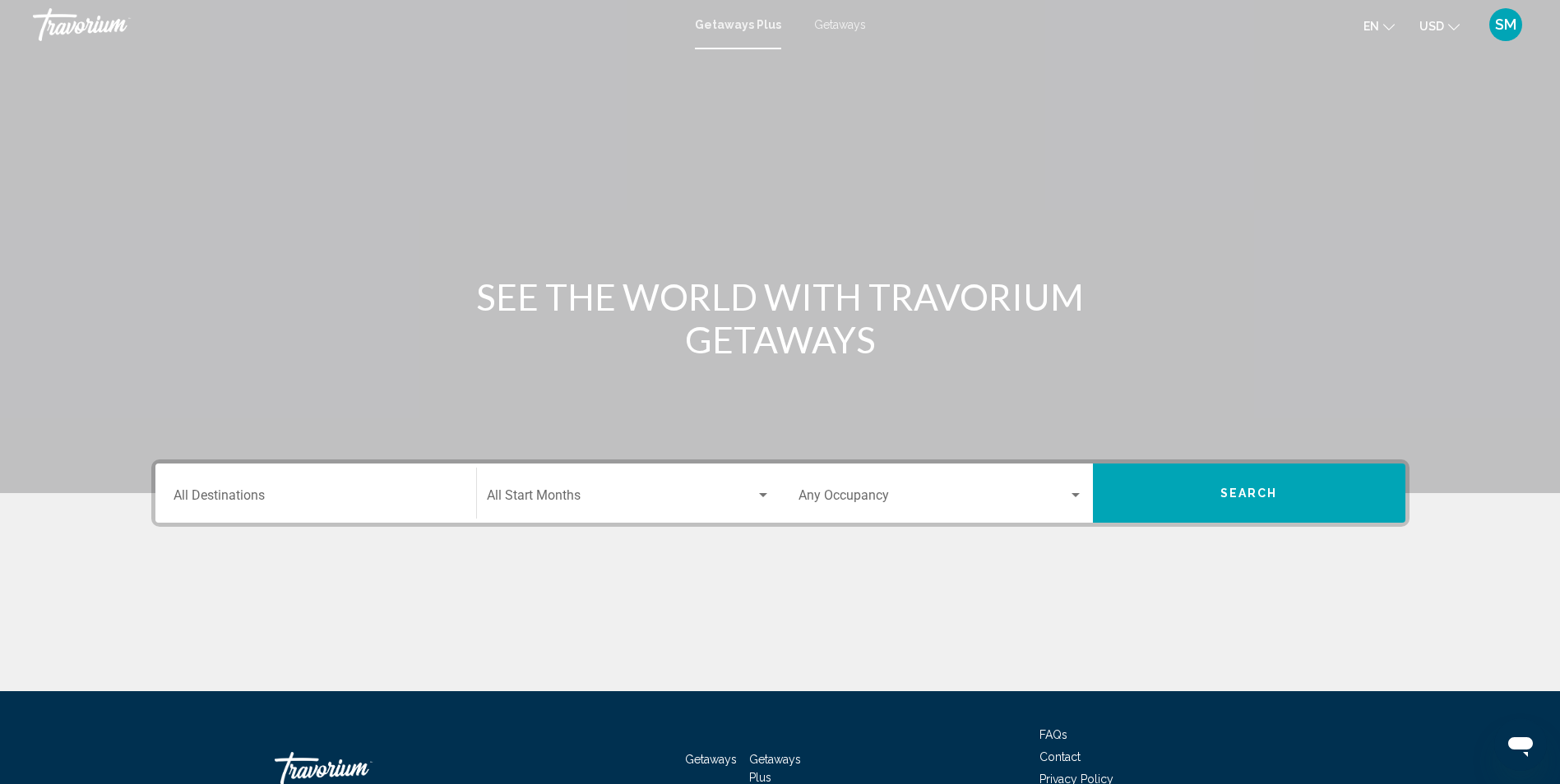
click at [749, 27] on span "Getaways Plus" at bounding box center [737, 25] width 86 height 13
click at [316, 508] on div "Destination All Destinations" at bounding box center [316, 494] width 285 height 52
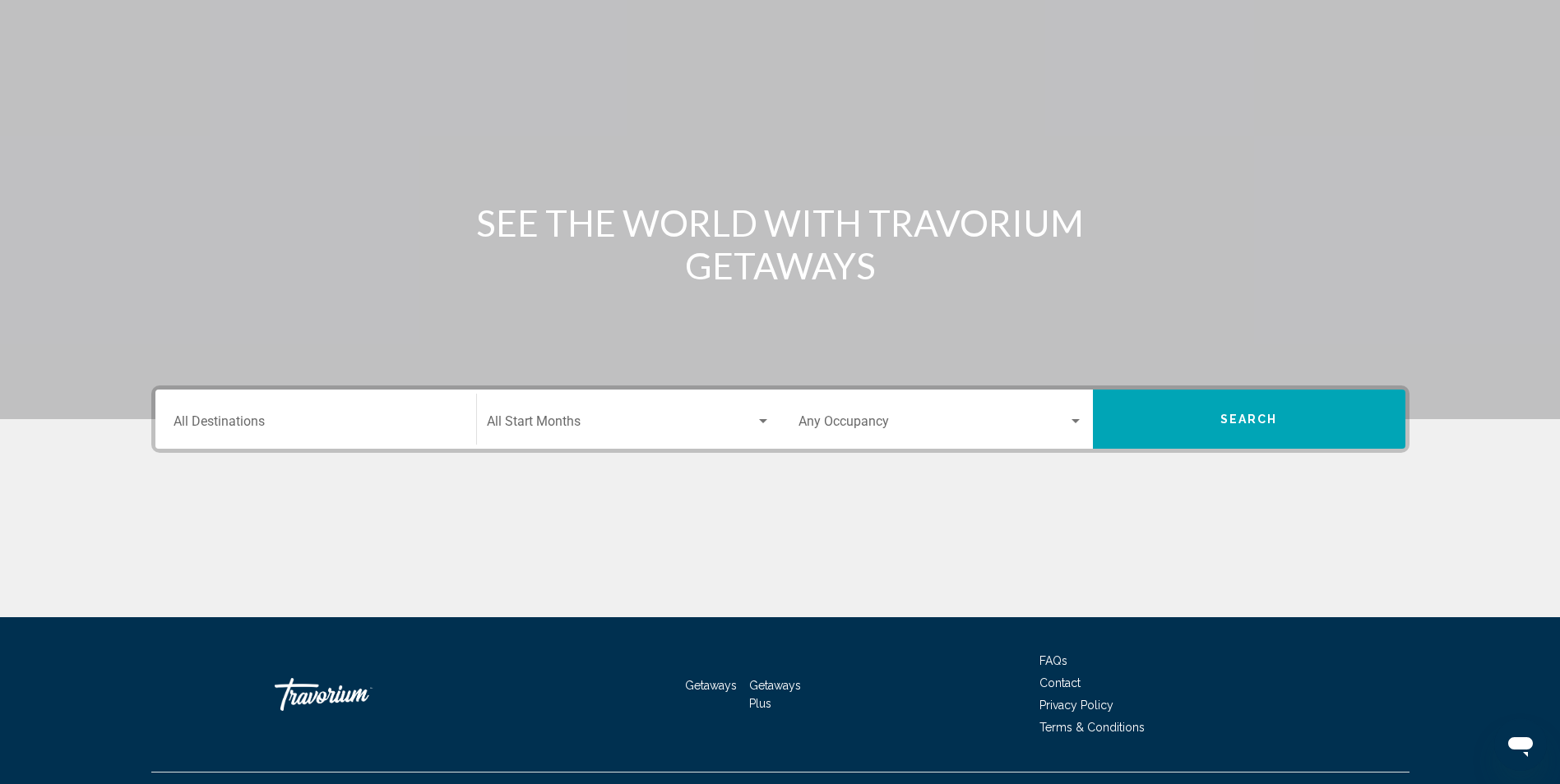
scroll to position [109, 0]
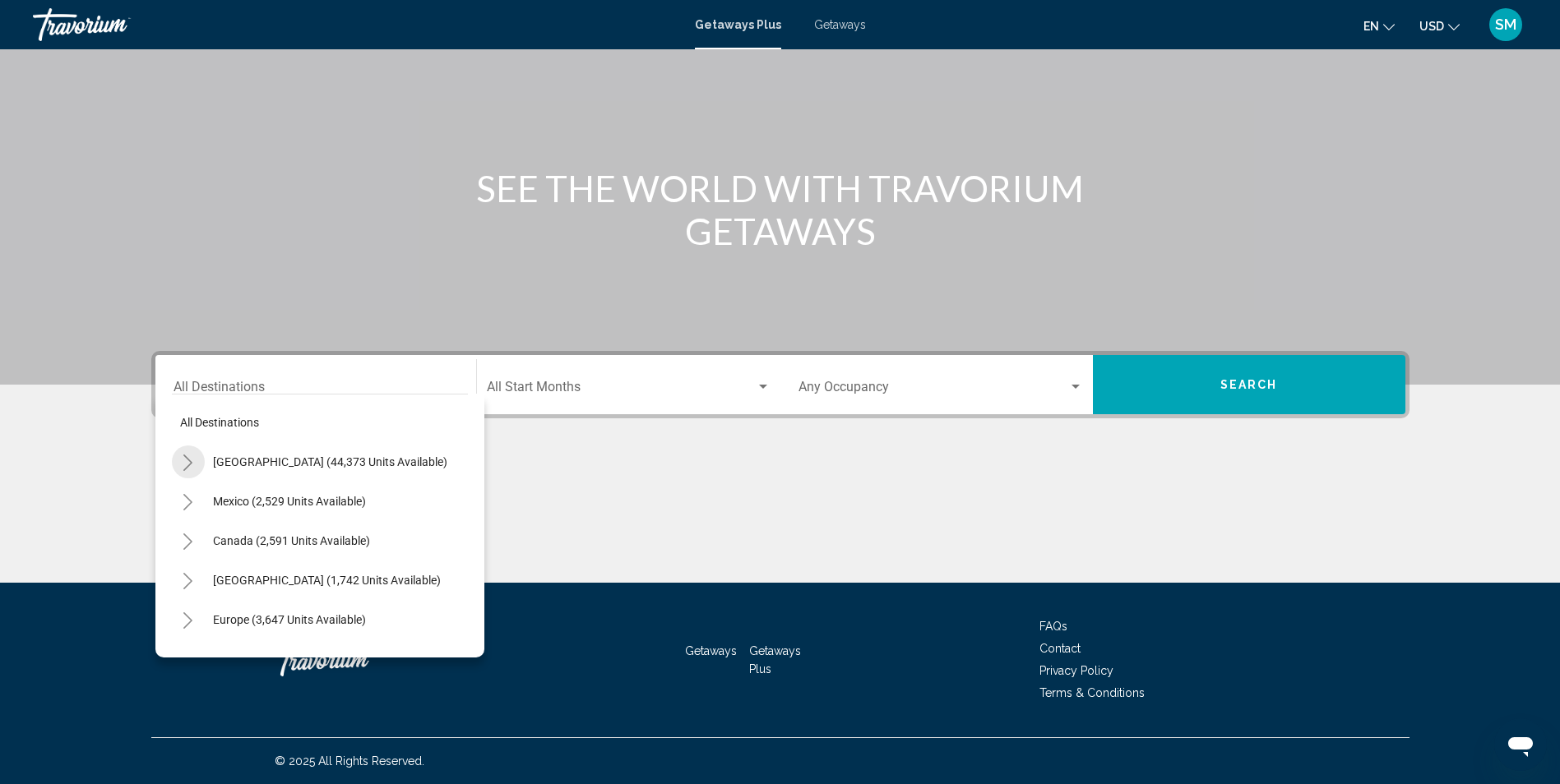
click at [184, 461] on icon "Toggle United States (44,373 units available)" at bounding box center [188, 463] width 13 height 17
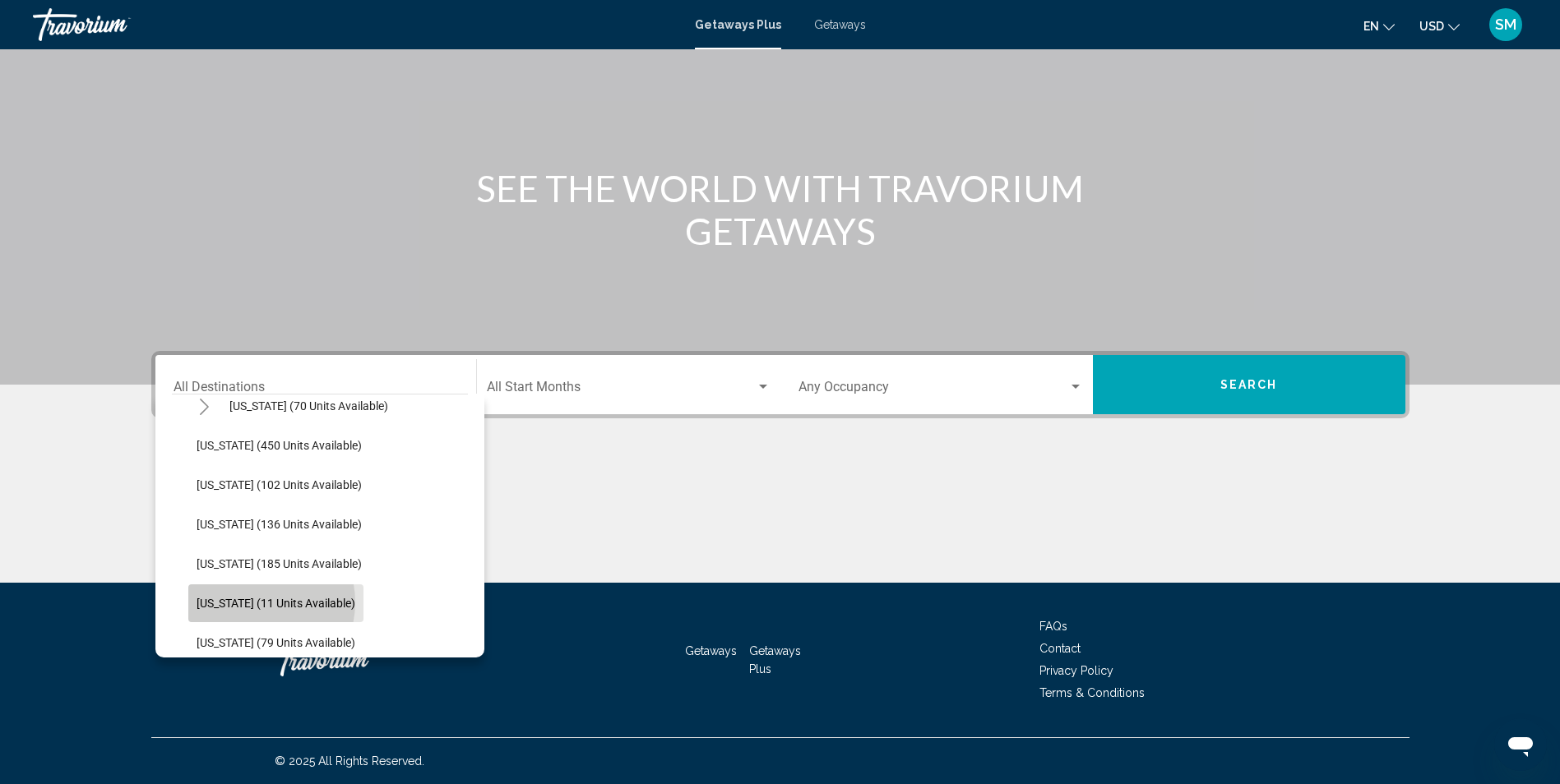
click at [251, 602] on span "[US_STATE] (11 units available)" at bounding box center [276, 604] width 158 height 13
type input "**********"
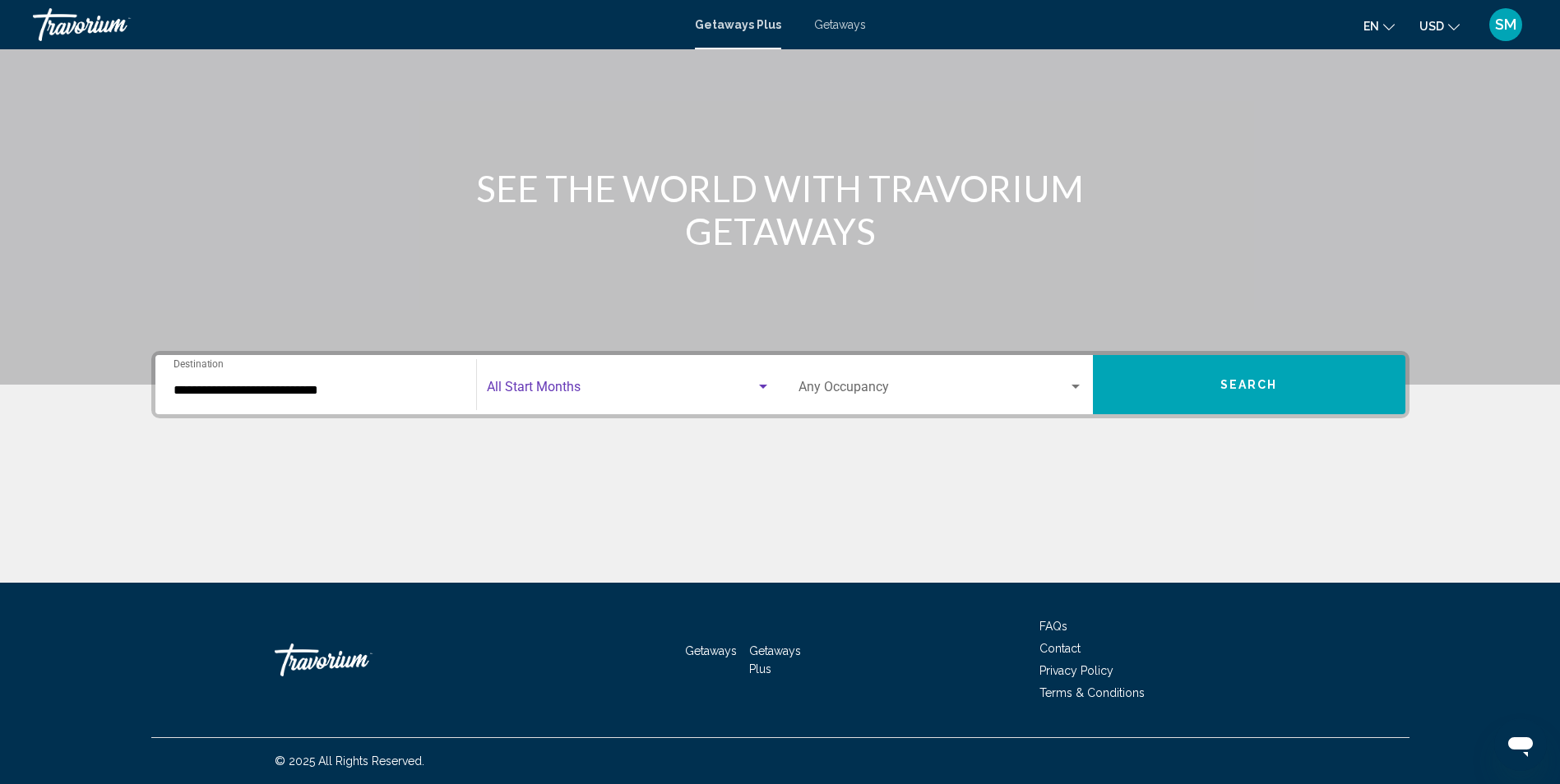
click at [599, 390] on span "Search widget" at bounding box center [621, 390] width 269 height 15
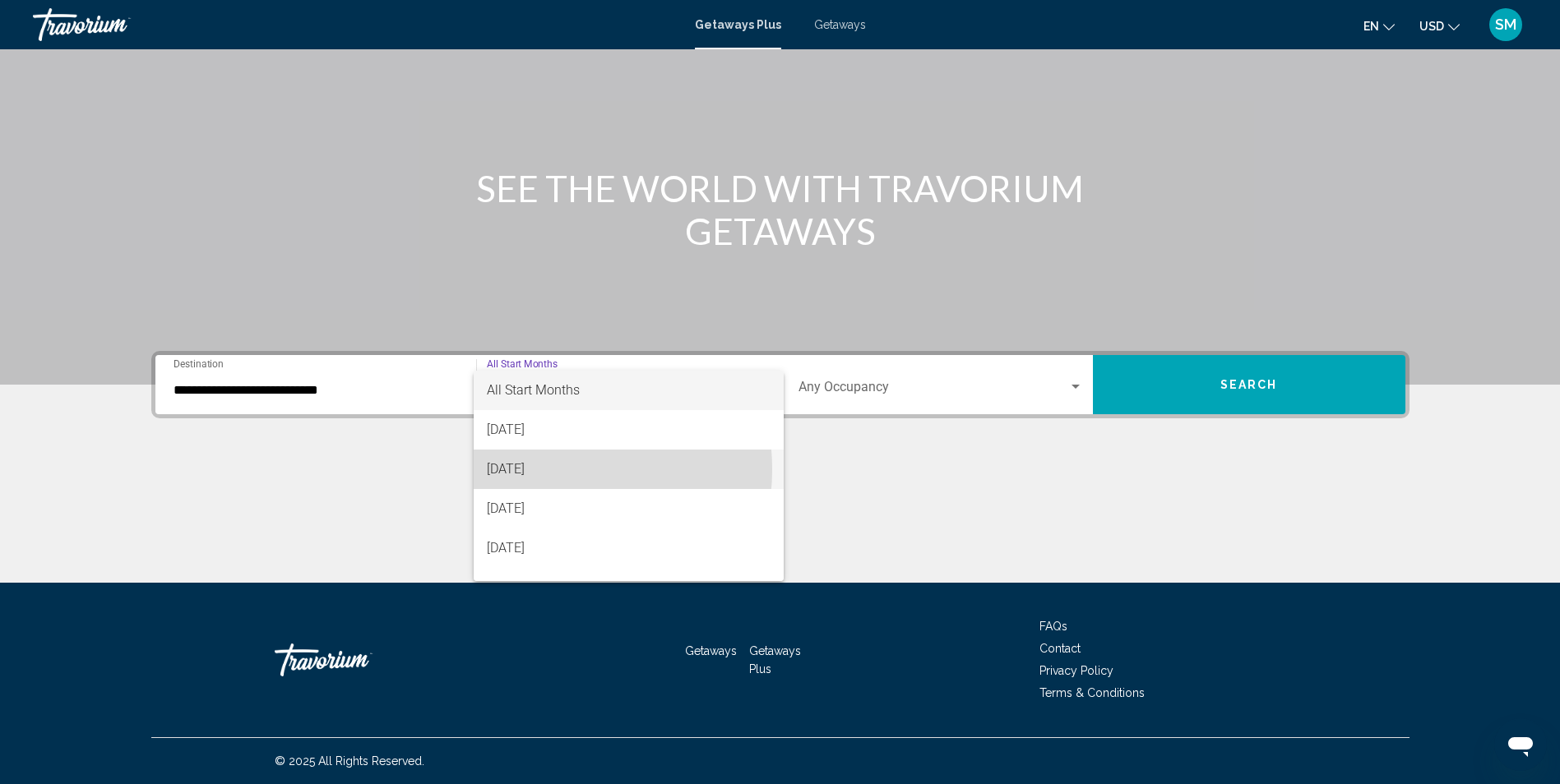
click at [538, 469] on span "[DATE]" at bounding box center [628, 469] width 284 height 39
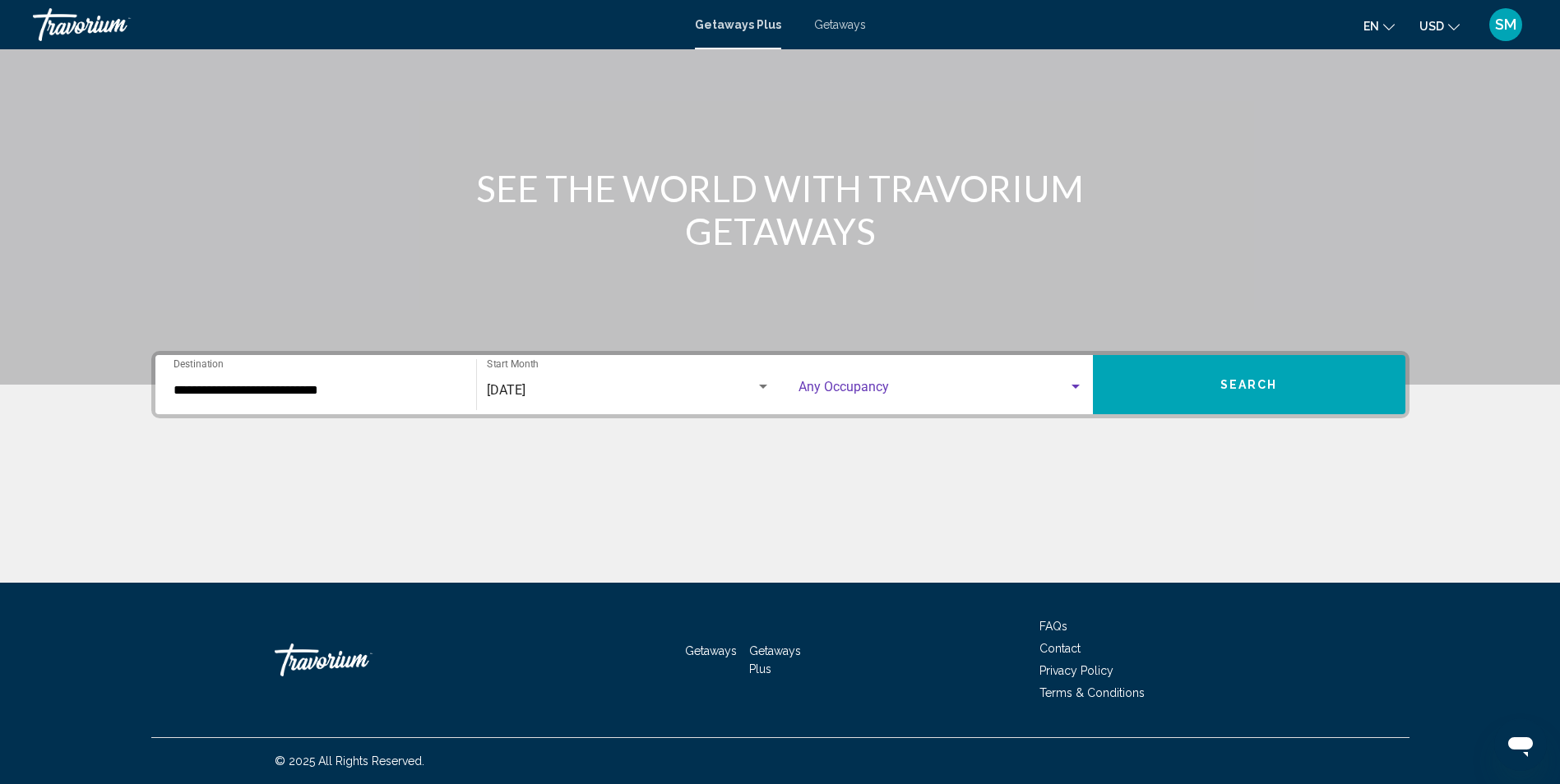
click at [1074, 383] on div "Search widget" at bounding box center [1076, 387] width 15 height 13
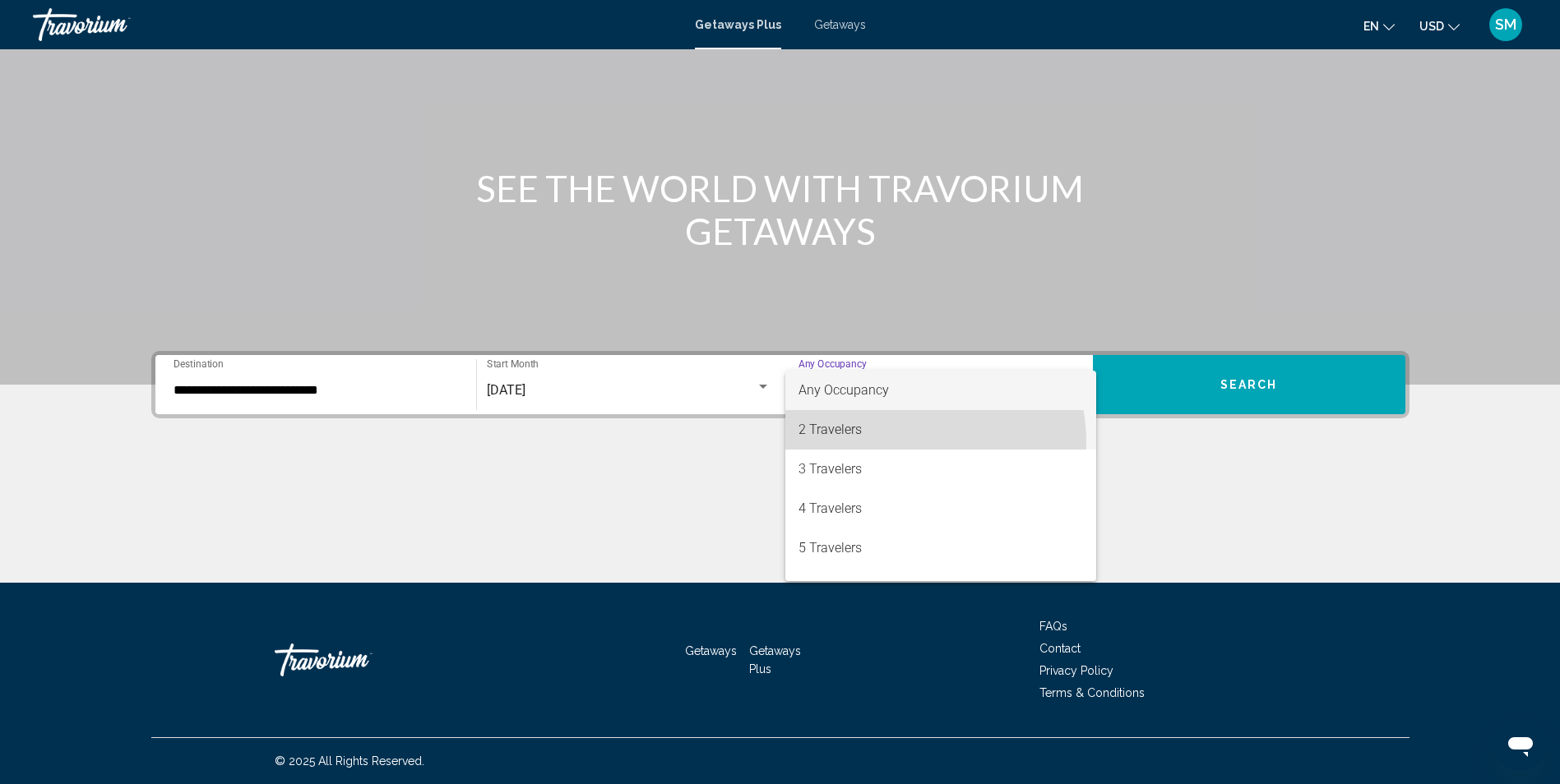
click at [860, 445] on span "2 Travelers" at bounding box center [941, 430] width 285 height 39
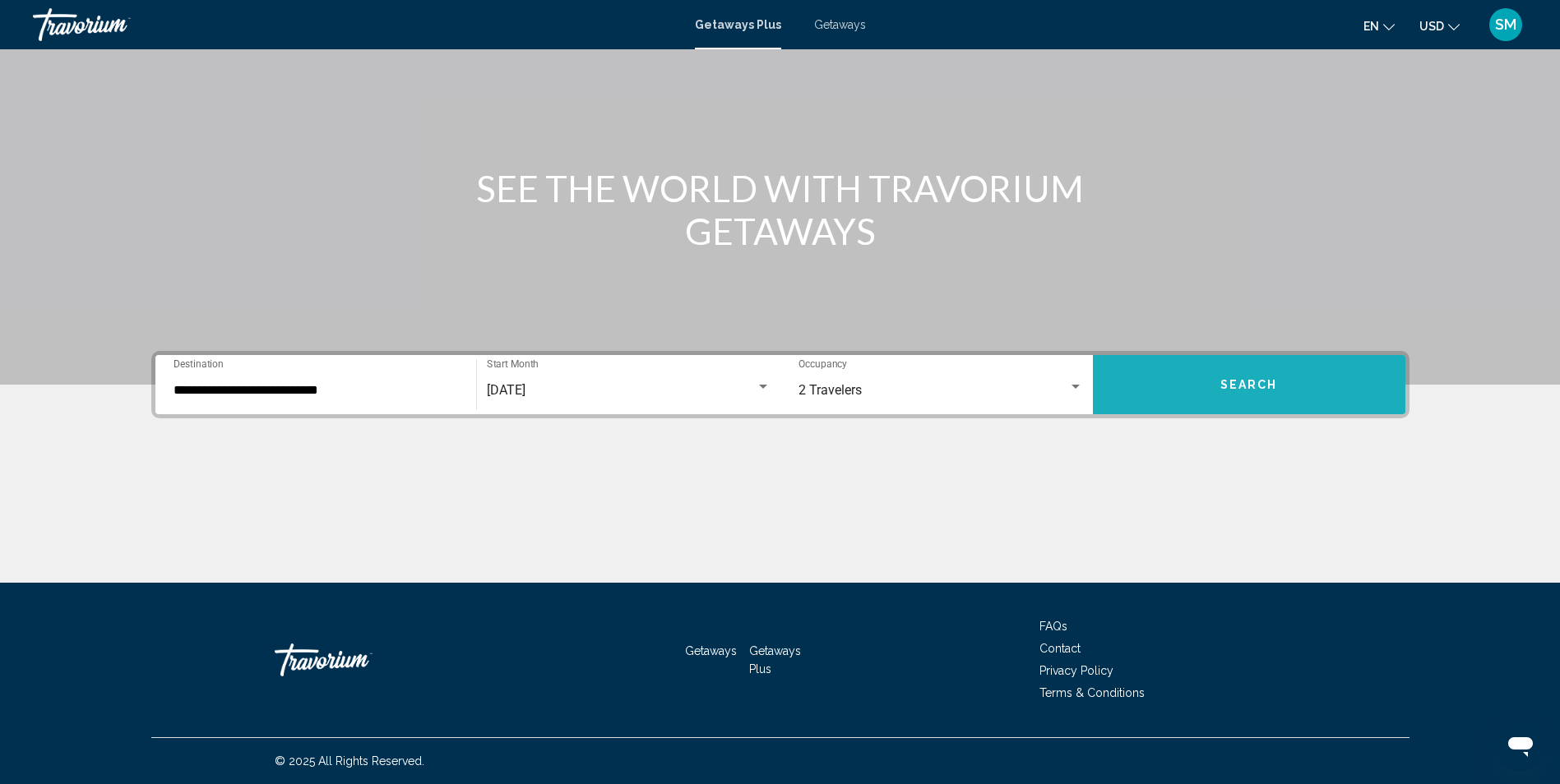
click at [1256, 383] on span "Search" at bounding box center [1249, 386] width 58 height 13
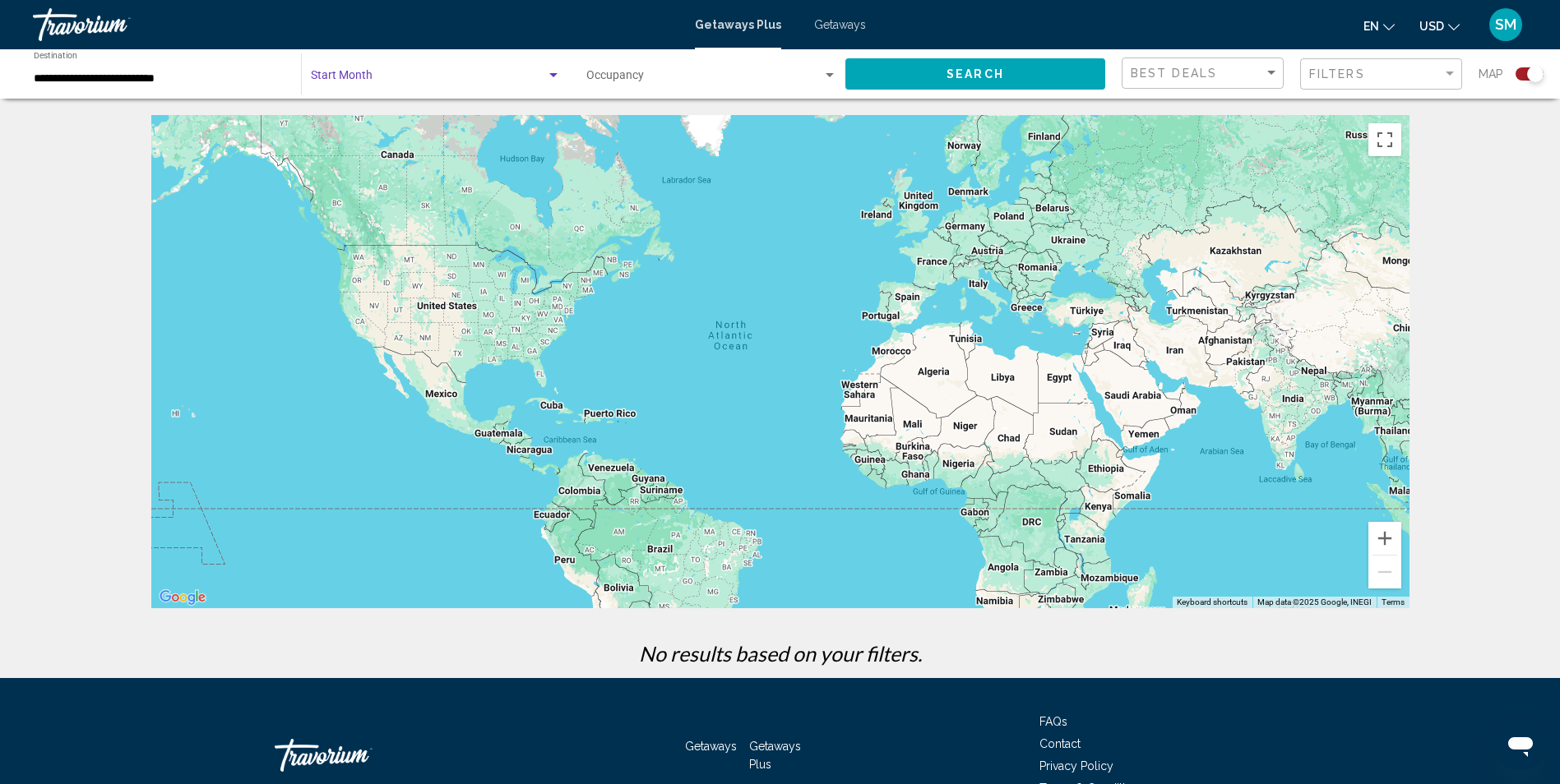
click at [424, 73] on span "Search widget" at bounding box center [428, 79] width 235 height 13
click at [505, 86] on span "All Start Months" at bounding box center [435, 79] width 250 height 34
click at [555, 72] on div "Search widget" at bounding box center [554, 75] width 15 height 13
click at [544, 82] on span "All Start Months" at bounding box center [435, 79] width 250 height 34
click at [657, 75] on span "Search widget" at bounding box center [705, 79] width 236 height 13
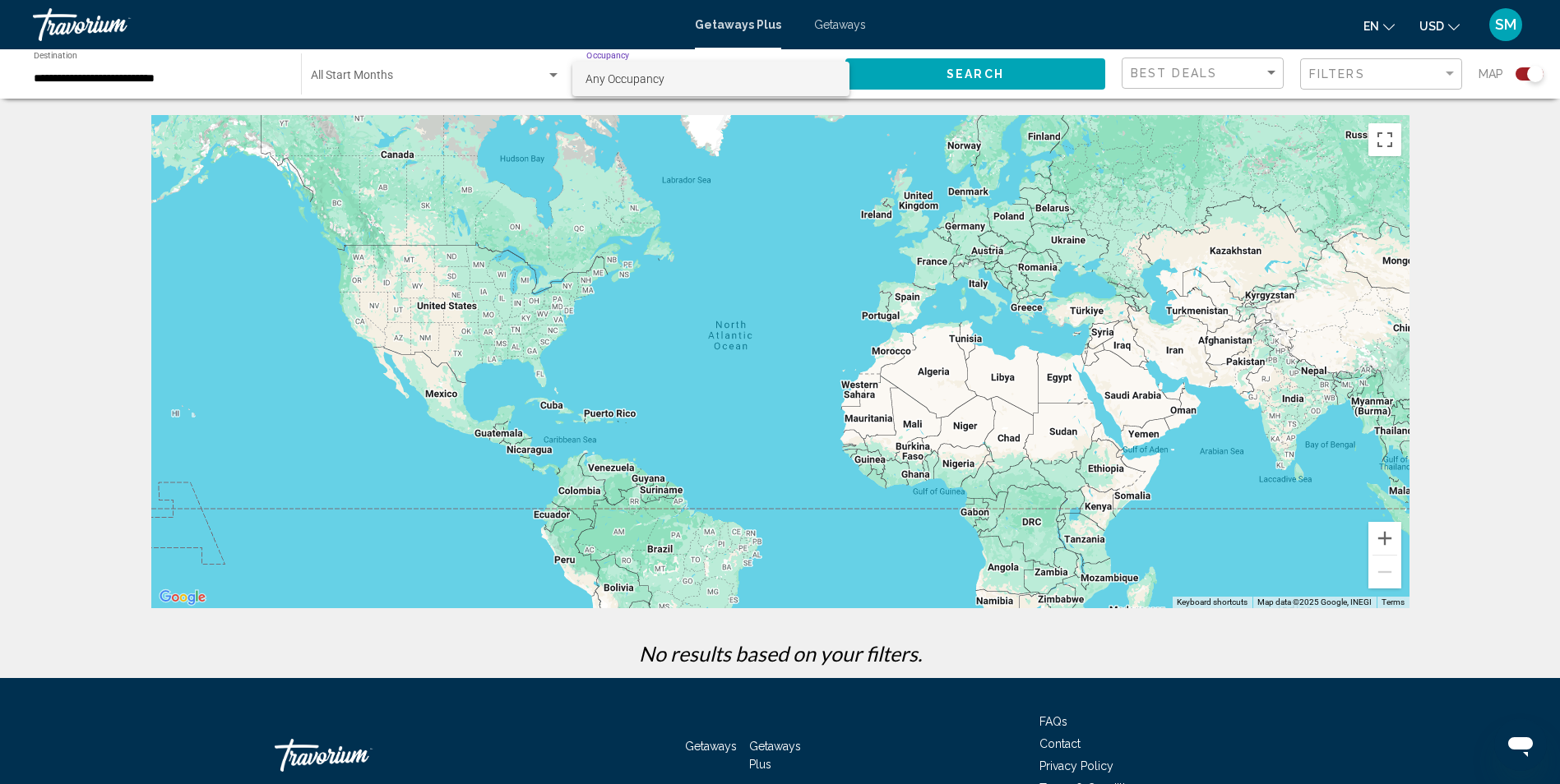
drag, startPoint x: 514, startPoint y: 111, endPoint x: 357, endPoint y: 85, distance: 159.1
click at [469, 111] on div at bounding box center [780, 392] width 1560 height 784
click at [226, 79] on input "**********" at bounding box center [158, 79] width 251 height 13
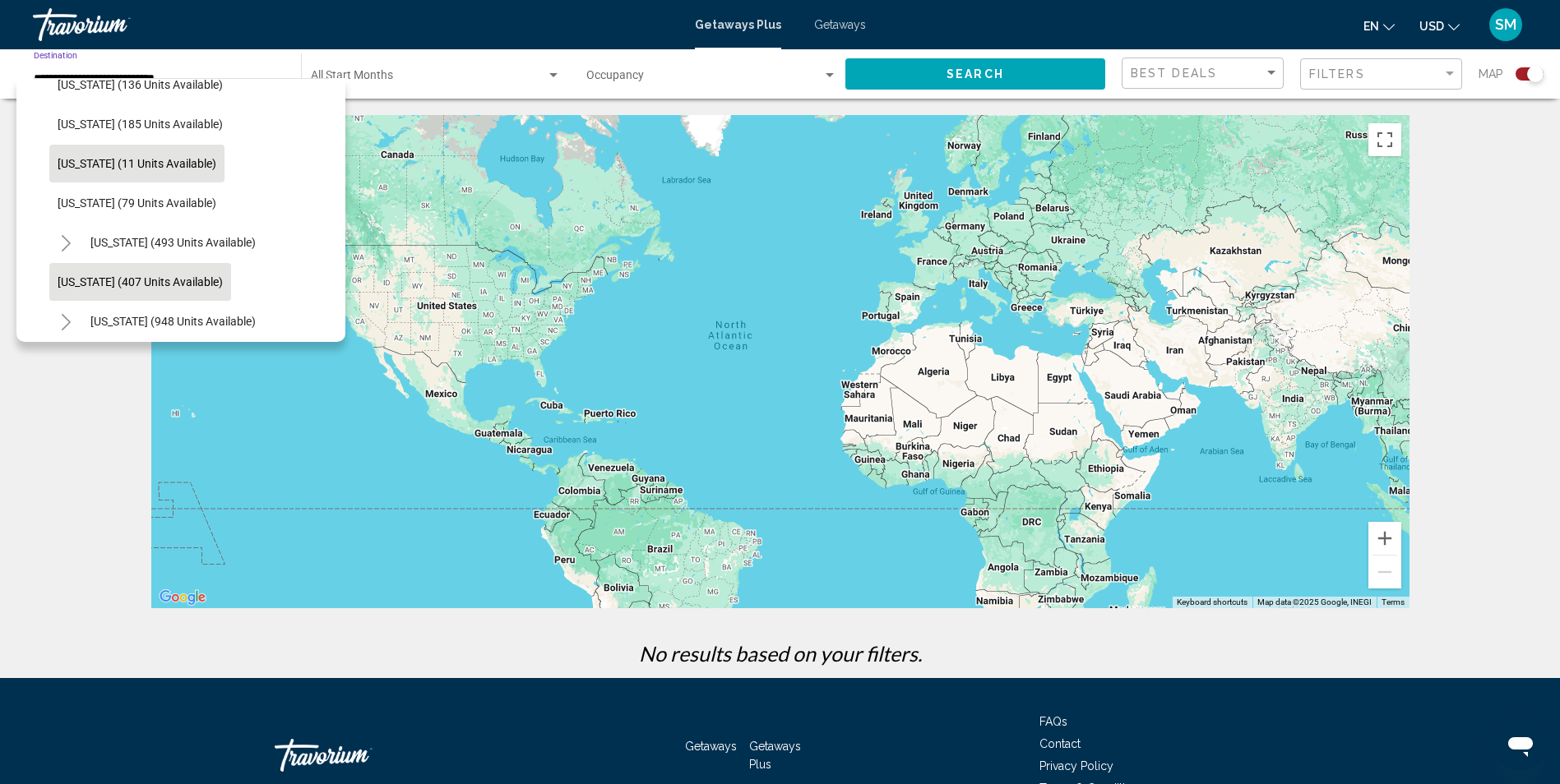
scroll to position [575, 0]
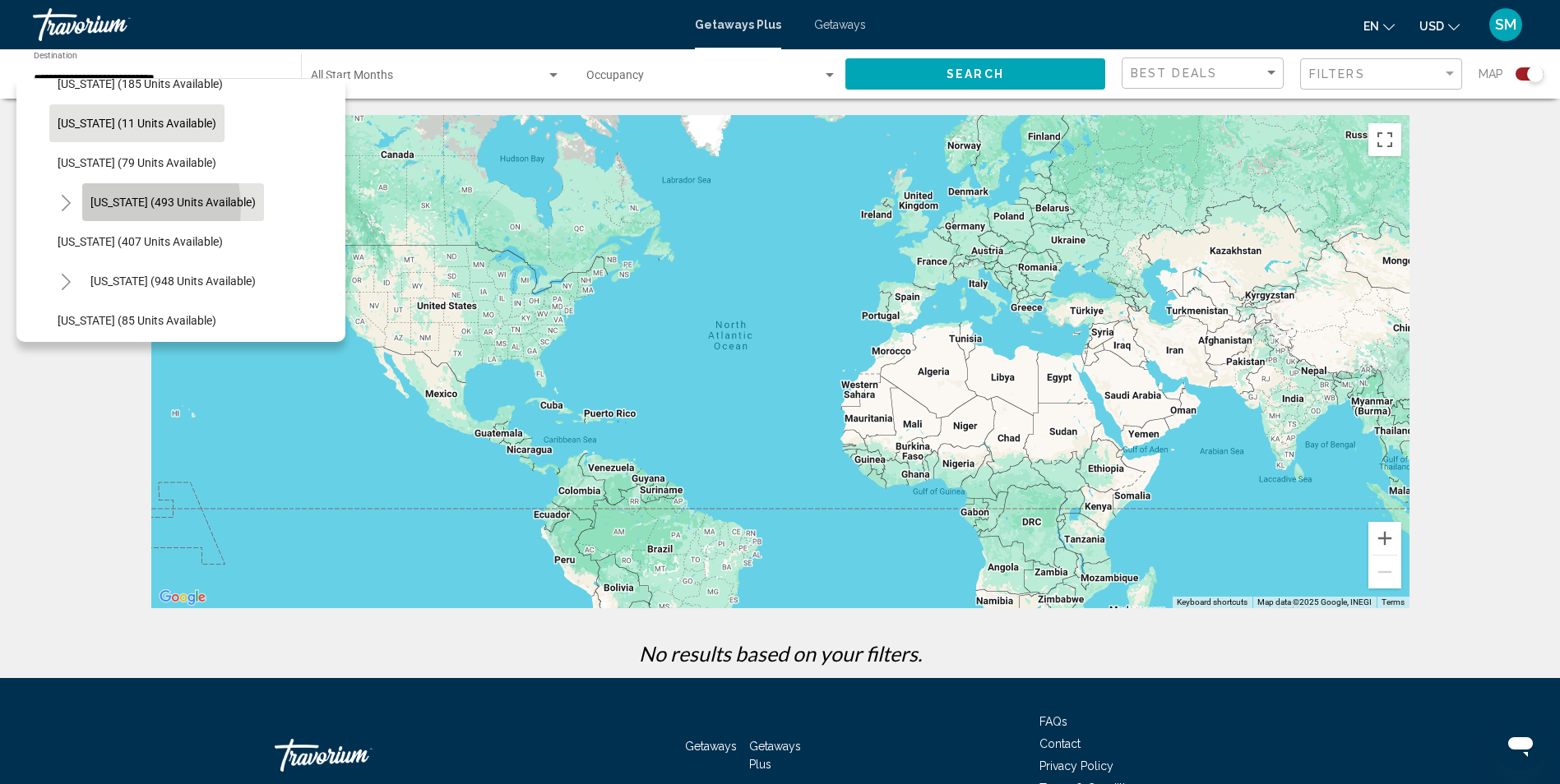
click at [115, 207] on span "[US_STATE] (493 units available)" at bounding box center [173, 203] width 165 height 13
type input "**********"
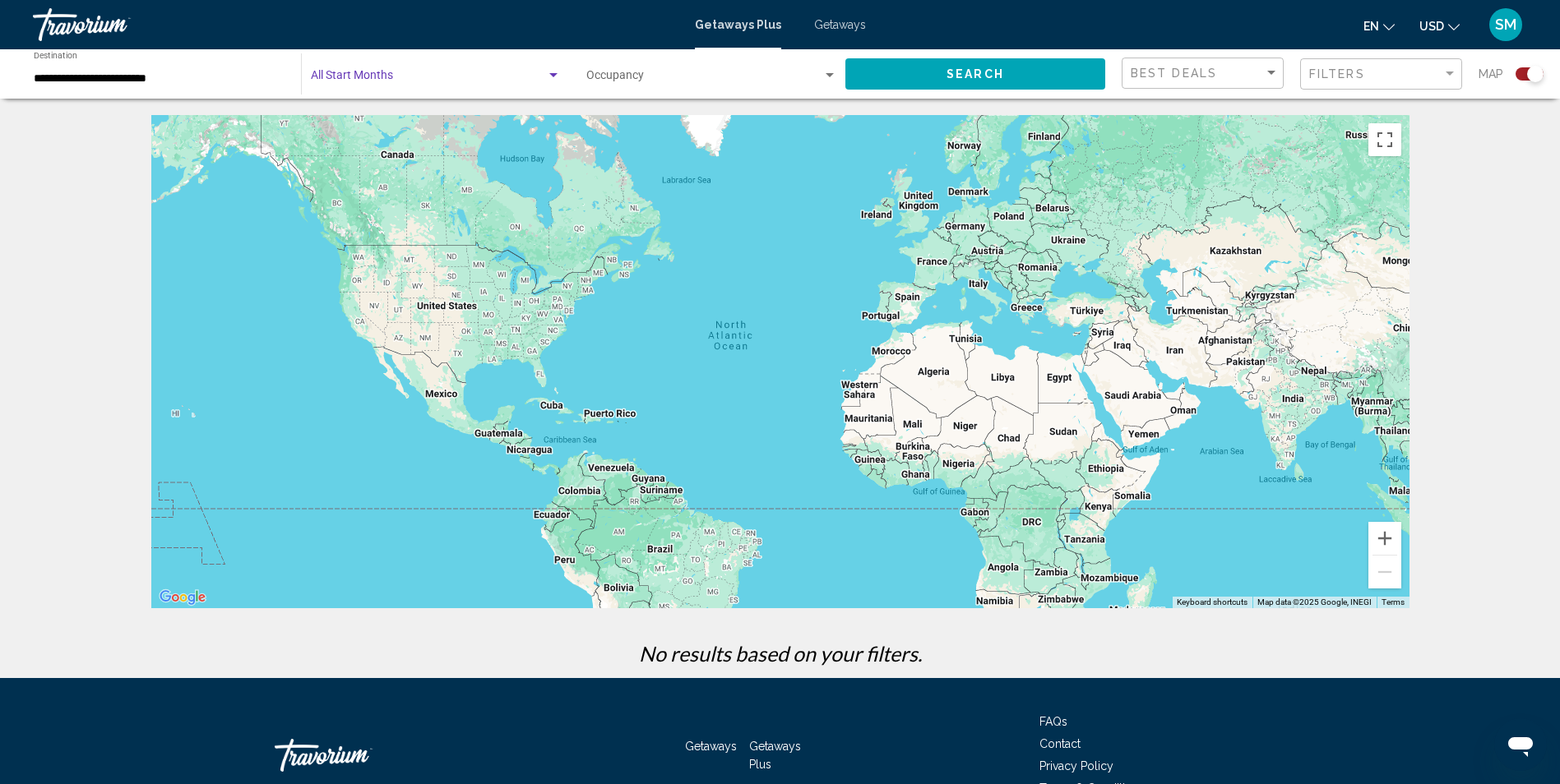
click at [493, 75] on span "Search widget" at bounding box center [428, 79] width 235 height 13
click at [560, 69] on span "All Start Months" at bounding box center [435, 79] width 250 height 34
click at [552, 74] on div "Search widget" at bounding box center [554, 75] width 8 height 4
click at [552, 74] on span "All Start Months" at bounding box center [435, 79] width 250 height 34
click at [552, 74] on div "Search widget" at bounding box center [554, 75] width 8 height 4
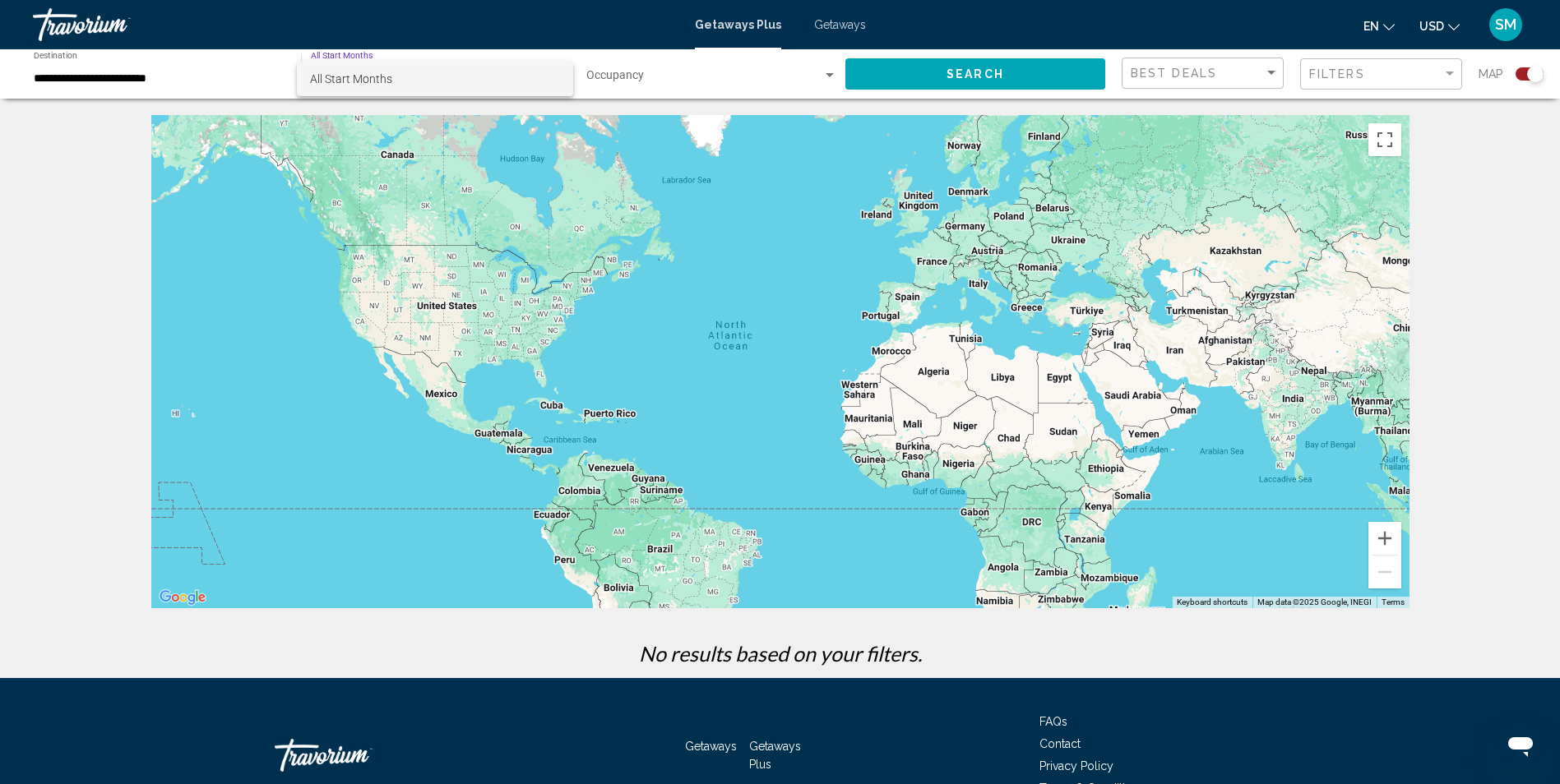
click at [828, 74] on div at bounding box center [780, 392] width 1560 height 784
click at [828, 72] on div "Search widget" at bounding box center [830, 75] width 15 height 13
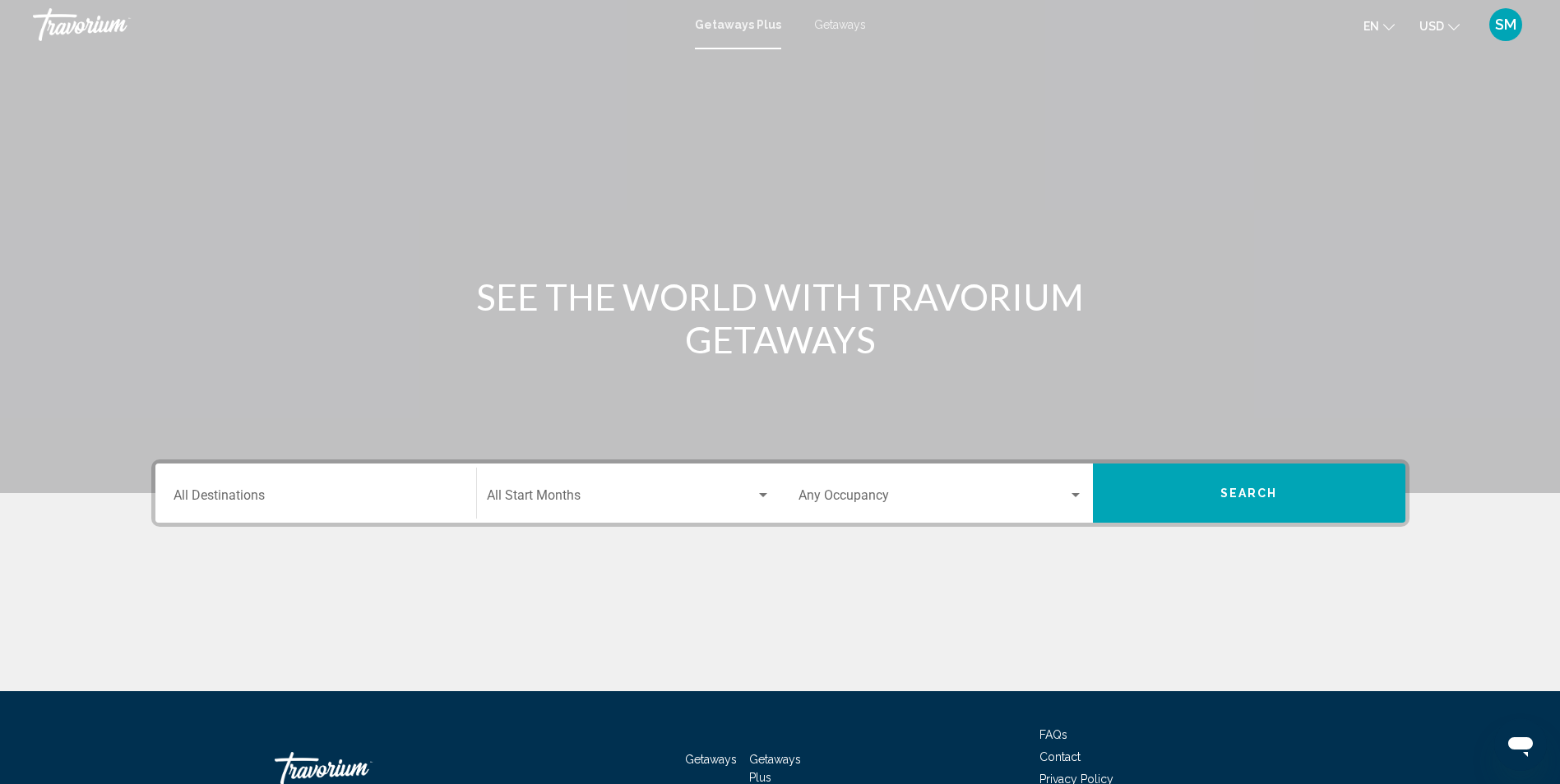
click at [850, 27] on span "Getaways" at bounding box center [840, 25] width 52 height 13
click at [380, 490] on div "Destination All Destinations" at bounding box center [316, 494] width 285 height 52
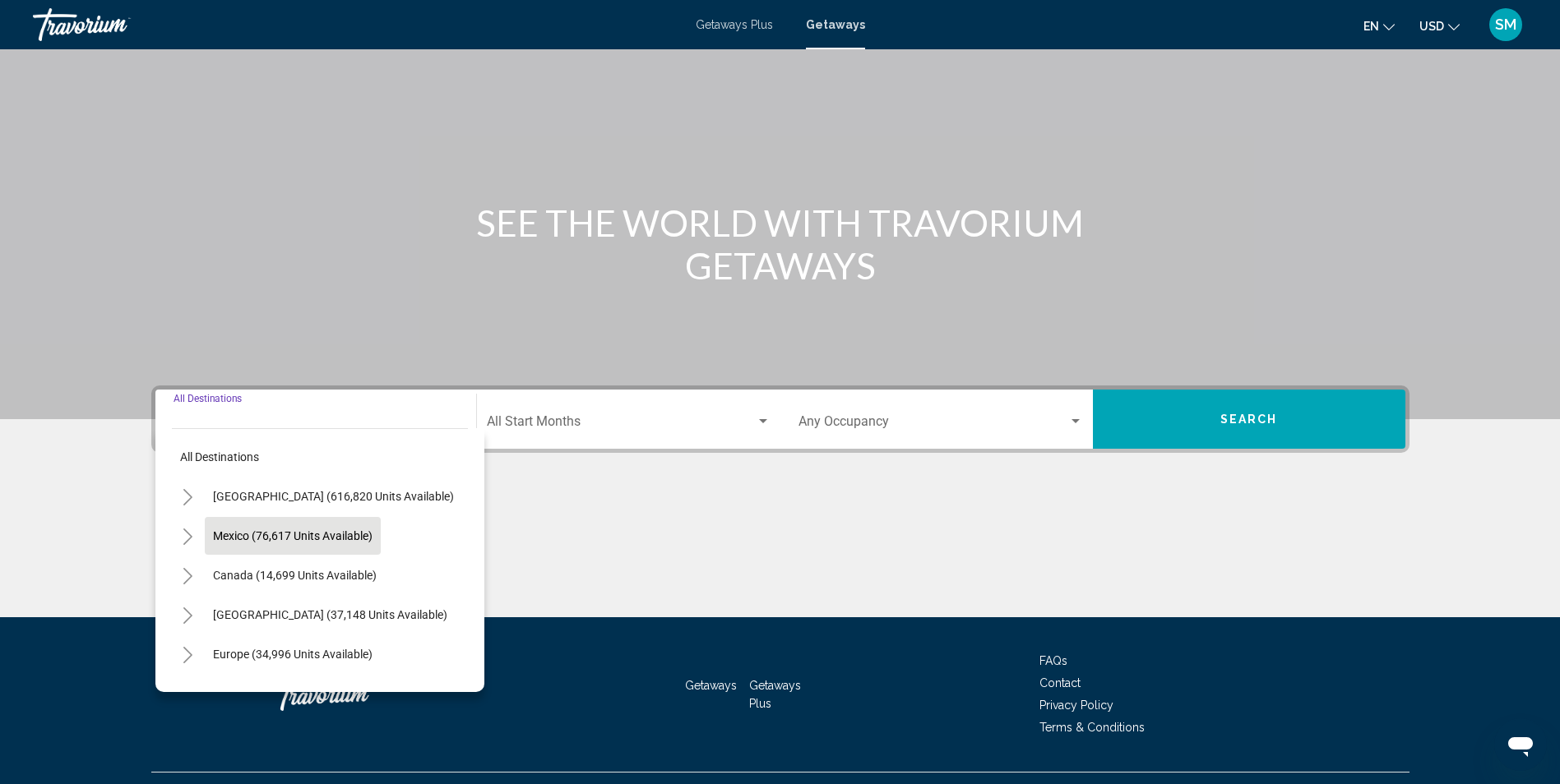
scroll to position [109, 0]
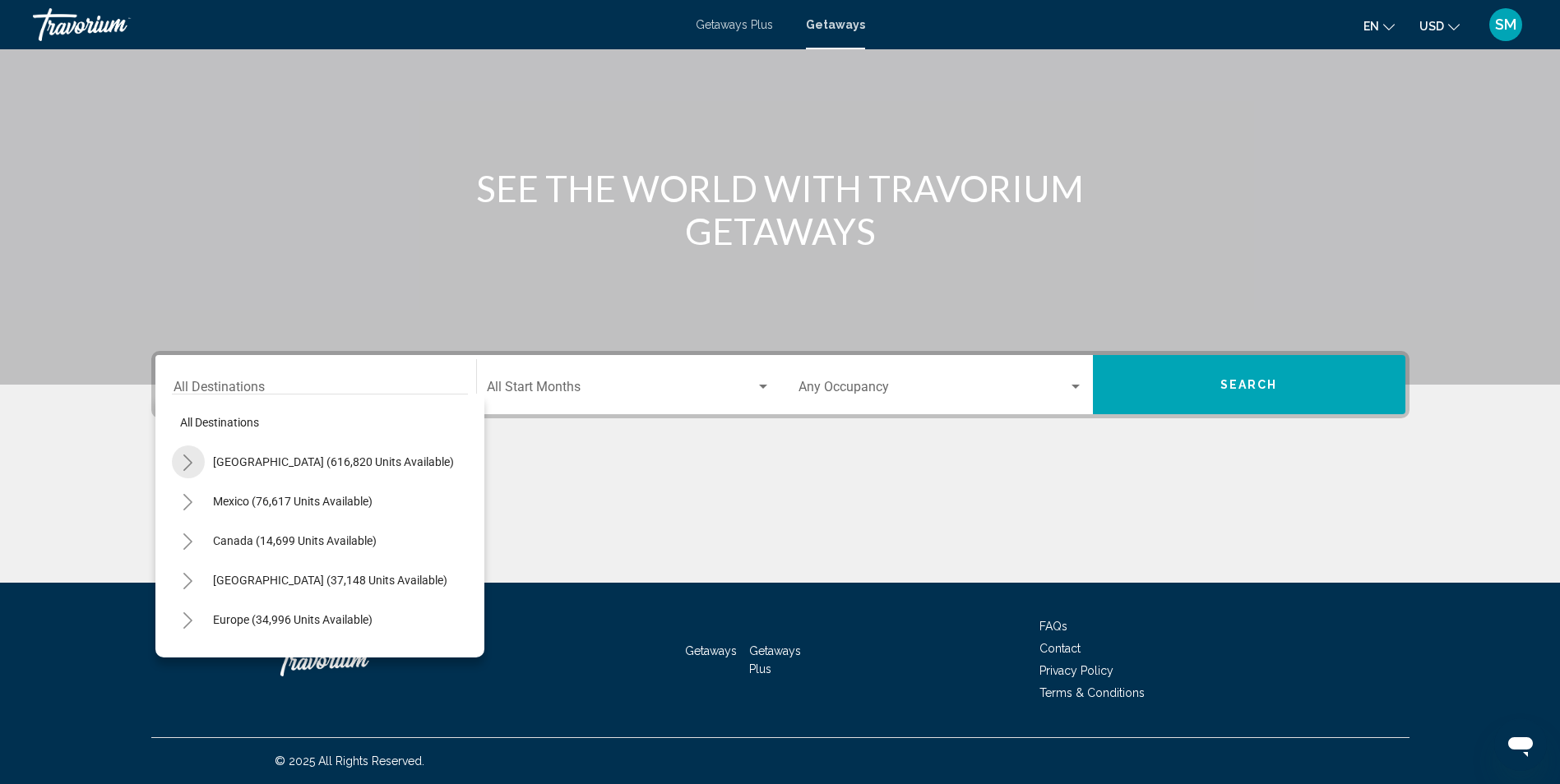
click at [188, 463] on icon "Toggle United States (616,820 units available)" at bounding box center [188, 463] width 13 height 17
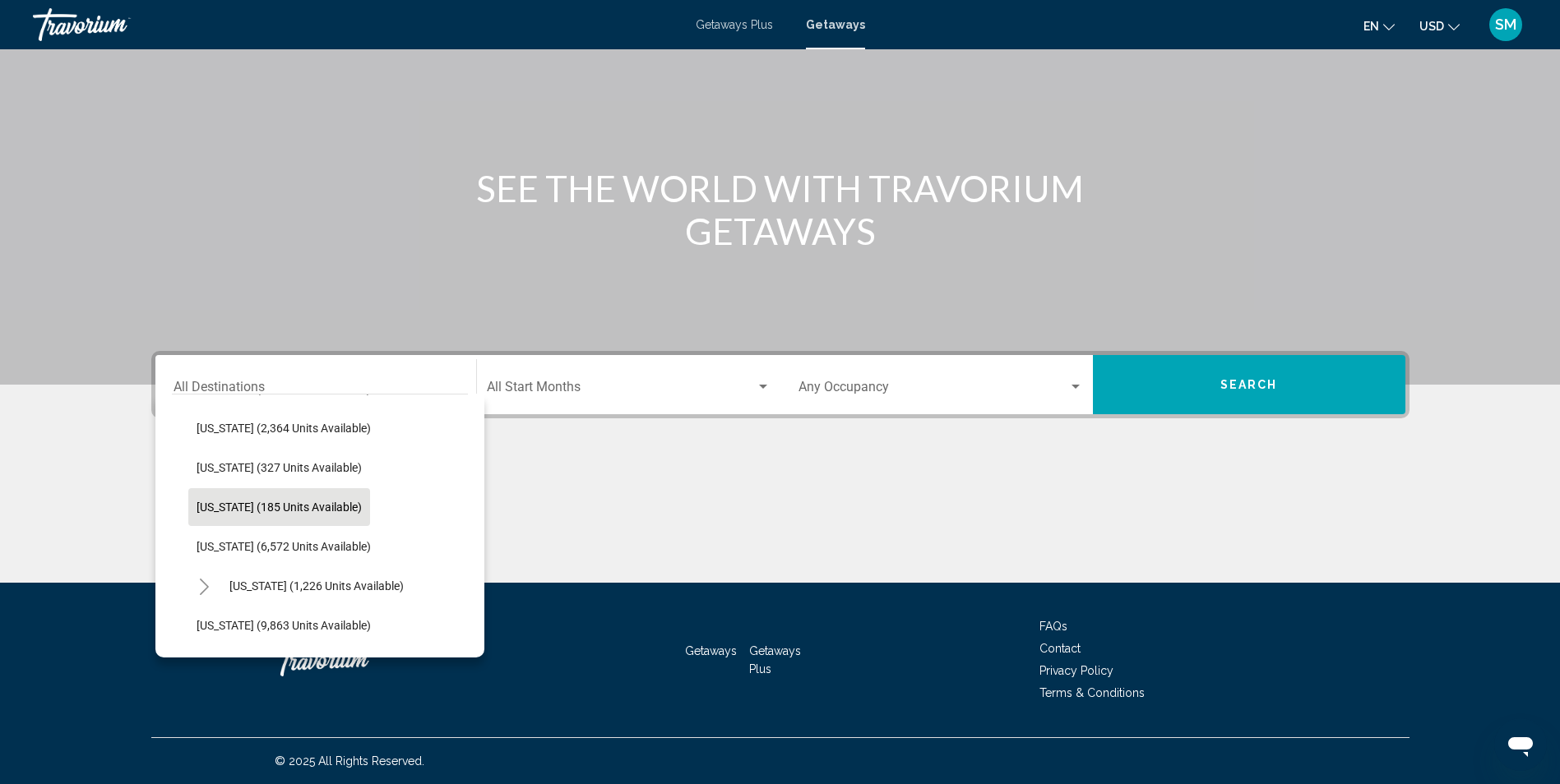
scroll to position [575, 0]
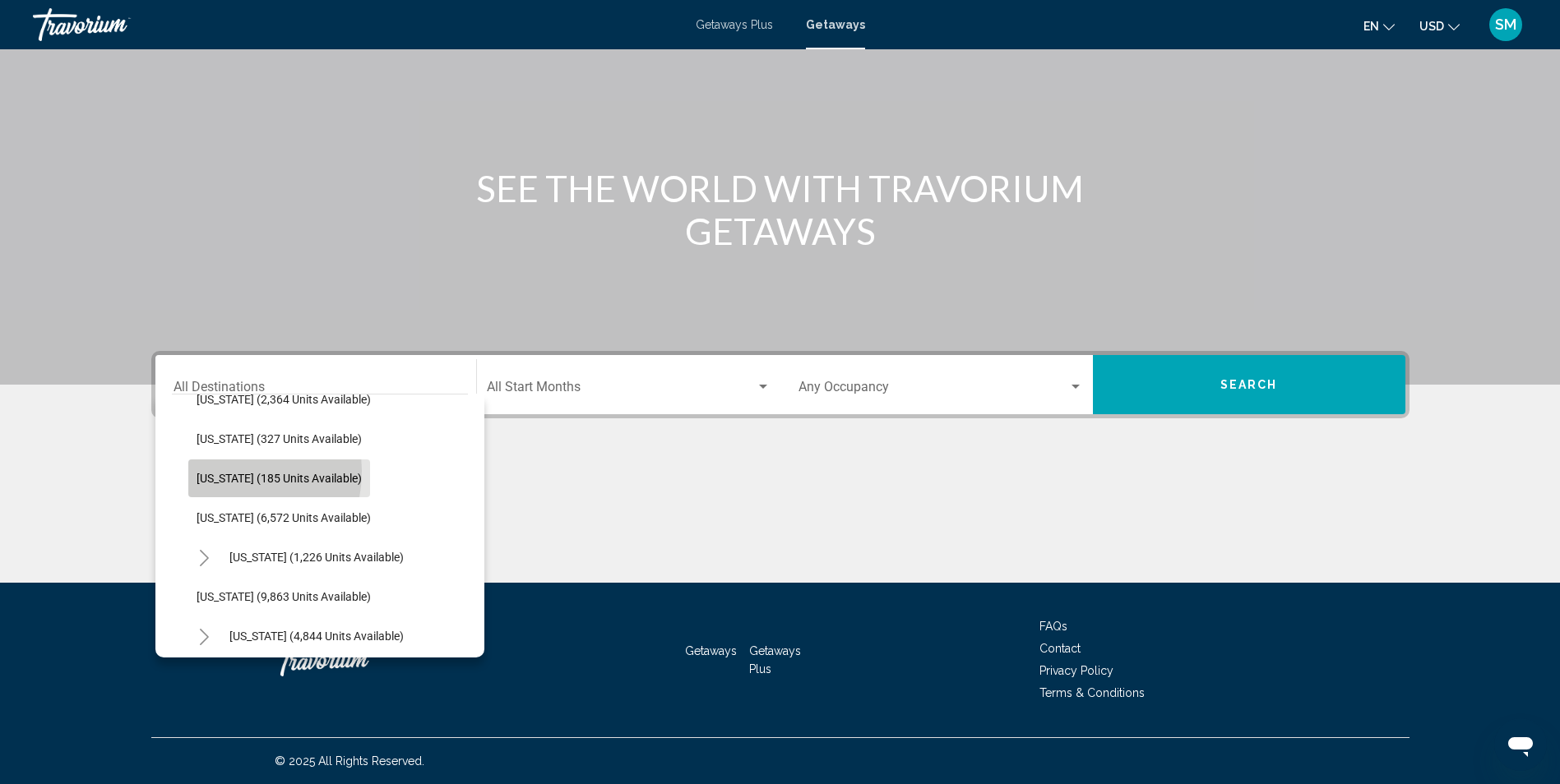
click at [210, 472] on span "[US_STATE] (185 units available)" at bounding box center [279, 478] width 165 height 13
type input "**********"
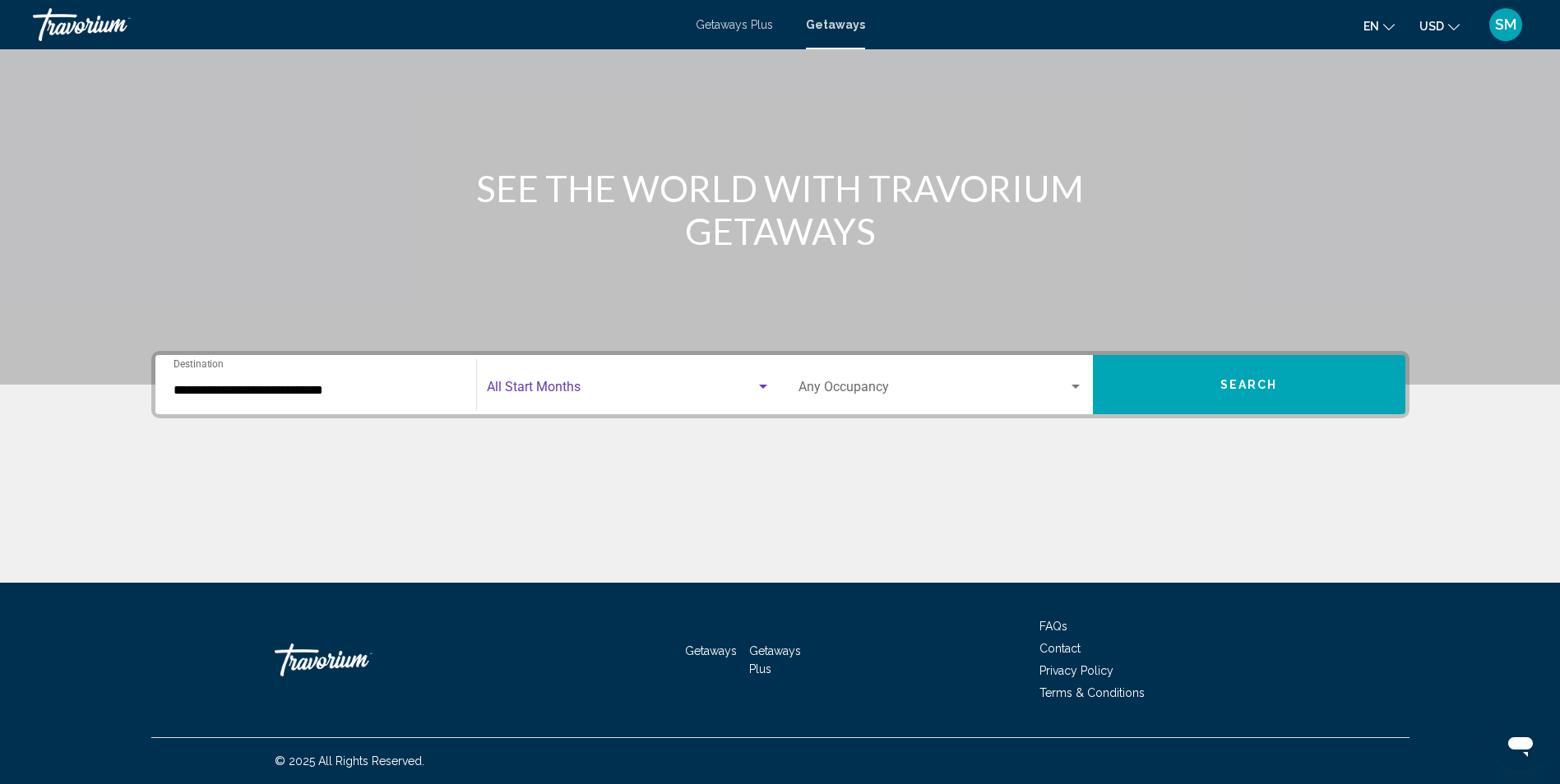
click at [764, 384] on div "Search widget" at bounding box center [763, 387] width 15 height 13
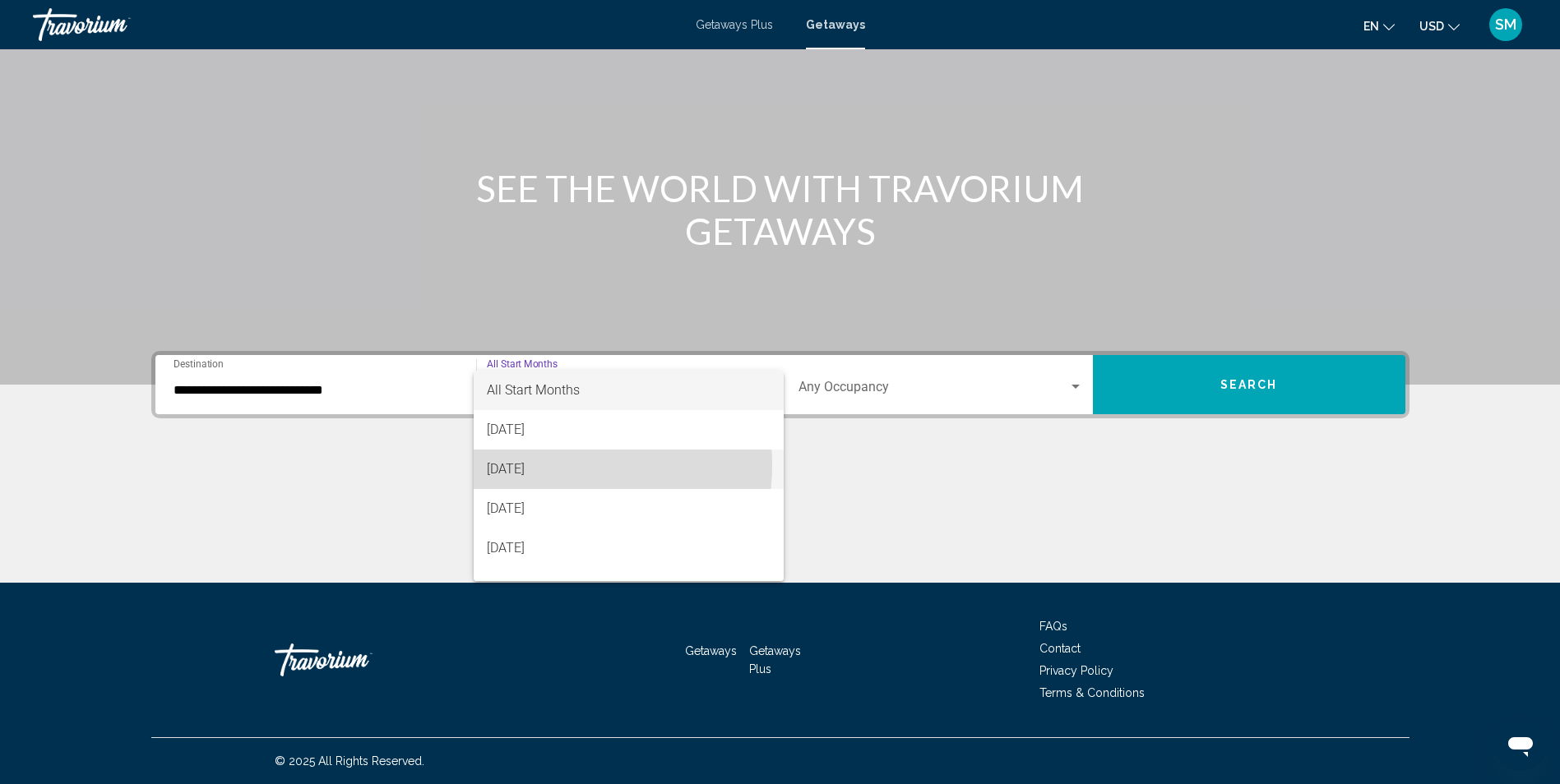
click at [549, 466] on span "[DATE]" at bounding box center [628, 469] width 284 height 39
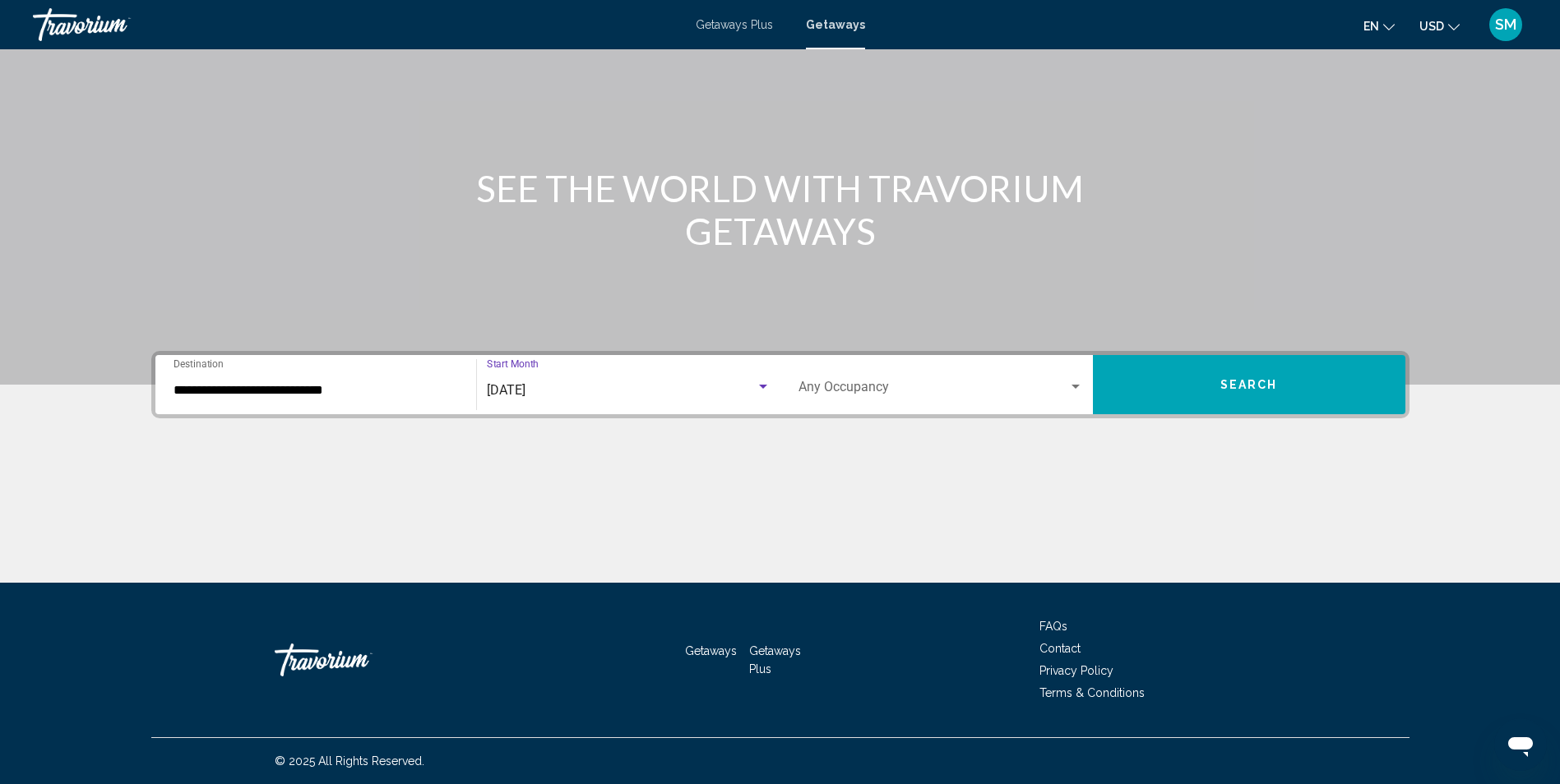
click at [1074, 384] on div "Search widget" at bounding box center [1076, 386] width 8 height 4
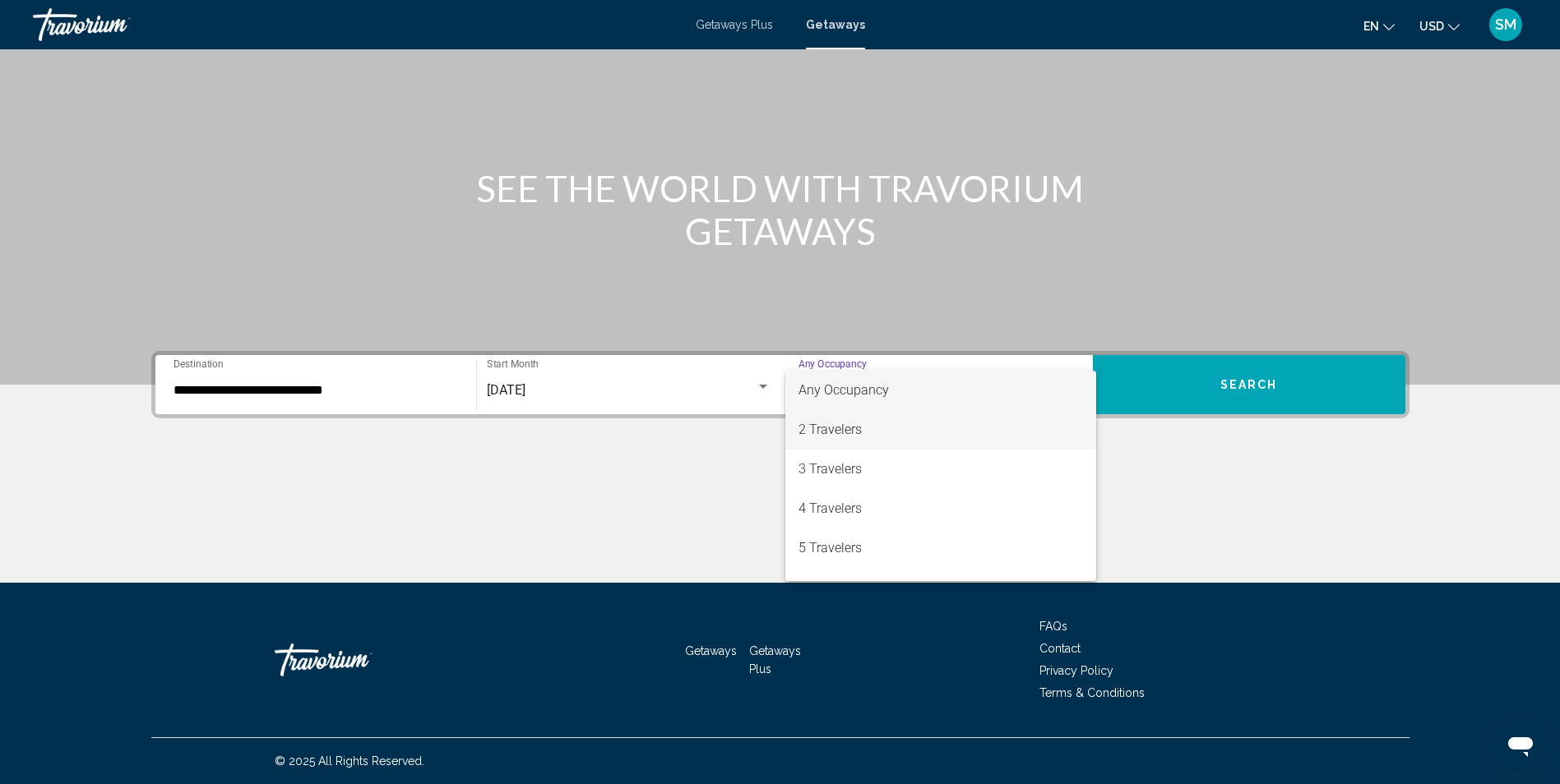
click at [847, 431] on span "2 Travelers" at bounding box center [941, 430] width 285 height 39
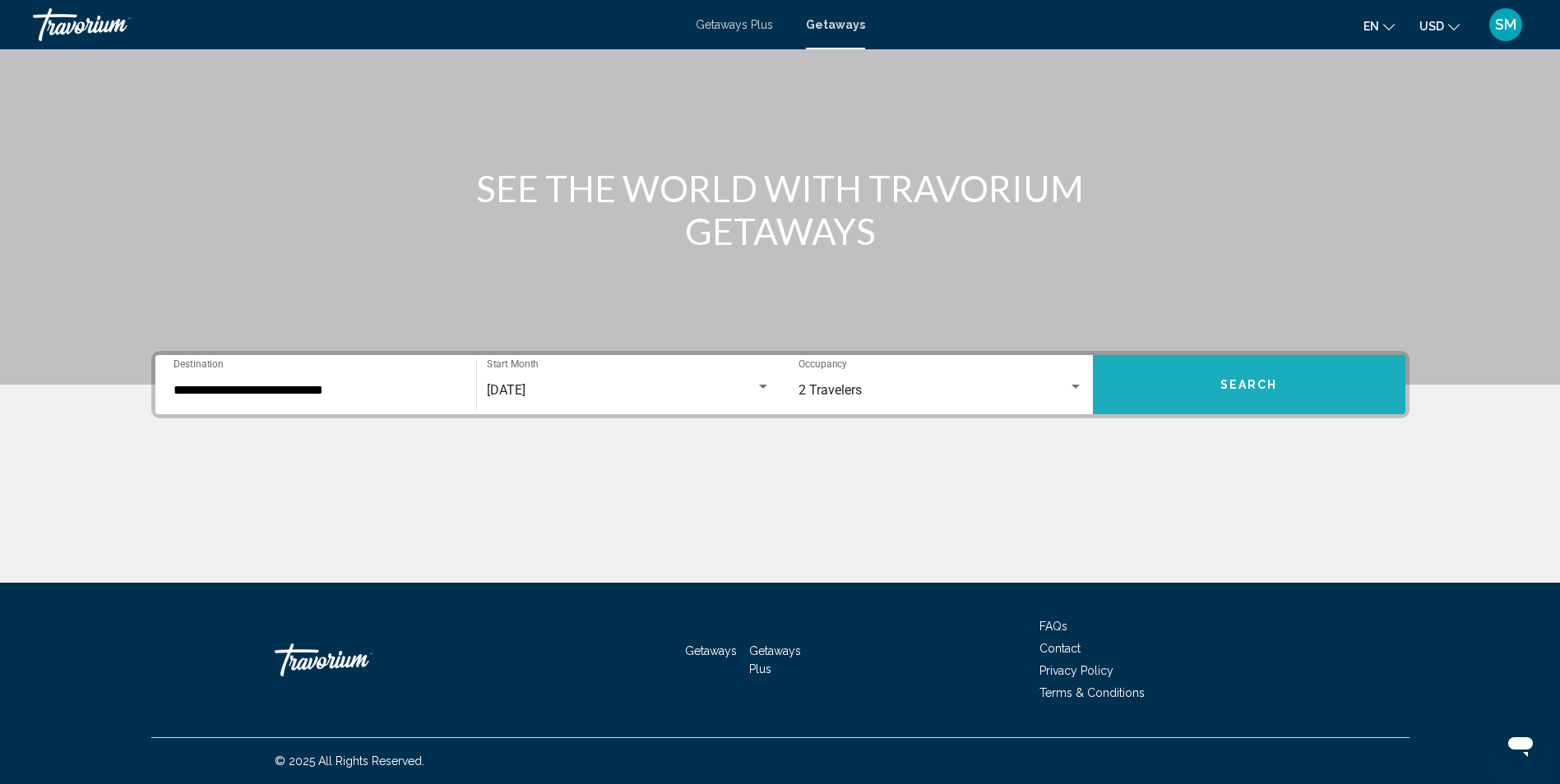
click at [1268, 386] on span "Search" at bounding box center [1249, 386] width 58 height 13
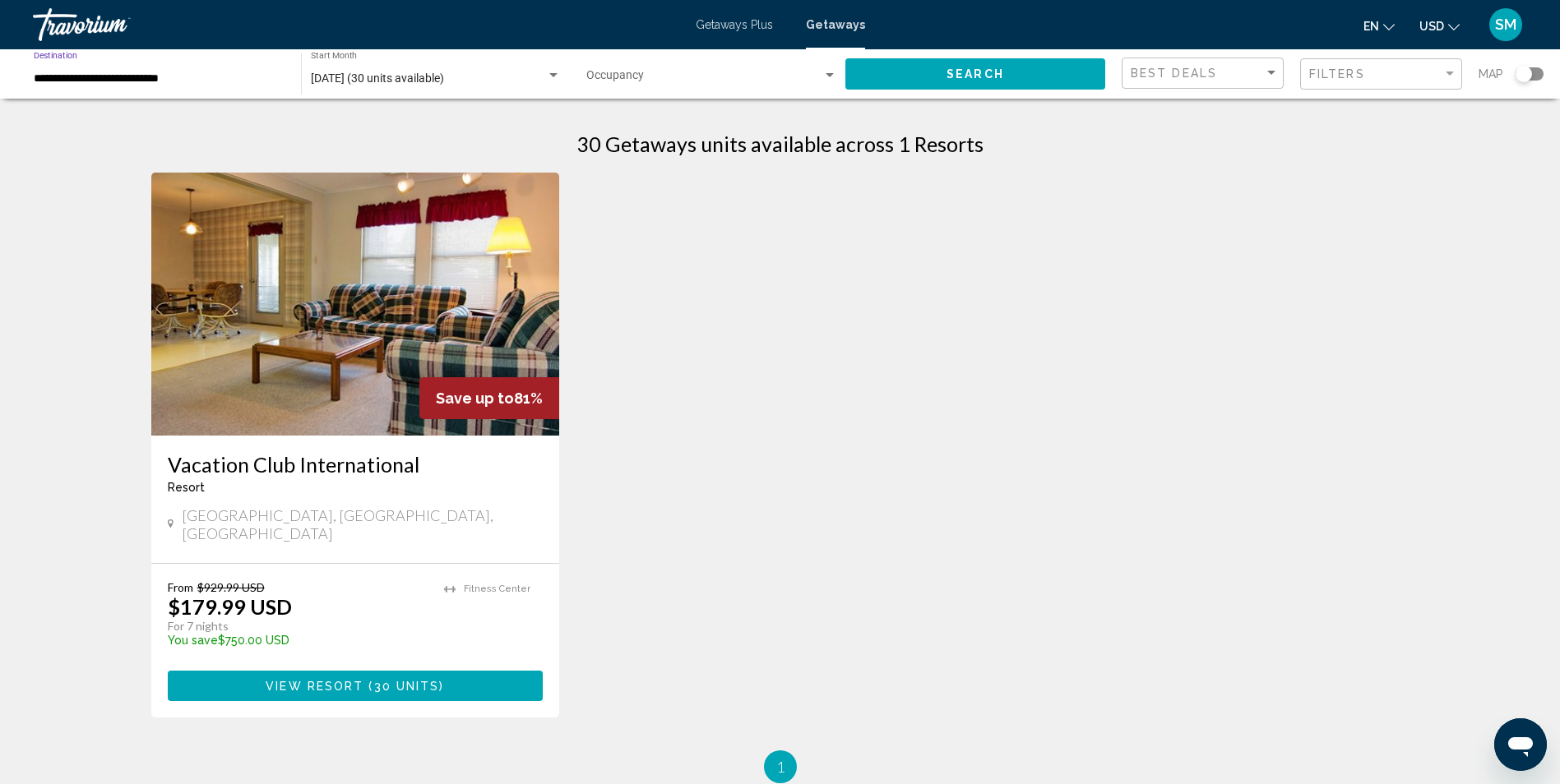
click at [152, 72] on input "**********" at bounding box center [158, 79] width 251 height 13
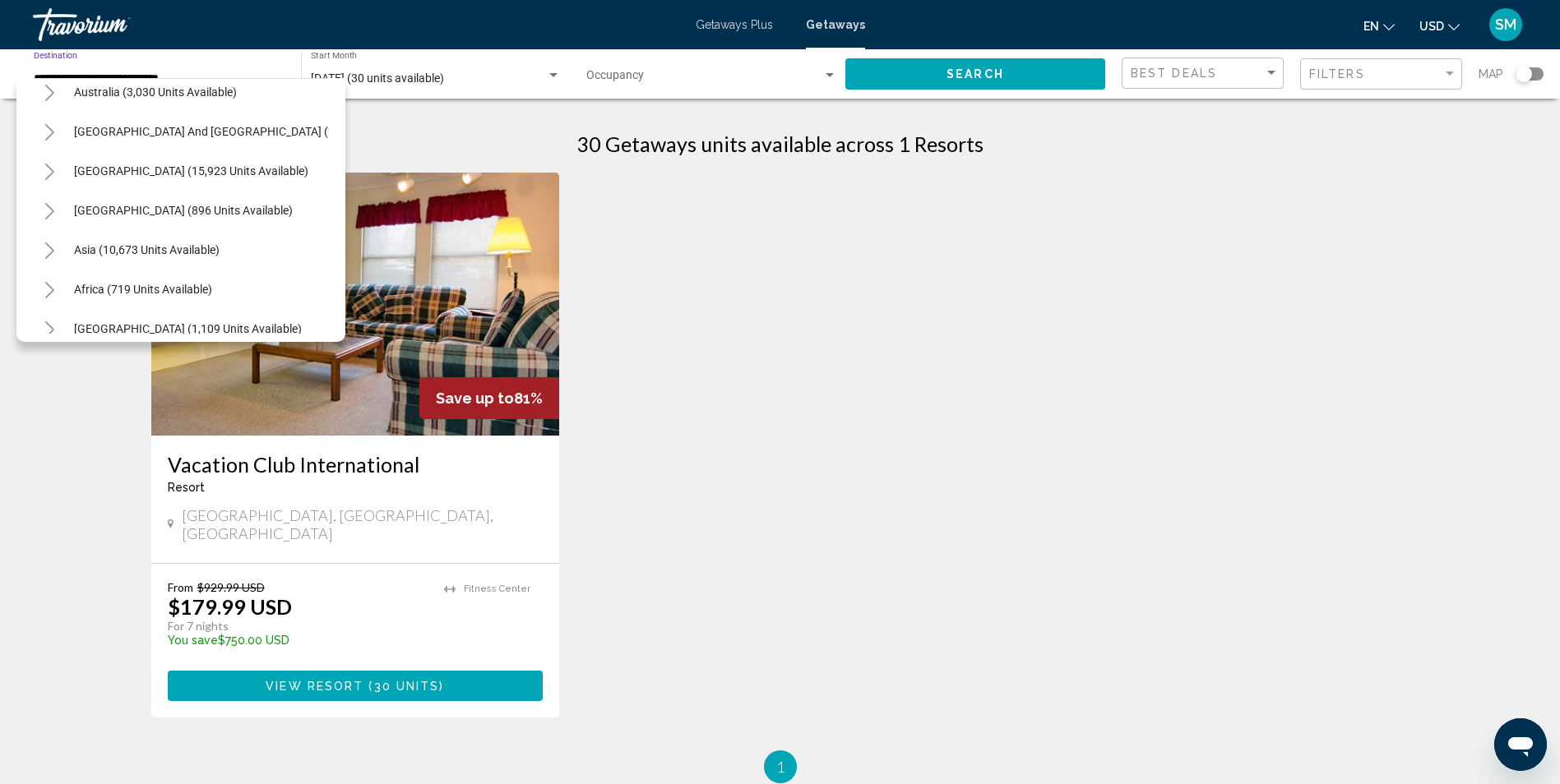
scroll to position [2094, 0]
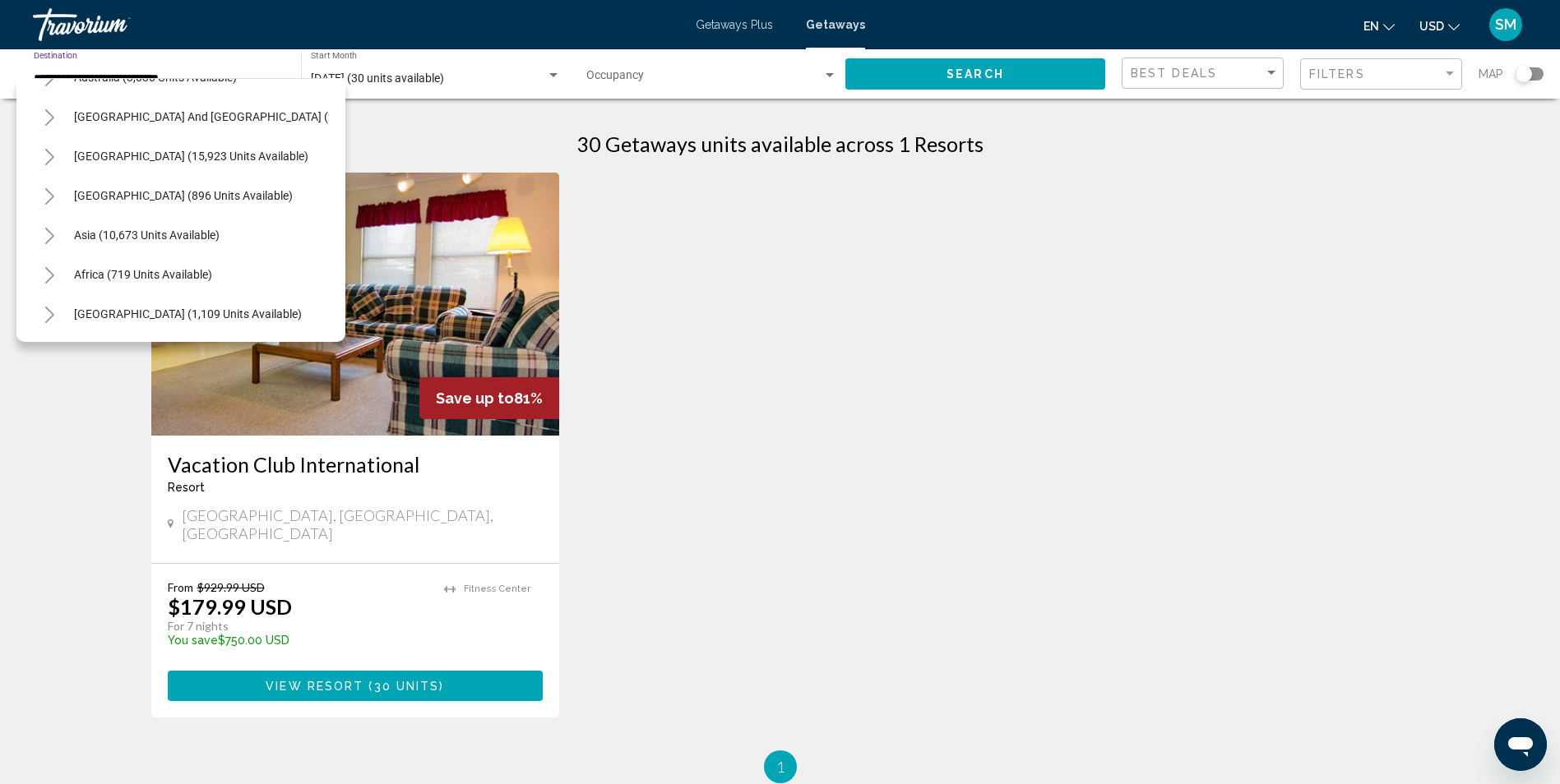
click at [48, 267] on icon "Toggle Africa (719 units available)" at bounding box center [49, 276] width 13 height 17
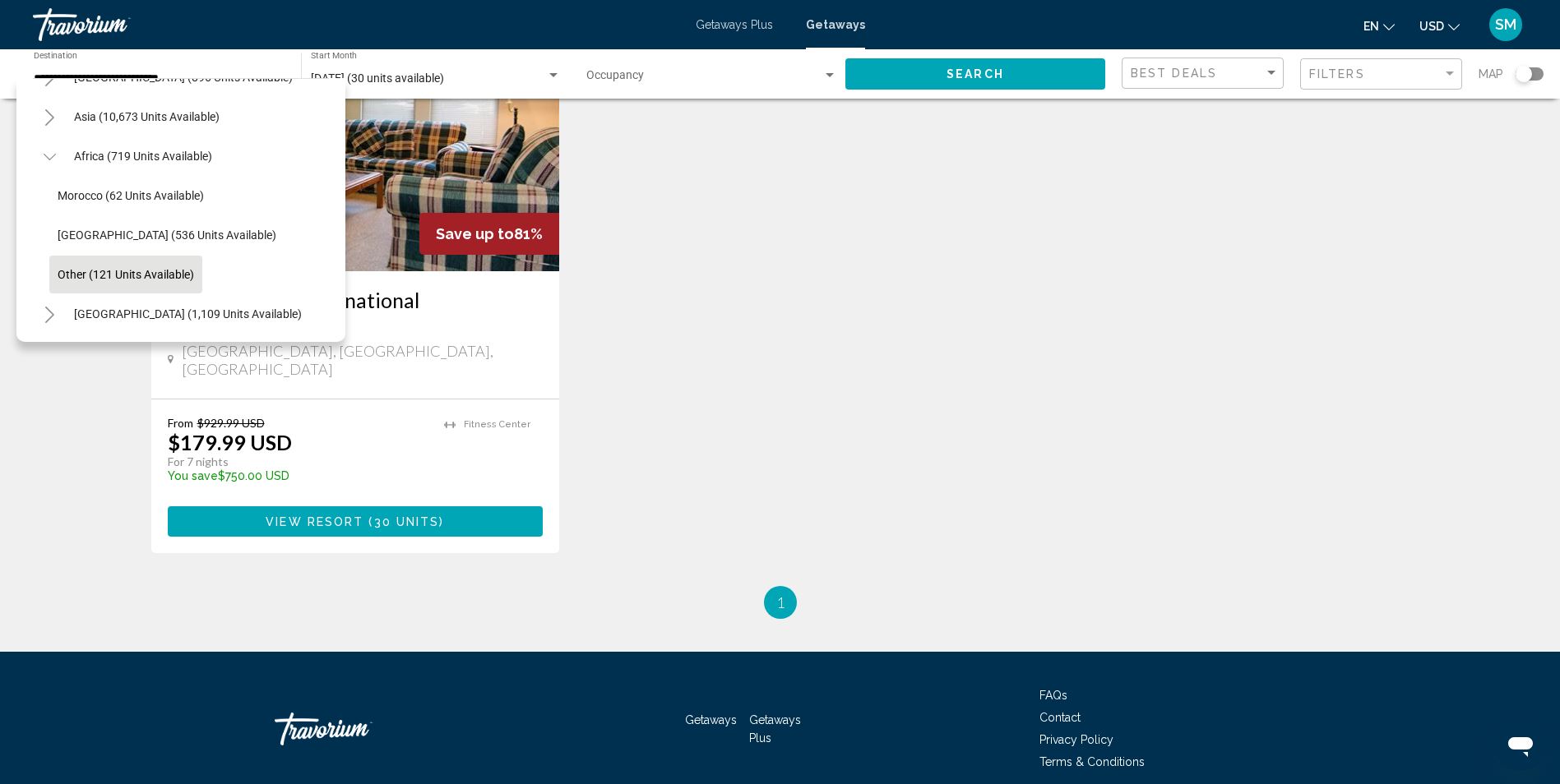
scroll to position [215, 0]
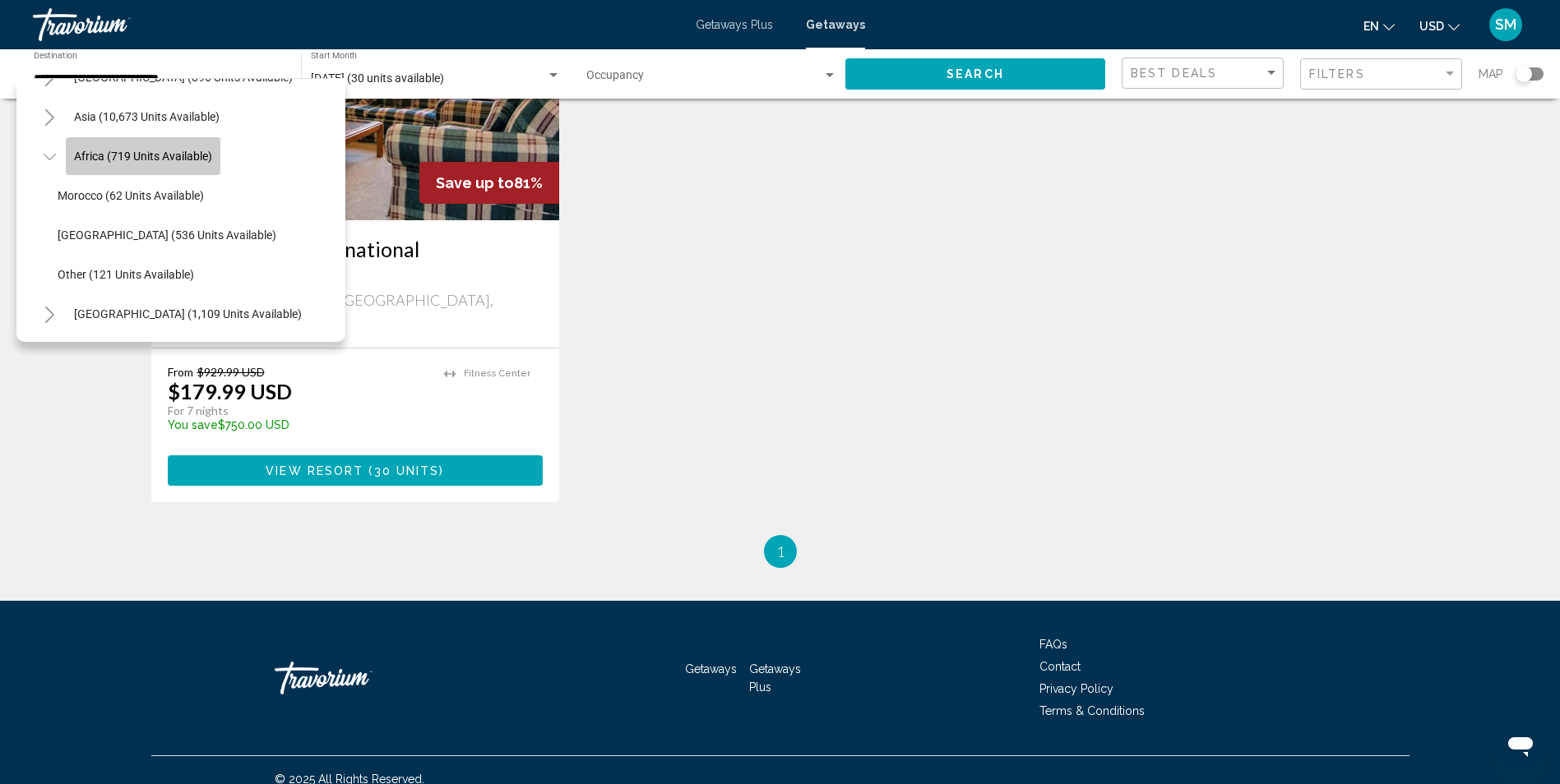
click at [103, 150] on span "Africa (719 units available)" at bounding box center [142, 157] width 138 height 13
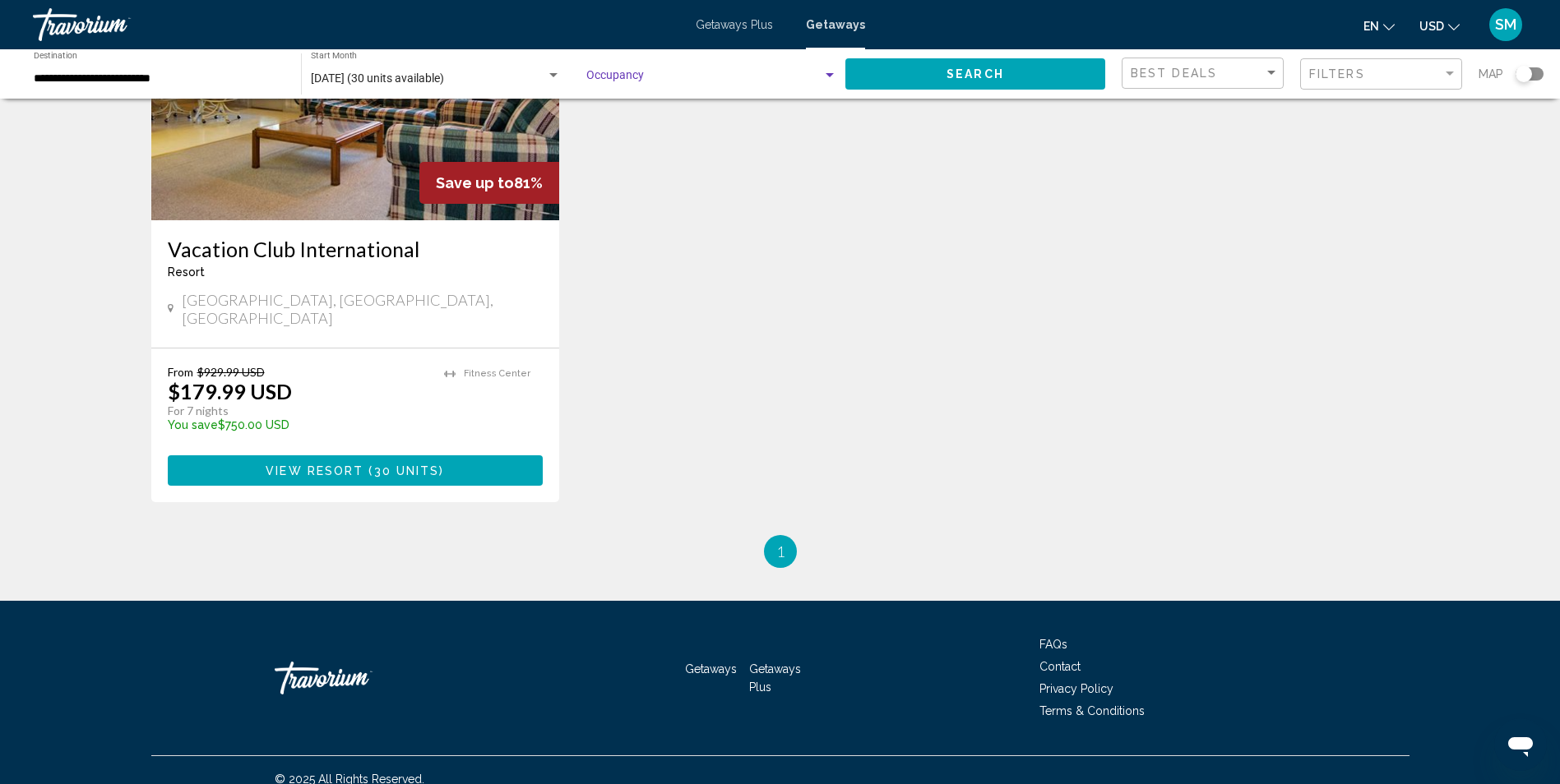
click at [831, 70] on div "Search widget" at bounding box center [830, 75] width 15 height 13
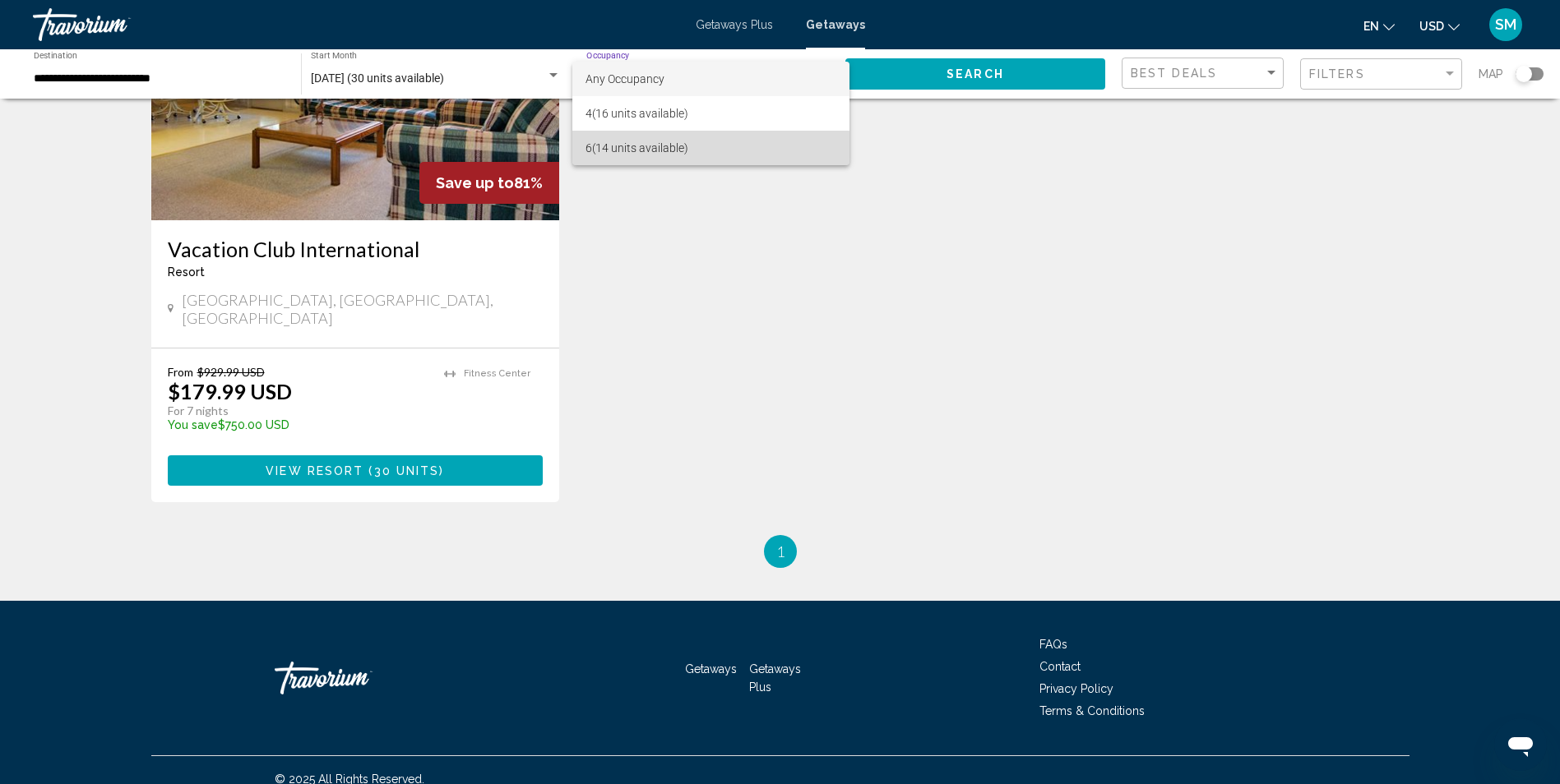
click at [633, 151] on span "6 (14 units available)" at bounding box center [710, 147] width 251 height 34
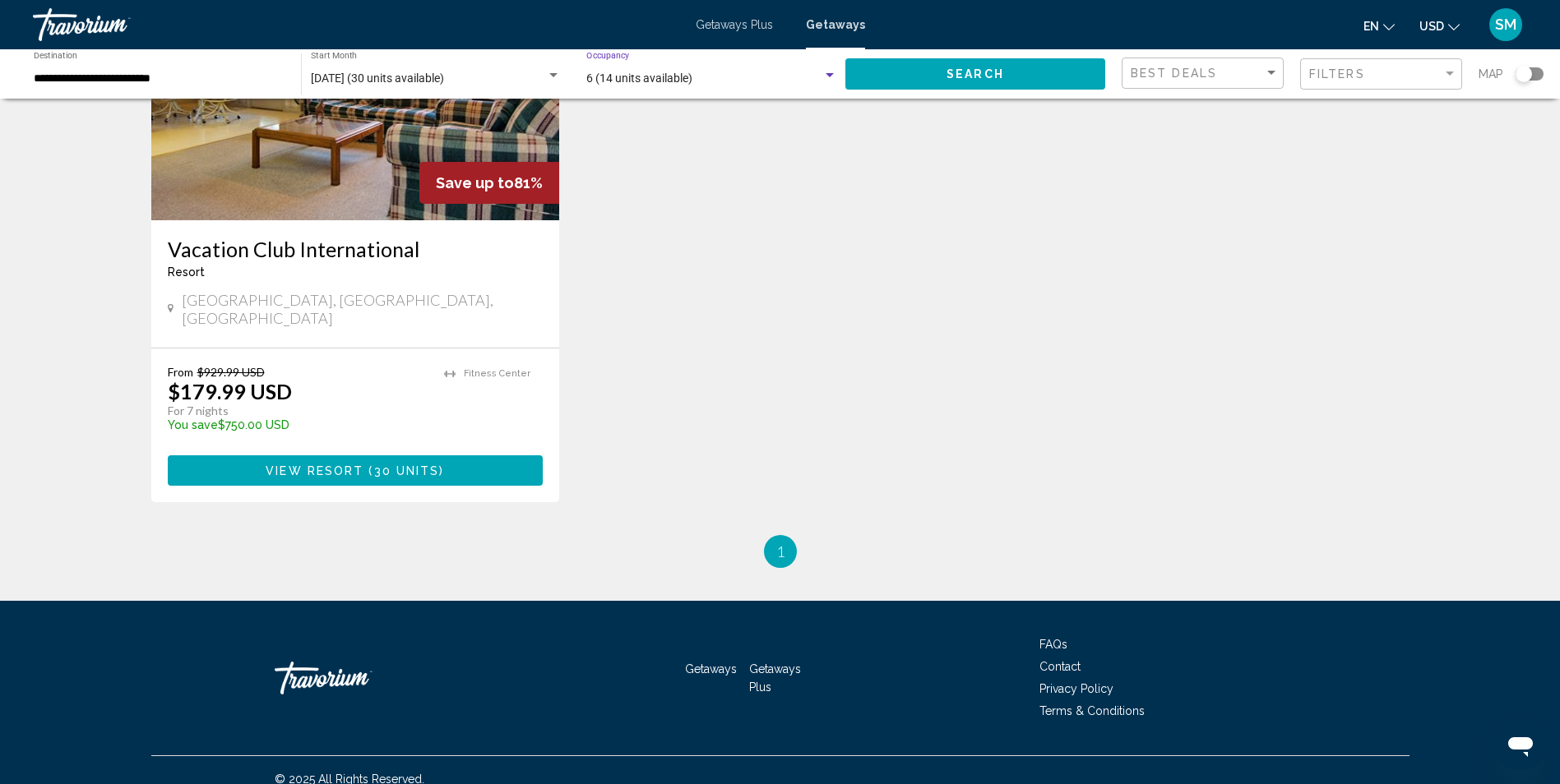
click at [972, 69] on span "Search" at bounding box center [975, 75] width 58 height 13
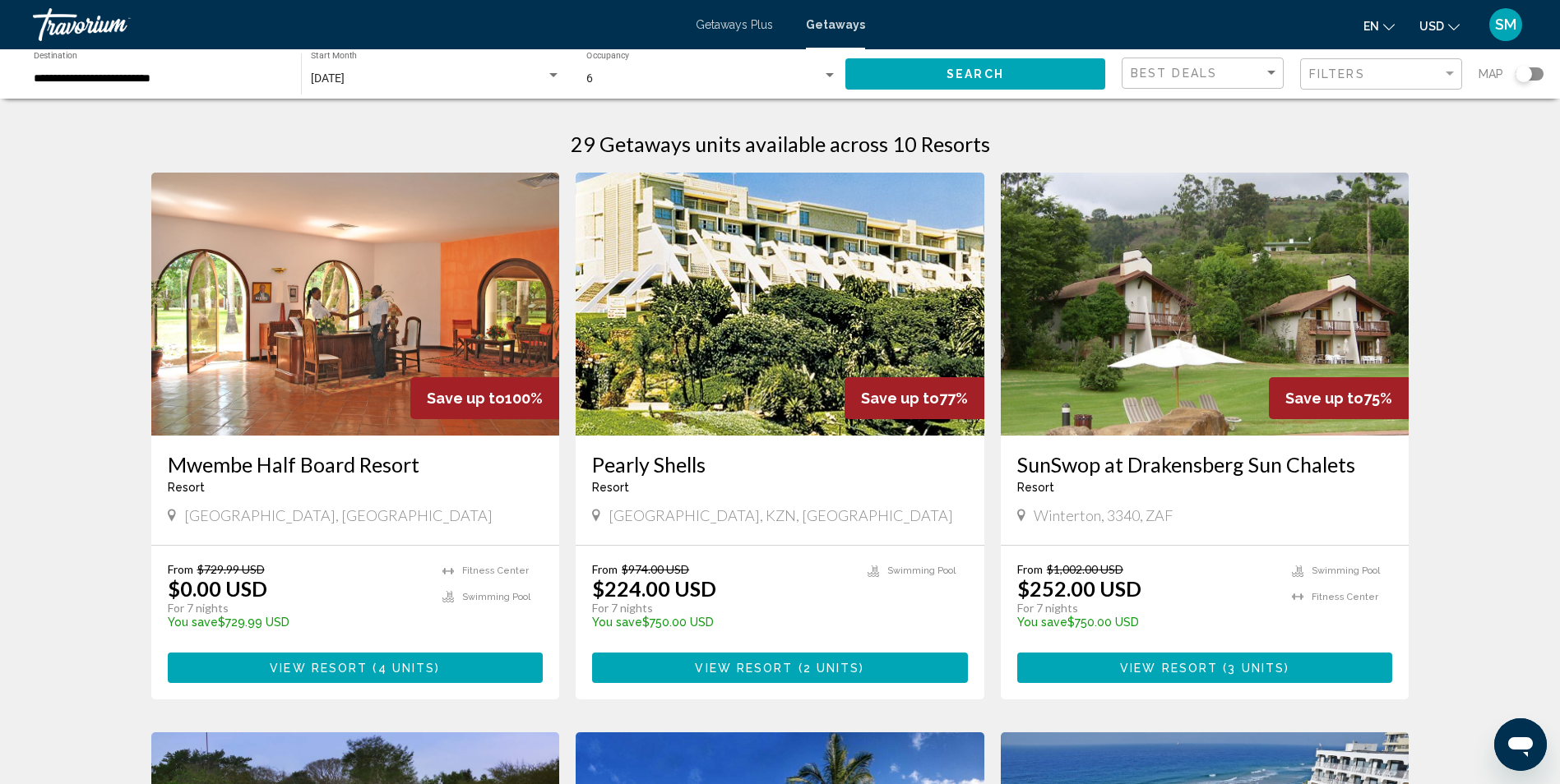
click at [232, 68] on div "**********" at bounding box center [158, 75] width 251 height 45
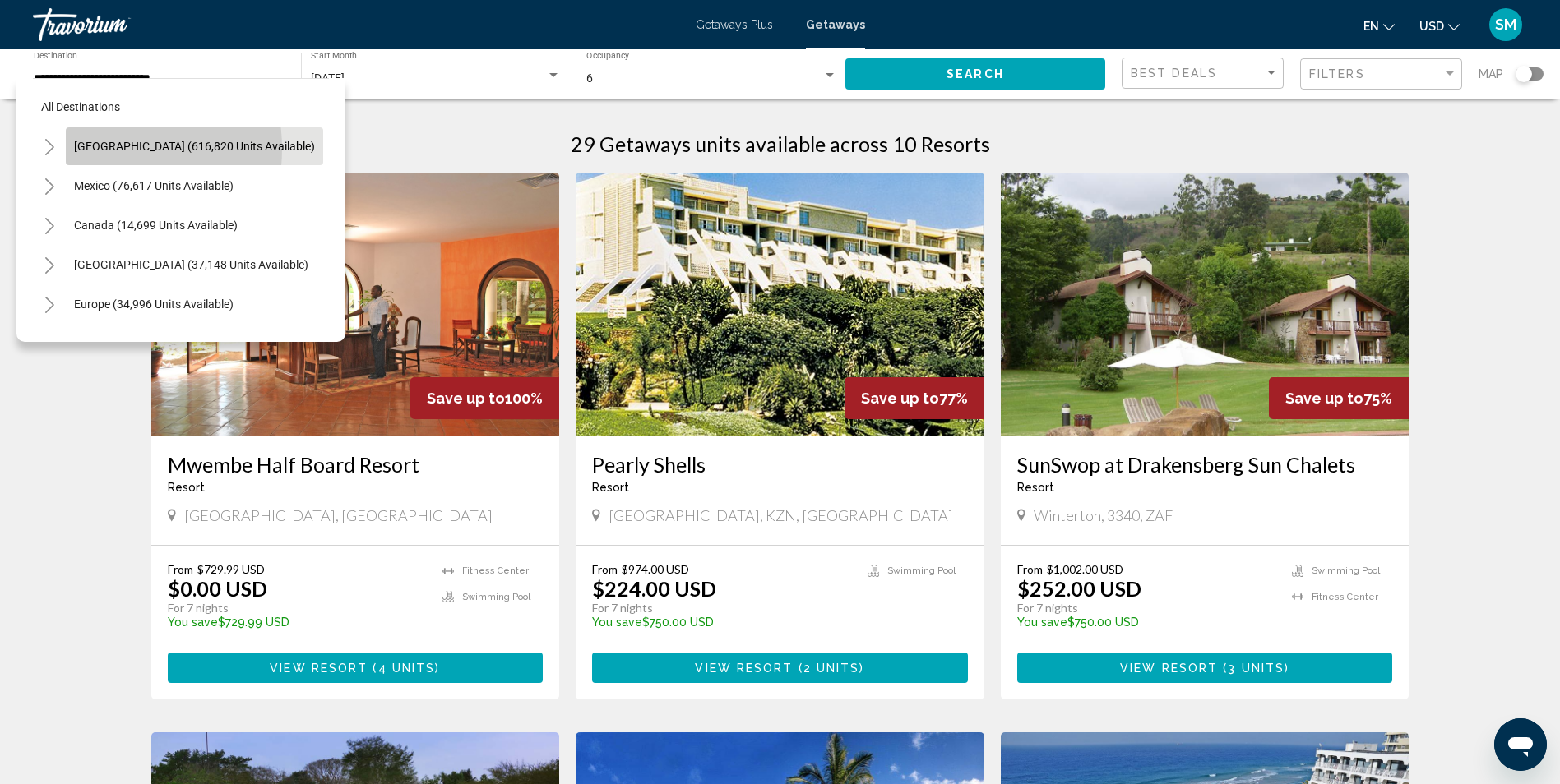
click at [91, 149] on span "[GEOGRAPHIC_DATA] (616,820 units available)" at bounding box center [194, 147] width 241 height 13
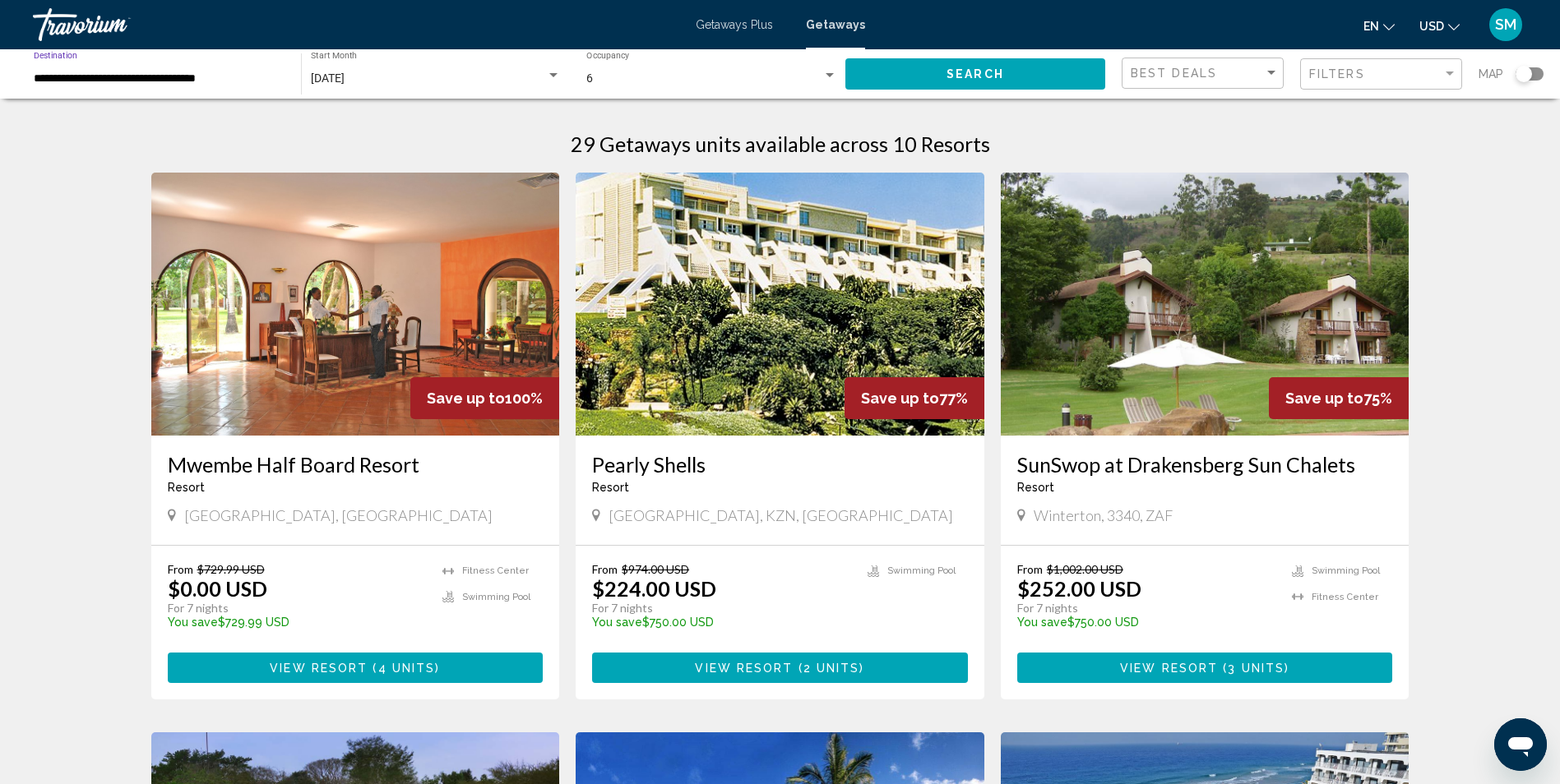
click at [163, 77] on input "**********" at bounding box center [158, 79] width 251 height 13
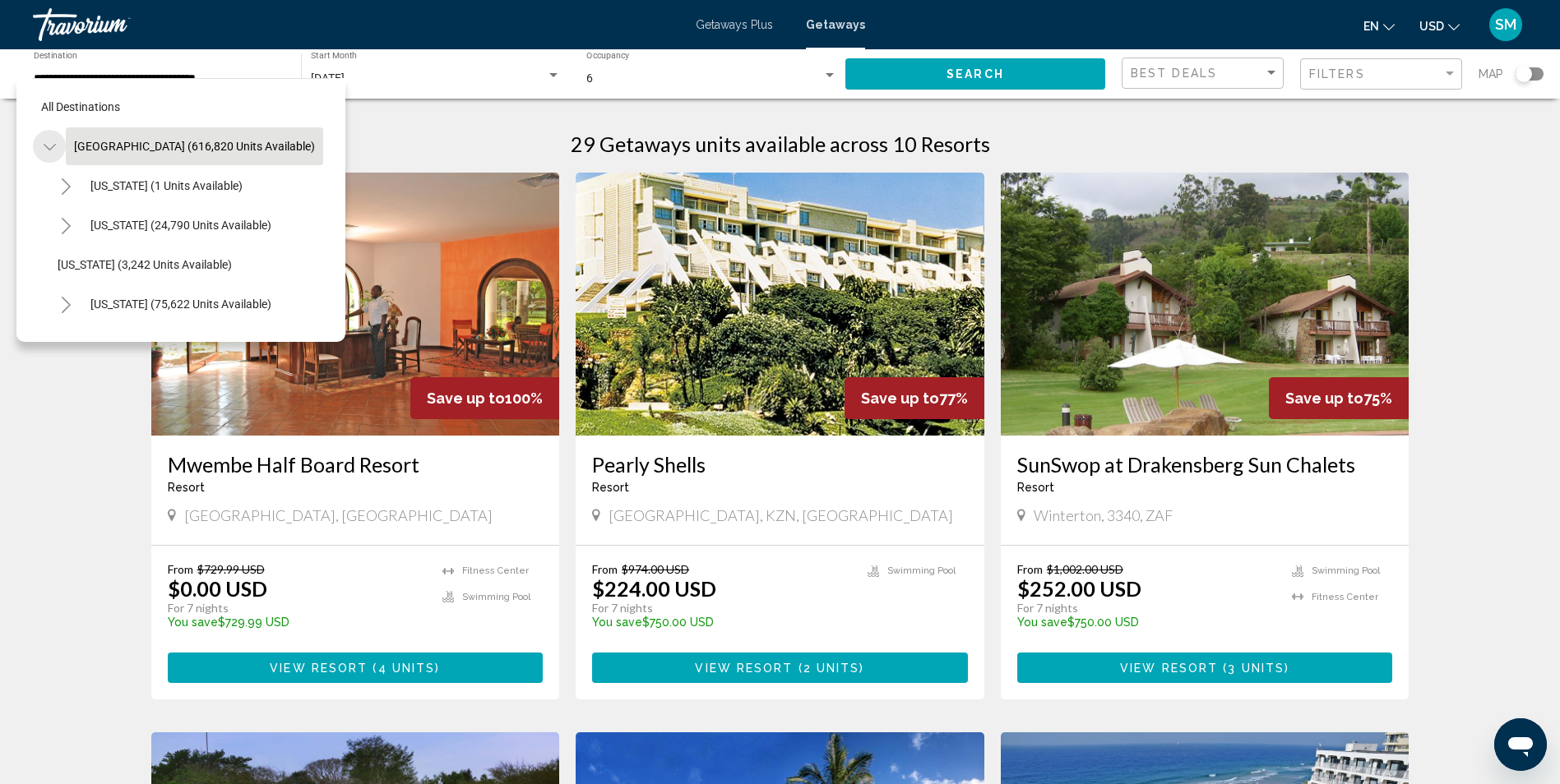
click at [47, 143] on icon "Toggle United States (616,820 units available)" at bounding box center [49, 147] width 13 height 17
click at [48, 143] on icon "Toggle United States (616,820 units available)" at bounding box center [49, 147] width 13 height 17
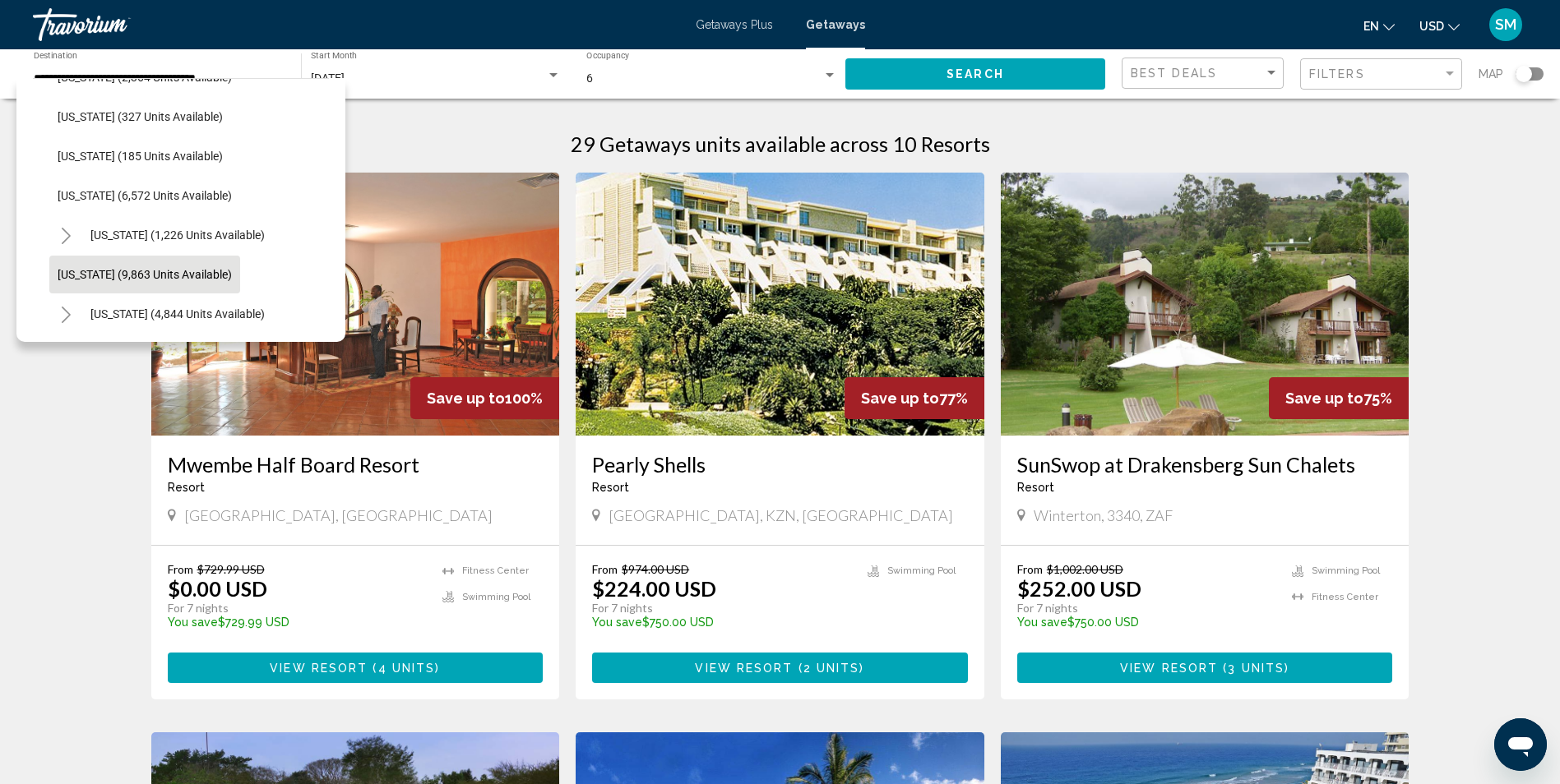
scroll to position [575, 0]
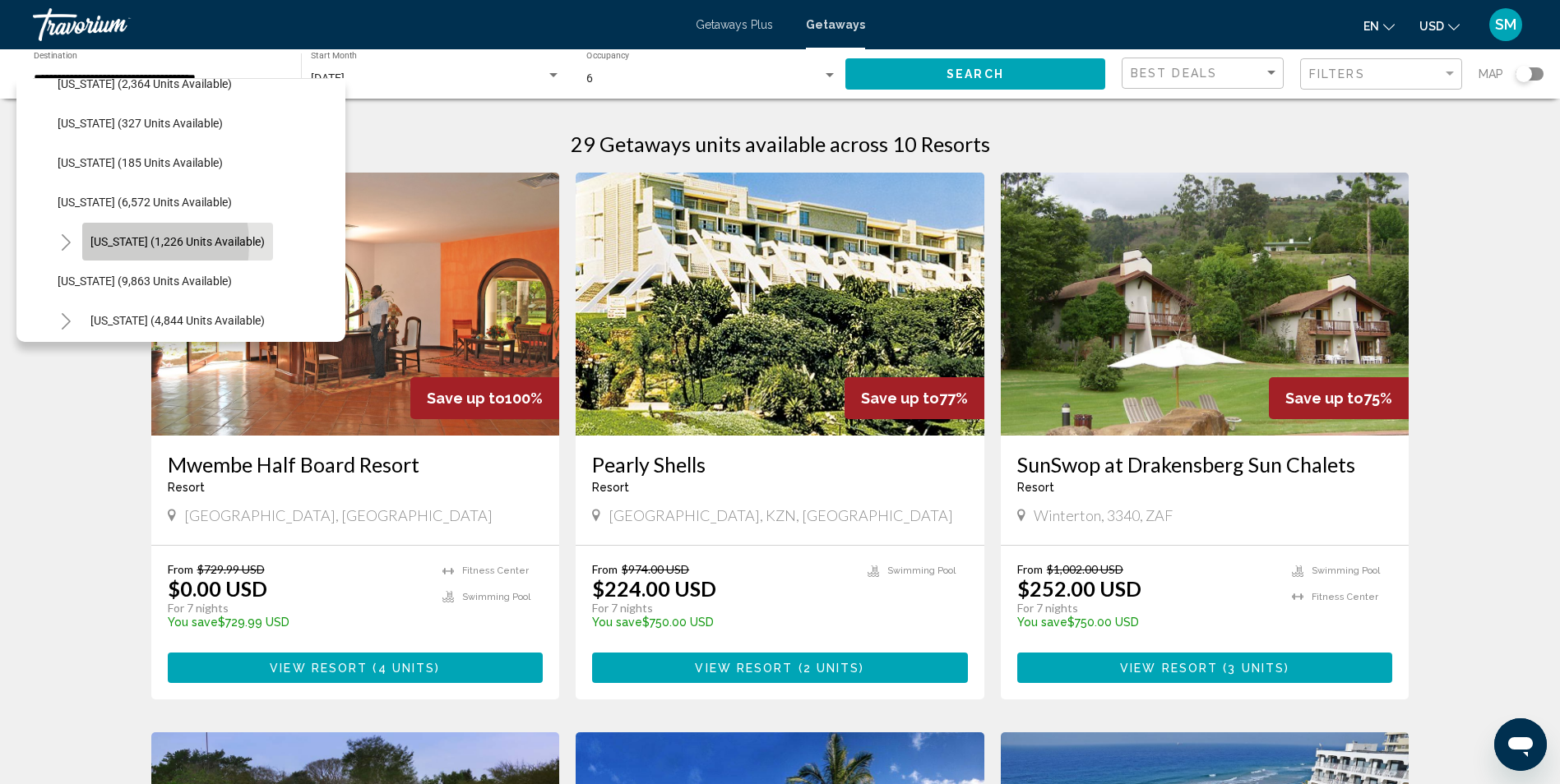
click at [112, 245] on span "[US_STATE] (1,226 units available)" at bounding box center [178, 242] width 174 height 13
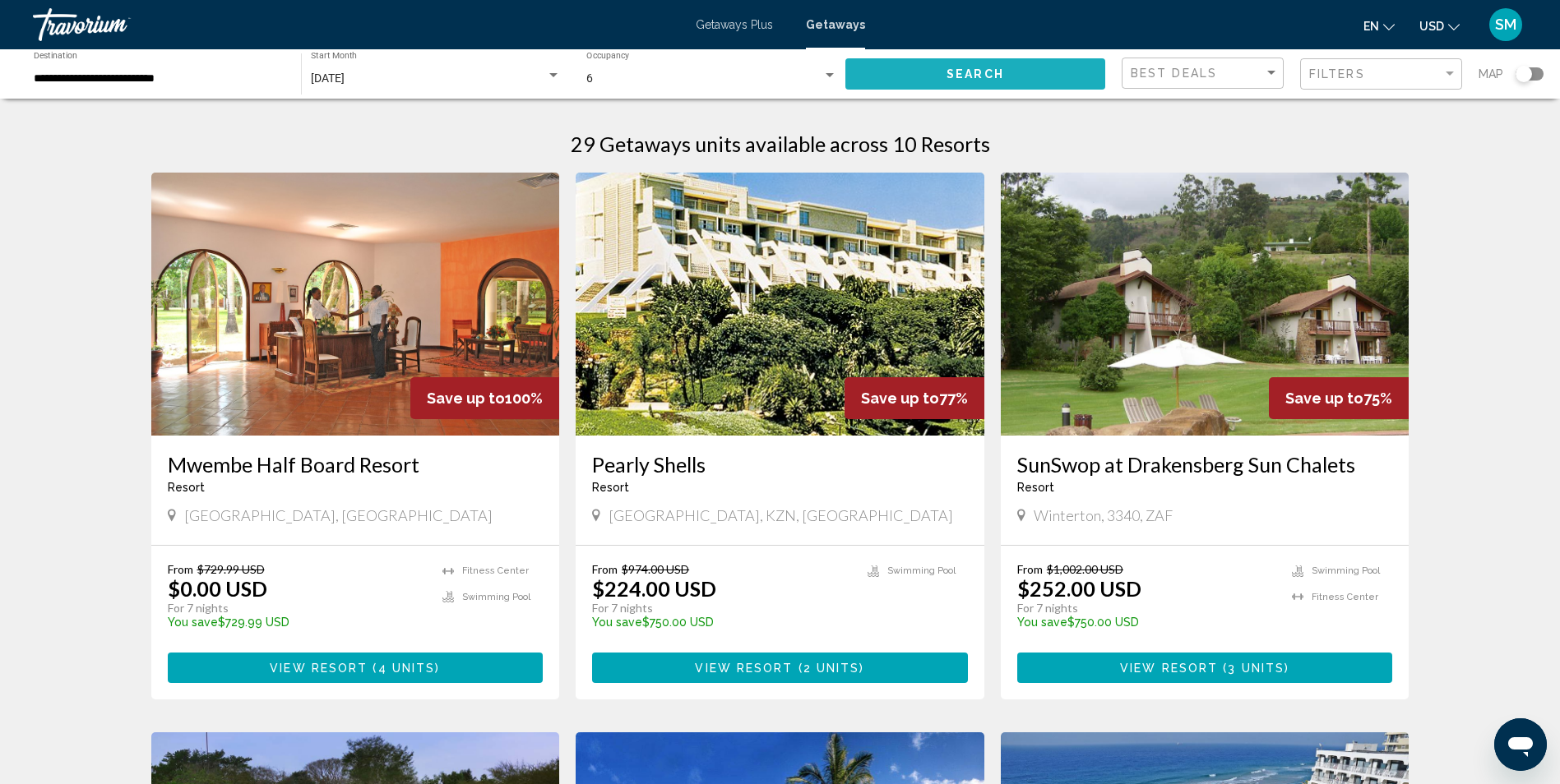
click at [907, 68] on button "Search" at bounding box center [975, 74] width 260 height 30
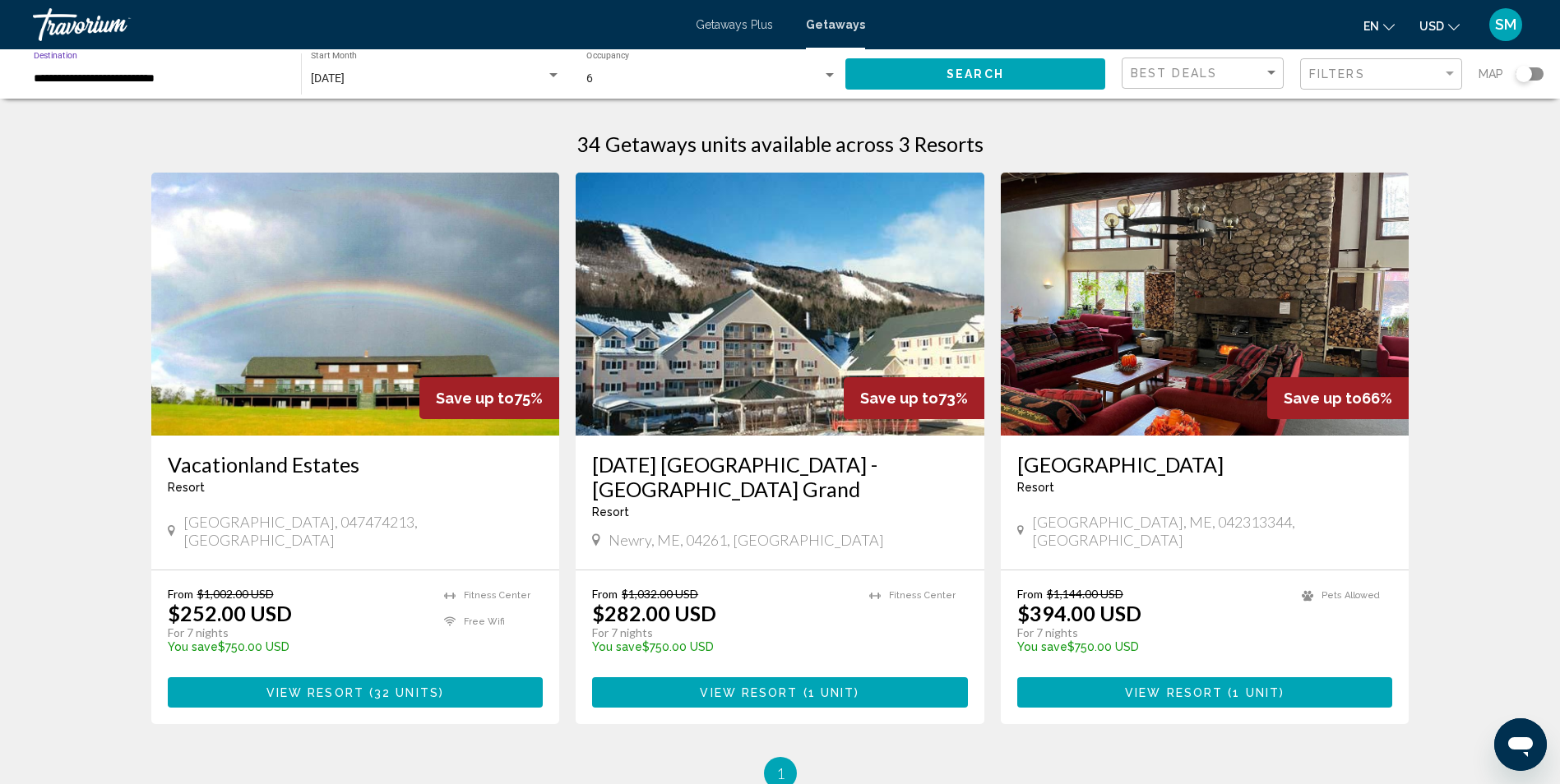
click at [208, 72] on input "**********" at bounding box center [158, 79] width 251 height 13
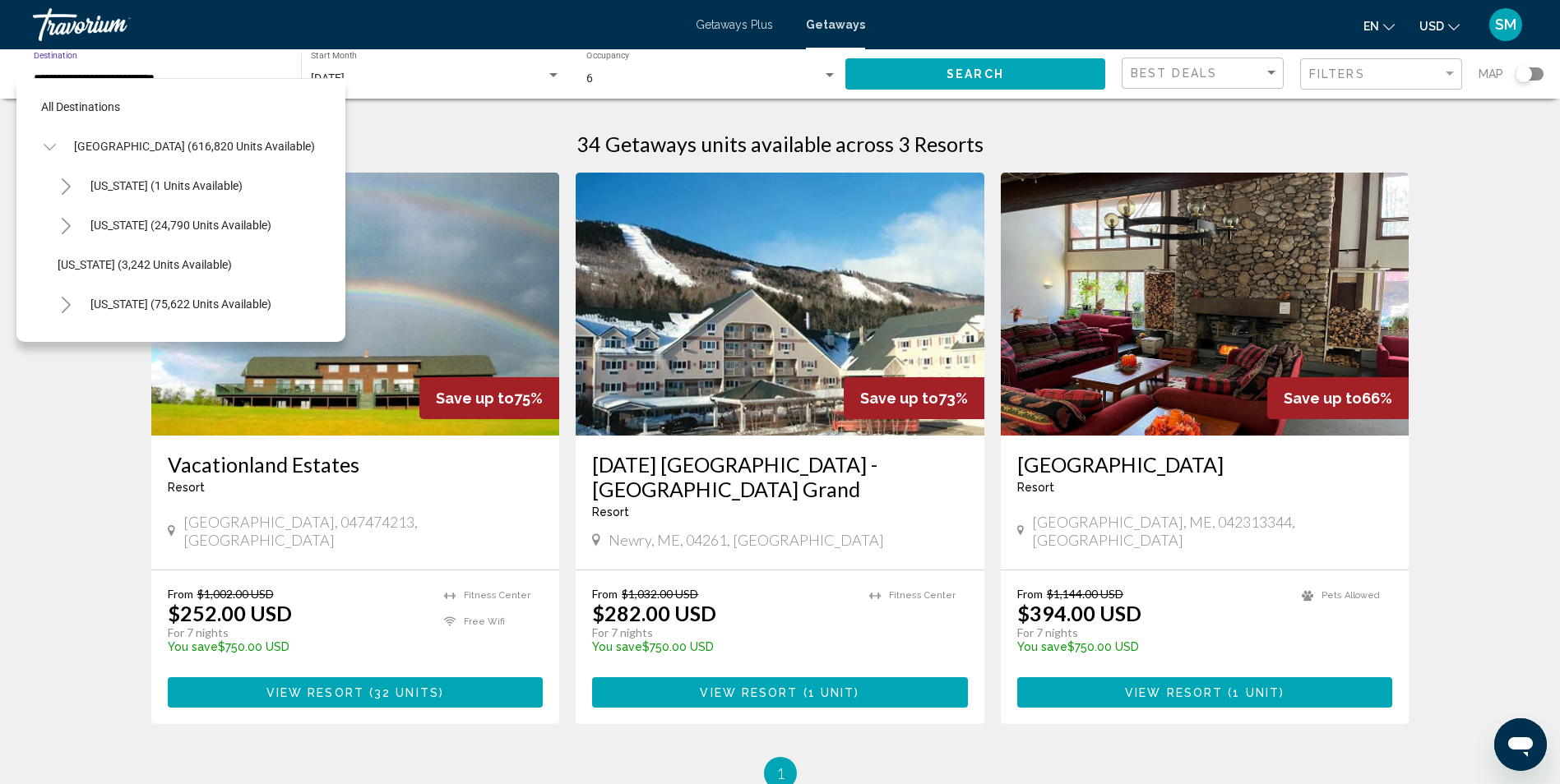
scroll to position [617, 0]
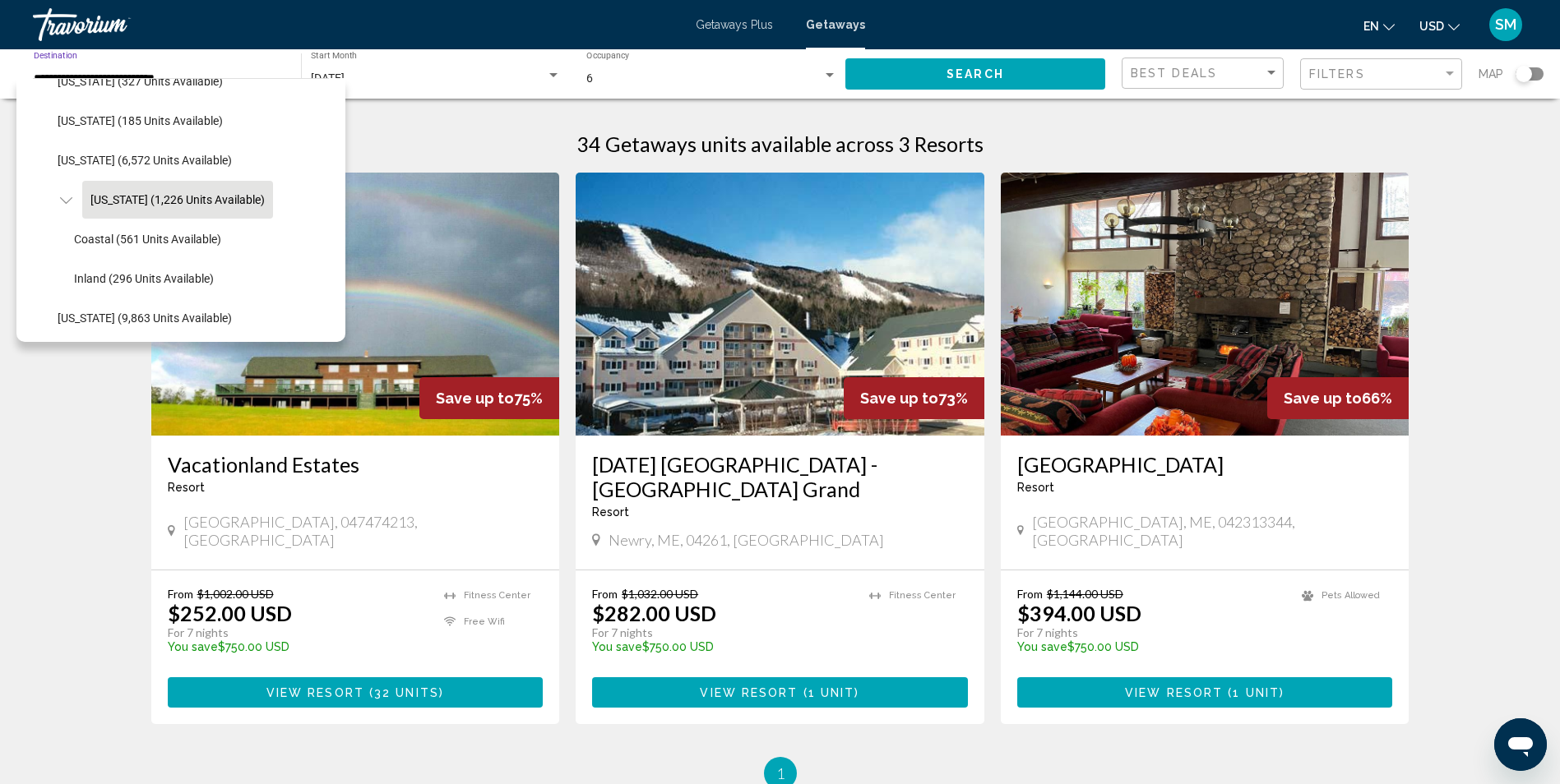
click at [333, 309] on div "All destinations [GEOGRAPHIC_DATA] (616,820 units available) [US_STATE] (1 unit…" at bounding box center [181, 209] width 329 height 264
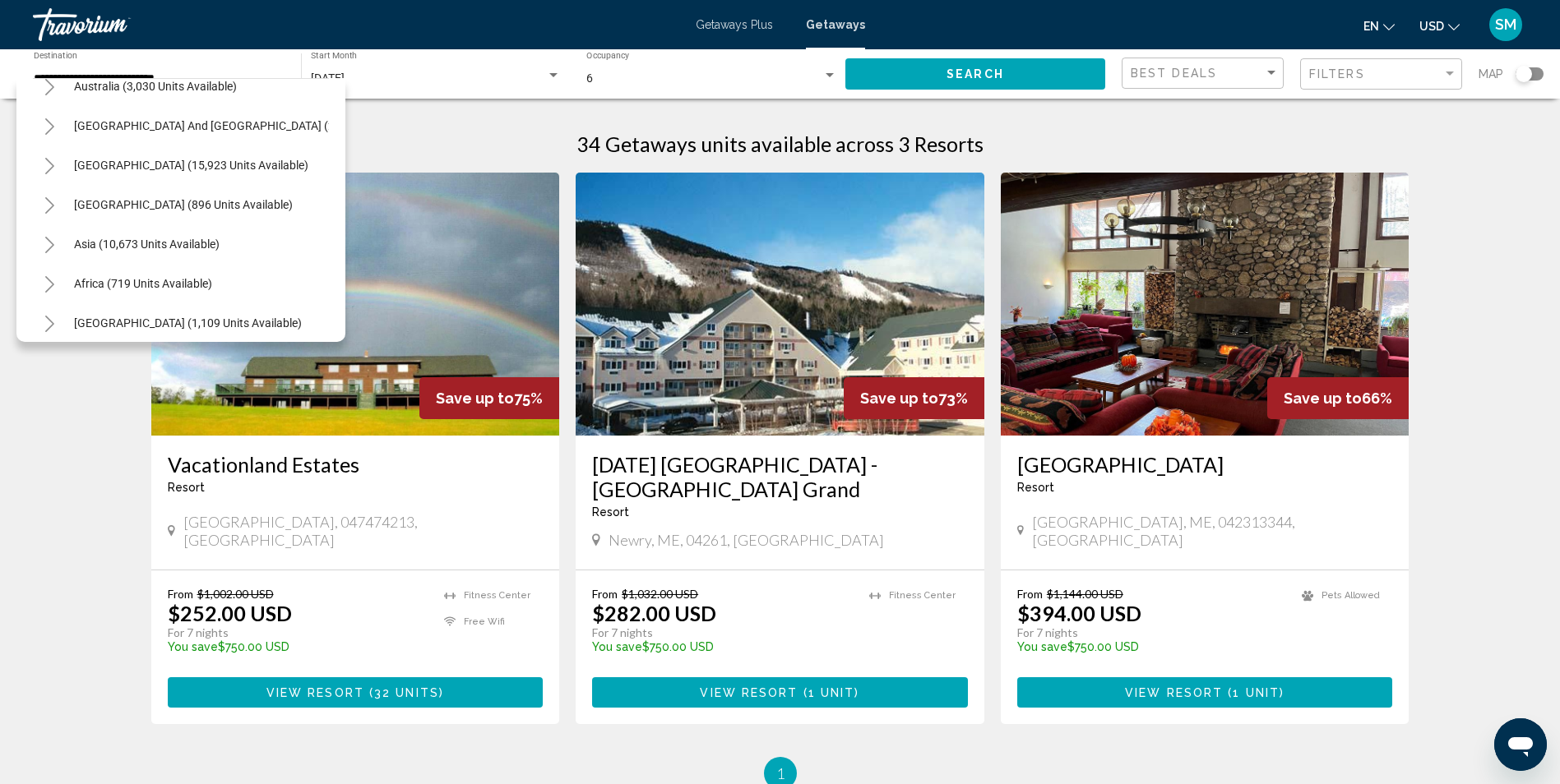
scroll to position [2173, 0]
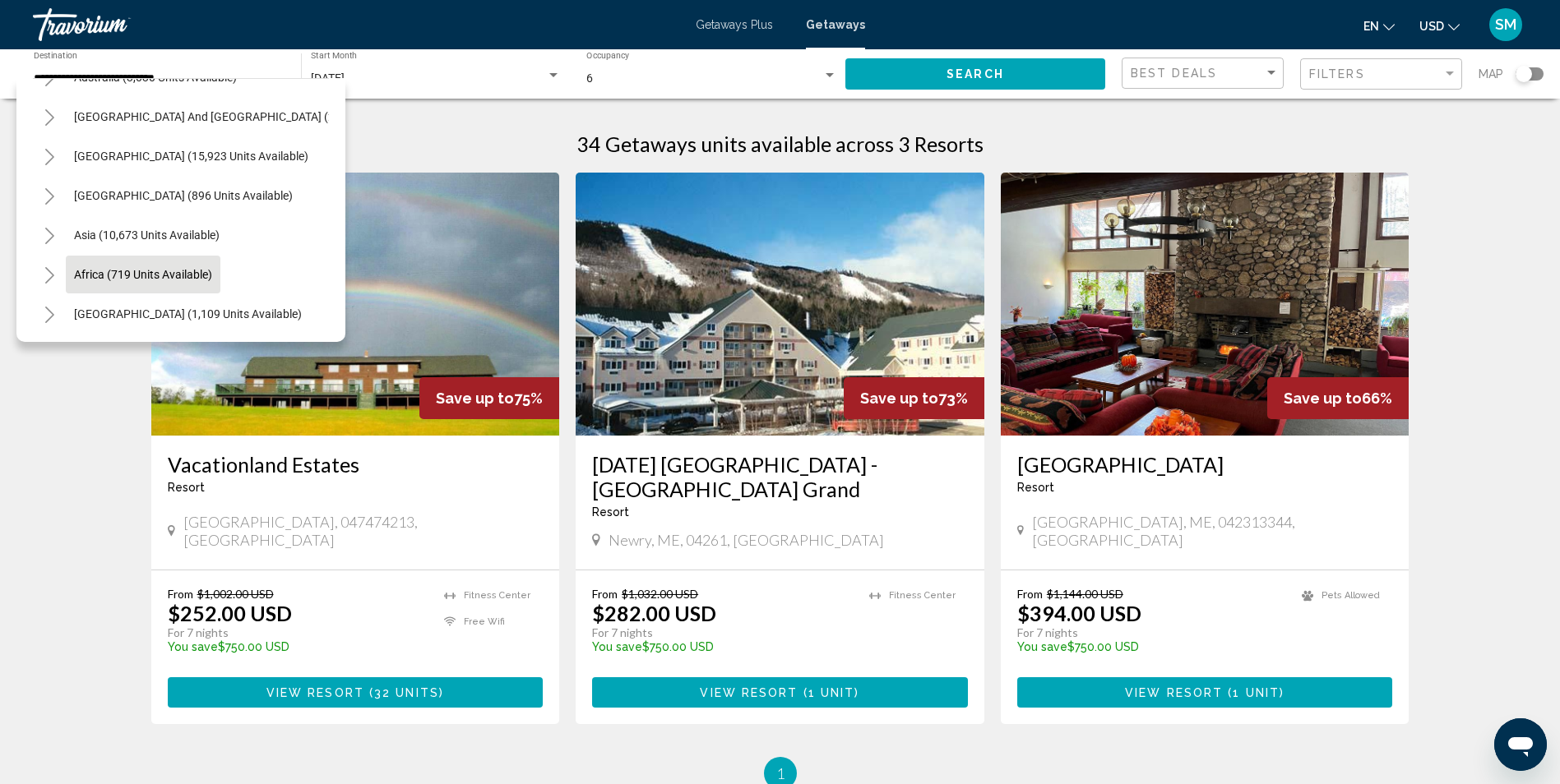
click at [151, 268] on span "Africa (719 units available)" at bounding box center [142, 275] width 138 height 13
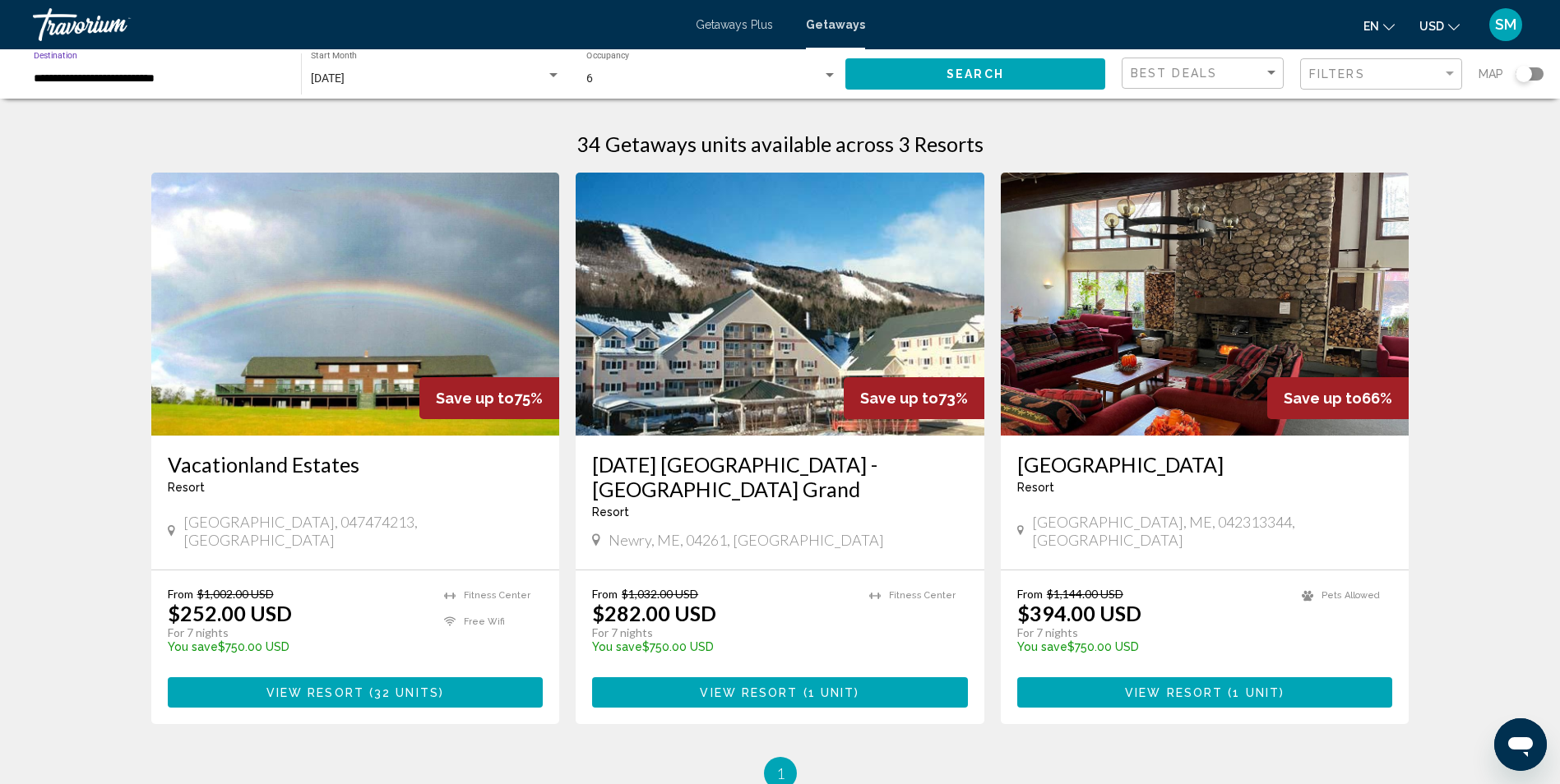
type input "**********"
click at [995, 80] on button "Search" at bounding box center [975, 74] width 260 height 30
